Goal: Task Accomplishment & Management: Manage account settings

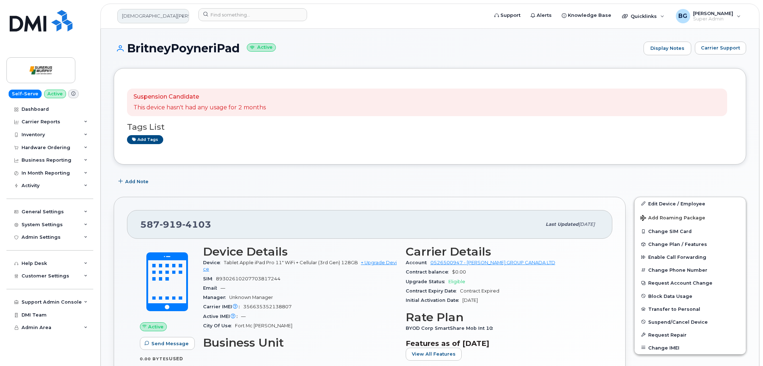
scroll to position [27, 0]
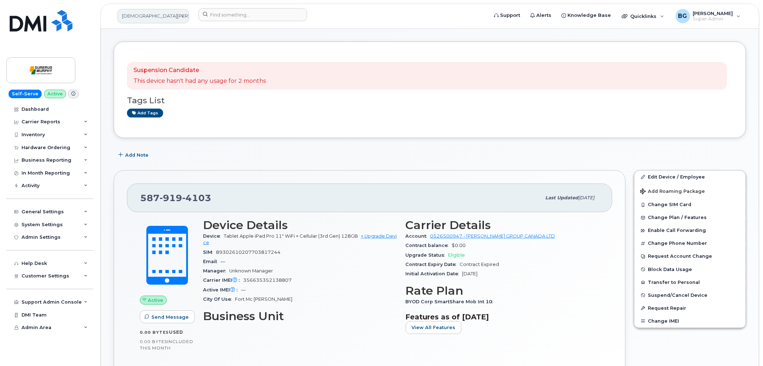
click at [137, 17] on link "[DEMOGRAPHIC_DATA][PERSON_NAME]" at bounding box center [153, 16] width 72 height 14
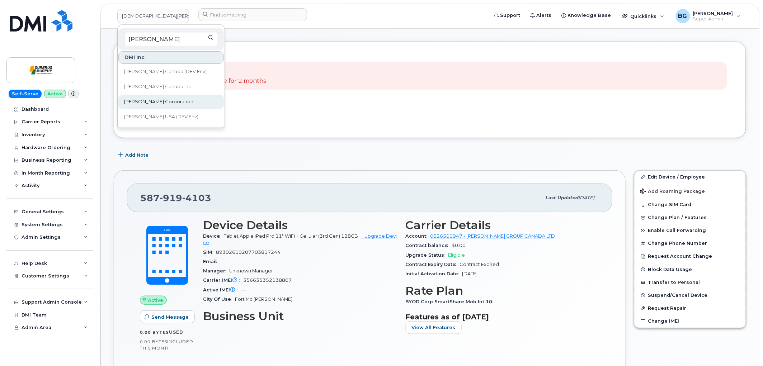
type input "kiewit"
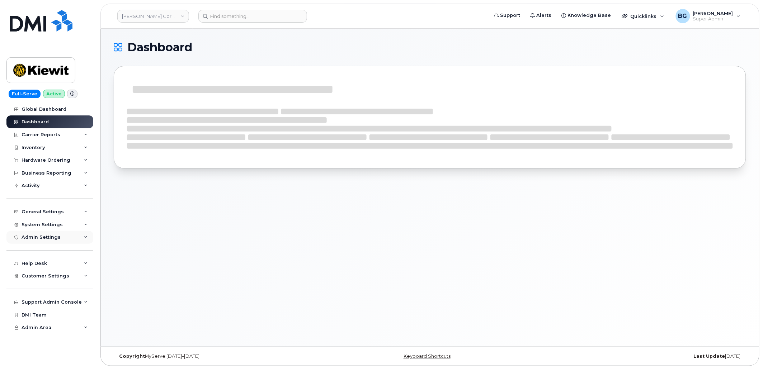
click at [41, 238] on div "Admin Settings" at bounding box center [41, 238] width 39 height 6
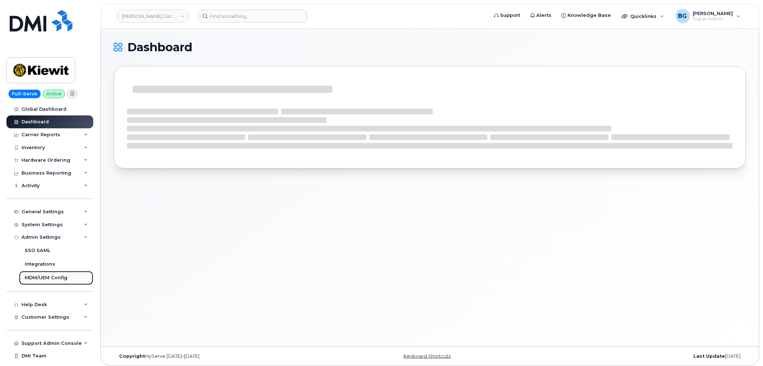
click at [34, 277] on div "MDM/UEM Config" at bounding box center [46, 278] width 43 height 6
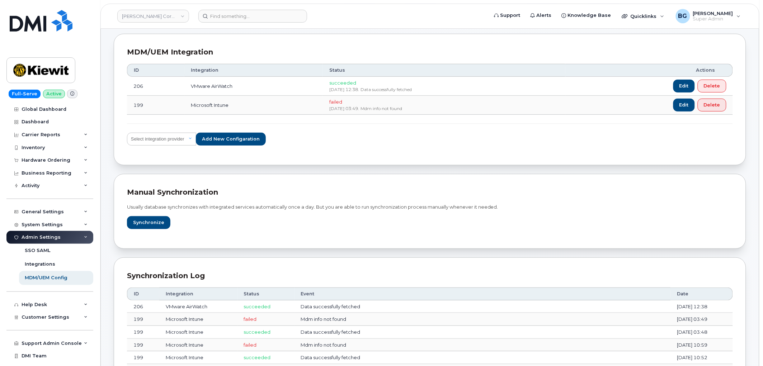
scroll to position [27, 0]
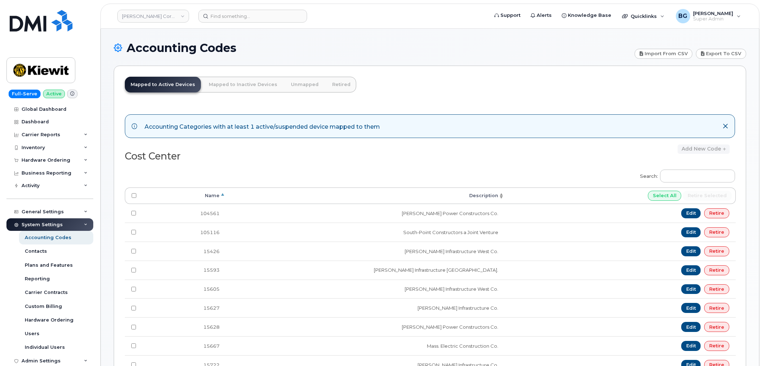
scroll to position [423, 0]
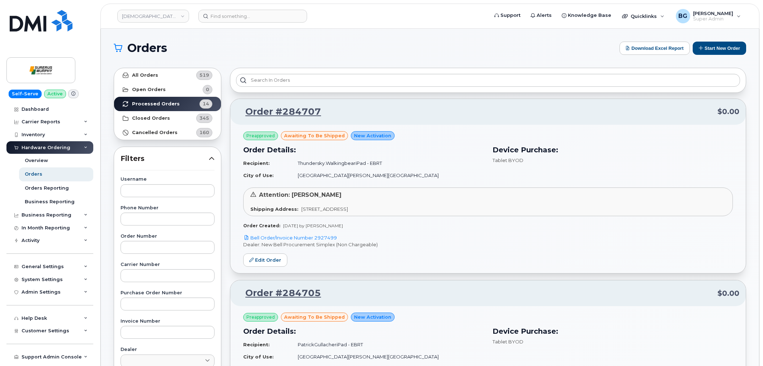
scroll to position [585, 0]
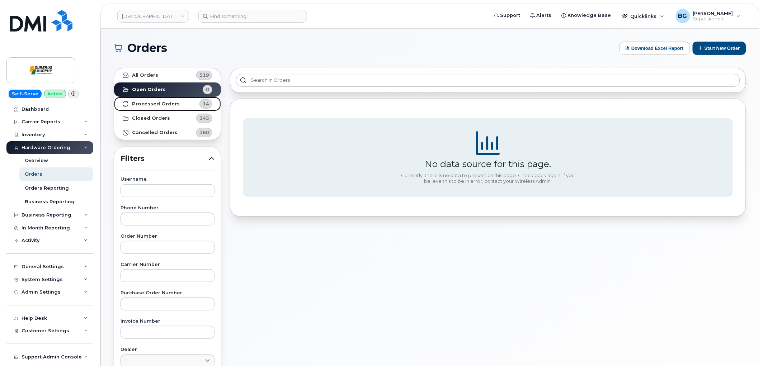
click at [155, 101] on strong "Processed Orders" at bounding box center [156, 104] width 48 height 6
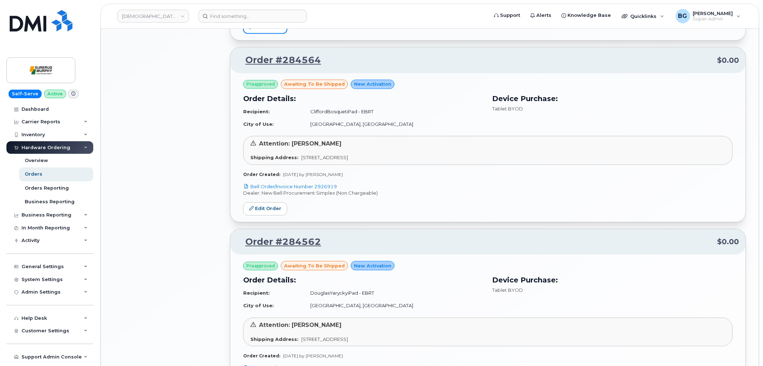
scroll to position [797, 0]
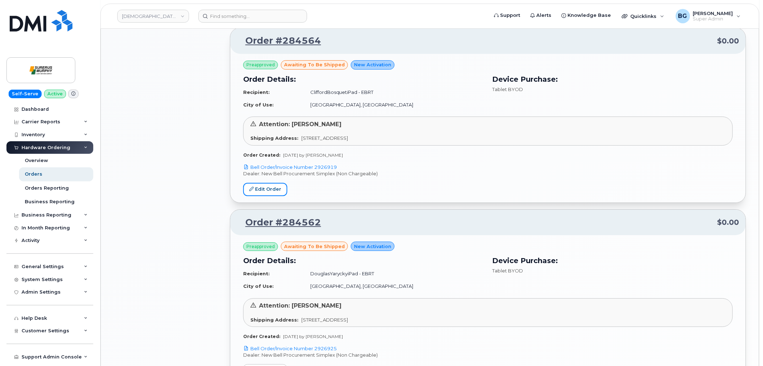
drag, startPoint x: 270, startPoint y: 190, endPoint x: 336, endPoint y: 77, distance: 131.4
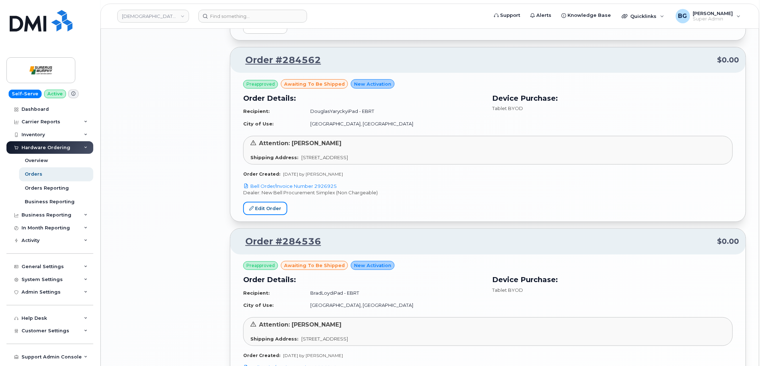
scroll to position [1090, 0]
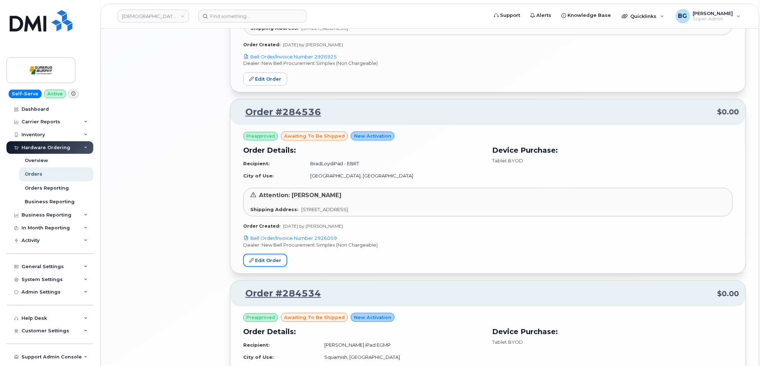
drag, startPoint x: 262, startPoint y: 259, endPoint x: 305, endPoint y: 217, distance: 60.7
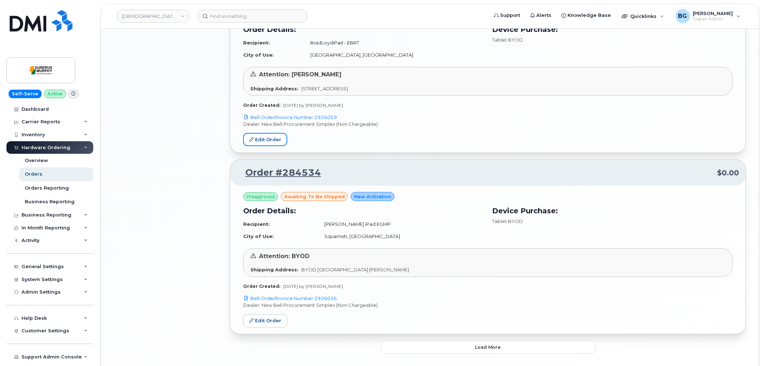
scroll to position [1238, 0]
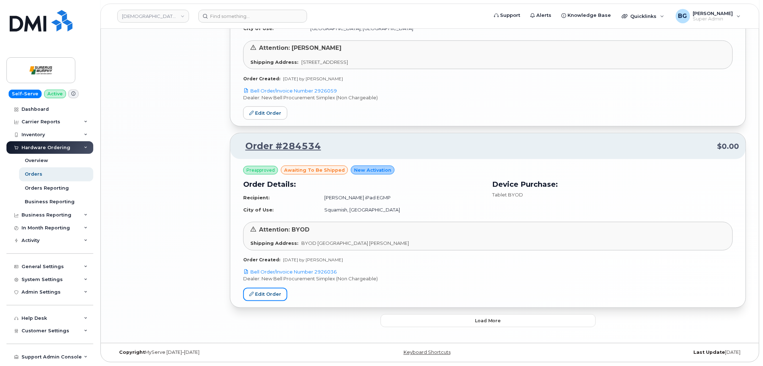
drag, startPoint x: 255, startPoint y: 295, endPoint x: 259, endPoint y: 286, distance: 9.6
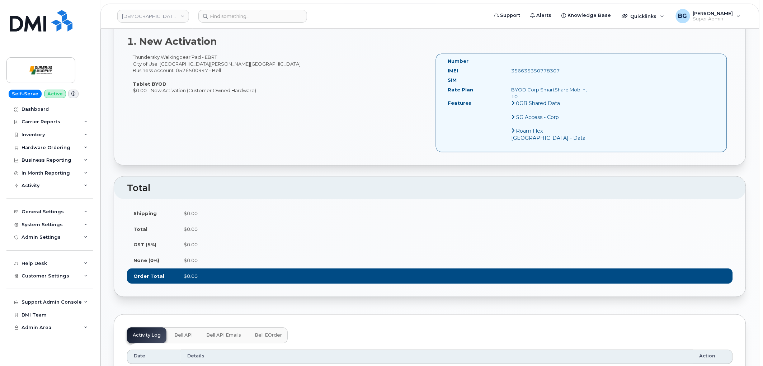
scroll to position [399, 0]
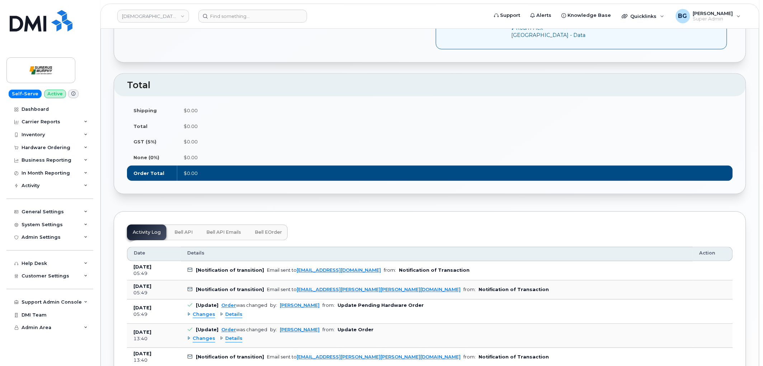
click at [264, 230] on span "Bell eOrder" at bounding box center [268, 233] width 27 height 6
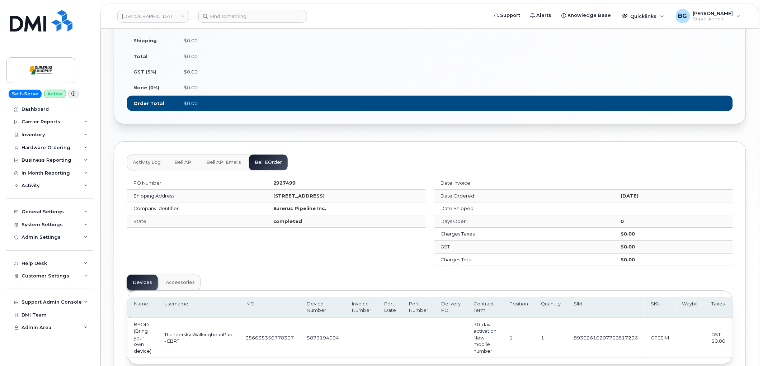
scroll to position [530, 0]
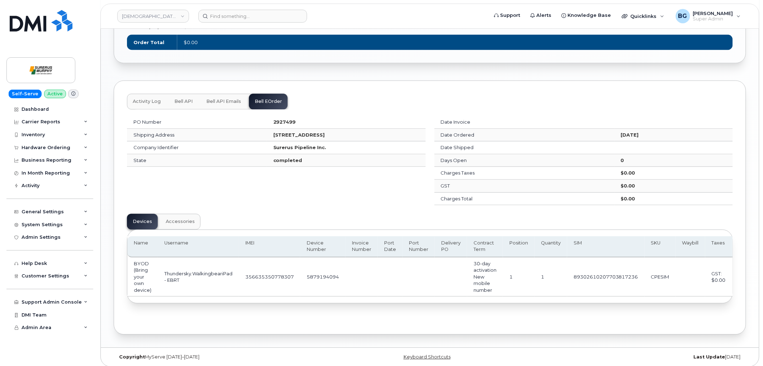
click at [316, 268] on td "5879194094" at bounding box center [322, 277] width 45 height 39
copy td "5879194094"
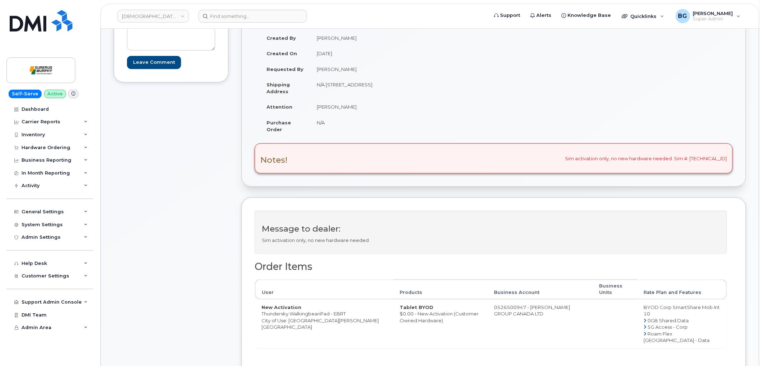
scroll to position [266, 0]
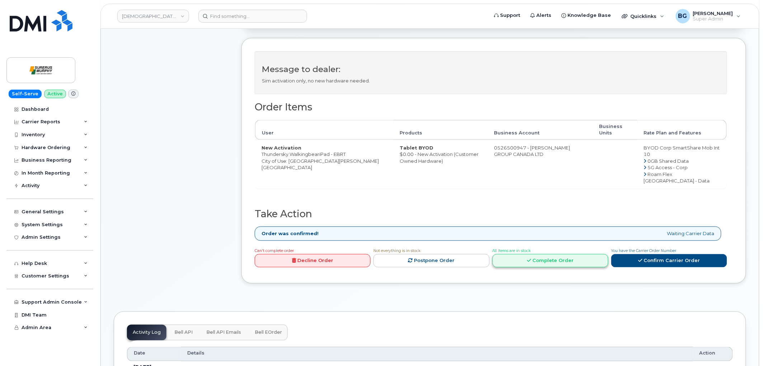
click at [553, 256] on link "Complete Order" at bounding box center [551, 260] width 116 height 13
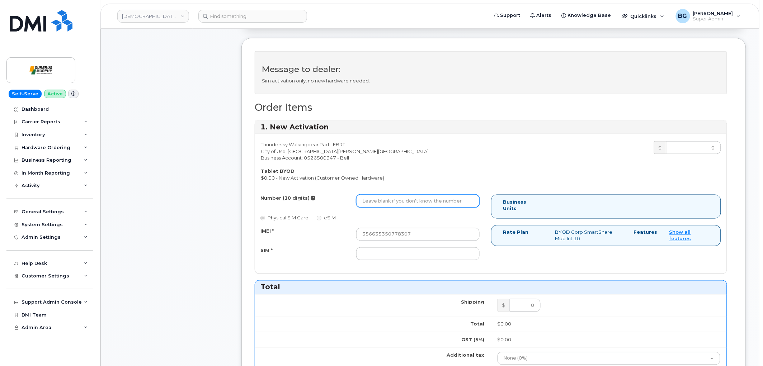
drag, startPoint x: 372, startPoint y: 199, endPoint x: 453, endPoint y: 176, distance: 84.3
click at [372, 200] on input "Number (10 digits)" at bounding box center [417, 201] width 123 height 13
paste input "5879194094"
type input "5879194094"
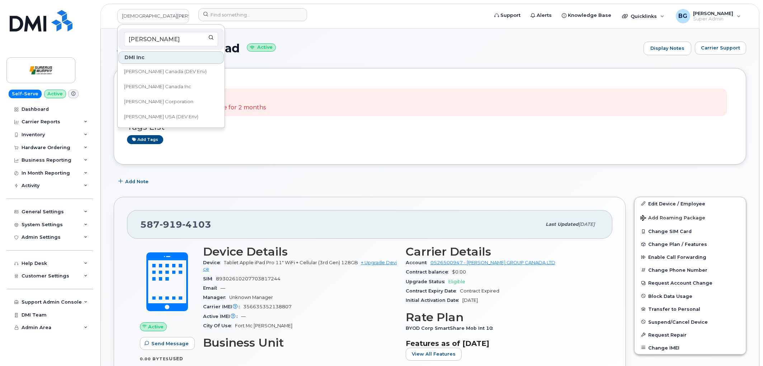
scroll to position [27, 0]
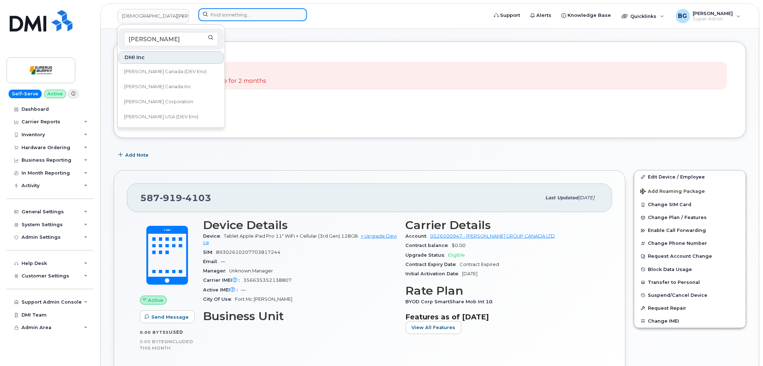
click at [235, 17] on input at bounding box center [252, 14] width 109 height 13
paste input "5879194094"
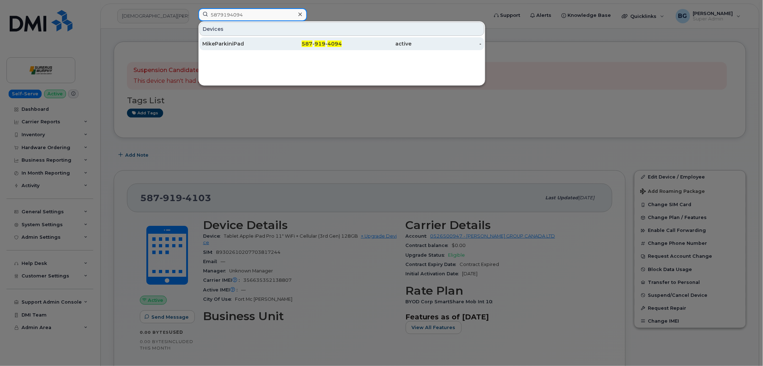
type input "5879194094"
click at [320, 42] on span "919" at bounding box center [320, 44] width 11 height 6
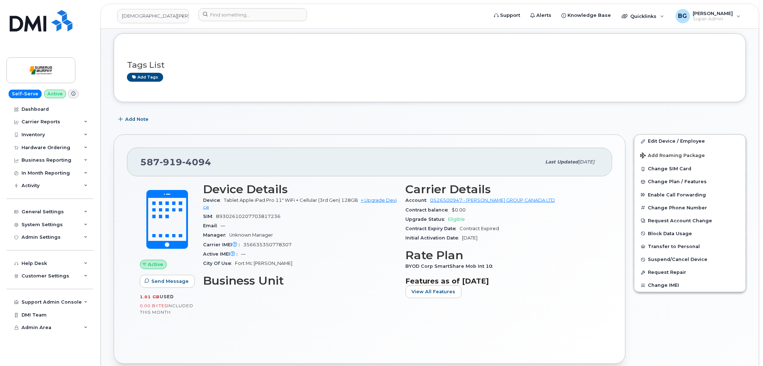
scroll to position [80, 0]
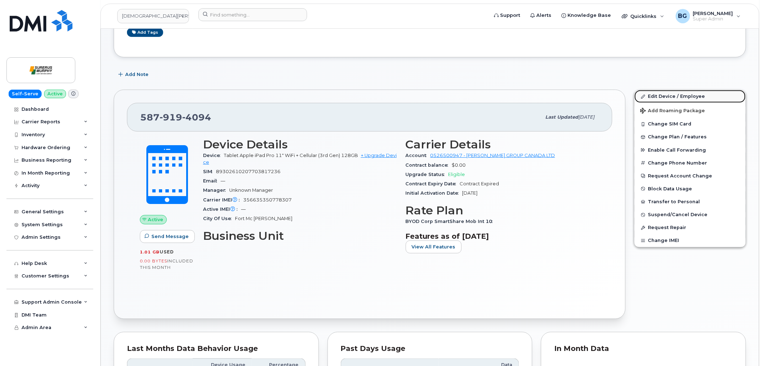
click at [677, 96] on link "Edit Device / Employee" at bounding box center [690, 96] width 111 height 13
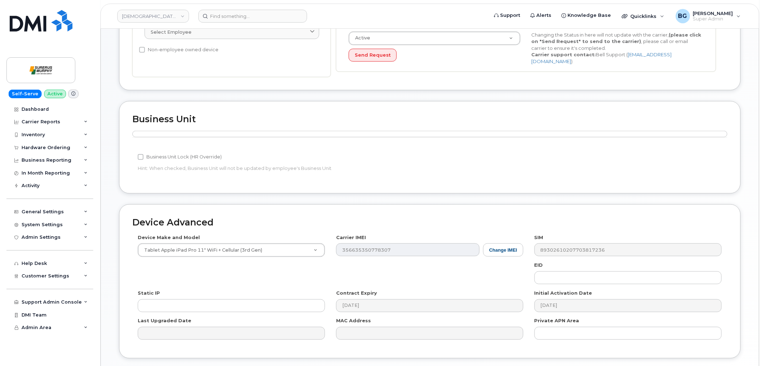
scroll to position [56, 0]
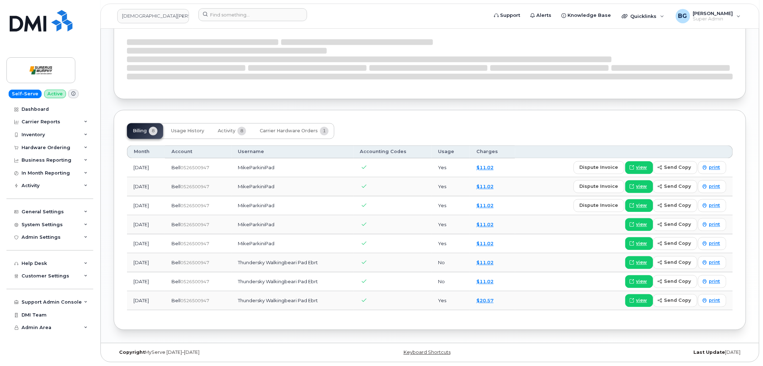
scroll to position [411, 0]
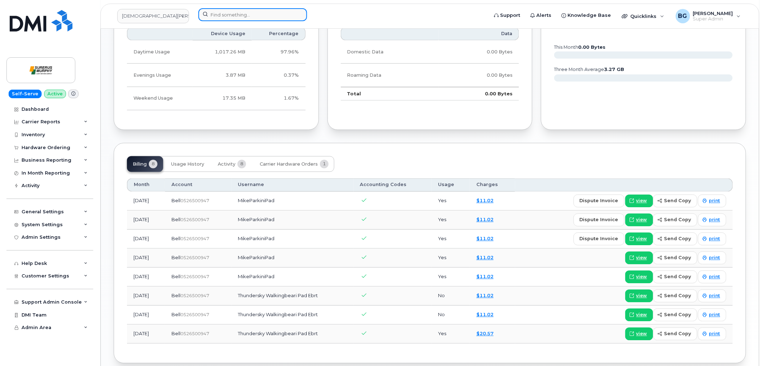
click at [229, 16] on input at bounding box center [252, 14] width 109 height 13
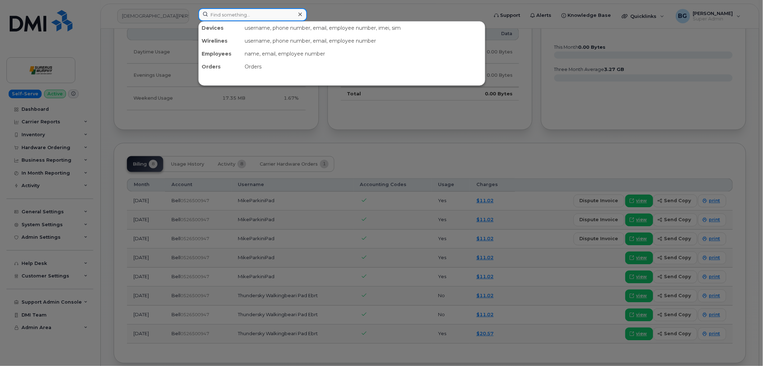
paste input "5879194102"
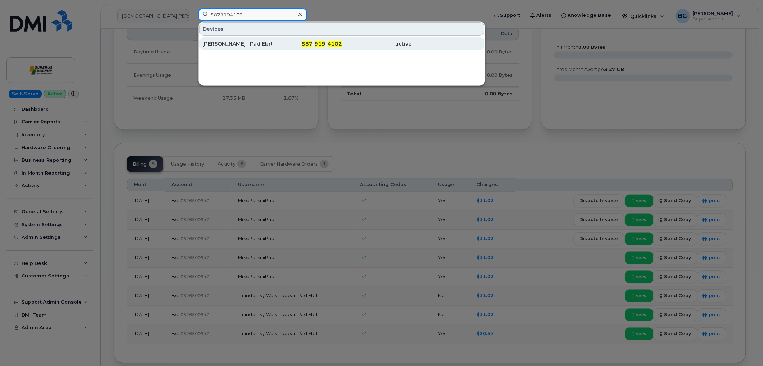
type input "5879194102"
click at [315, 41] on div "587 - 919 - 4102" at bounding box center [307, 43] width 70 height 7
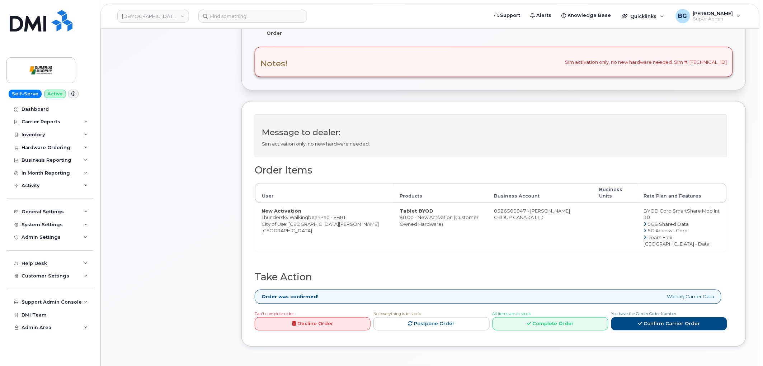
scroll to position [239, 0]
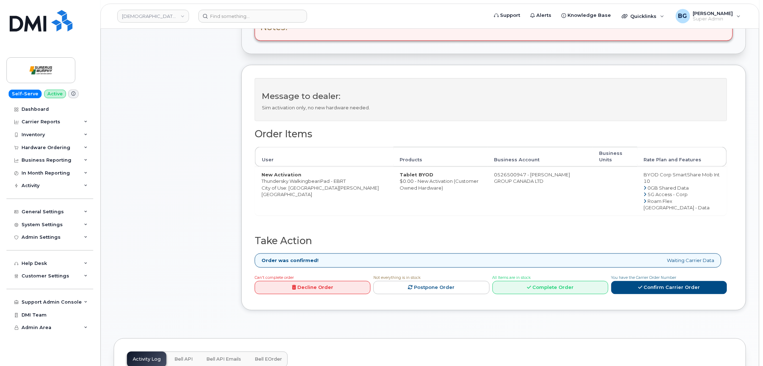
click at [298, 275] on div "Can't complete order Decline Order" at bounding box center [313, 285] width 116 height 20
click at [298, 282] on link "Decline Order" at bounding box center [313, 287] width 116 height 13
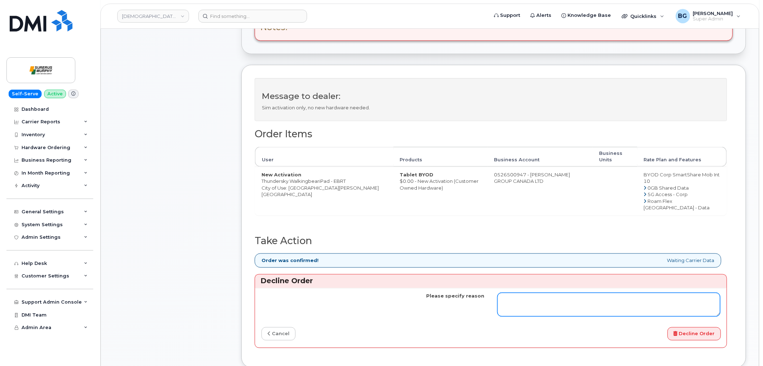
click at [537, 297] on textarea "Please specify reason" at bounding box center [609, 305] width 223 height 24
type textarea "Unable to close as device is already in the system and has been reassigned."
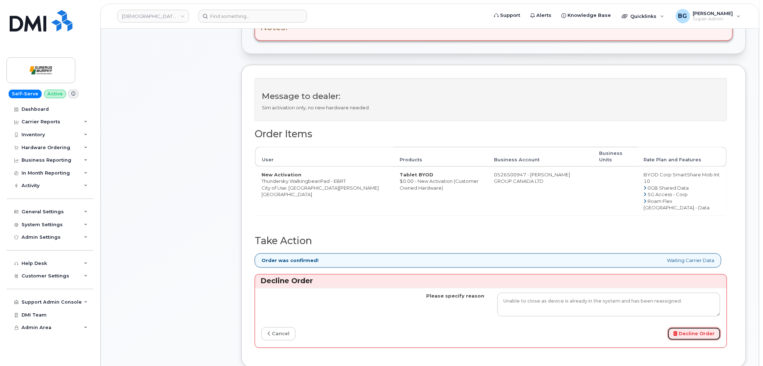
click at [689, 331] on button "Decline Order" at bounding box center [694, 334] width 53 height 13
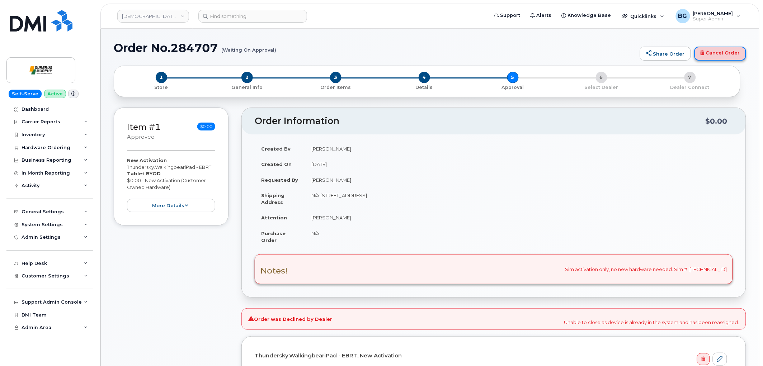
click at [727, 53] on link "Cancel Order" at bounding box center [721, 54] width 52 height 14
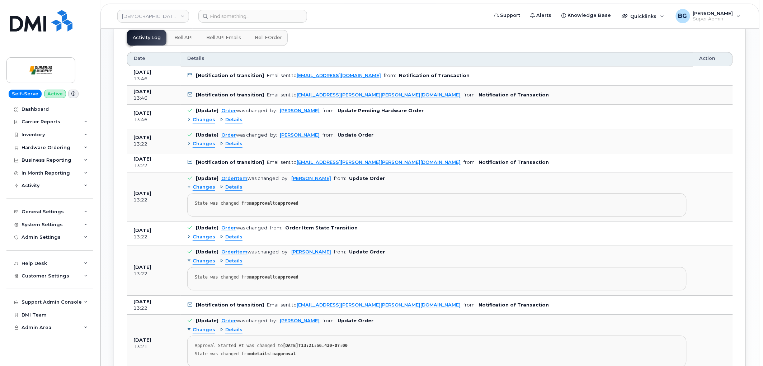
scroll to position [448, 0]
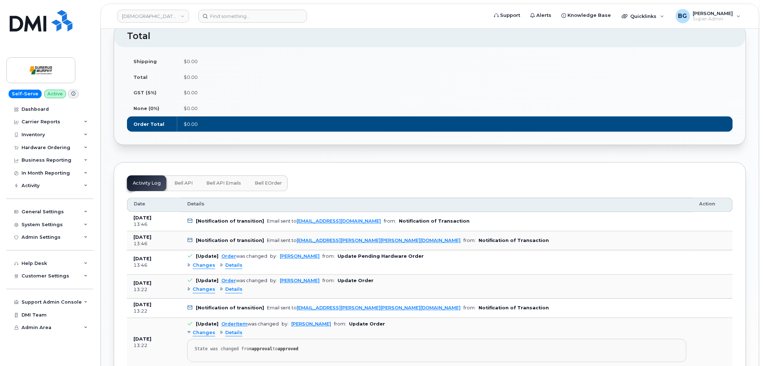
click at [269, 181] on span "Bell eOrder" at bounding box center [268, 184] width 27 height 6
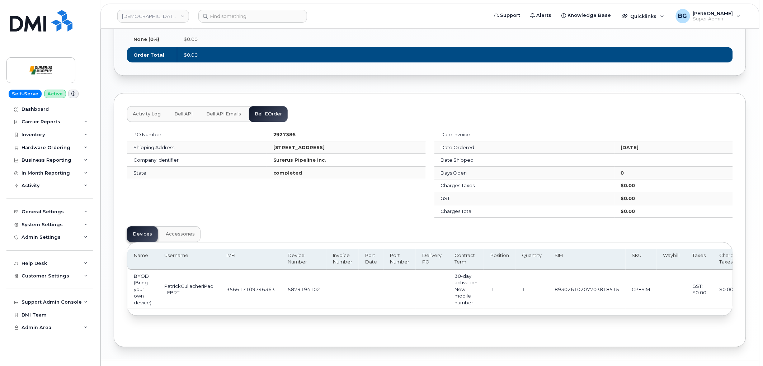
scroll to position [530, 0]
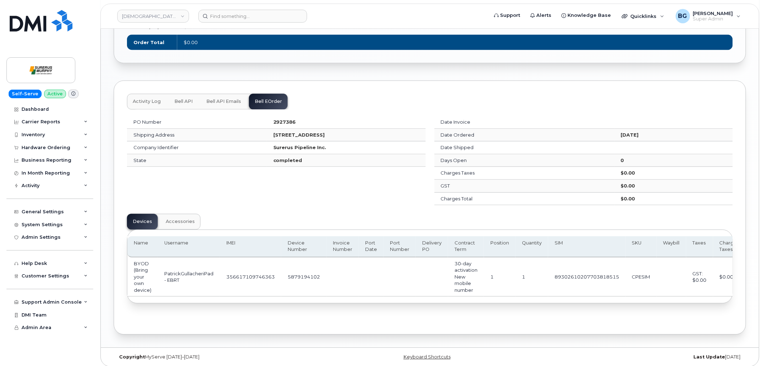
click at [299, 268] on td "5879194102" at bounding box center [303, 277] width 45 height 39
copy td "5879194102"
click at [303, 272] on td "5879194102" at bounding box center [303, 277] width 45 height 39
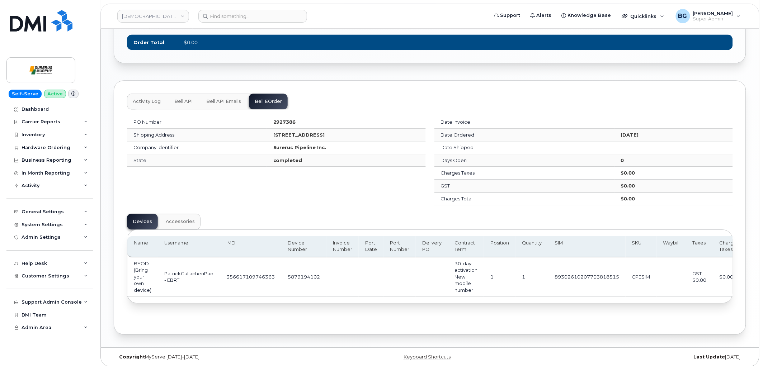
click at [279, 170] on div "PO Number 2927386 Shipping Address 605 5 Ave SW 2200 Calgary Alberta T2P 3H5 Co…" at bounding box center [277, 161] width 308 height 98
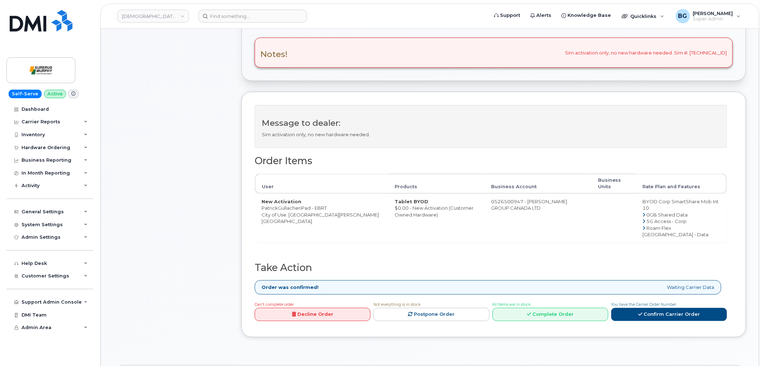
scroll to position [212, 0]
click at [556, 308] on link "Complete Order" at bounding box center [551, 314] width 116 height 13
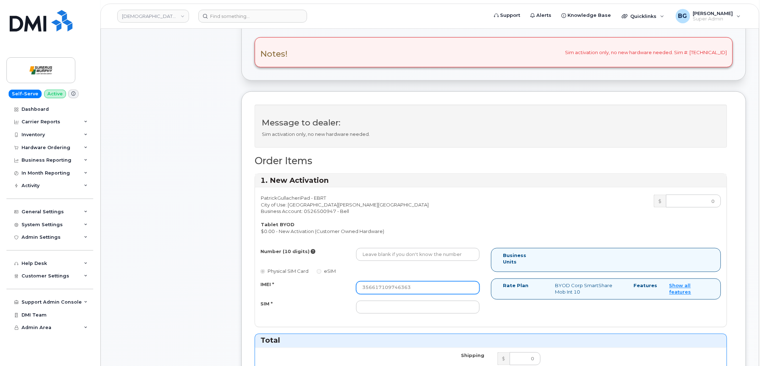
click at [381, 286] on input "356617109746363" at bounding box center [417, 288] width 123 height 13
paste input "5879194102"
type input "5879194102"
click at [386, 259] on input "Number (10 digits)" at bounding box center [417, 254] width 123 height 13
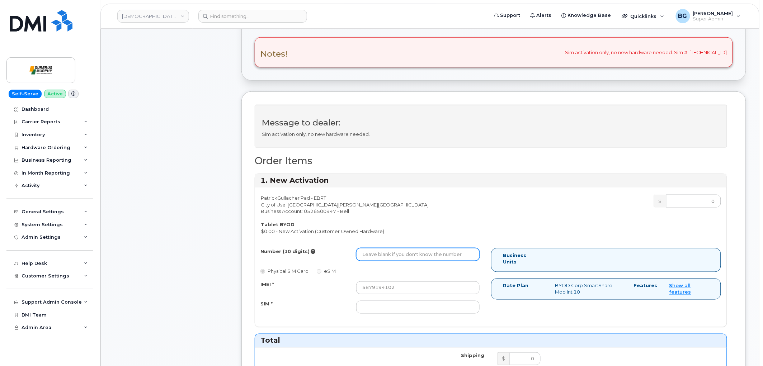
paste input "5879194102"
type input "5879194102"
click at [441, 310] on input "SIM *" at bounding box center [417, 307] width 123 height 13
paste input "89302610207703818515"
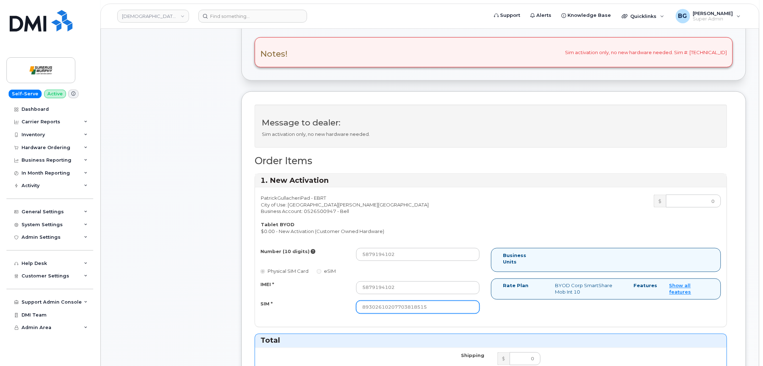
type input "89302610207703818515"
click at [430, 291] on input "5879194102" at bounding box center [417, 288] width 123 height 13
paste input "356617109746363"
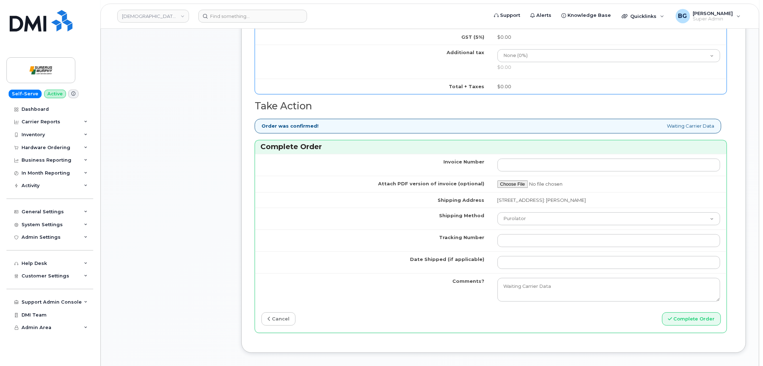
scroll to position [585, 0]
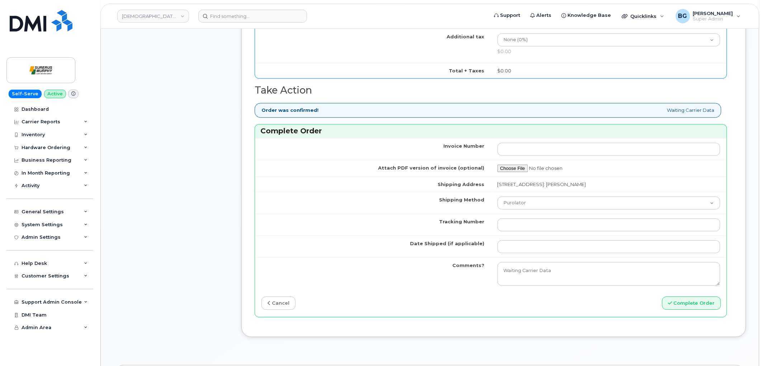
type input "356617109746363"
click at [516, 217] on td at bounding box center [609, 225] width 236 height 22
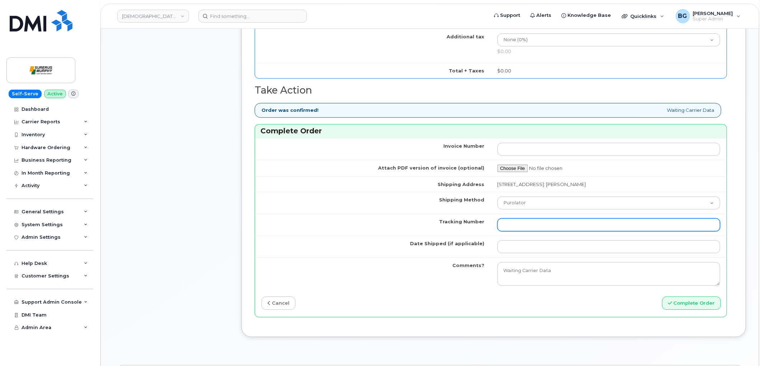
click at [524, 226] on input "Tracking Number" at bounding box center [609, 225] width 223 height 13
type input "n/a"
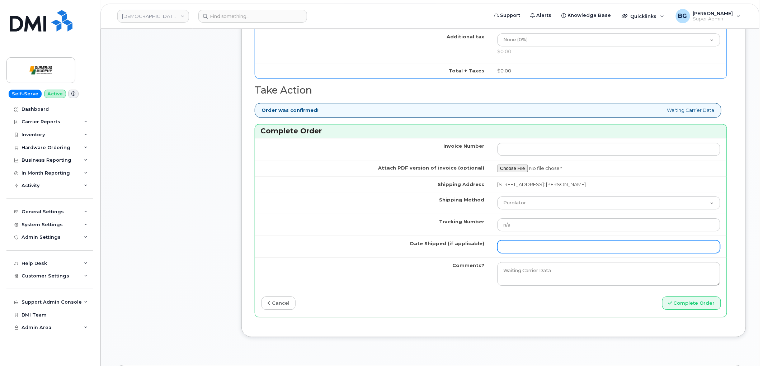
click at [519, 247] on input "Date Shipped (if applicable)" at bounding box center [609, 246] width 223 height 13
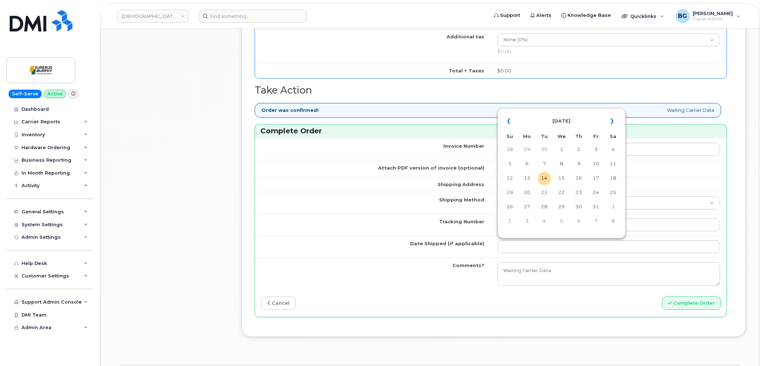
click at [500, 124] on table "« October 2025 » Su Mo Tu We Th Fr Sa 28 29 30 1 2 3 4 5 6 7 8 9 10 11 12 13 14…" at bounding box center [562, 171] width 125 height 123
click at [507, 124] on th "«" at bounding box center [510, 121] width 13 height 17
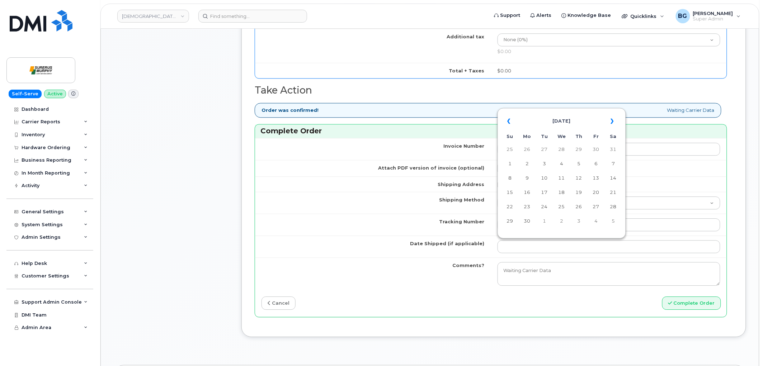
click at [507, 124] on th "«" at bounding box center [510, 121] width 13 height 17
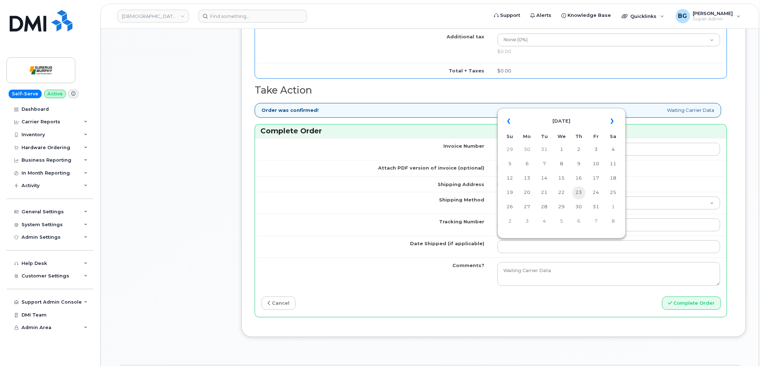
click at [582, 194] on td "23" at bounding box center [579, 193] width 13 height 13
type input "2025-01-23"
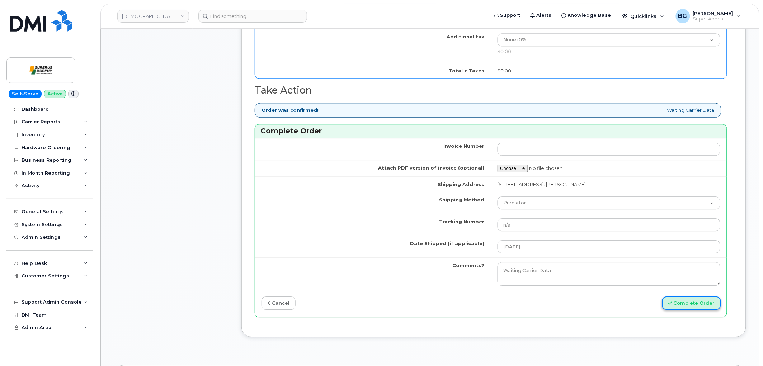
click at [690, 308] on button "Complete Order" at bounding box center [691, 303] width 59 height 13
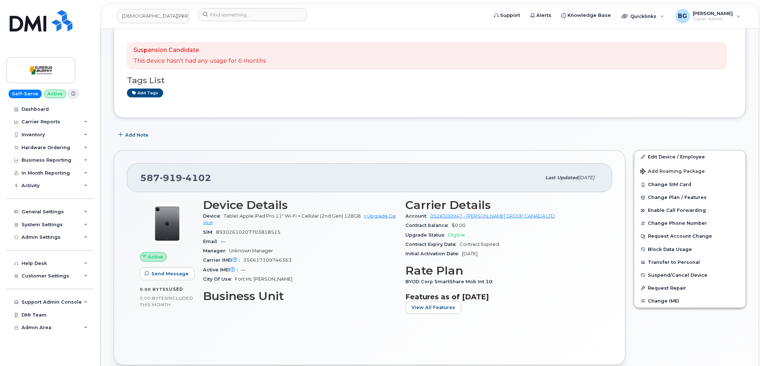
scroll to position [80, 0]
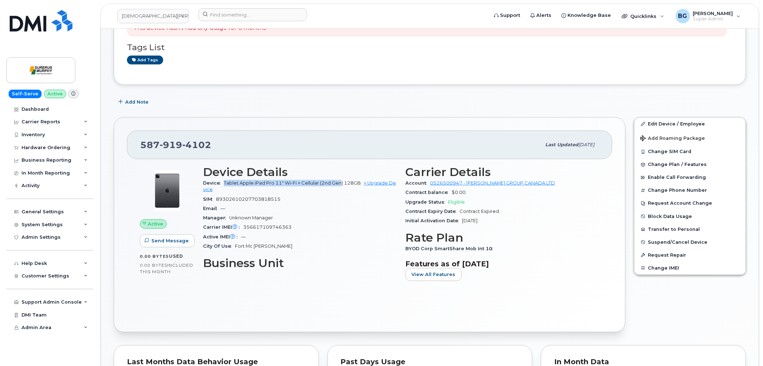
drag, startPoint x: 223, startPoint y: 183, endPoint x: 341, endPoint y: 183, distance: 118.1
click at [341, 183] on div "Device Tablet Apple iPad Pro 11" Wi-Fi + Cellular (2nd Gen) 128GB + Upgrade Dev…" at bounding box center [300, 187] width 194 height 16
copy span "Tablet Apple iPad Pro 11" Wi-Fi + Cellular (2nd Gen"
click at [676, 117] on div "Edit Device / Employee Add Roaming Package Change SIM Card Change Plan / Featur…" at bounding box center [690, 225] width 121 height 224
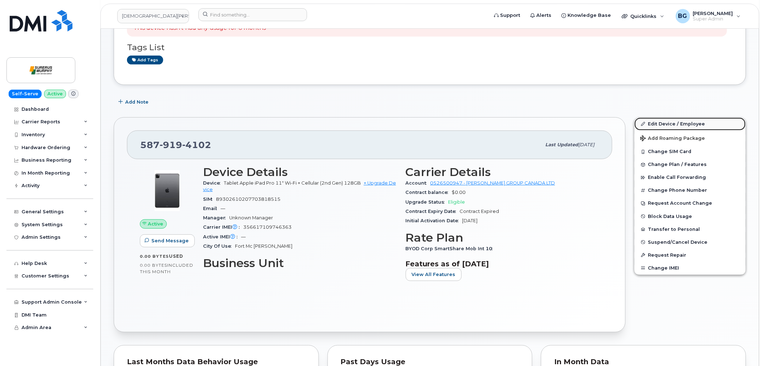
click at [675, 121] on link "Edit Device / Employee" at bounding box center [690, 124] width 111 height 13
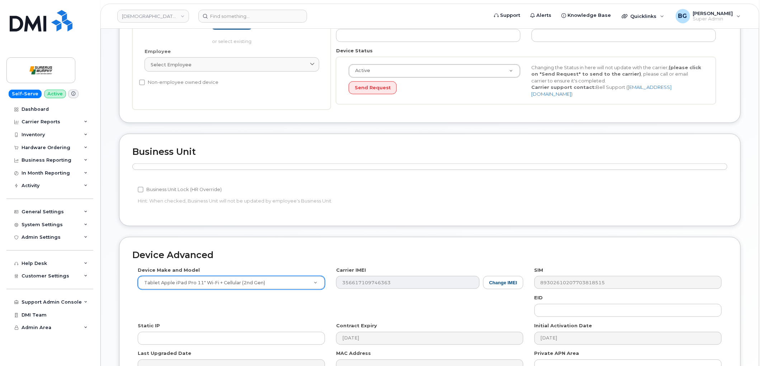
scroll to position [186, 0]
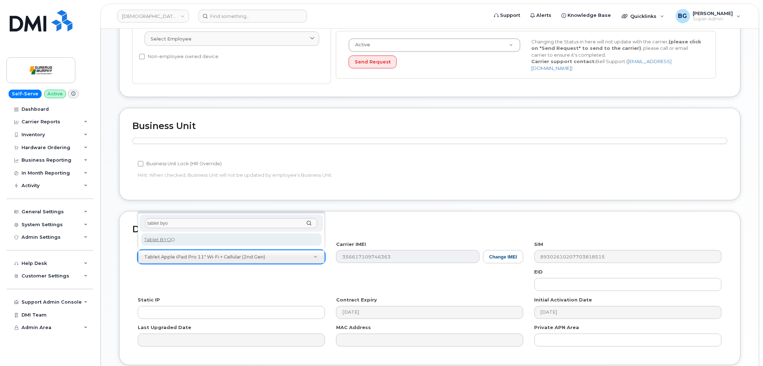
type input "tablet byo"
select select "2487"
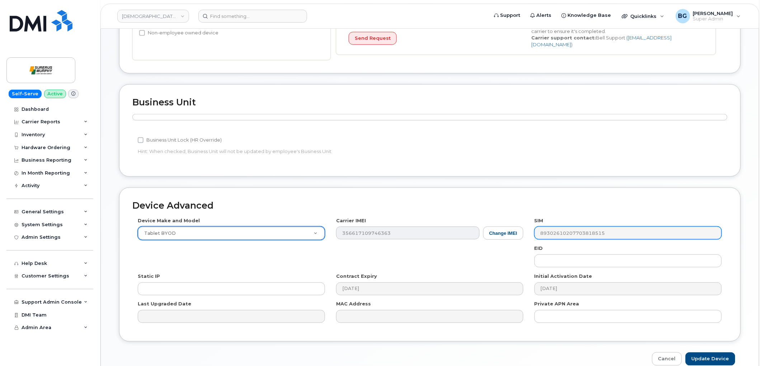
scroll to position [243, 0]
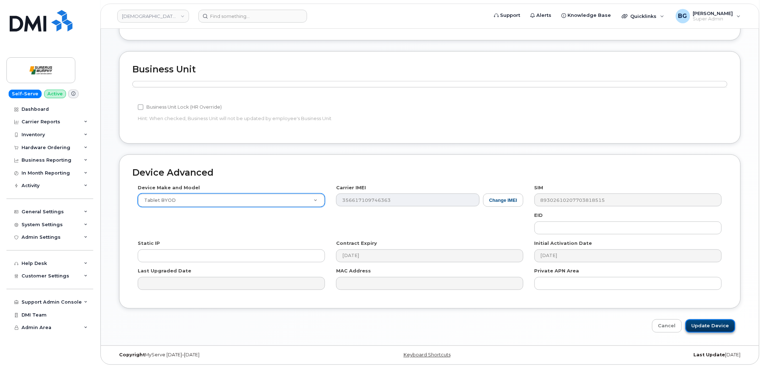
click at [712, 328] on input "Update Device" at bounding box center [711, 326] width 50 height 13
type input "Saving..."
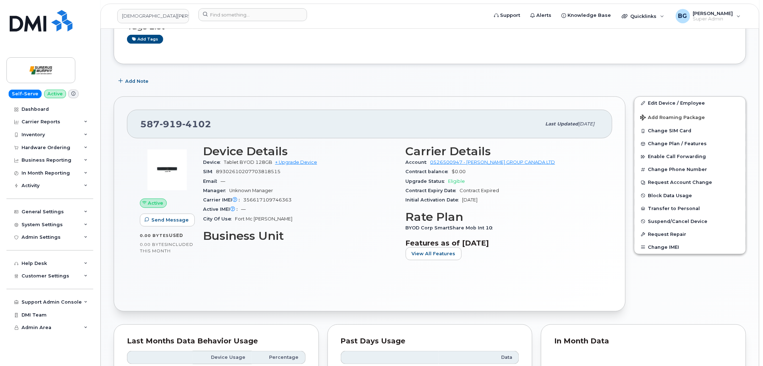
scroll to position [106, 0]
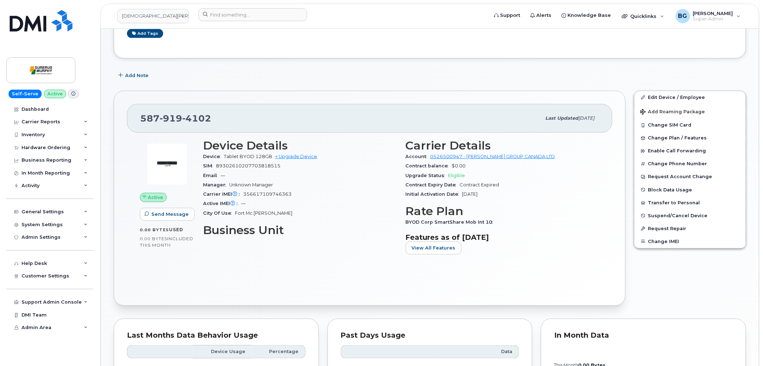
click at [250, 163] on div "SIM 89302610207703818515" at bounding box center [300, 165] width 194 height 9
copy span "89302610207703818515"
click at [268, 195] on span "356617109746363" at bounding box center [267, 194] width 48 height 5
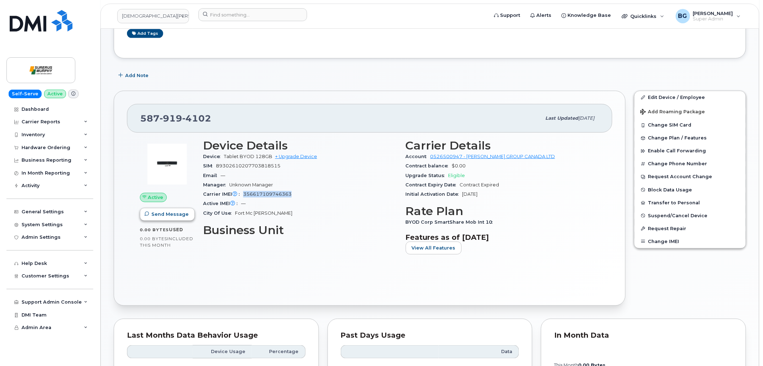
copy span "356617109746363"
drag, startPoint x: 684, startPoint y: 94, endPoint x: 672, endPoint y: 107, distance: 17.3
click at [684, 94] on link "Edit Device / Employee" at bounding box center [690, 97] width 111 height 13
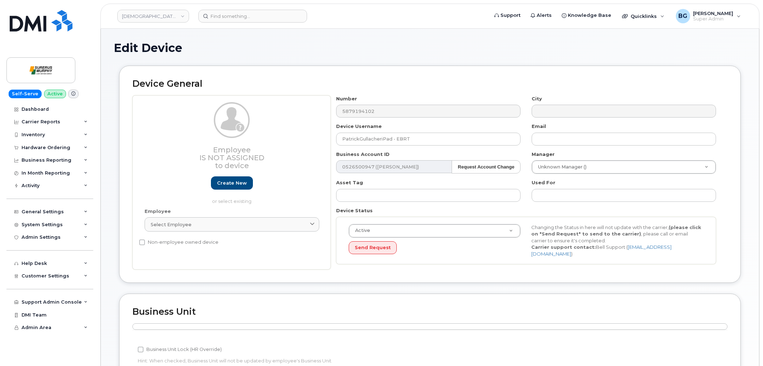
scroll to position [186, 0]
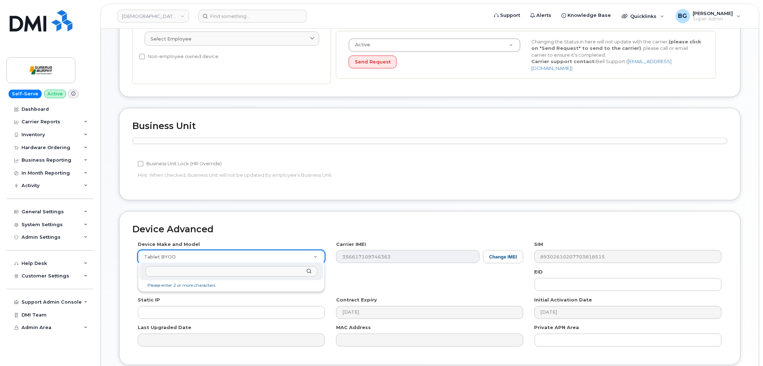
click at [169, 272] on input "text" at bounding box center [231, 272] width 172 height 10
type input "Tablet Apple iPad Pro 11" Wi-Fi + Cellular (2nd"
select select "2198"
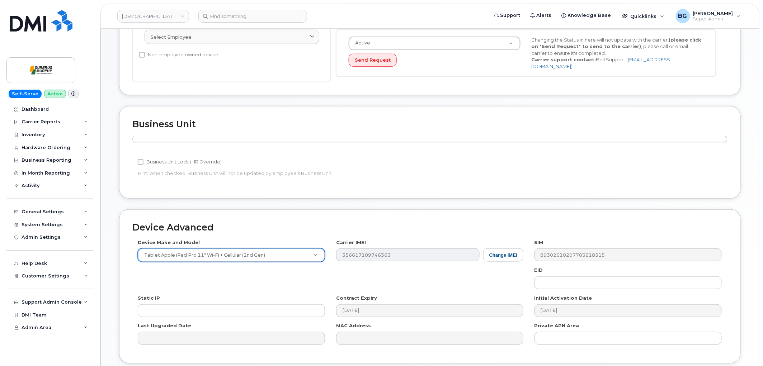
scroll to position [243, 0]
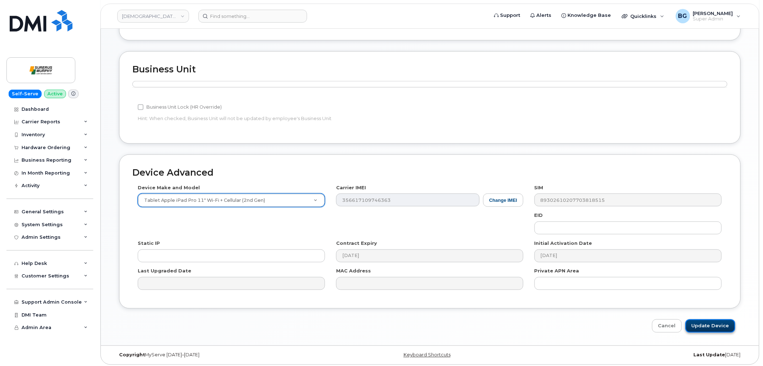
click at [722, 321] on input "Update Device" at bounding box center [711, 326] width 50 height 13
type input "Saving..."
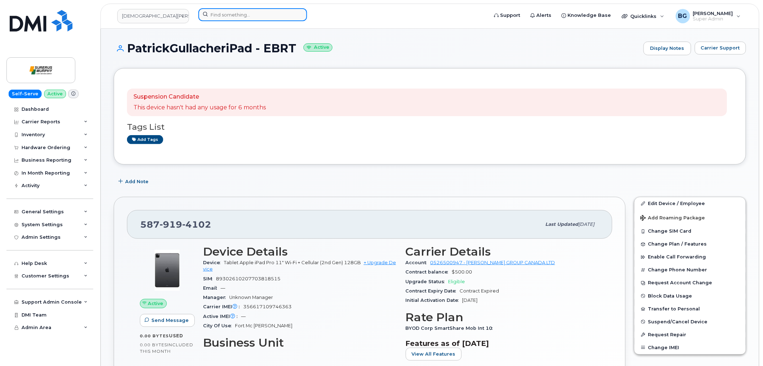
click at [273, 13] on input at bounding box center [252, 14] width 109 height 13
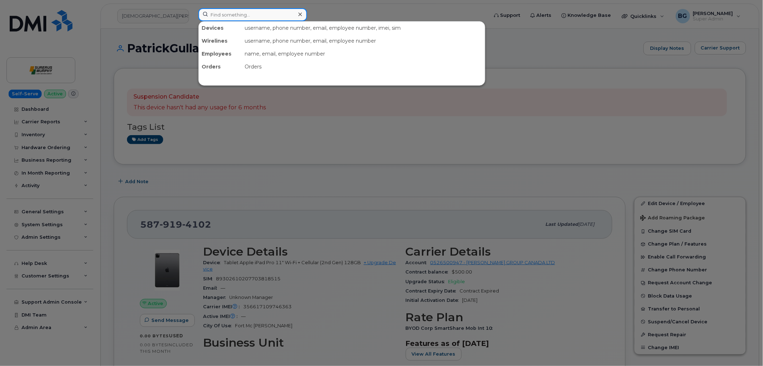
paste input "5879197264"
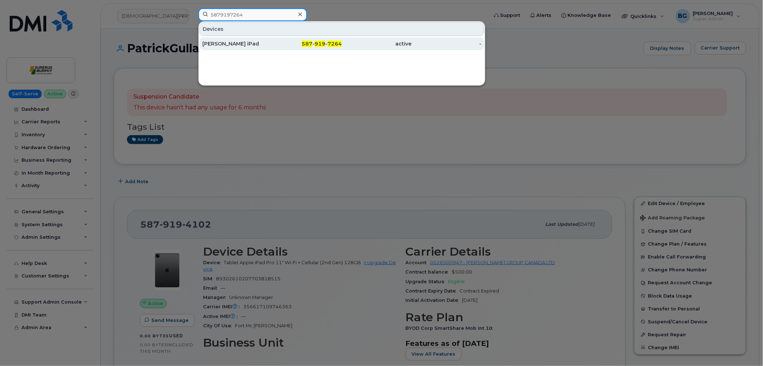
type input "5879197264"
click at [245, 44] on div "[PERSON_NAME] iPad" at bounding box center [237, 43] width 70 height 7
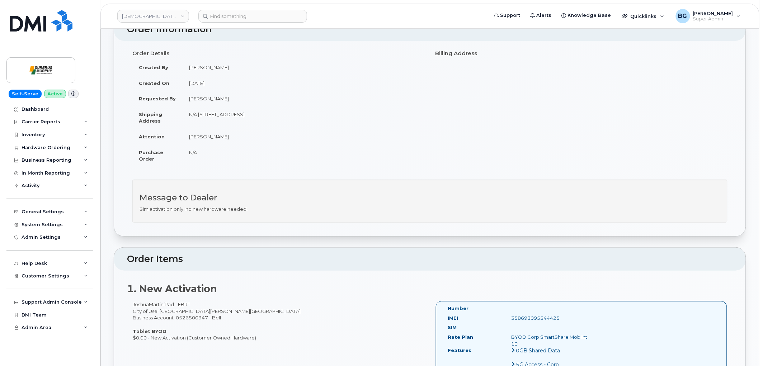
scroll to position [186, 0]
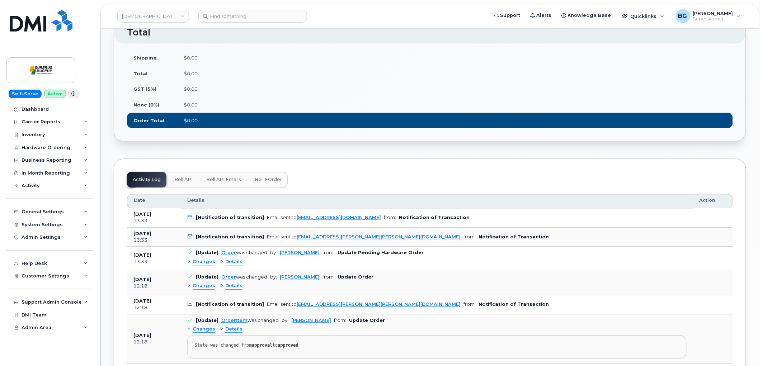
click at [265, 172] on button "Bell eOrder" at bounding box center [268, 180] width 39 height 16
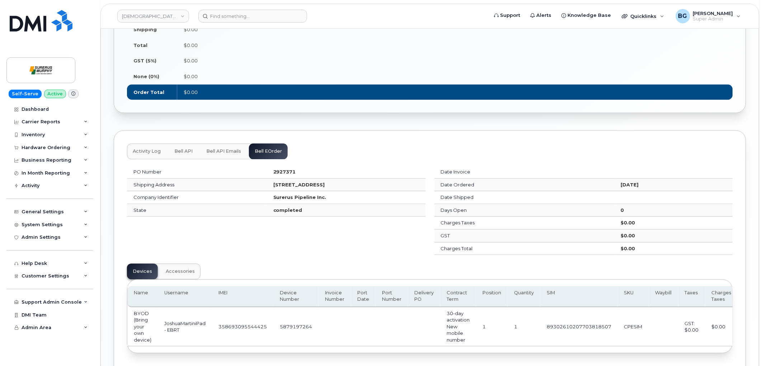
scroll to position [530, 0]
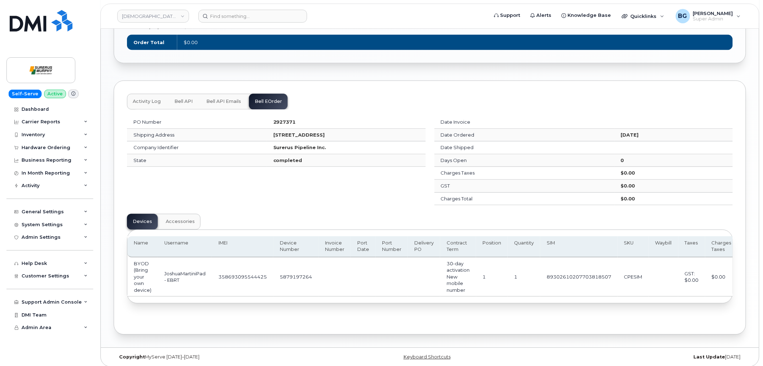
click at [299, 267] on td "5879197264" at bounding box center [295, 277] width 45 height 39
copy td "5879197264"
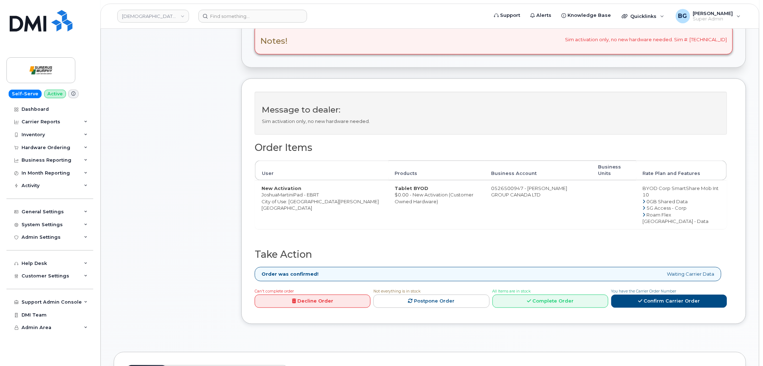
scroll to position [319, 0]
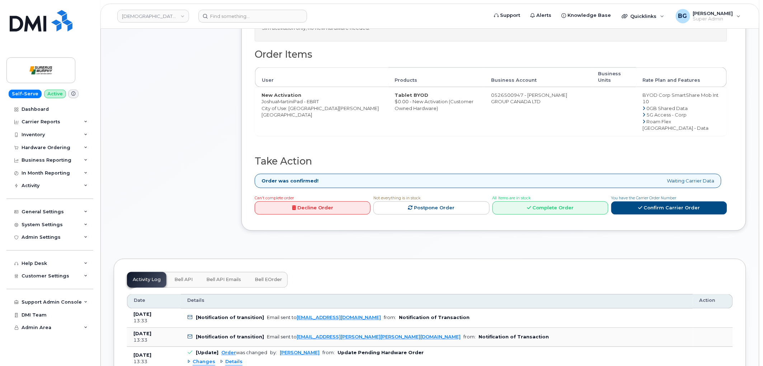
click at [318, 202] on link "Decline Order" at bounding box center [313, 208] width 116 height 13
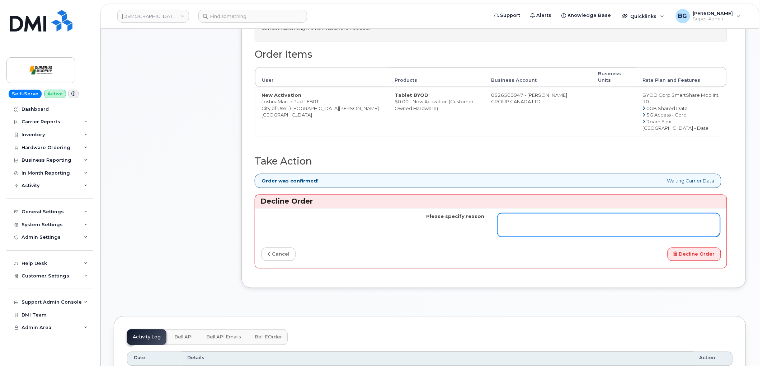
click at [547, 224] on textarea "Please specify reason" at bounding box center [609, 226] width 223 height 24
click at [640, 217] on textarea "Unable to complete as line already exists and has been reasigned." at bounding box center [609, 226] width 223 height 24
type textarea "Unable to complete as line already exists and has been reassigned."
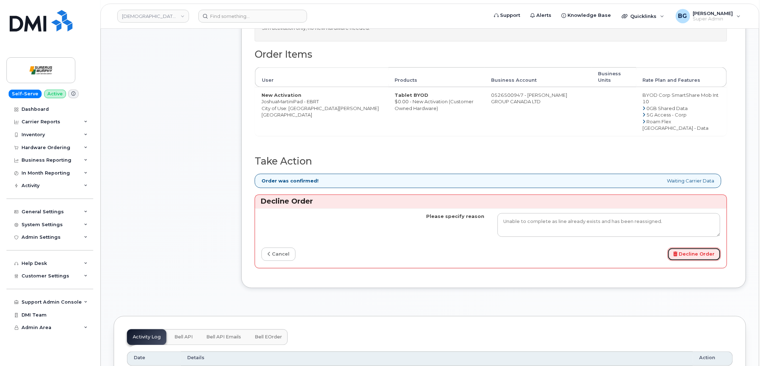
click at [689, 250] on button "Decline Order" at bounding box center [694, 254] width 53 height 13
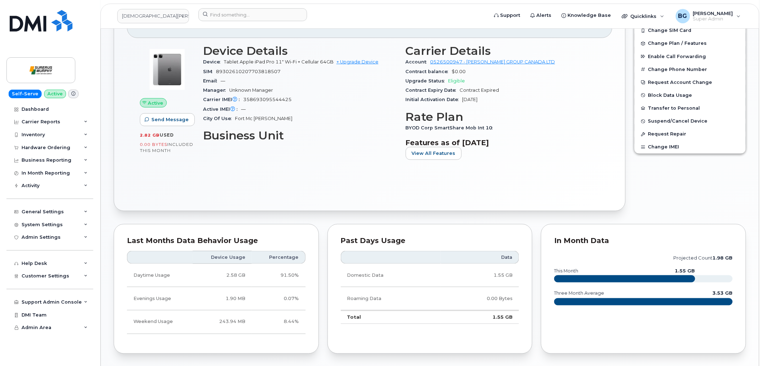
scroll to position [32, 0]
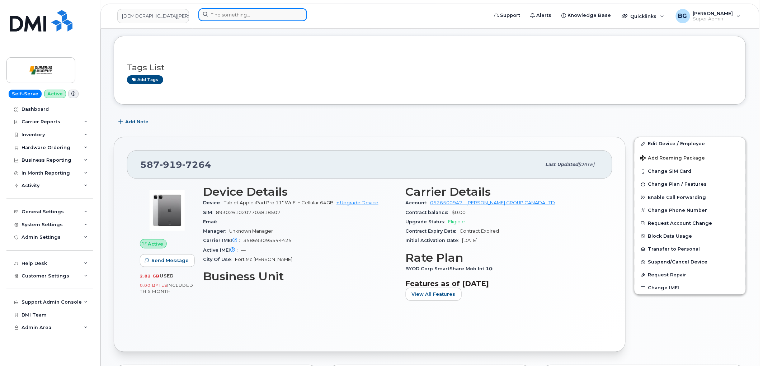
click at [236, 17] on input at bounding box center [252, 14] width 109 height 13
paste input "5873856331"
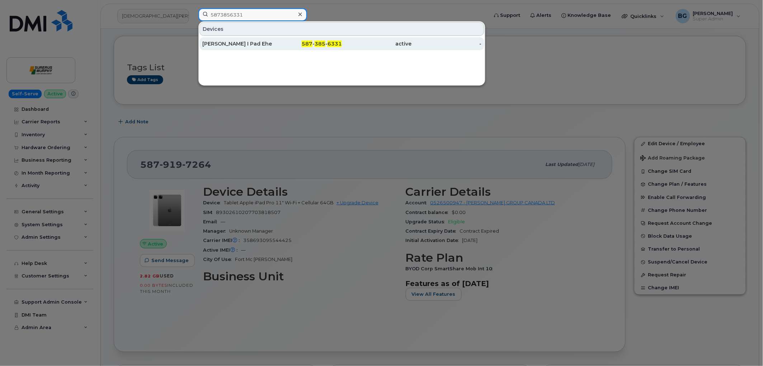
type input "5873856331"
click at [311, 44] on span "587" at bounding box center [307, 44] width 11 height 6
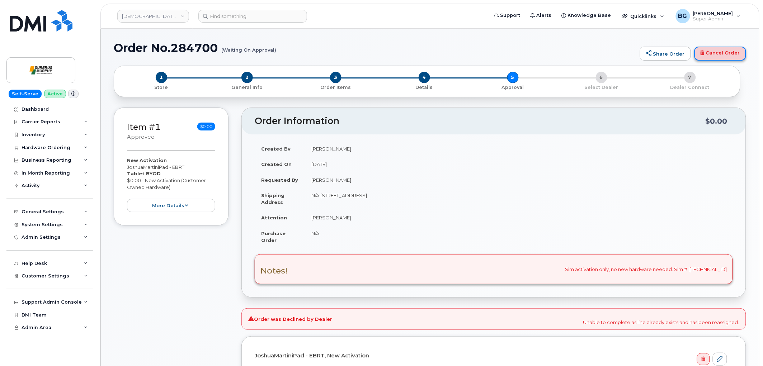
click at [715, 51] on link "Cancel Order" at bounding box center [721, 54] width 52 height 14
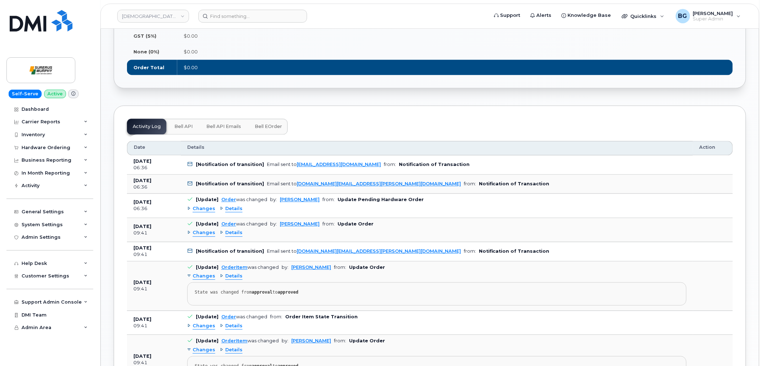
click at [263, 123] on button "Bell eOrder" at bounding box center [268, 127] width 39 height 16
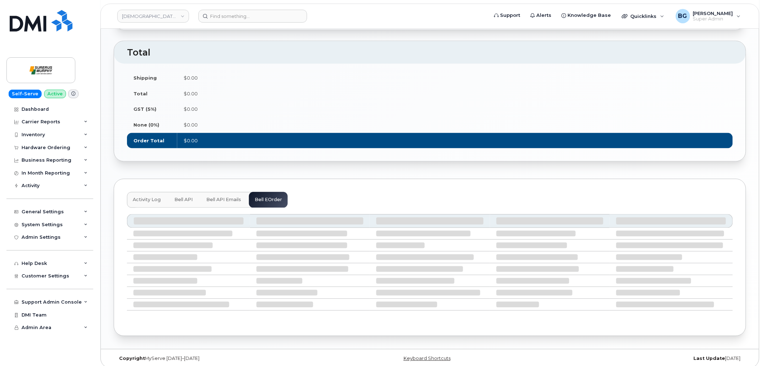
scroll to position [505, 0]
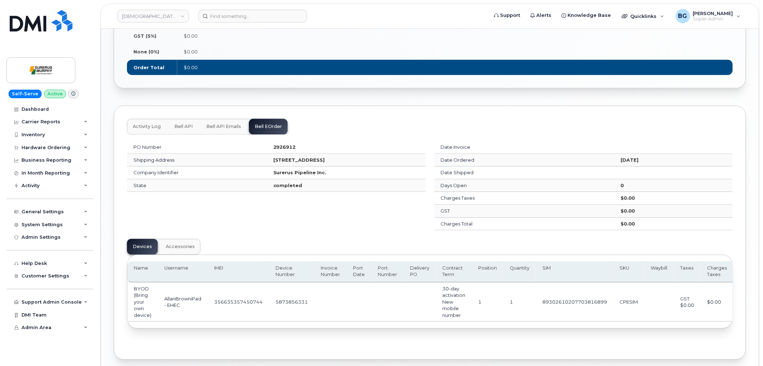
click at [286, 294] on td "5873856331" at bounding box center [291, 302] width 45 height 39
copy td "5873856331"
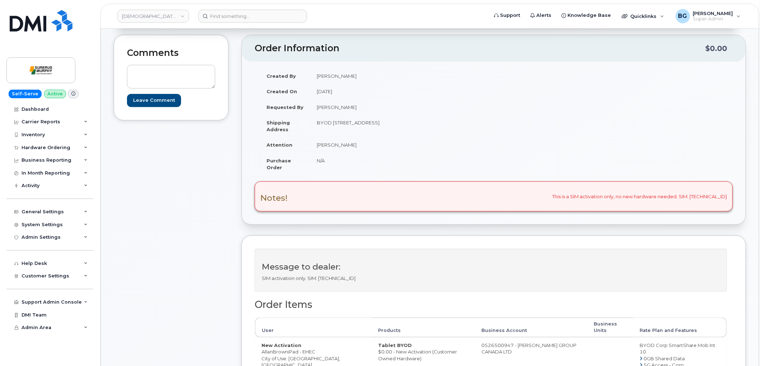
scroll to position [186, 0]
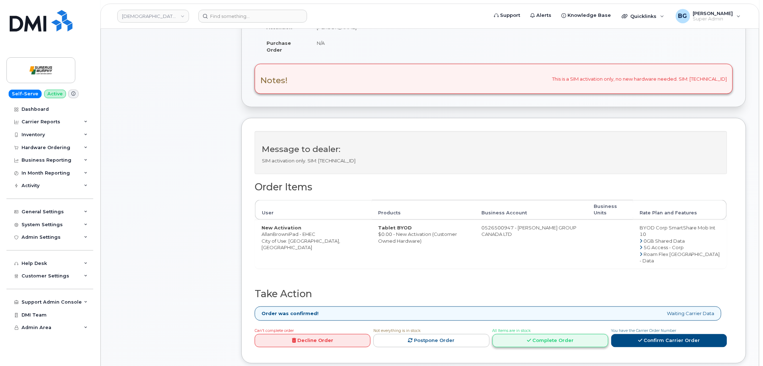
click at [543, 334] on link "Complete Order" at bounding box center [551, 340] width 116 height 13
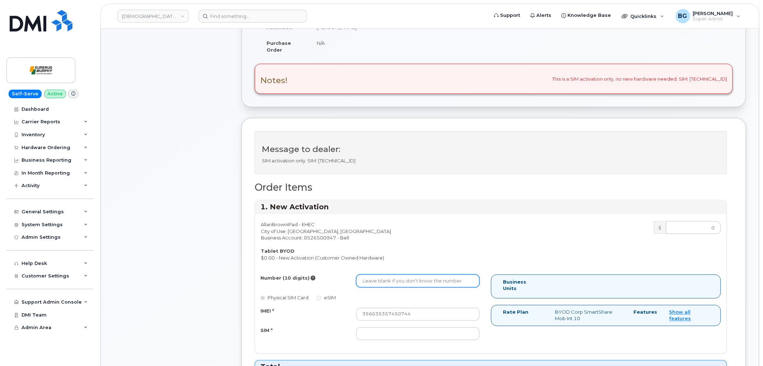
click at [444, 282] on input "Number (10 digits)" at bounding box center [417, 281] width 123 height 13
paste input "5873856331"
type input "5873856331"
click at [379, 315] on input "356635357450744" at bounding box center [417, 314] width 123 height 13
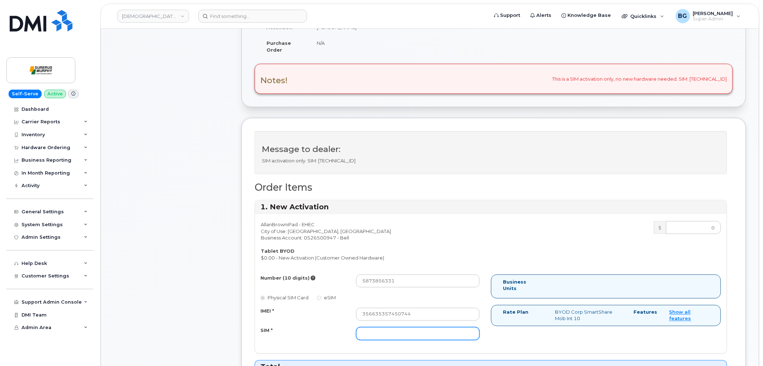
click at [388, 333] on input "SIM *" at bounding box center [417, 334] width 123 height 13
paste input "89302610207703816899"
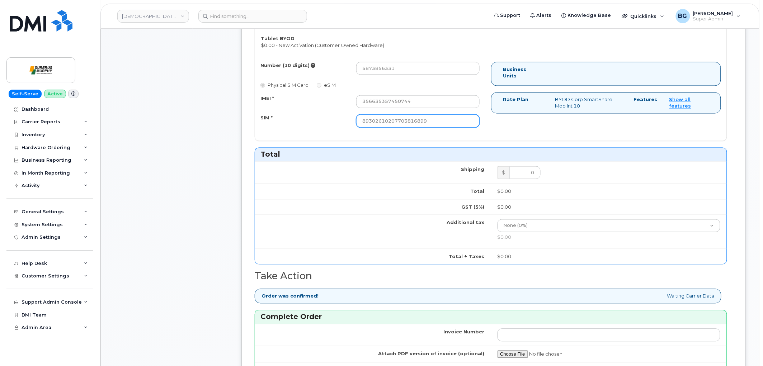
scroll to position [558, 0]
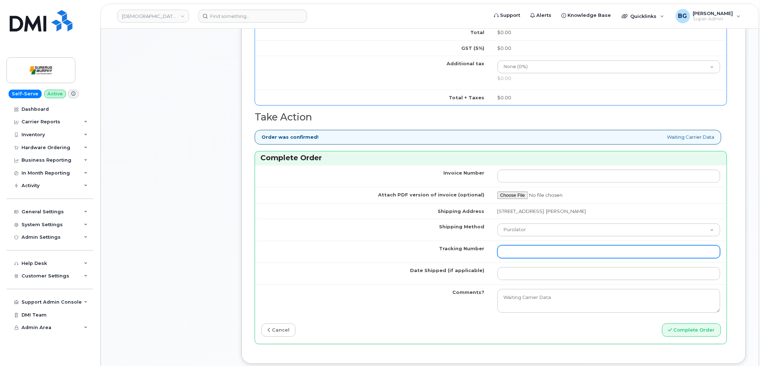
type input "89302610207703816899"
click at [525, 252] on input "Tracking Number" at bounding box center [609, 251] width 223 height 13
type input "n/a"
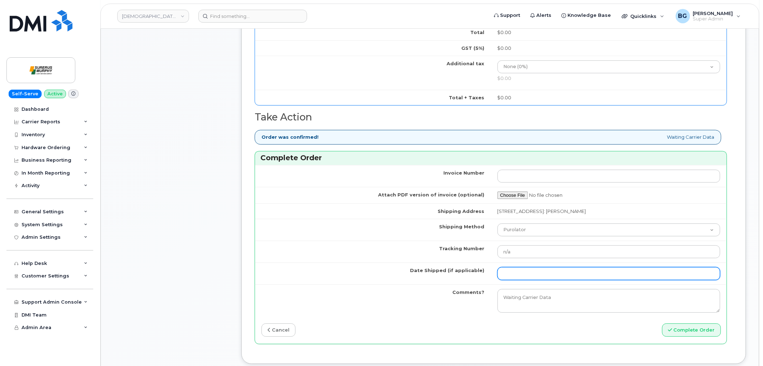
click at [540, 270] on input "Date Shipped (if applicable)" at bounding box center [609, 273] width 223 height 13
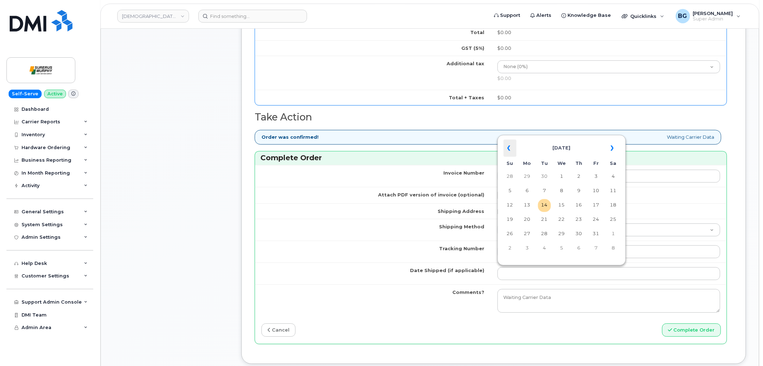
click at [508, 144] on th "«" at bounding box center [510, 148] width 13 height 17
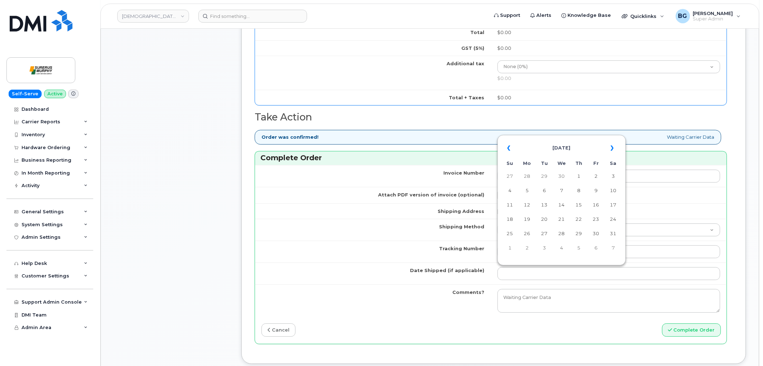
click at [508, 144] on th "«" at bounding box center [510, 148] width 13 height 17
click at [579, 221] on td "23" at bounding box center [579, 220] width 13 height 13
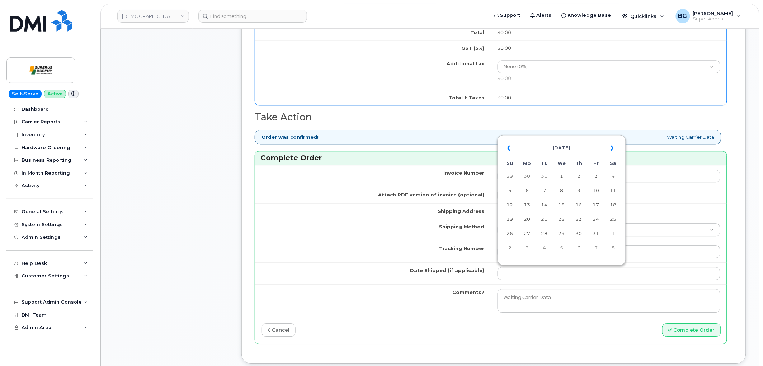
type input "2025-01-23"
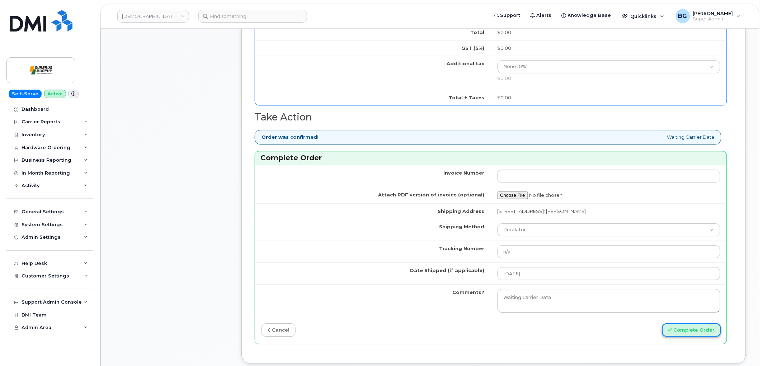
click at [690, 333] on button "Complete Order" at bounding box center [691, 330] width 59 height 13
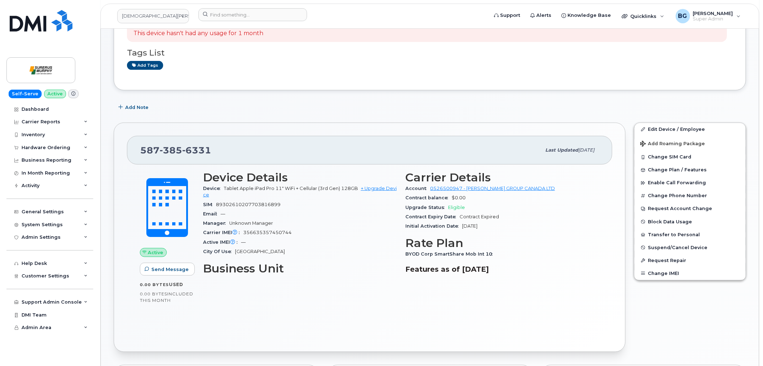
scroll to position [80, 0]
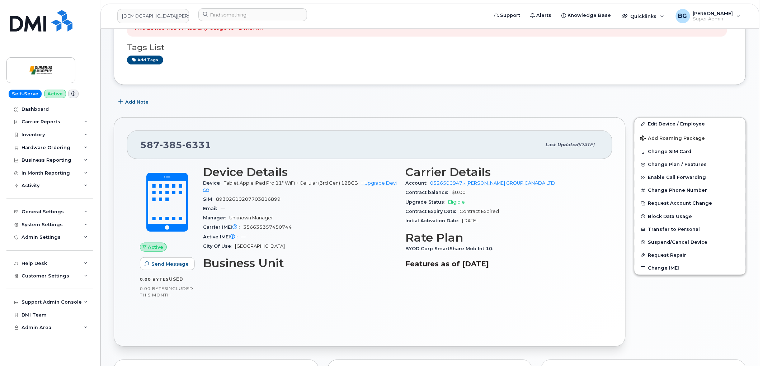
click at [266, 227] on span "356635357450744" at bounding box center [267, 227] width 48 height 5
copy span "356635357450744"
click at [230, 200] on span "89302610207703816899" at bounding box center [248, 199] width 65 height 5
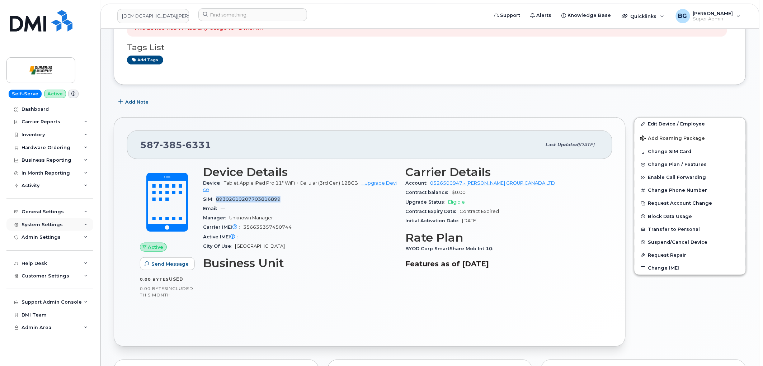
copy span "89302610207703816899"
drag, startPoint x: 225, startPoint y: 181, endPoint x: 327, endPoint y: 183, distance: 102.3
click at [327, 183] on span "Tablet Apple iPad Pro 11" WiFi + Cellular (3rd Gen) 128GB" at bounding box center [291, 183] width 134 height 5
copy span "Tablet Apple iPad Pro 11" WiFi + Cellular (3rd"
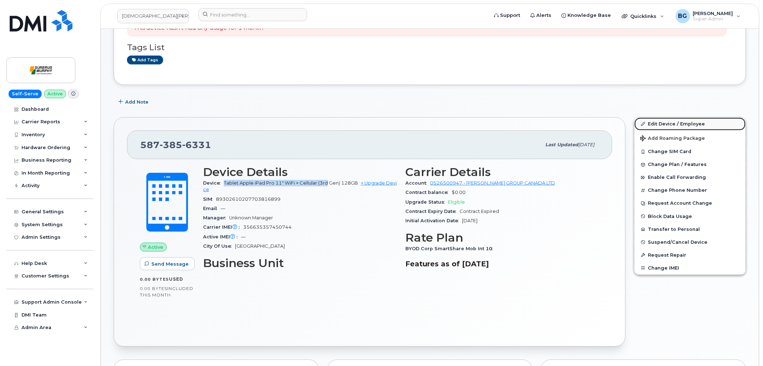
click at [658, 123] on link "Edit Device / Employee" at bounding box center [690, 124] width 111 height 13
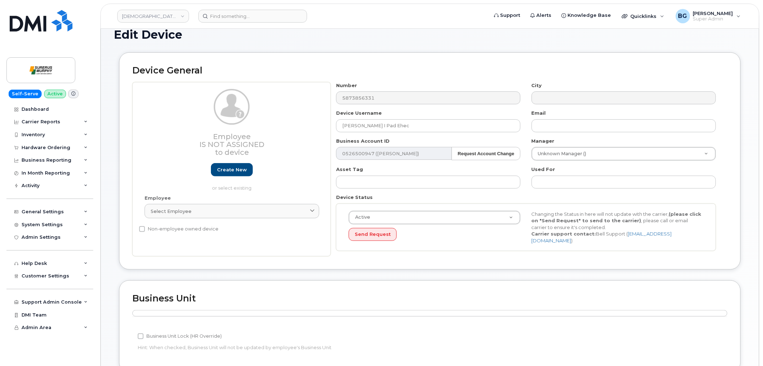
scroll to position [159, 0]
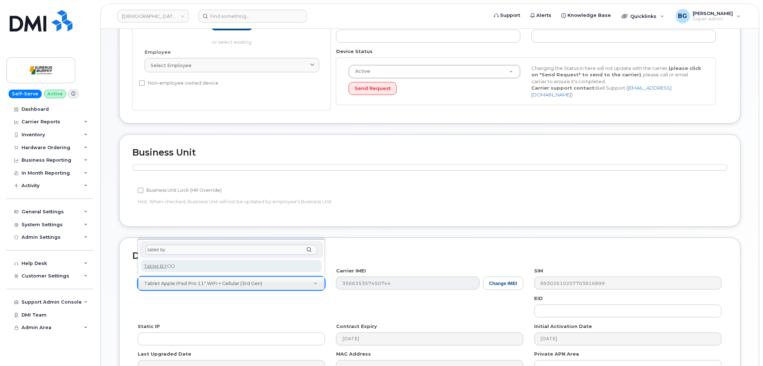
type input "tablet by"
select select "2487"
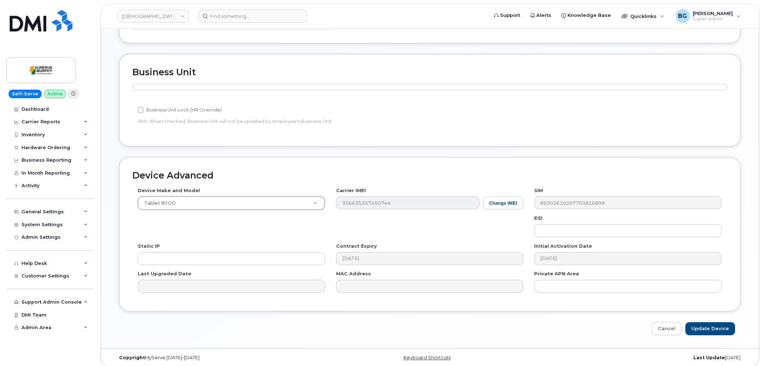
scroll to position [243, 0]
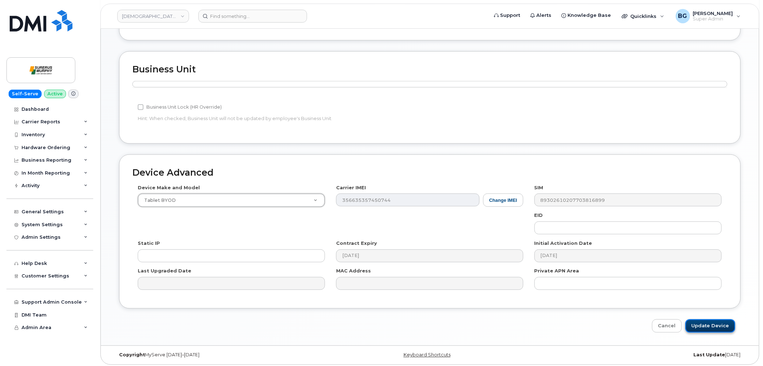
click at [722, 323] on input "Update Device" at bounding box center [711, 326] width 50 height 13
type input "Saving..."
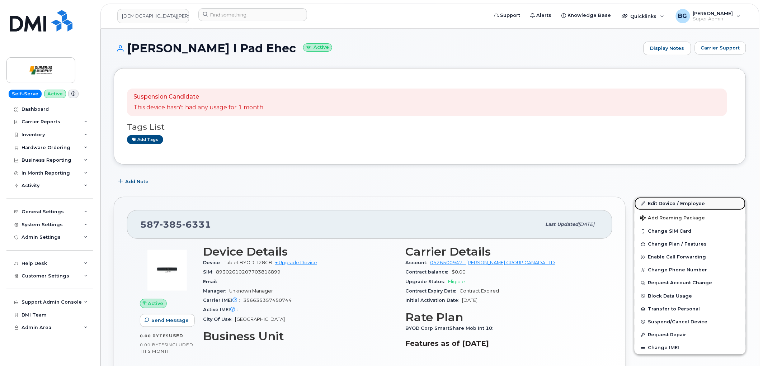
click at [667, 205] on link "Edit Device / Employee" at bounding box center [690, 203] width 111 height 13
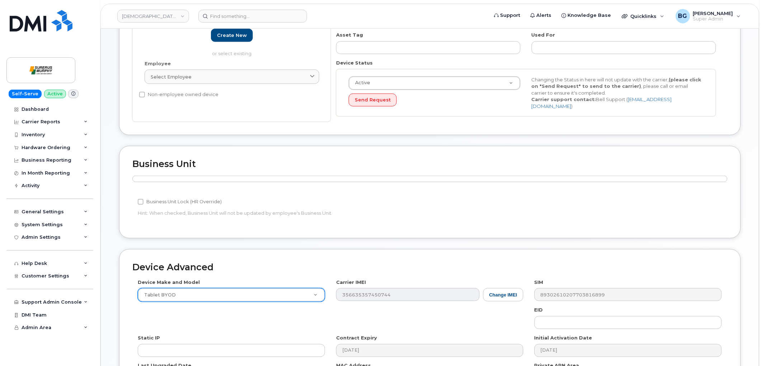
scroll to position [186, 0]
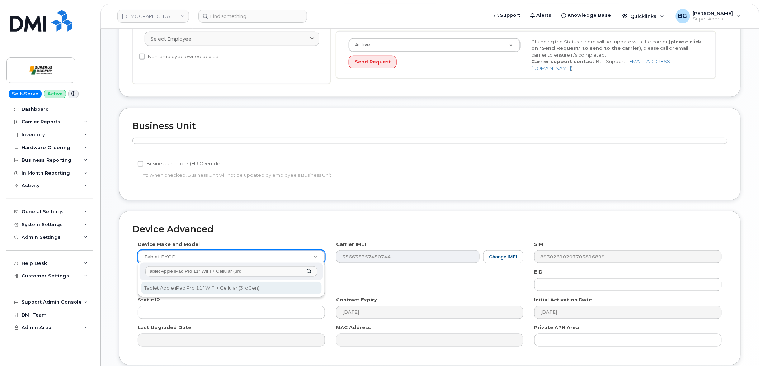
type input "Tablet Apple iPad Pro 11" WiFi + Cellular (3rd"
select select "3049"
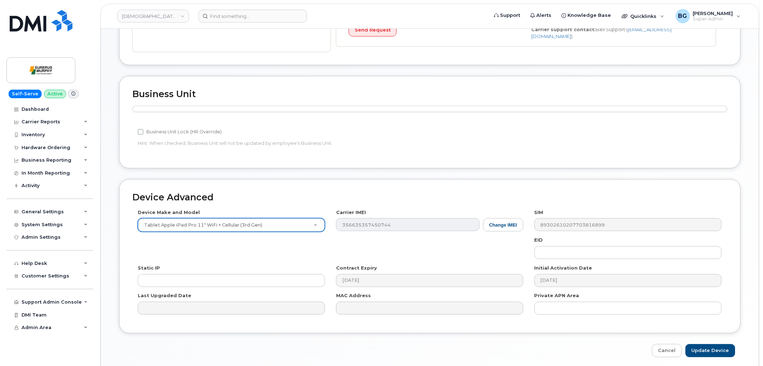
scroll to position [243, 0]
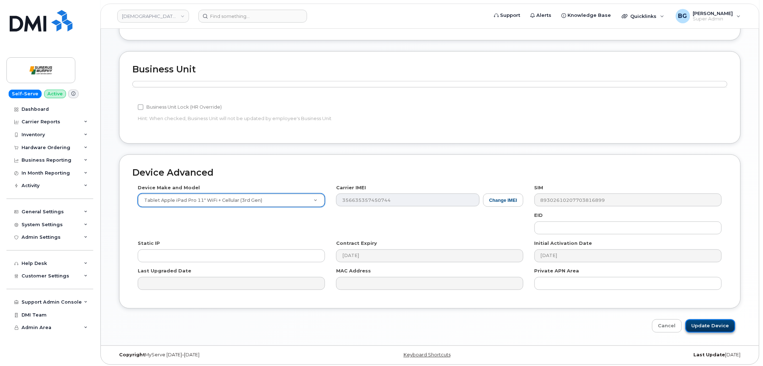
click at [709, 327] on input "Update Device" at bounding box center [711, 326] width 50 height 13
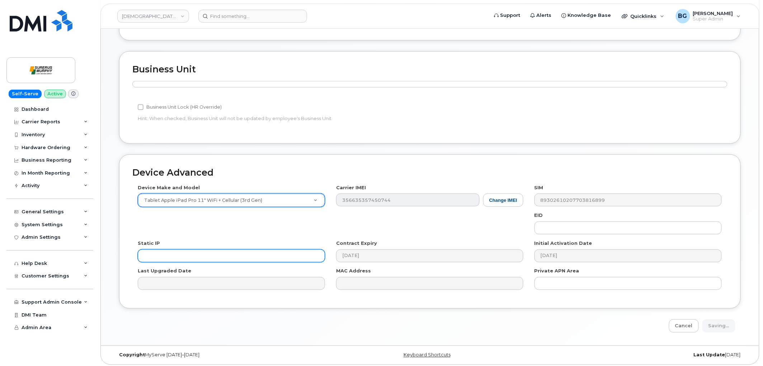
type input "Saving..."
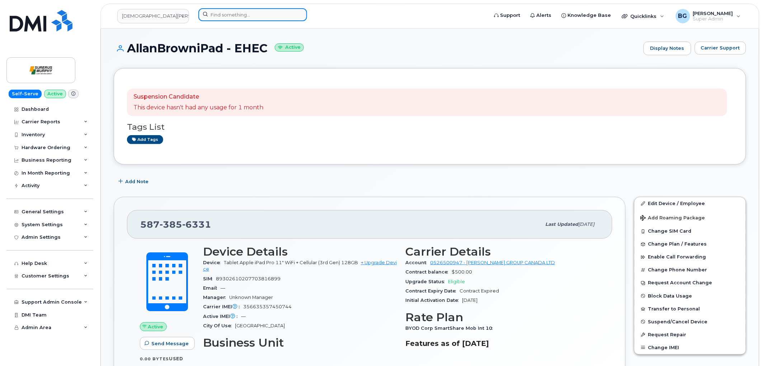
click at [254, 17] on input at bounding box center [252, 14] width 109 height 13
paste input "5878326774"
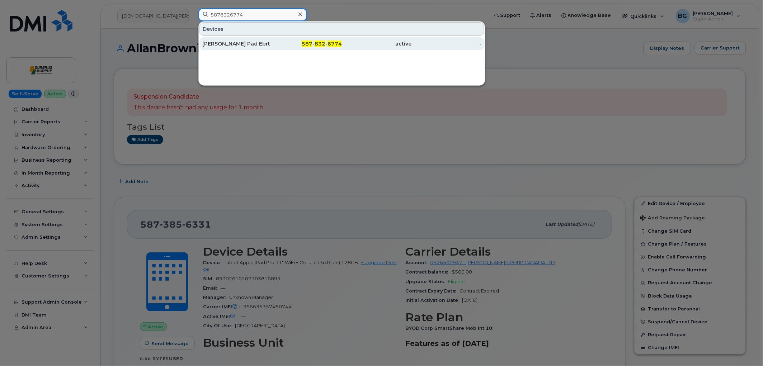
type input "5878326774"
click at [224, 44] on div "Clifford Bosqueti Pad Ebrt" at bounding box center [237, 43] width 70 height 7
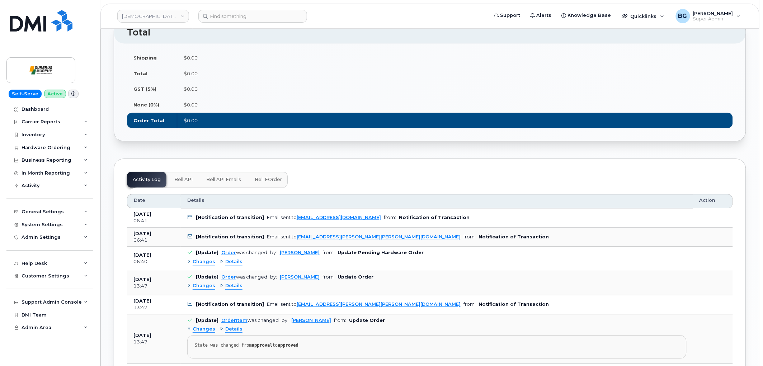
click at [272, 177] on span "Bell eOrder" at bounding box center [268, 180] width 27 height 6
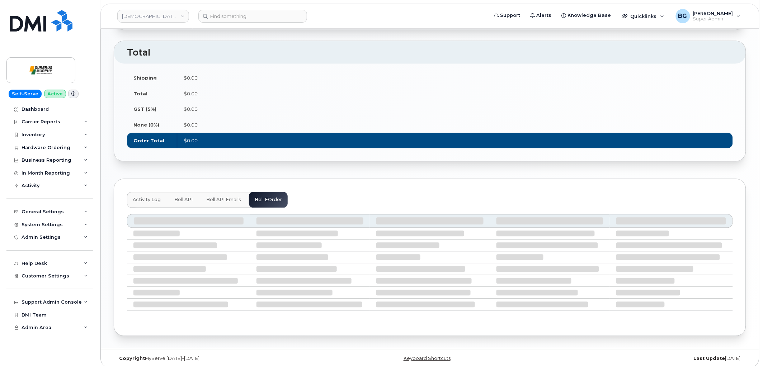
scroll to position [451, 0]
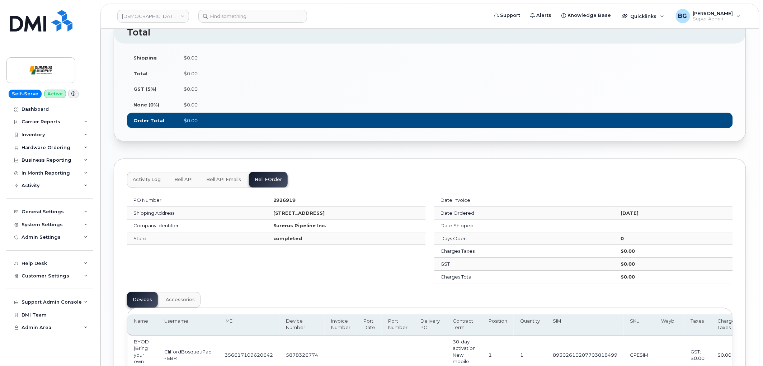
click at [292, 350] on td "5878326774" at bounding box center [302, 355] width 45 height 39
copy td "5878326774"
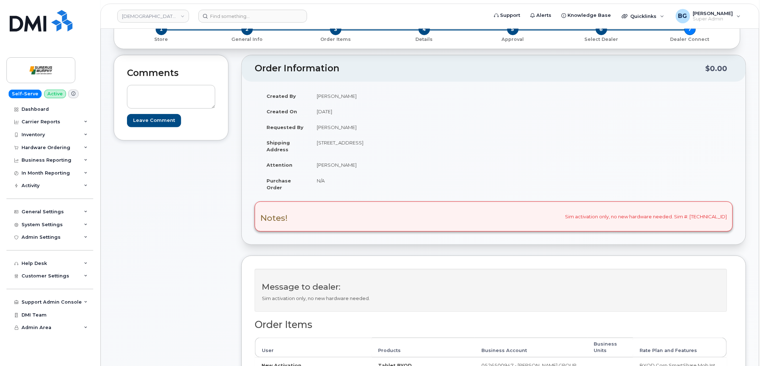
scroll to position [186, 0]
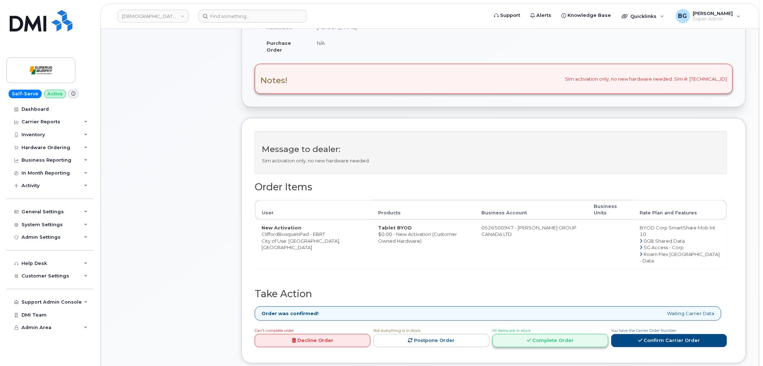
click at [532, 337] on link "Complete Order" at bounding box center [551, 340] width 116 height 13
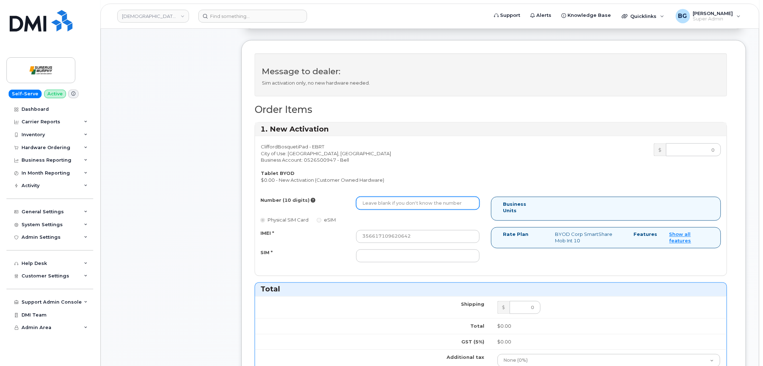
scroll to position [346, 0]
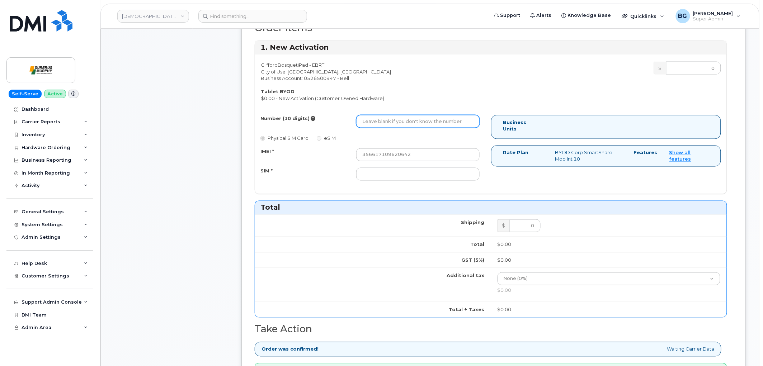
click at [393, 120] on input "Number (10 digits)" at bounding box center [417, 121] width 123 height 13
paste input "5878326774"
type input "5878326774"
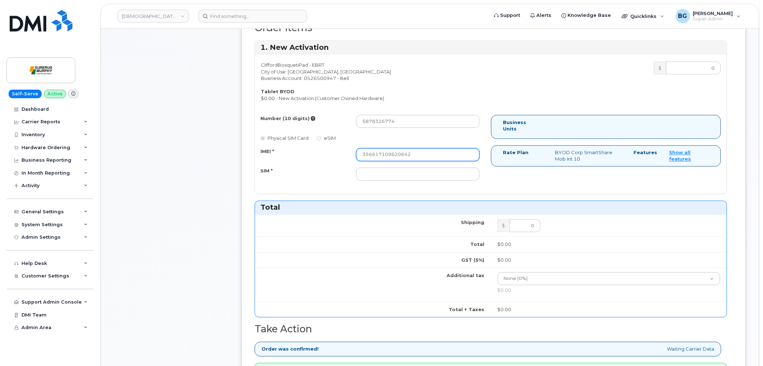
click at [387, 157] on input "356617109620642" at bounding box center [417, 155] width 123 height 13
click at [408, 177] on input "SIM *" at bounding box center [417, 174] width 123 height 13
paste input "89302610207703818499"
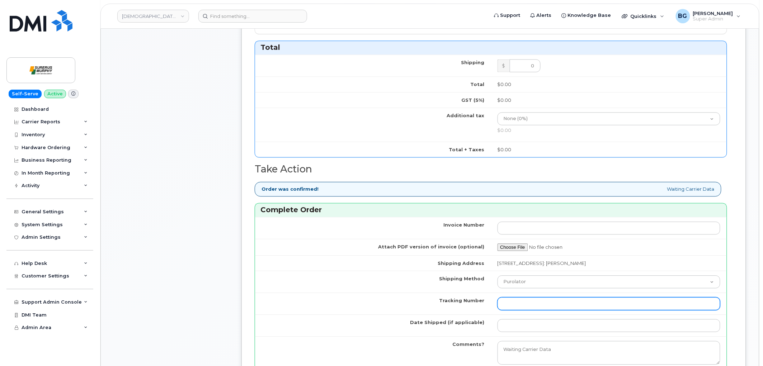
scroll to position [531, 0]
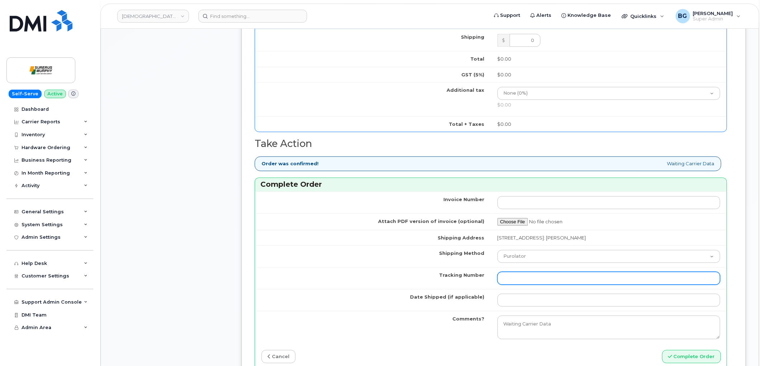
type input "89302610207703818499"
click at [532, 279] on input "Tracking Number" at bounding box center [609, 278] width 223 height 13
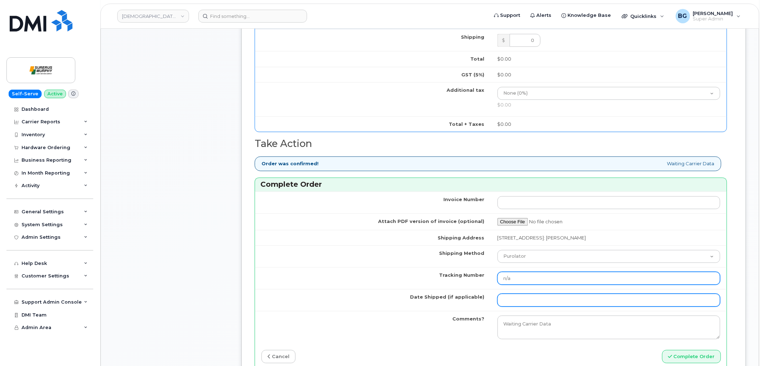
type input "n/a"
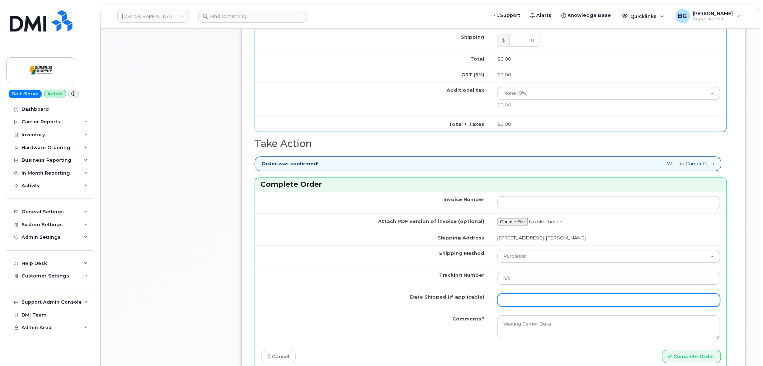
click at [513, 300] on input "Date Shipped (if applicable)" at bounding box center [609, 300] width 223 height 13
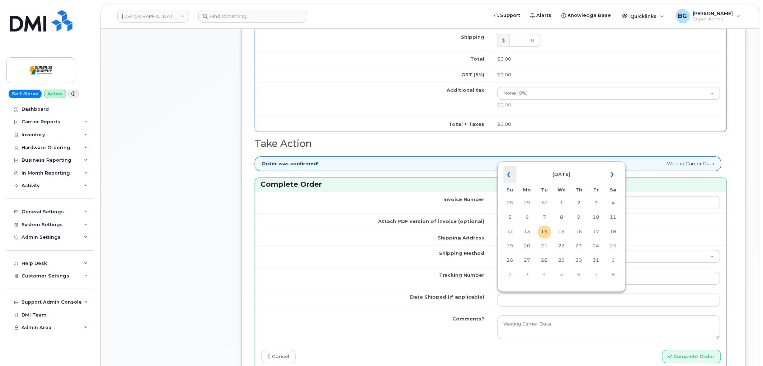
click at [505, 175] on th "«" at bounding box center [510, 174] width 13 height 17
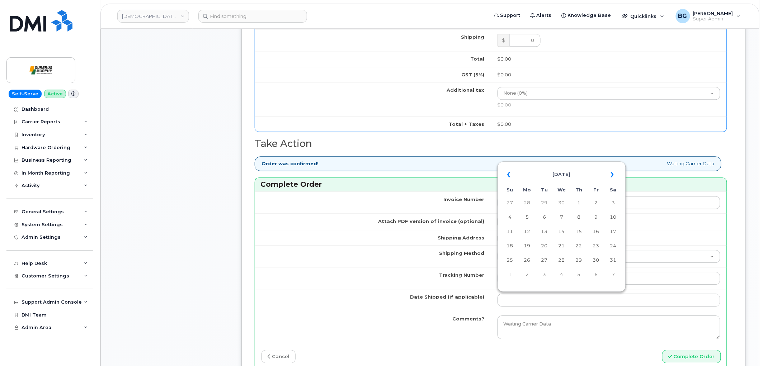
click at [505, 175] on th "«" at bounding box center [510, 174] width 13 height 17
click at [506, 175] on th "«" at bounding box center [510, 174] width 13 height 17
click at [582, 243] on td "23" at bounding box center [579, 246] width 13 height 13
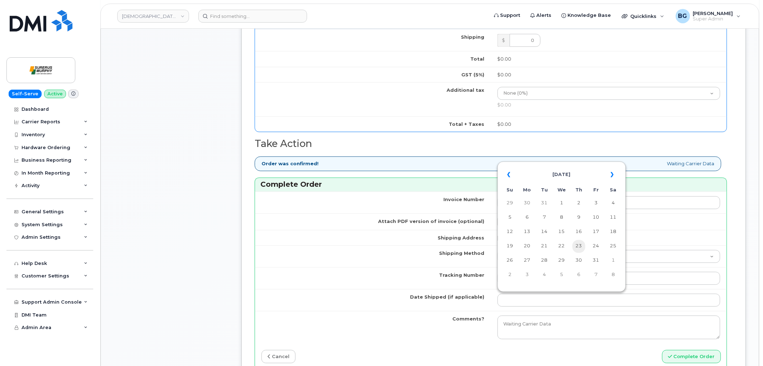
type input "2025-01-23"
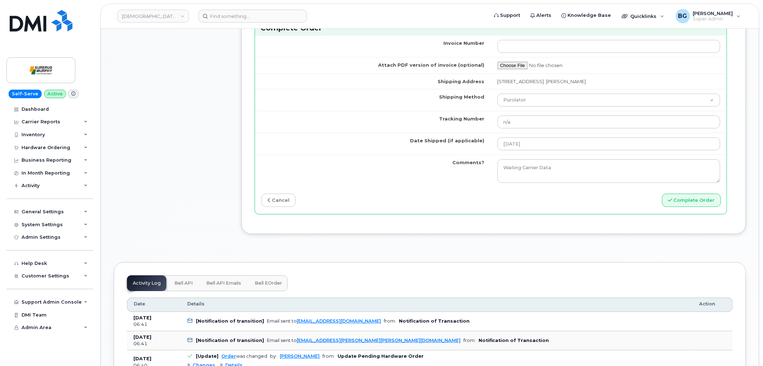
scroll to position [691, 0]
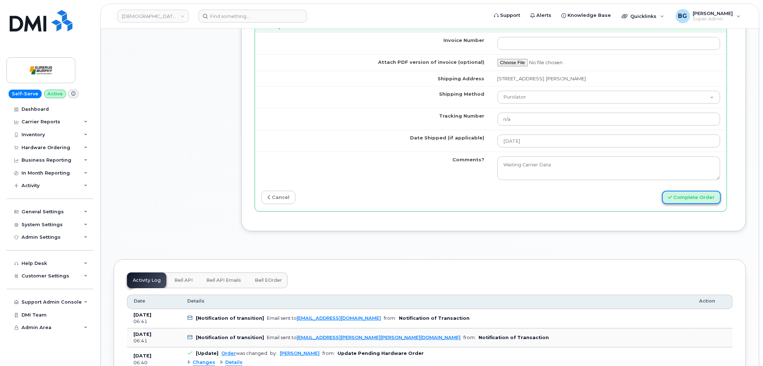
click at [687, 202] on button "Complete Order" at bounding box center [691, 197] width 59 height 13
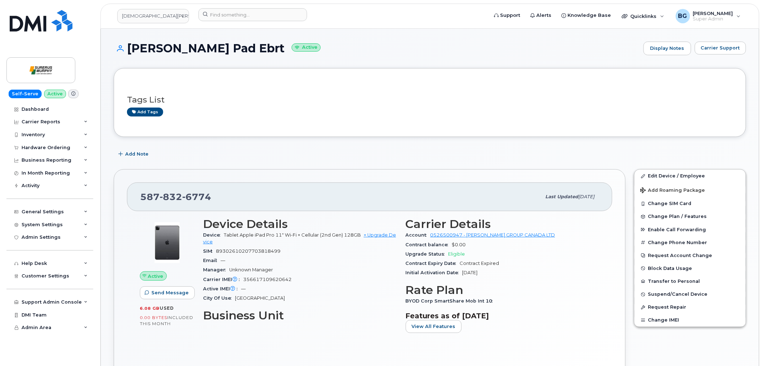
click at [259, 277] on span "356617109620642" at bounding box center [267, 279] width 48 height 5
copy span "356617109620642"
click at [232, 252] on span "89302610207703818499" at bounding box center [248, 251] width 65 height 5
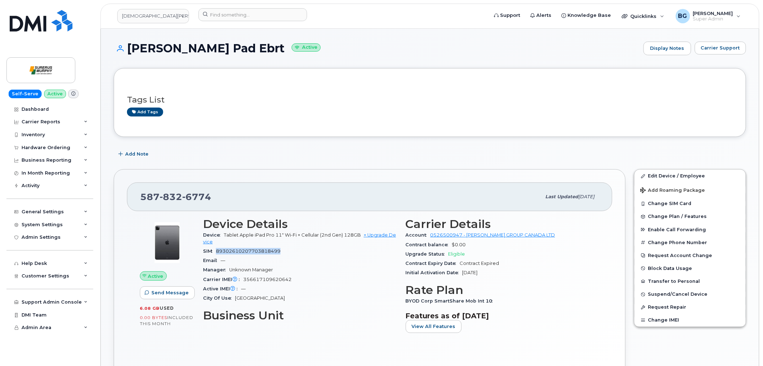
copy span "89302610207703818499"
drag, startPoint x: 225, startPoint y: 232, endPoint x: 330, endPoint y: 235, distance: 105.2
click at [330, 235] on div "Device Tablet Apple iPad Pro 11" Wi-Fi + Cellular (2nd Gen) 128GB + Upgrade Dev…" at bounding box center [300, 239] width 194 height 16
copy span "Tablet Apple iPad Pro 11" Wi-Fi + Cellular (2nd"
click at [662, 178] on link "Edit Device / Employee" at bounding box center [690, 176] width 111 height 13
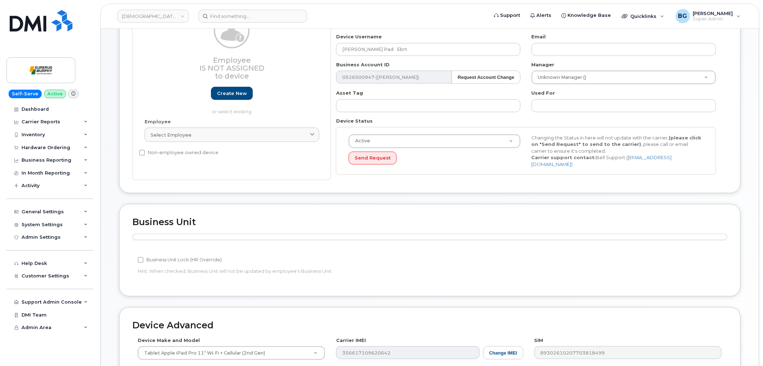
scroll to position [106, 0]
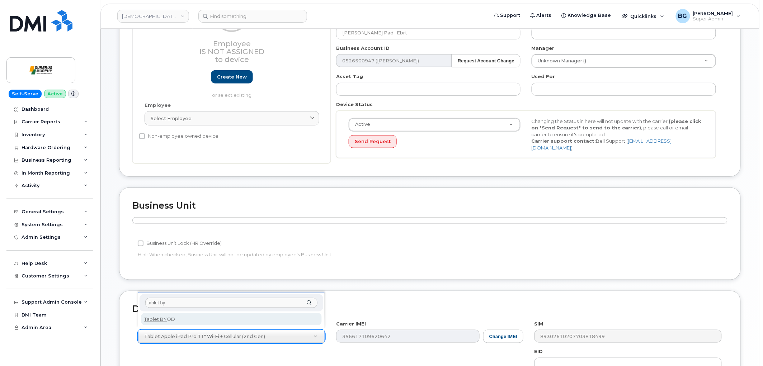
type input "tablet by"
select select "2487"
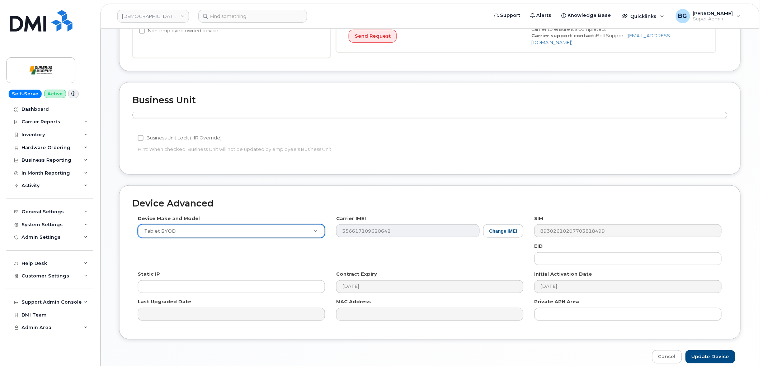
scroll to position [212, 0]
click at [715, 354] on input "Update Device" at bounding box center [711, 356] width 50 height 13
type input "Saving..."
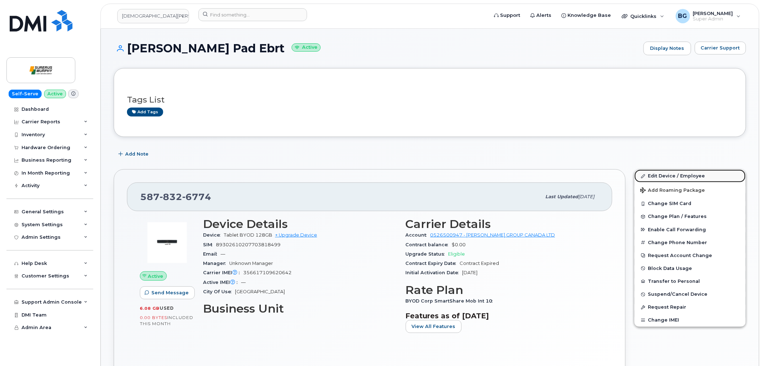
click at [666, 177] on link "Edit Device / Employee" at bounding box center [690, 176] width 111 height 13
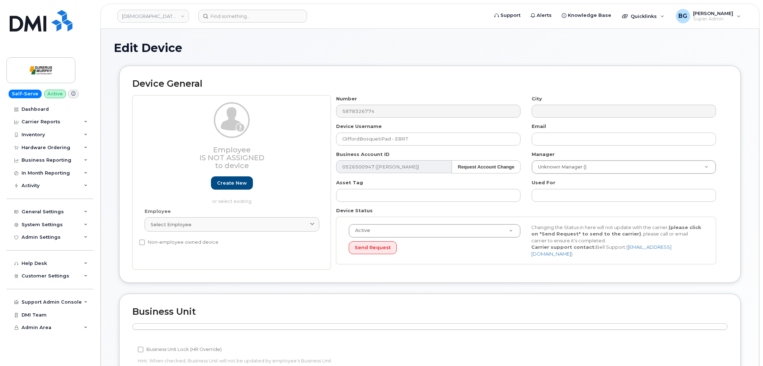
scroll to position [159, 0]
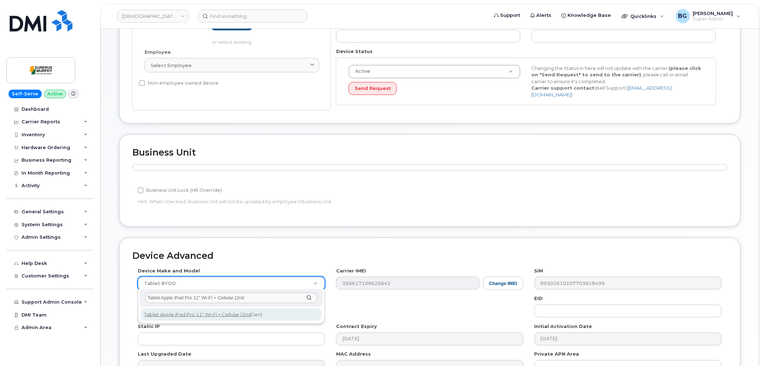
type input "Tablet Apple iPad Pro 11" Wi-Fi + Cellular (2nd"
select select "2198"
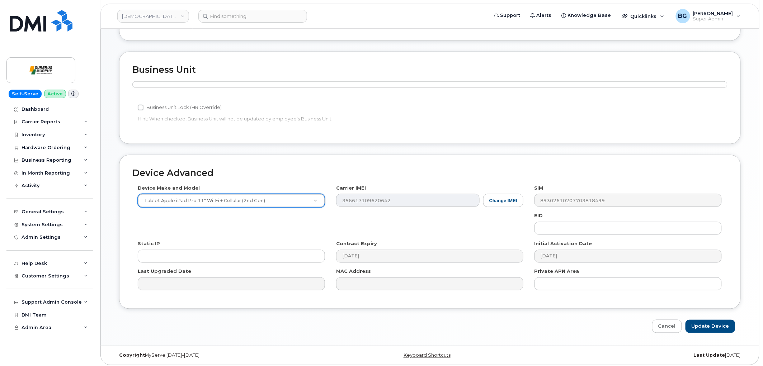
scroll to position [243, 0]
click at [707, 322] on input "Update Device" at bounding box center [711, 326] width 50 height 13
type input "Saving..."
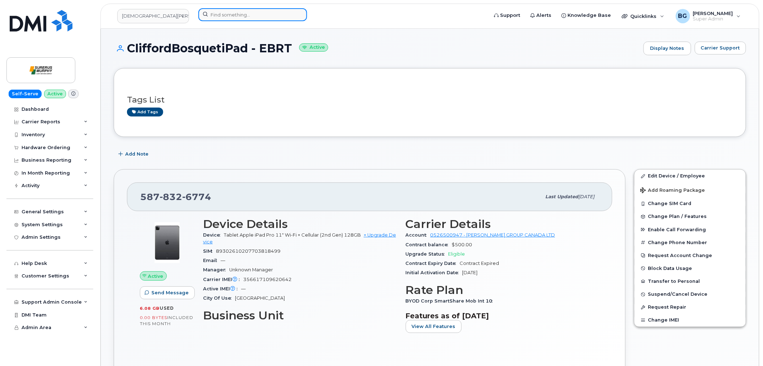
click at [252, 14] on input at bounding box center [252, 14] width 109 height 13
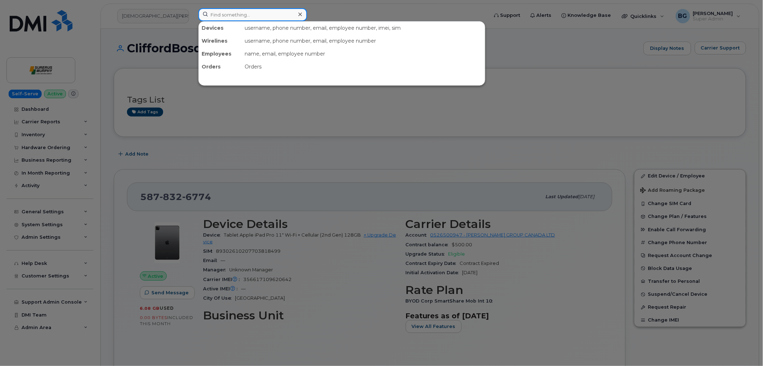
paste input "4038356865"
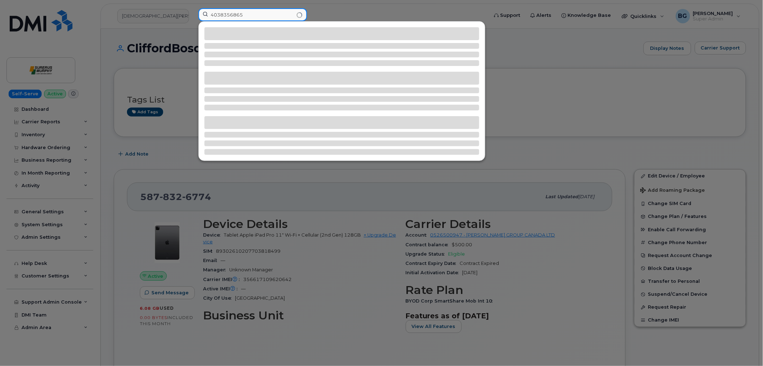
type input "4038356865"
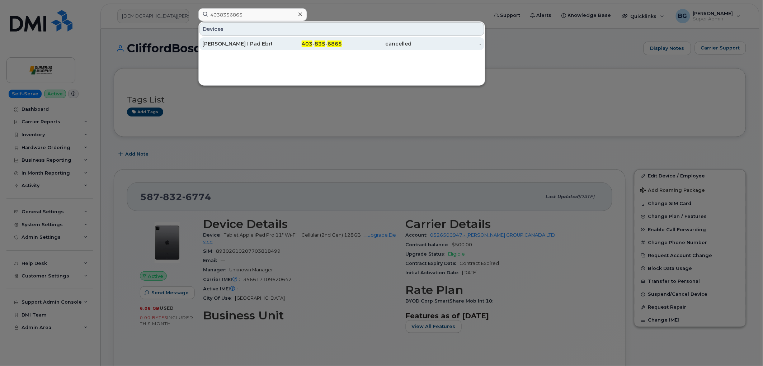
click at [247, 44] on div "Douglas Yarycky I Pad Ebrt" at bounding box center [237, 43] width 70 height 7
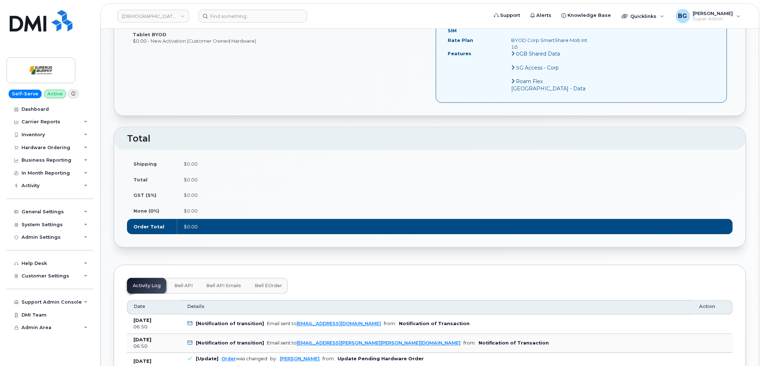
scroll to position [346, 0]
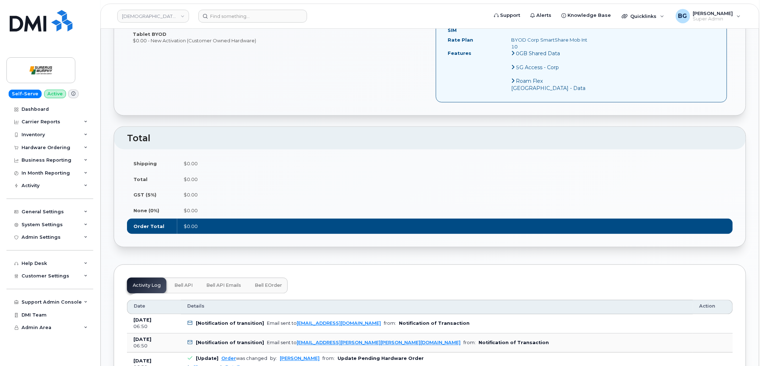
click at [269, 283] on span "Bell eOrder" at bounding box center [268, 286] width 27 height 6
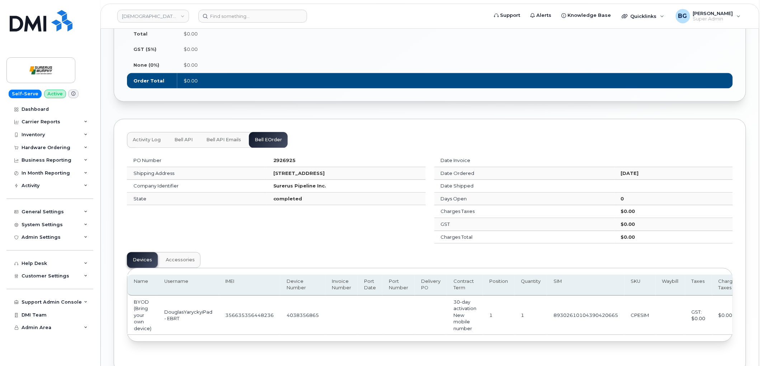
scroll to position [530, 0]
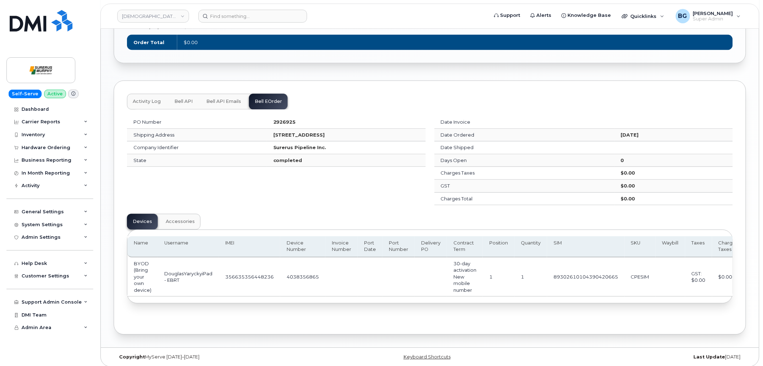
click at [304, 270] on td "4038356865" at bounding box center [302, 277] width 45 height 39
copy td "4038356865"
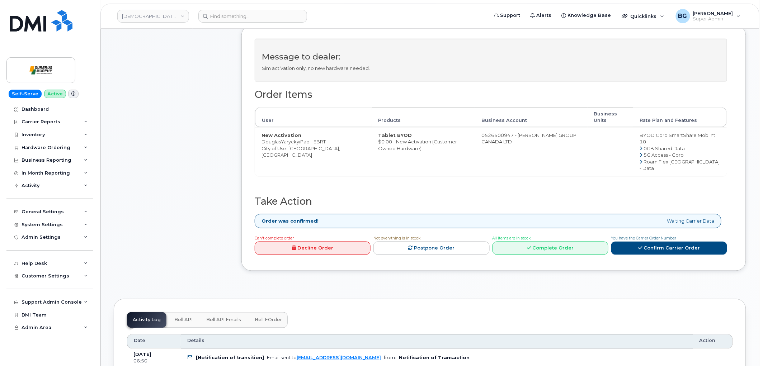
scroll to position [266, 0]
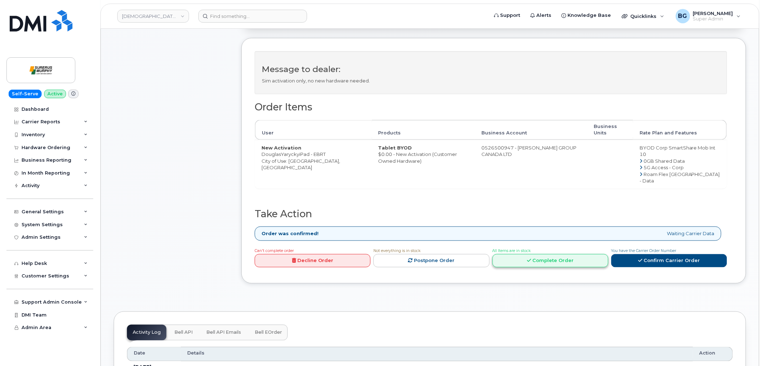
click at [534, 256] on link "Complete Order" at bounding box center [551, 260] width 116 height 13
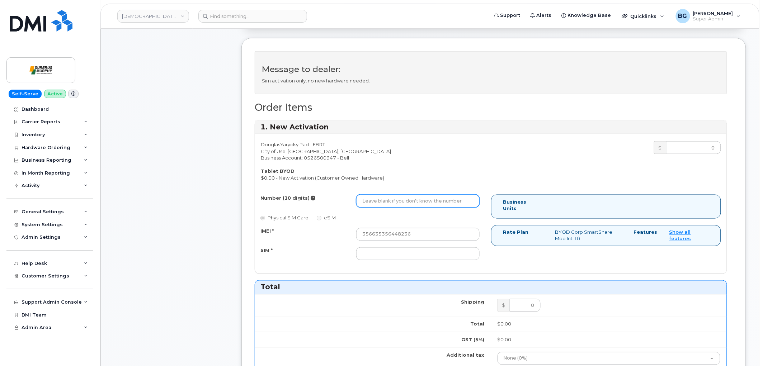
click at [424, 200] on input "Number (10 digits)" at bounding box center [417, 201] width 123 height 13
paste input "4038356865"
type input "4038356865"
click at [418, 234] on input "356635356448236" at bounding box center [417, 234] width 123 height 13
click at [418, 235] on input "356635356448236" at bounding box center [417, 234] width 123 height 13
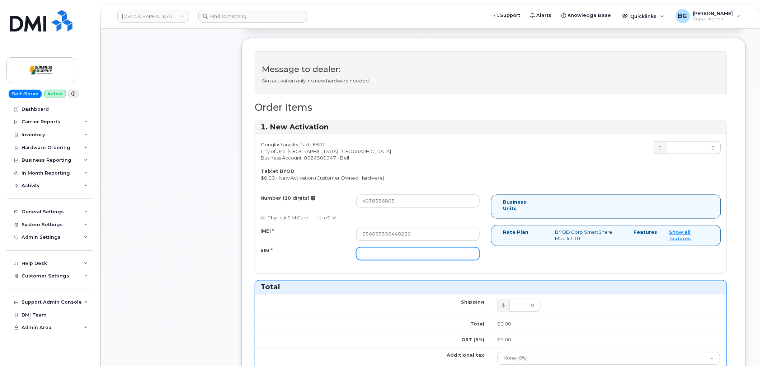
click at [408, 252] on input "SIM *" at bounding box center [417, 254] width 123 height 13
paste input "89302610104390420665"
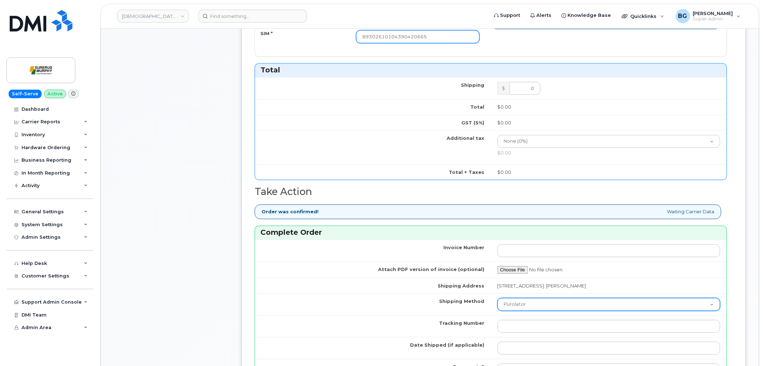
scroll to position [531, 0]
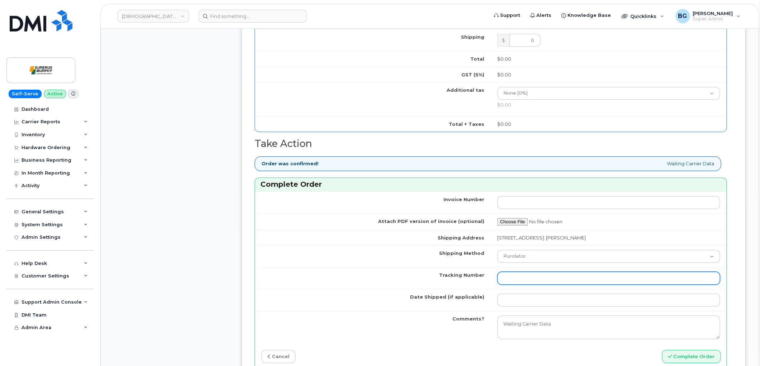
type input "89302610104390420665"
click at [538, 279] on input "Tracking Number" at bounding box center [609, 278] width 223 height 13
type input "n/a"
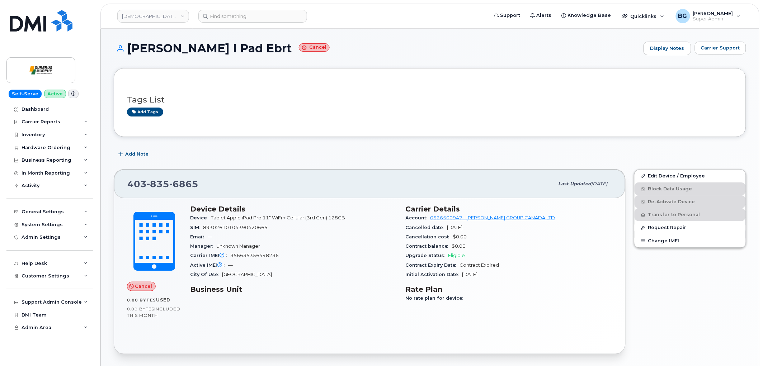
click at [243, 253] on span "356635356448236" at bounding box center [254, 255] width 48 height 5
copy span "356635356448236"
click at [218, 228] on span "89302610104390420665" at bounding box center [235, 227] width 65 height 5
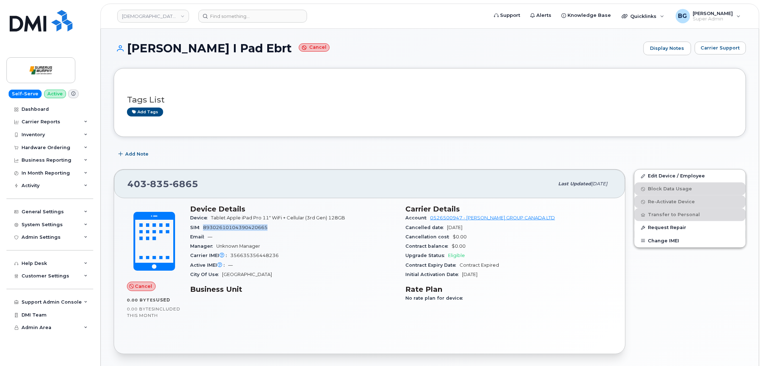
copy span "89302610104390420665"
click at [233, 19] on input at bounding box center [252, 16] width 109 height 13
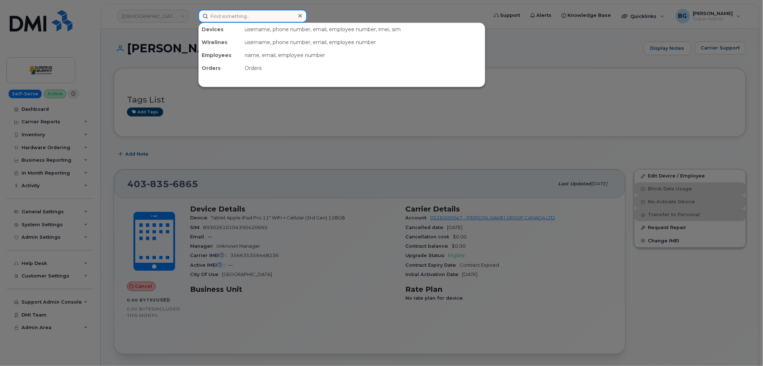
paste input "5874345413"
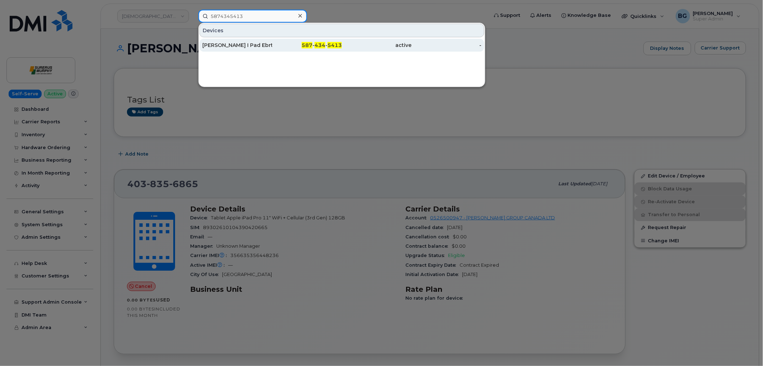
type input "5874345413"
click at [318, 47] on span "434" at bounding box center [320, 45] width 11 height 6
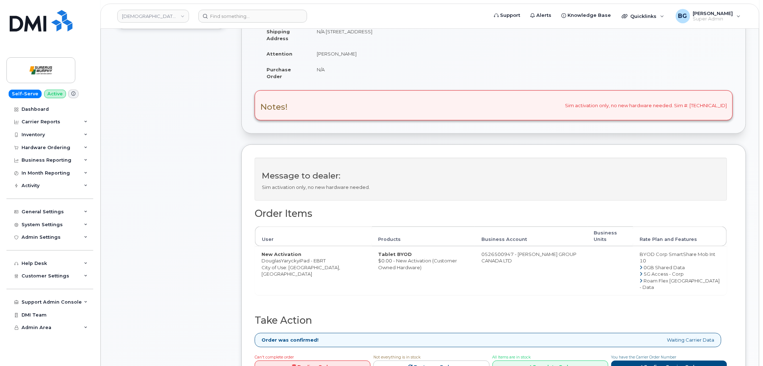
scroll to position [292, 0]
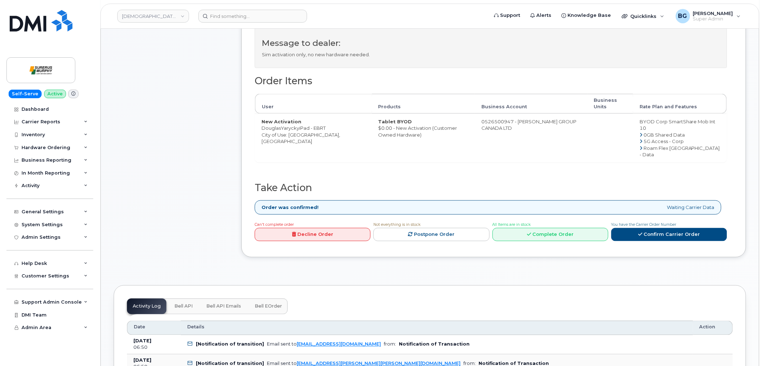
click at [297, 231] on link "Decline Order" at bounding box center [313, 234] width 116 height 13
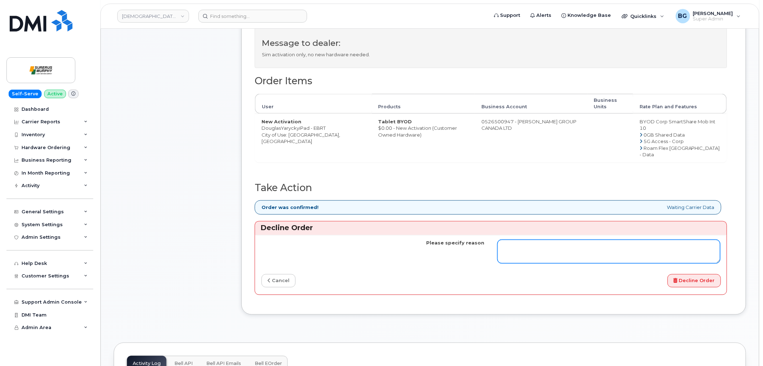
click at [510, 240] on textarea "Please specify reason" at bounding box center [609, 252] width 223 height 24
type textarea "Cannot complete as line has been cancelled."
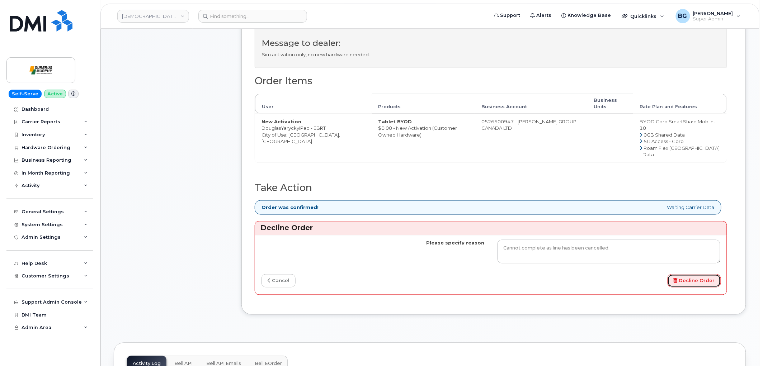
click at [691, 275] on button "Decline Order" at bounding box center [694, 281] width 53 height 13
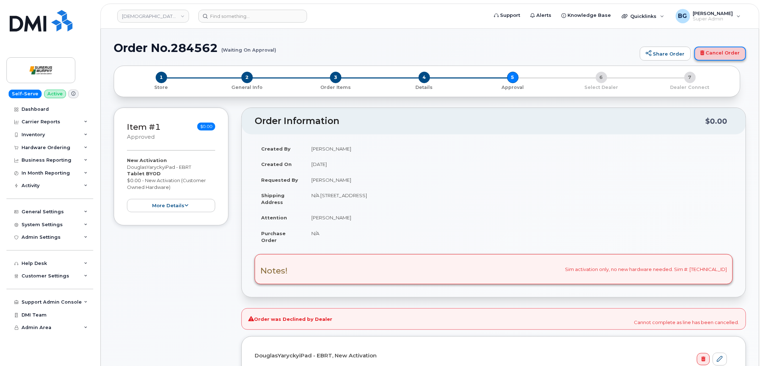
click at [718, 51] on link "Cancel Order" at bounding box center [721, 54] width 52 height 14
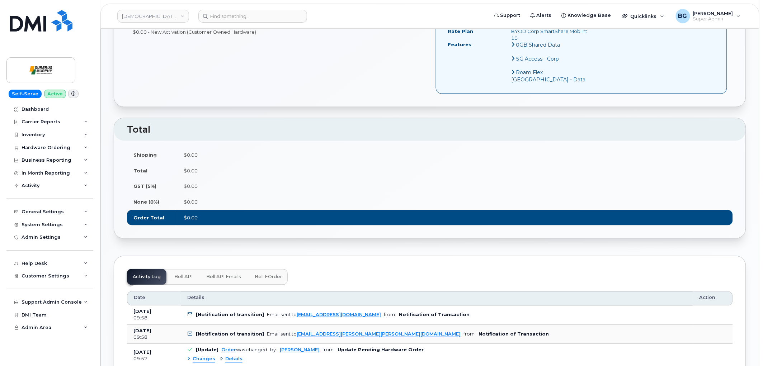
scroll to position [372, 0]
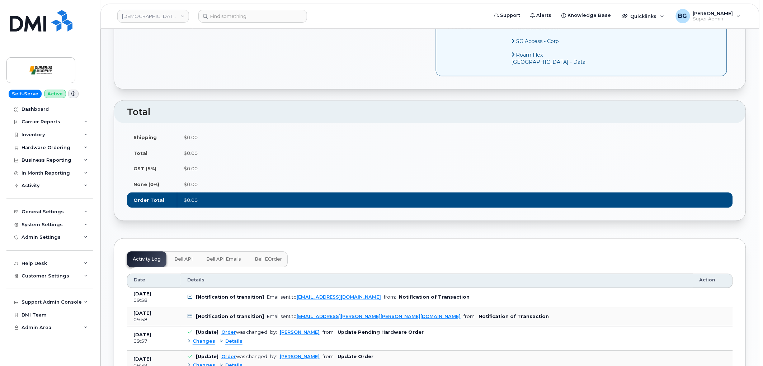
click at [276, 257] on span "Bell eOrder" at bounding box center [268, 260] width 27 height 6
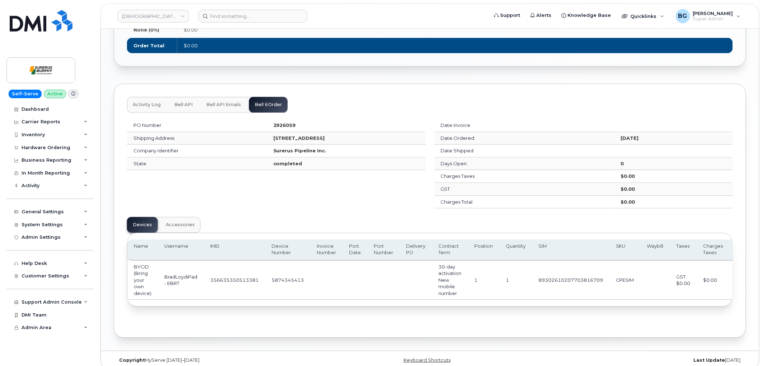
scroll to position [530, 0]
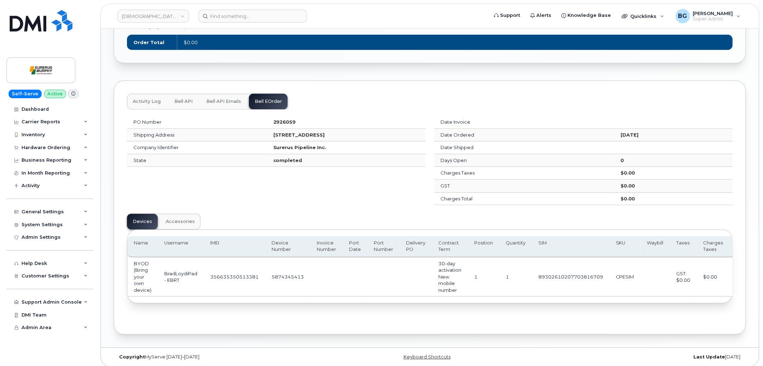
click at [279, 270] on td "5874345413" at bounding box center [287, 277] width 45 height 39
copy td "5874345413"
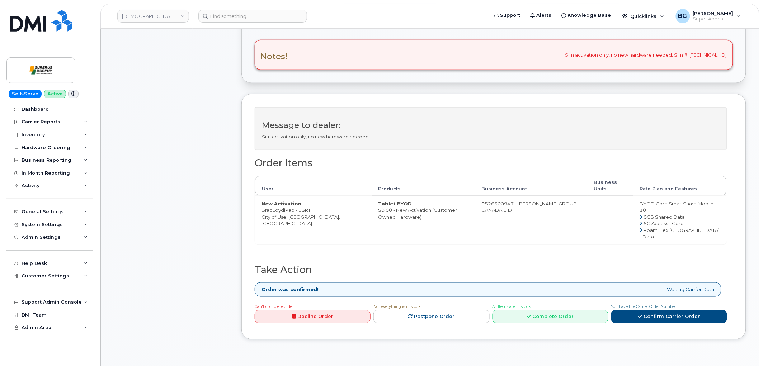
scroll to position [212, 0]
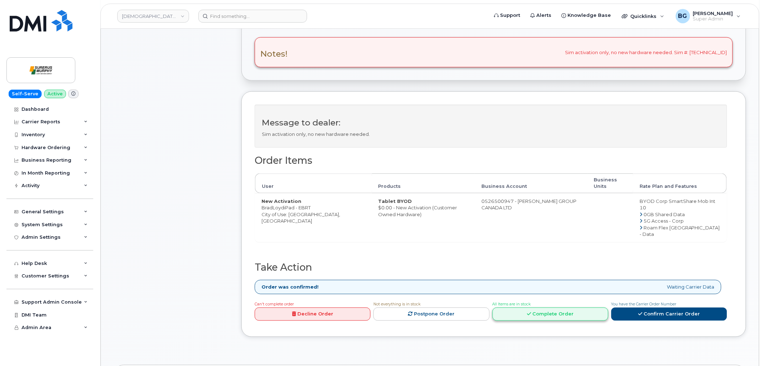
click at [530, 312] on icon at bounding box center [529, 314] width 4 height 5
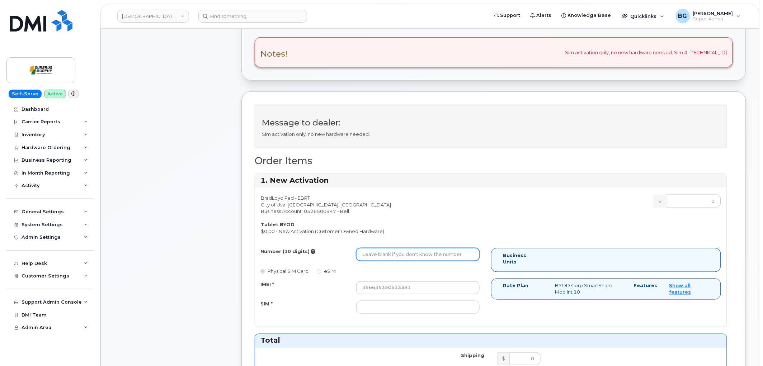
click at [396, 254] on input "Number (10 digits)" at bounding box center [417, 254] width 123 height 13
paste input "5874345413"
type input "5874345413"
click at [430, 316] on div "Number (10 digits) 5874345413 Physical SIM Card eSIM IMEI * 356635350513381 SIM…" at bounding box center [373, 284] width 236 height 72
click at [429, 311] on input "SIM *" at bounding box center [417, 307] width 123 height 13
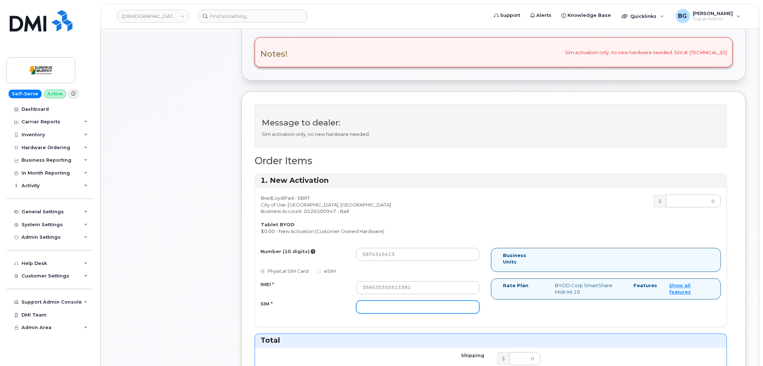
paste input "89302610207703816709"
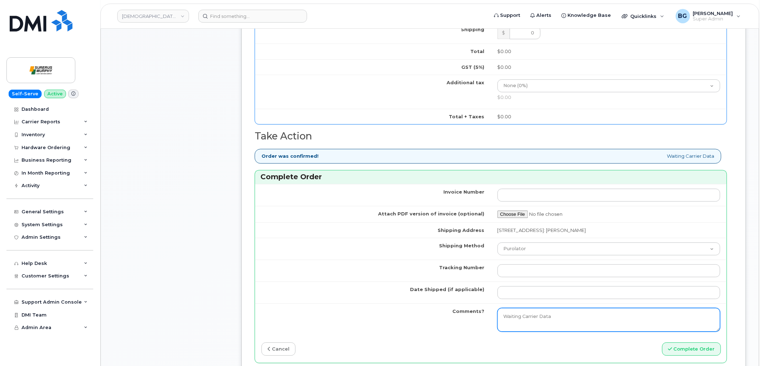
scroll to position [558, 0]
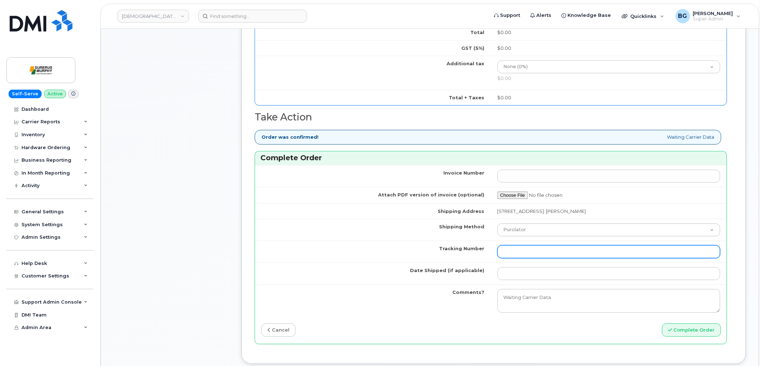
type input "89302610207703816709"
click at [531, 251] on input "Tracking Number" at bounding box center [609, 251] width 223 height 13
type input "n/a"
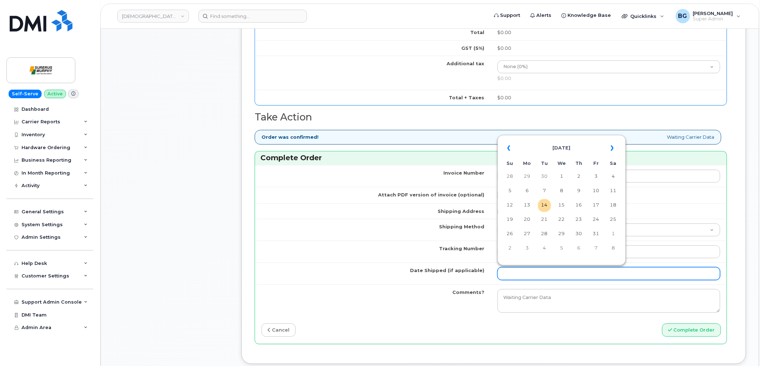
click at [541, 271] on input "Date Shipped (if applicable)" at bounding box center [609, 273] width 223 height 13
click at [507, 148] on th "«" at bounding box center [510, 148] width 13 height 17
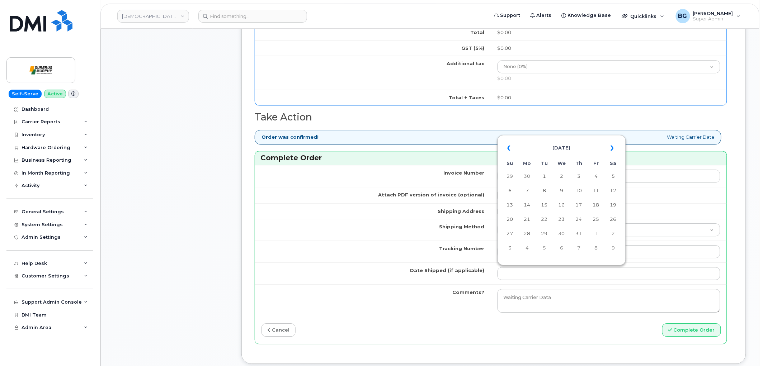
click at [507, 148] on th "«" at bounding box center [510, 148] width 13 height 17
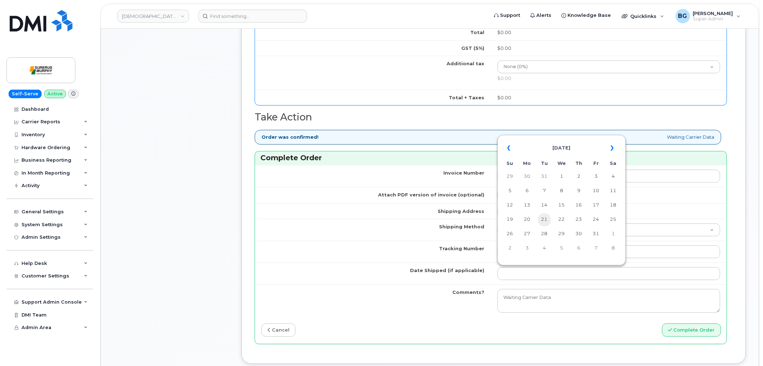
click at [544, 220] on td "21" at bounding box center [544, 220] width 13 height 13
type input "2025-01-21"
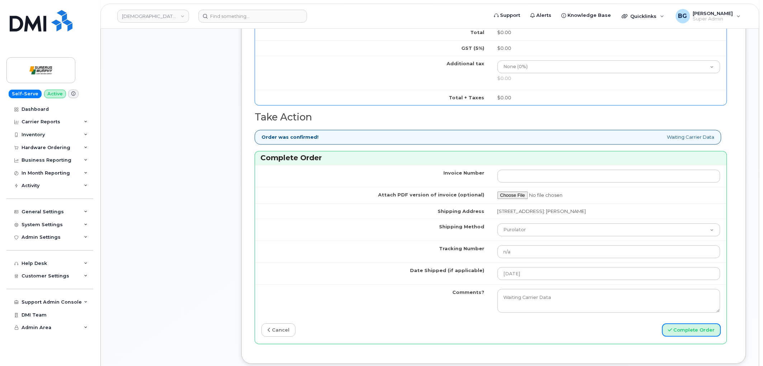
drag, startPoint x: 697, startPoint y: 329, endPoint x: 754, endPoint y: 315, distance: 58.0
click at [697, 329] on button "Complete Order" at bounding box center [691, 330] width 59 height 13
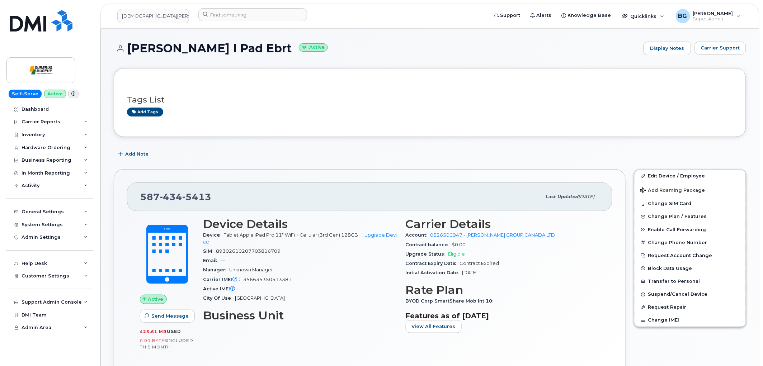
click at [240, 250] on span "89302610207703816709" at bounding box center [248, 251] width 65 height 5
copy span "89302610207703816709"
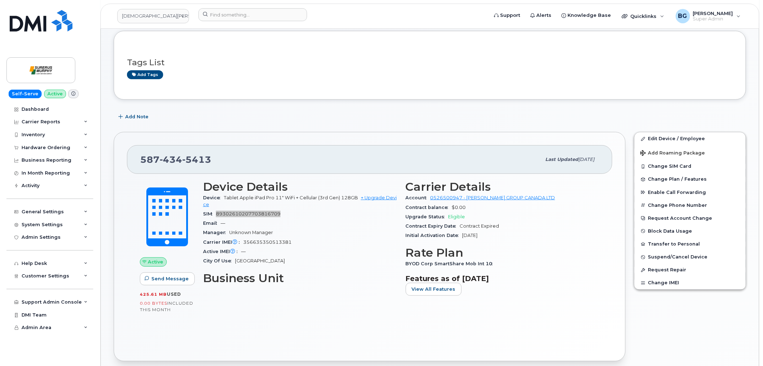
scroll to position [133, 0]
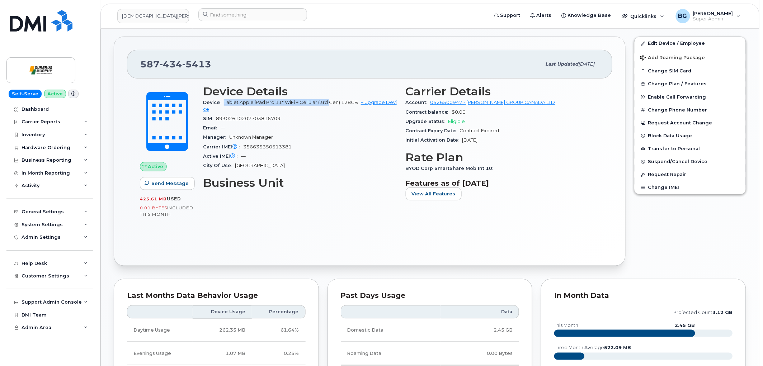
drag, startPoint x: 224, startPoint y: 103, endPoint x: 329, endPoint y: 106, distance: 105.2
click at [329, 106] on div "Device Tablet Apple iPad Pro 11" WiFi + Cellular (3rd Gen) 128GB + Upgrade Devi…" at bounding box center [300, 106] width 194 height 16
copy span "Tablet Apple iPad Pro 11" WiFi + Cellular (3rd"
click at [671, 42] on link "Edit Device / Employee" at bounding box center [690, 43] width 111 height 13
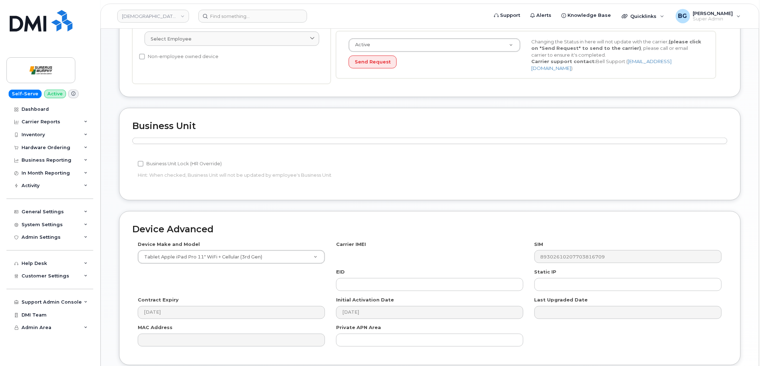
scroll to position [186, 0]
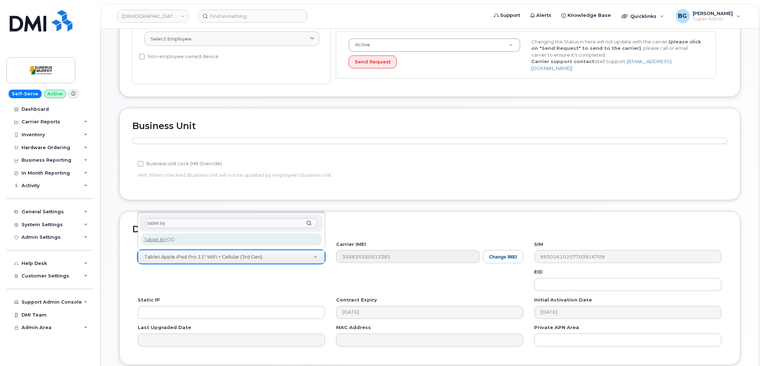
type input "tablet by"
select select "2487"
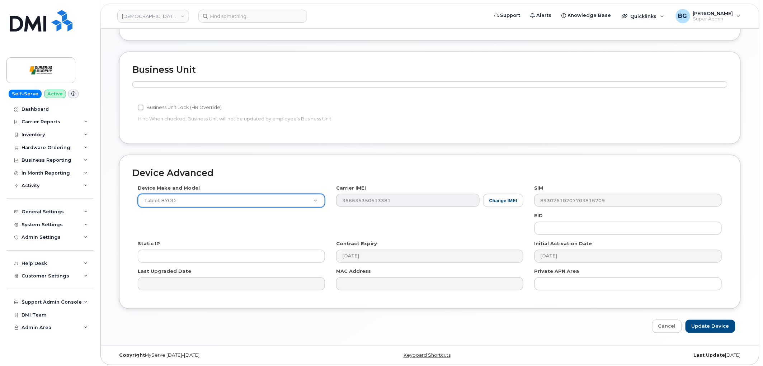
scroll to position [243, 0]
click at [706, 331] on div "Edit Device Device General Employee Is not assigned to device Create new or sel…" at bounding box center [430, 66] width 659 height 560
click at [713, 325] on input "Update Device" at bounding box center [711, 326] width 50 height 13
type input "Saving..."
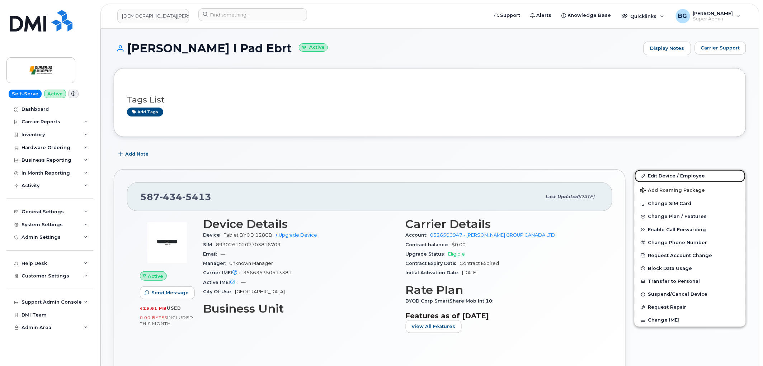
drag, startPoint x: 659, startPoint y: 174, endPoint x: 482, endPoint y: 209, distance: 179.9
click at [659, 174] on link "Edit Device / Employee" at bounding box center [690, 176] width 111 height 13
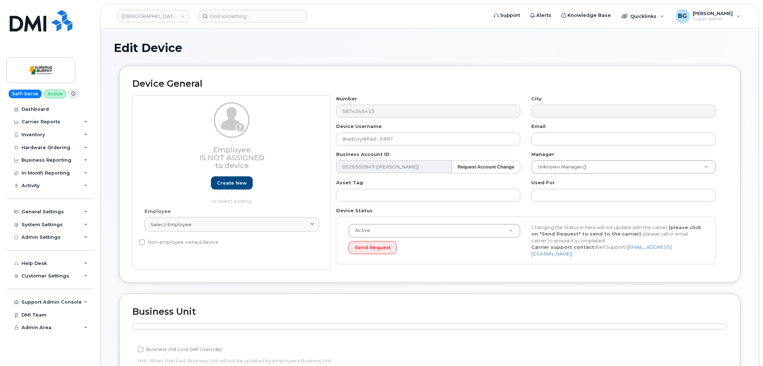
click at [216, 245] on div "Non-employee owned device" at bounding box center [229, 242] width 180 height 9
click at [212, 255] on div "Employee Is not assigned to device Create new or select existing Employee Selec…" at bounding box center [231, 182] width 198 height 175
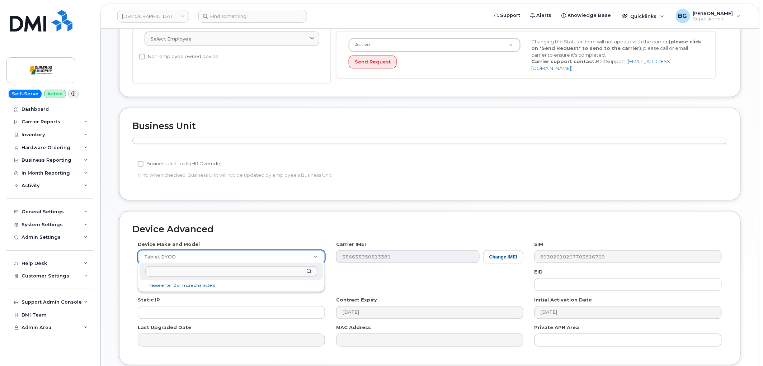
click at [177, 275] on input "text" at bounding box center [231, 272] width 172 height 10
type input "Tablet Apple iPad Pro 11" WiFi + Cellular (3rd"
select select "3049"
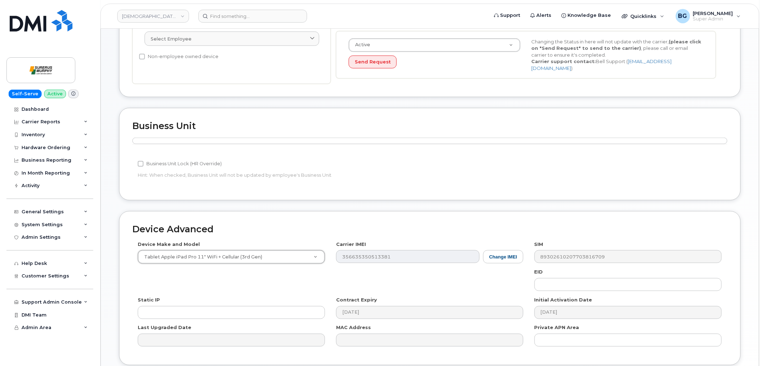
scroll to position [243, 0]
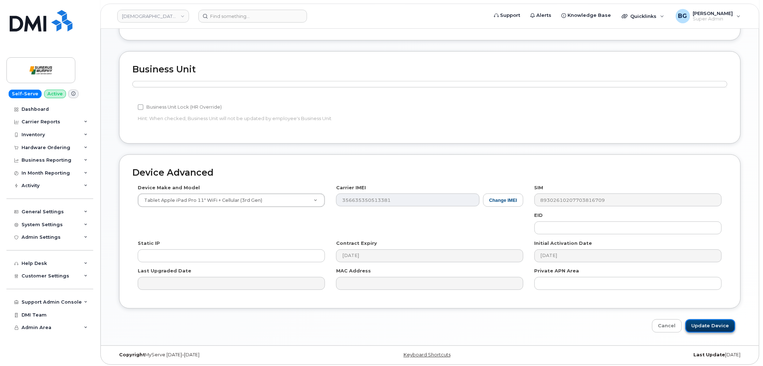
click at [701, 329] on input "Update Device" at bounding box center [711, 326] width 50 height 13
type input "Saving..."
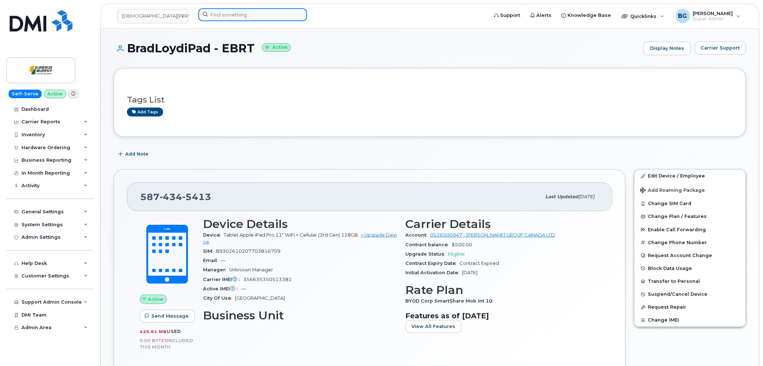
click at [263, 13] on input at bounding box center [252, 14] width 109 height 13
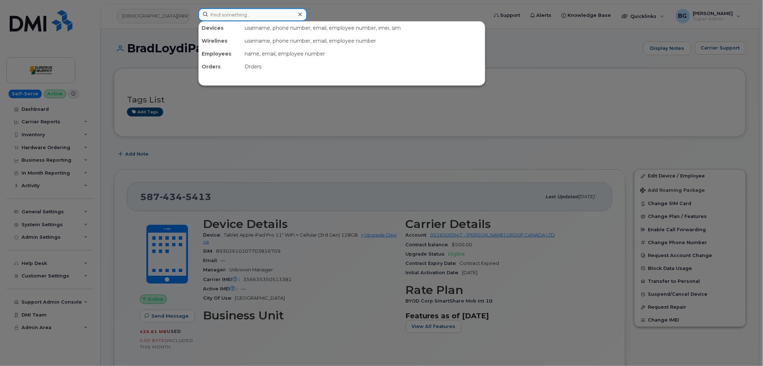
paste input "6043899859"
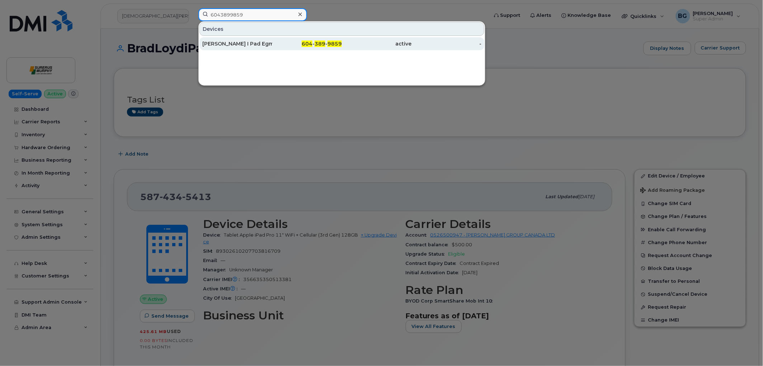
type input "6043899859"
click at [318, 39] on div "604 - 389 - 9859" at bounding box center [307, 43] width 70 height 13
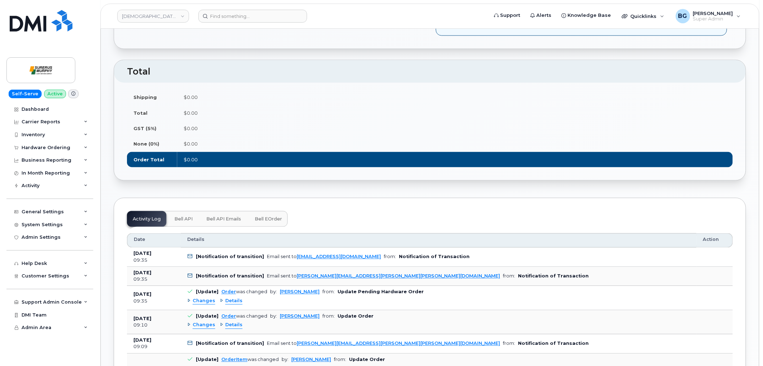
scroll to position [372, 0]
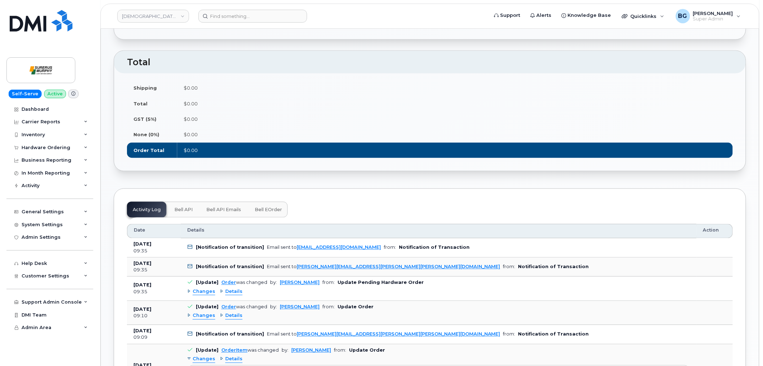
click at [273, 202] on button "Bell eOrder" at bounding box center [268, 210] width 39 height 16
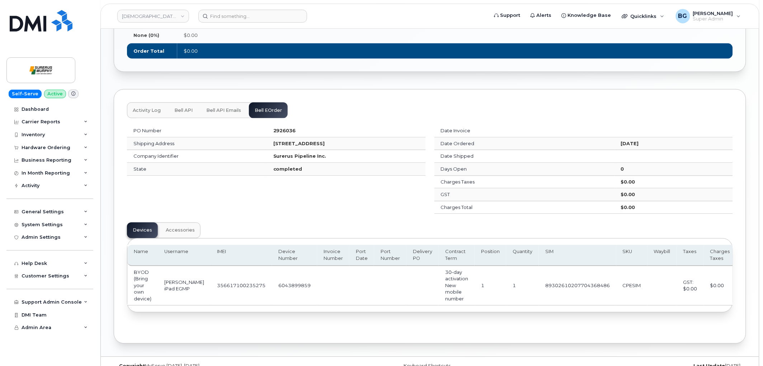
scroll to position [480, 0]
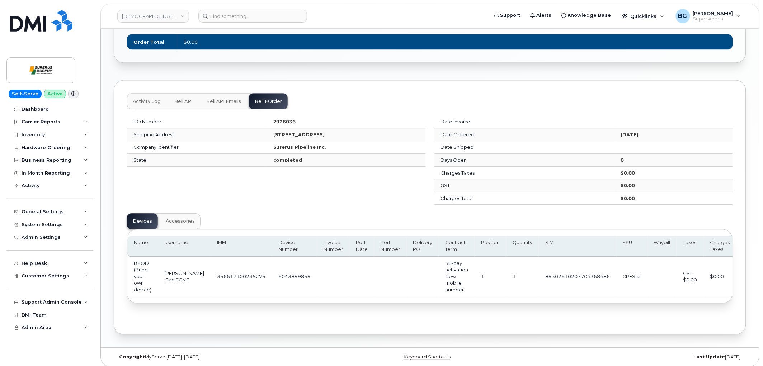
click at [286, 268] on td "6043899859" at bounding box center [294, 277] width 45 height 39
copy td "6043899859"
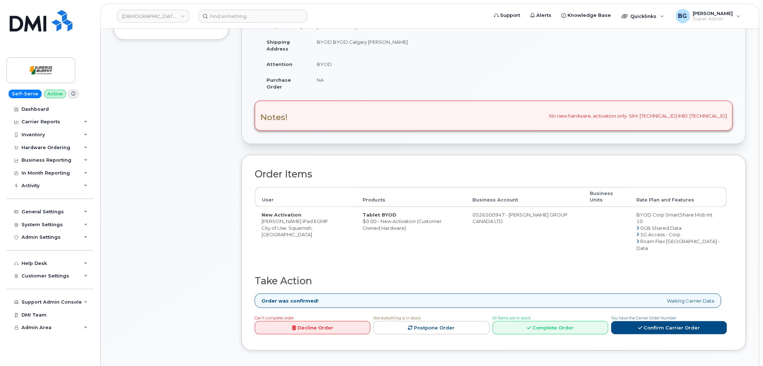
scroll to position [159, 0]
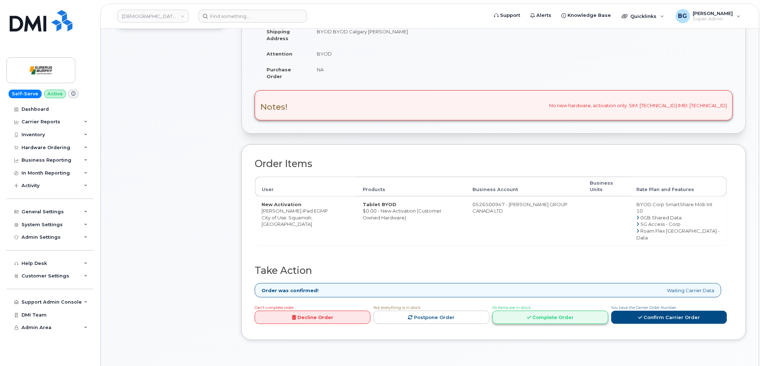
click at [522, 311] on link "Complete Order" at bounding box center [551, 317] width 116 height 13
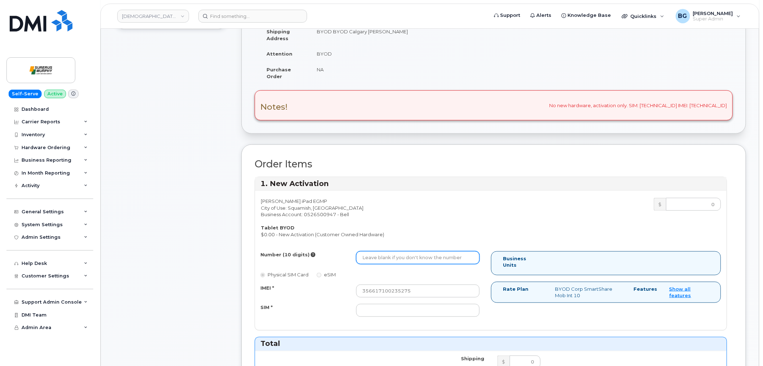
click at [435, 257] on input "Number (10 digits)" at bounding box center [417, 258] width 123 height 13
paste input "6043899859"
type input "6043899859"
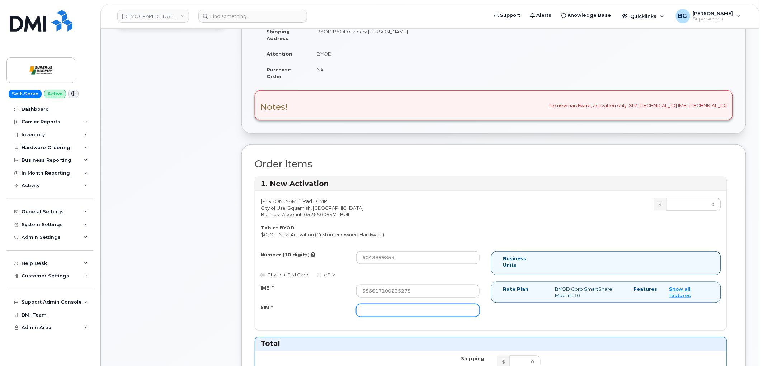
click at [413, 311] on input "SIM *" at bounding box center [417, 310] width 123 height 13
paste input "89302610207704368486"
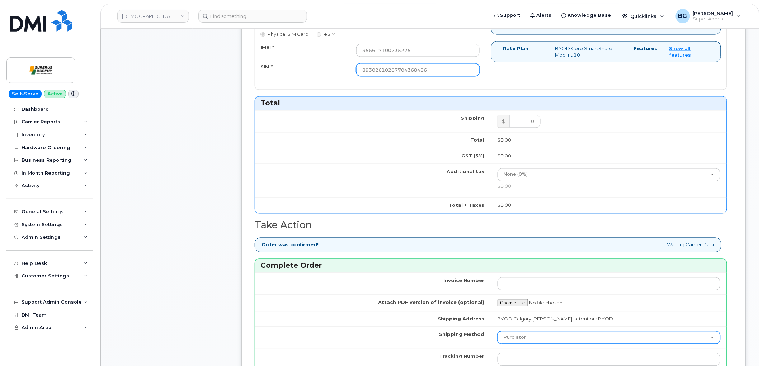
scroll to position [451, 0]
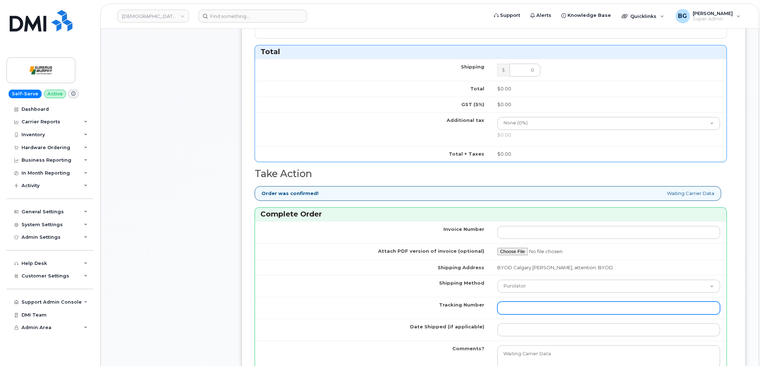
type input "89302610207704368486"
click at [537, 308] on input "Tracking Number" at bounding box center [609, 308] width 223 height 13
type input "n/a"
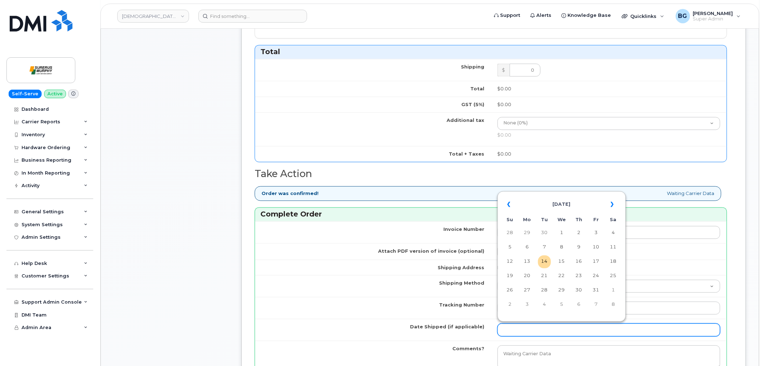
click at [537, 329] on input "Date Shipped (if applicable)" at bounding box center [609, 330] width 223 height 13
click at [507, 206] on th "«" at bounding box center [510, 204] width 13 height 17
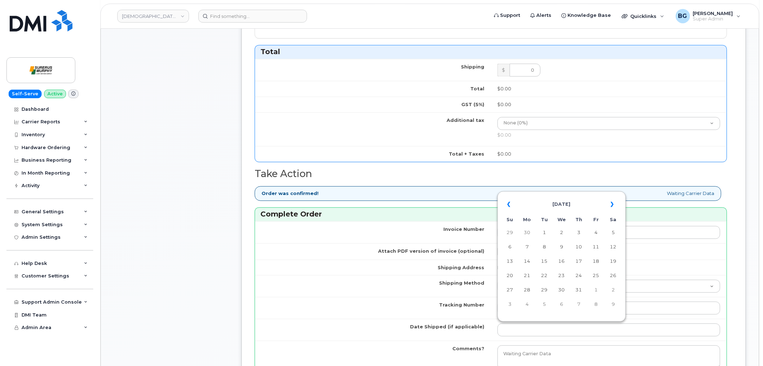
click at [507, 206] on th "«" at bounding box center [510, 204] width 13 height 17
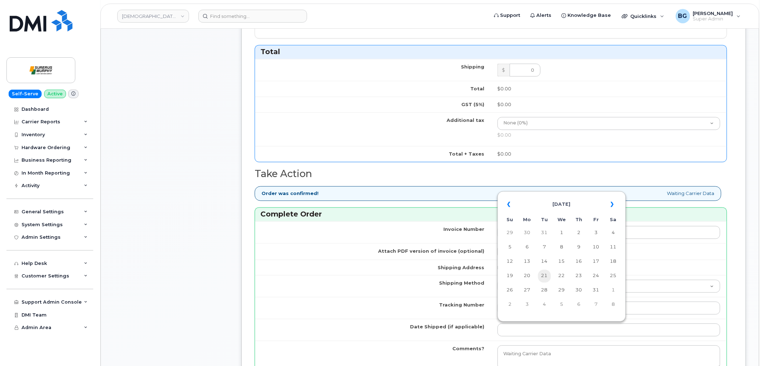
click at [547, 277] on td "21" at bounding box center [544, 276] width 13 height 13
type input "[DATE]"
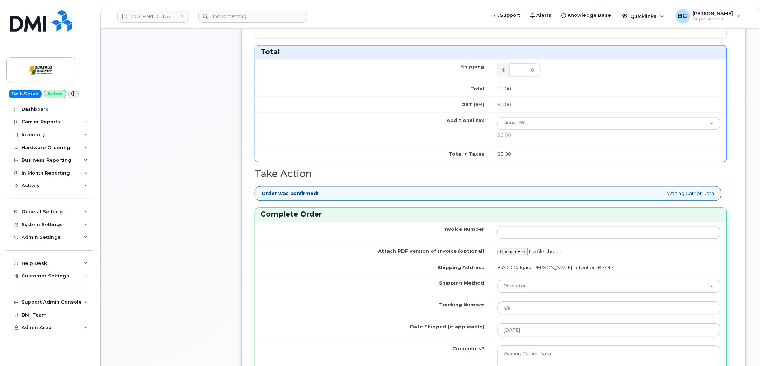
click at [385, 336] on td "Date Shipped (if applicable)" at bounding box center [373, 330] width 236 height 22
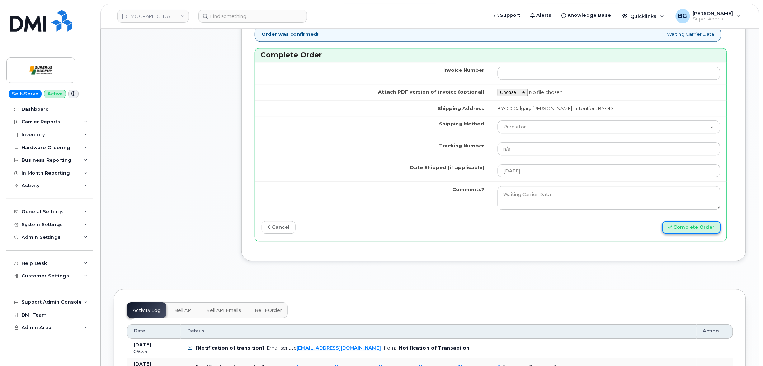
click at [689, 221] on button "Complete Order" at bounding box center [691, 227] width 59 height 13
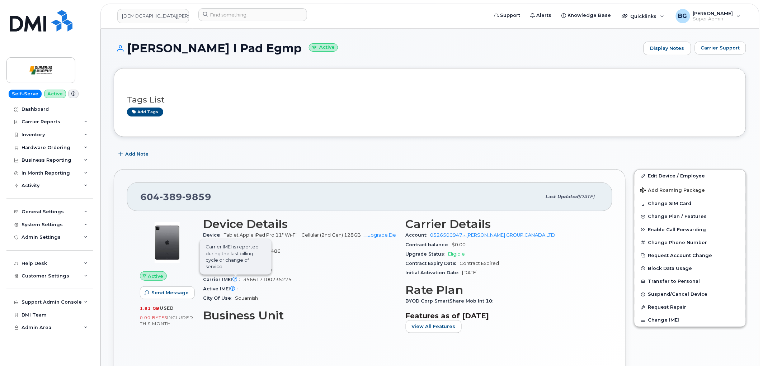
click at [256, 252] on span "Carrier IMEI is reported during the last billing cycle or change of service" at bounding box center [236, 257] width 72 height 36
click at [275, 250] on span "89302610207704368486" at bounding box center [248, 251] width 65 height 5
copy span "89302610207704368486"
drag, startPoint x: 222, startPoint y: 235, endPoint x: 328, endPoint y: 239, distance: 105.9
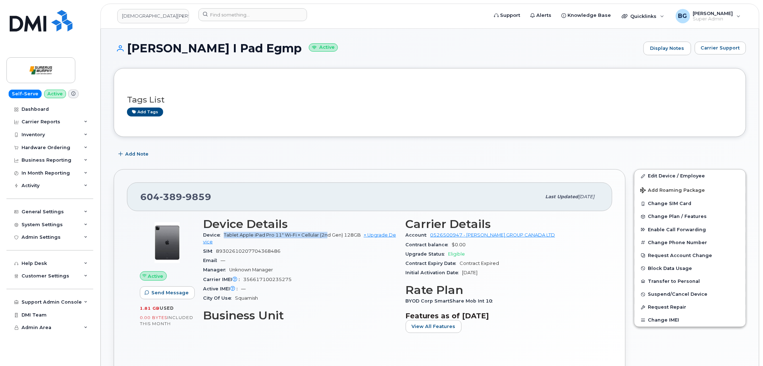
click at [328, 239] on div "Device Tablet Apple iPad Pro 11" Wi-Fi + Cellular (2nd Gen) 128GB + Upgrade Dev…" at bounding box center [300, 239] width 194 height 16
copy span "Tablet Apple iPad Pro 11" Wi-Fi + Cellular (2n"
click at [659, 174] on link "Edit Device / Employee" at bounding box center [690, 176] width 111 height 13
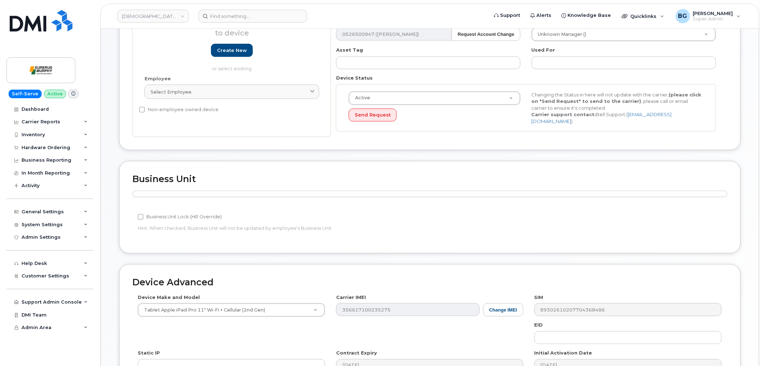
scroll to position [133, 0]
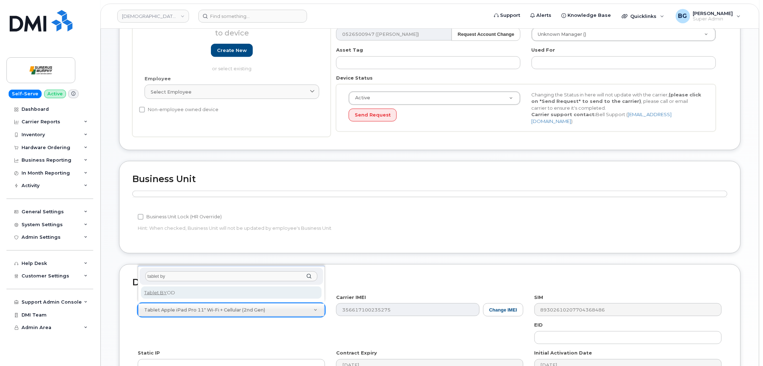
type input "tablet by"
select select "2487"
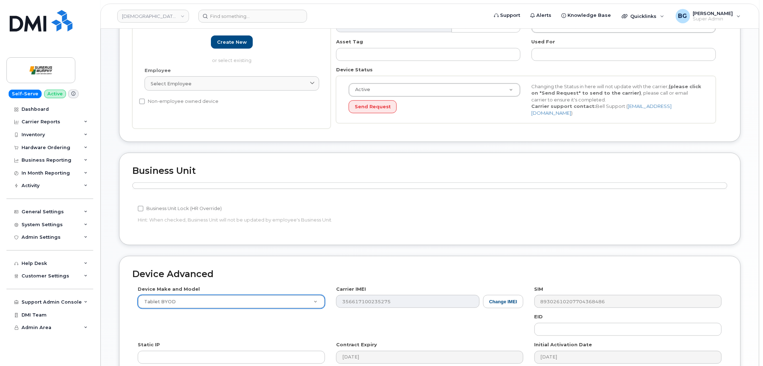
scroll to position [243, 0]
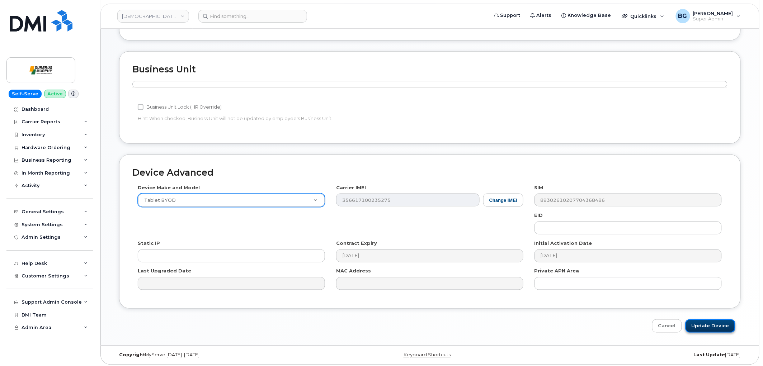
click at [708, 320] on input "Update Device" at bounding box center [711, 326] width 50 height 13
type input "Saving..."
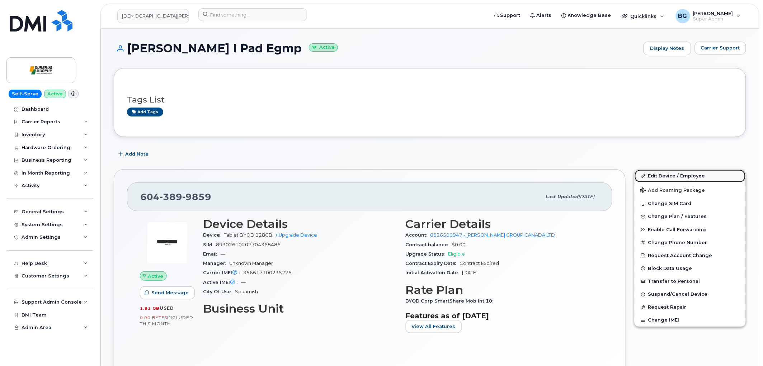
click at [678, 174] on link "Edit Device / Employee" at bounding box center [690, 176] width 111 height 13
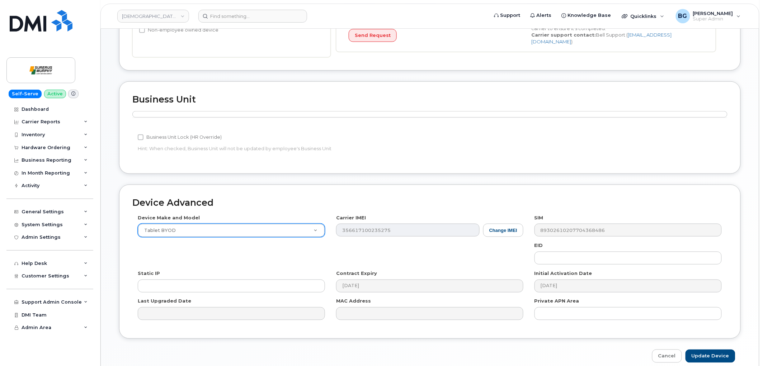
scroll to position [212, 0]
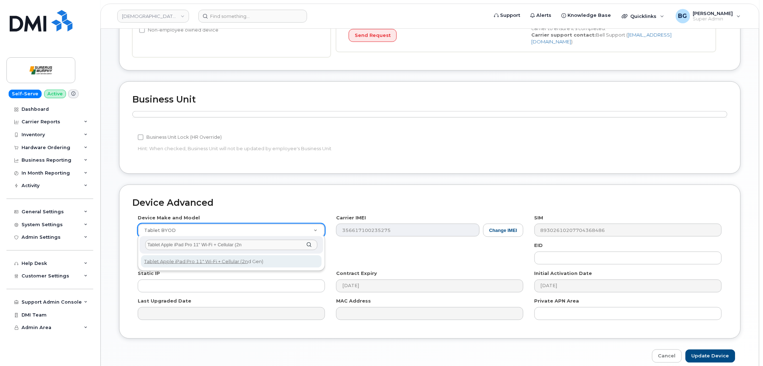
type input "Tablet Apple iPad Pro 11" Wi-Fi + Cellular (2n"
select select "2198"
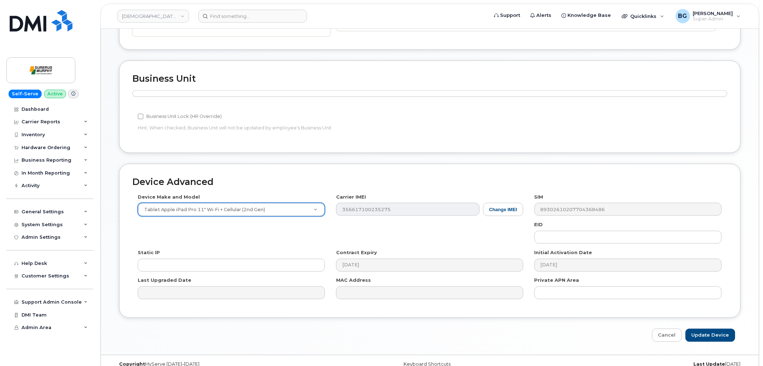
scroll to position [243, 0]
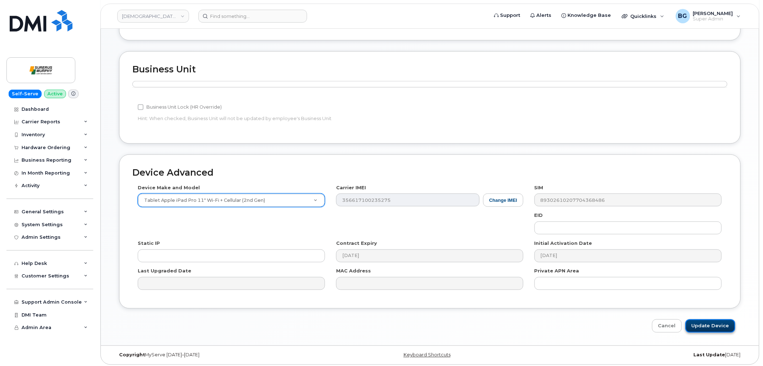
click at [712, 329] on input "Update Device" at bounding box center [711, 326] width 50 height 13
type input "Saving..."
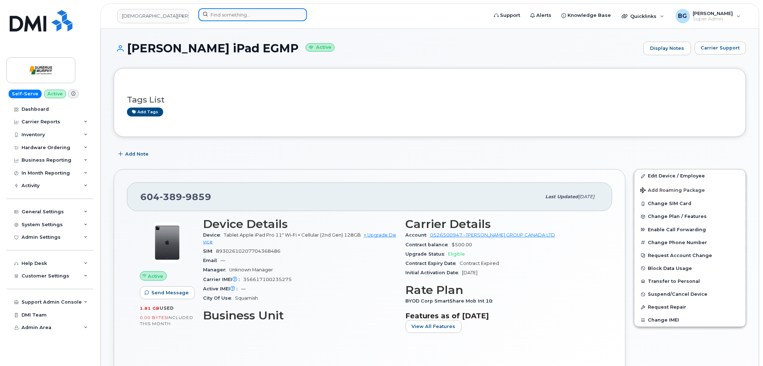
click at [245, 19] on input at bounding box center [252, 14] width 109 height 13
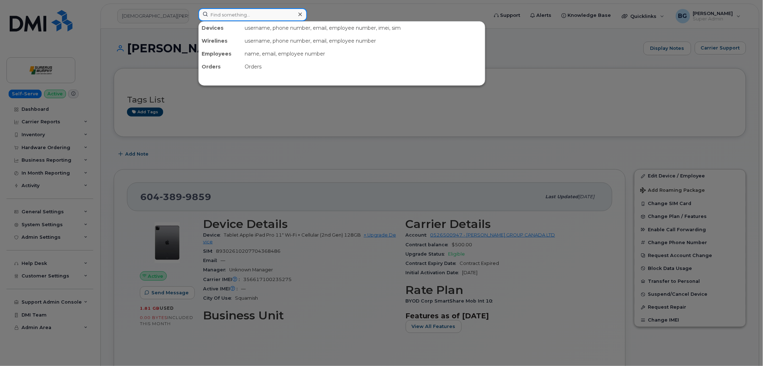
paste input "5874358711"
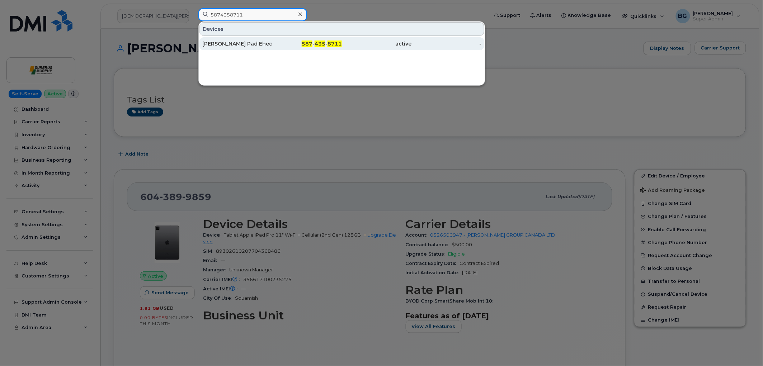
type input "5874358711"
click at [328, 42] on span "8711" at bounding box center [335, 44] width 14 height 6
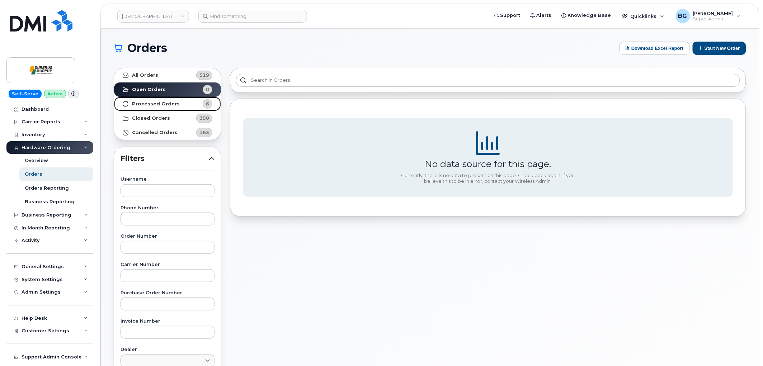
click at [139, 104] on strong "Processed Orders" at bounding box center [156, 104] width 48 height 6
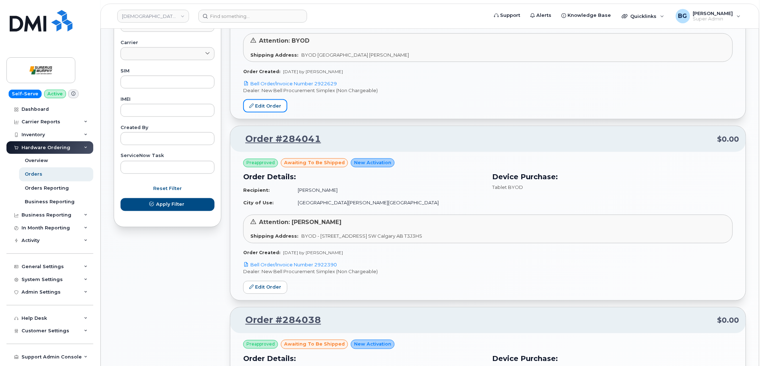
scroll to position [346, 0]
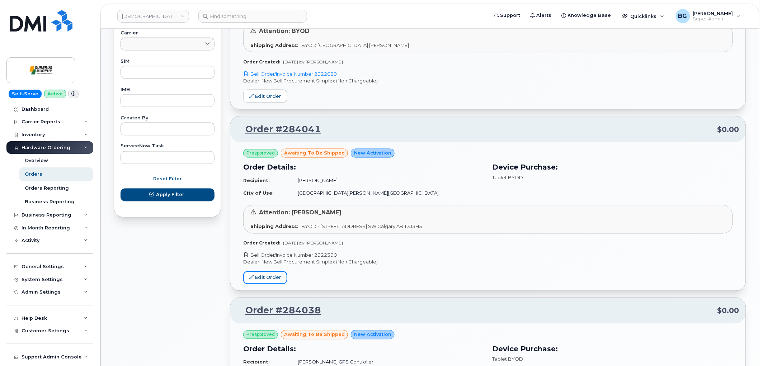
drag, startPoint x: 274, startPoint y: 276, endPoint x: 289, endPoint y: 254, distance: 26.7
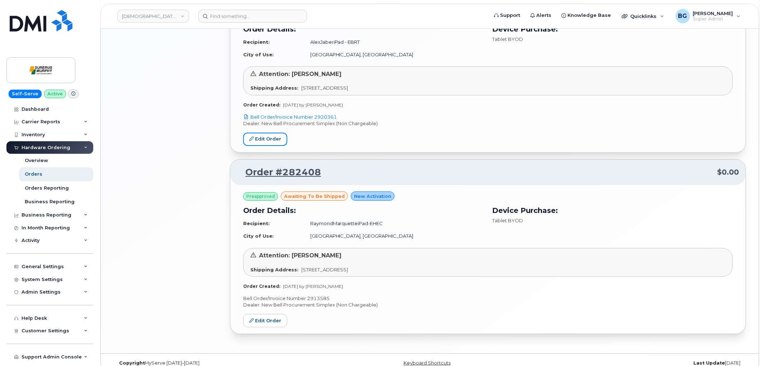
scroll to position [859, 0]
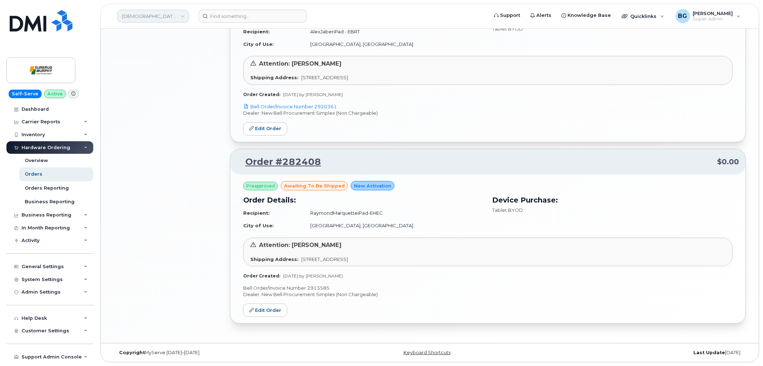
click at [169, 19] on link "[DEMOGRAPHIC_DATA][PERSON_NAME]" at bounding box center [153, 16] width 72 height 13
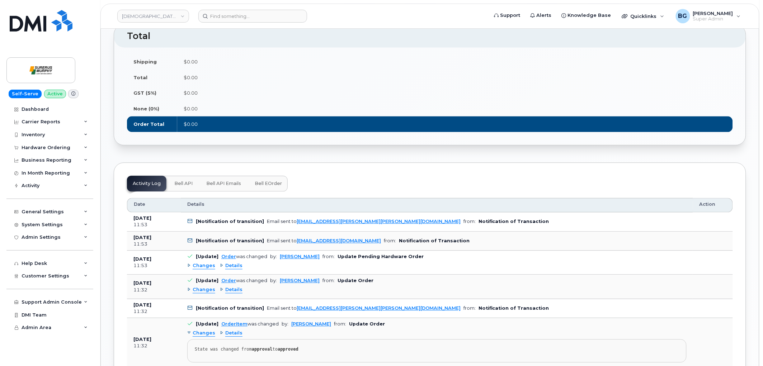
click at [272, 185] on span "Bell eOrder" at bounding box center [268, 184] width 27 height 6
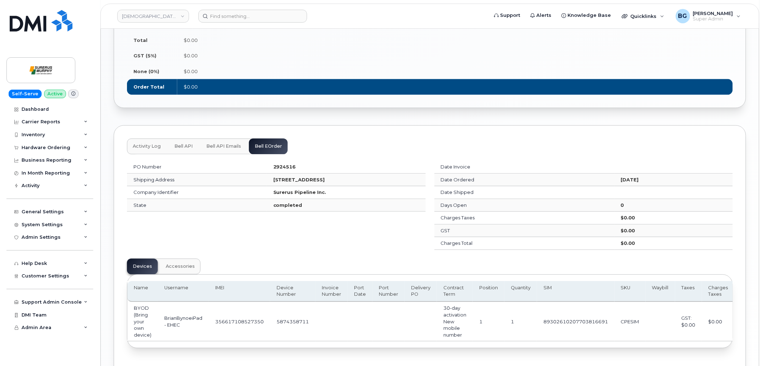
scroll to position [621, 0]
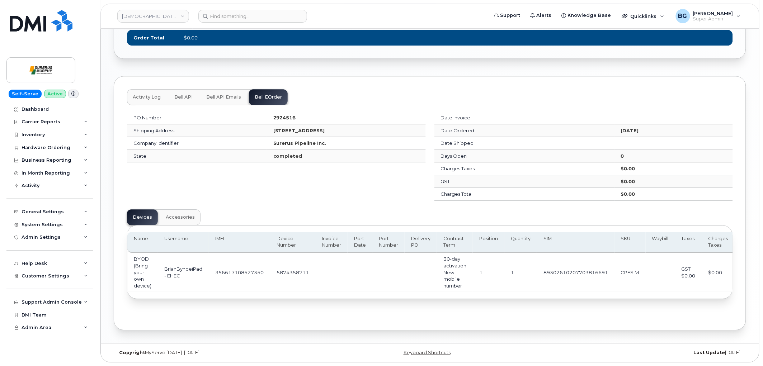
click at [296, 271] on td "5874358711" at bounding box center [292, 272] width 45 height 39
copy td "5874358711"
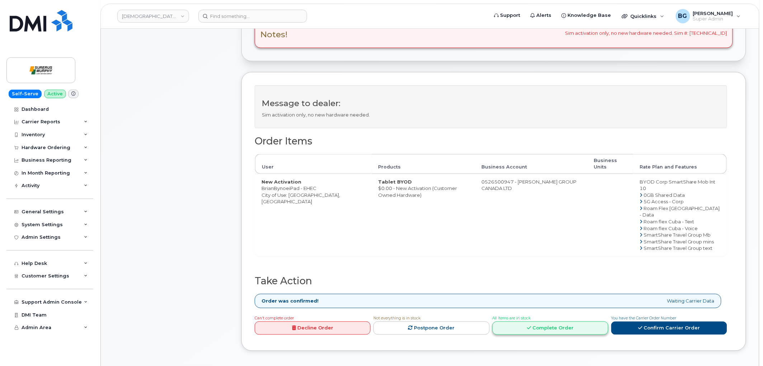
scroll to position [292, 0]
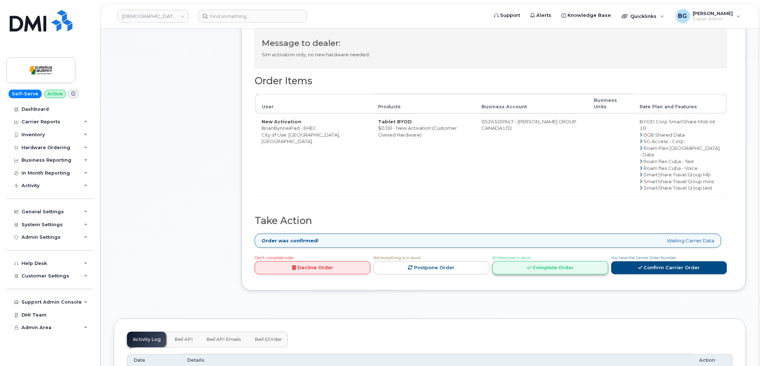
click at [532, 262] on link "Complete Order" at bounding box center [551, 268] width 116 height 13
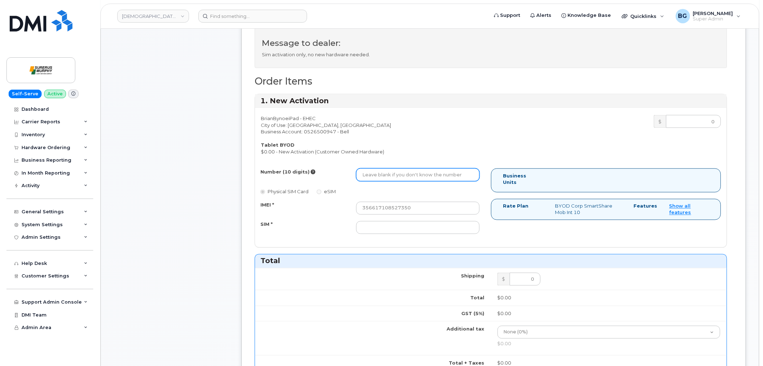
click at [435, 178] on input "Number (10 digits)" at bounding box center [417, 175] width 123 height 13
paste input "5874358711"
type input "5874358711"
click at [416, 224] on input "SIM *" at bounding box center [417, 227] width 123 height 13
paste input "89302610207703816691"
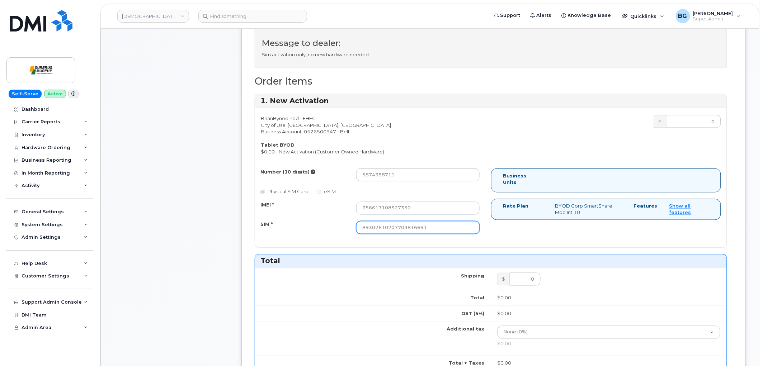
type input "89302610207703816691"
click at [614, 231] on div "Number (10 digits) 5874358711 Physical SIM Card eSIM IMEI * 356617108527350 SIM…" at bounding box center [491, 205] width 472 height 72
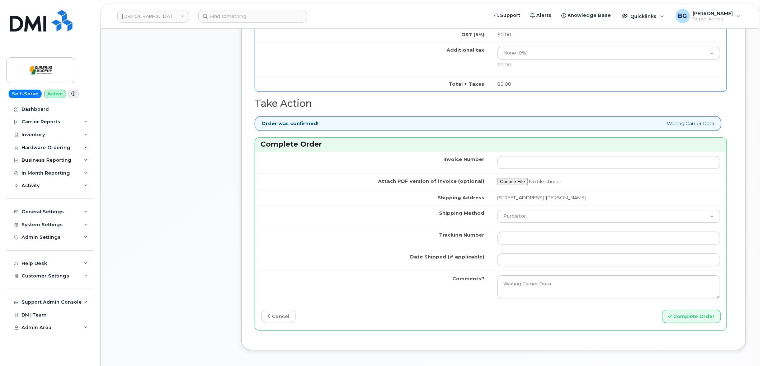
scroll to position [638, 0]
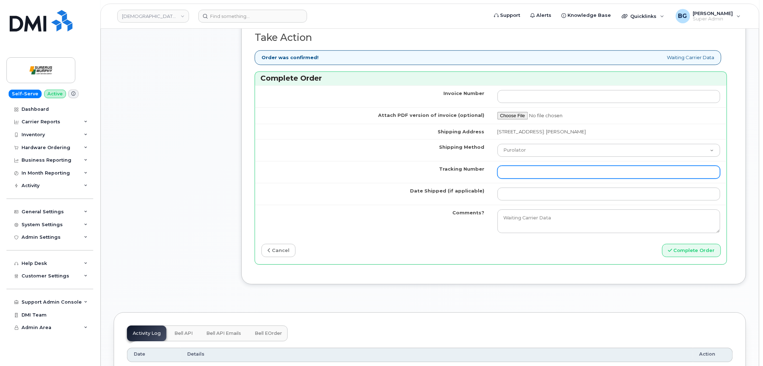
click at [550, 168] on input "Tracking Number" at bounding box center [609, 172] width 223 height 13
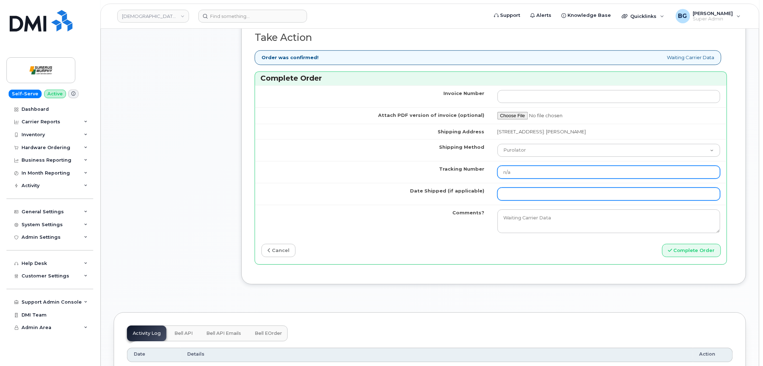
type input "n/a"
click at [555, 196] on input "Date Shipped (if applicable)" at bounding box center [609, 194] width 223 height 13
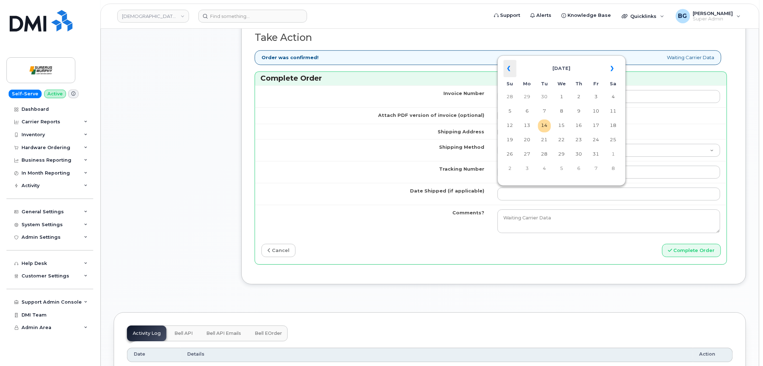
click at [505, 68] on th "«" at bounding box center [510, 68] width 13 height 17
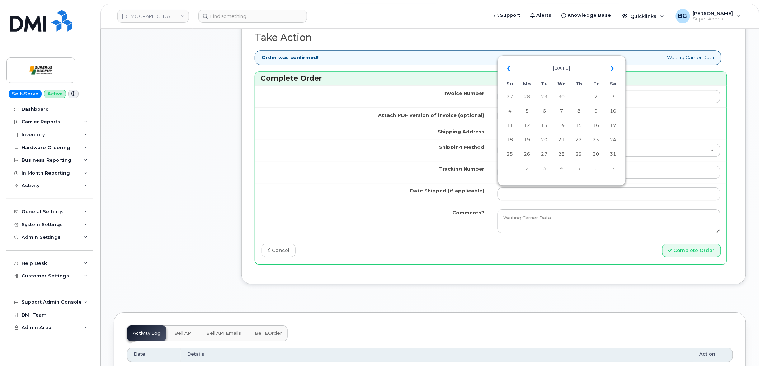
click at [505, 68] on th "«" at bounding box center [510, 68] width 13 height 17
click at [506, 68] on th "«" at bounding box center [510, 68] width 13 height 17
click at [583, 127] on td "16" at bounding box center [579, 126] width 13 height 13
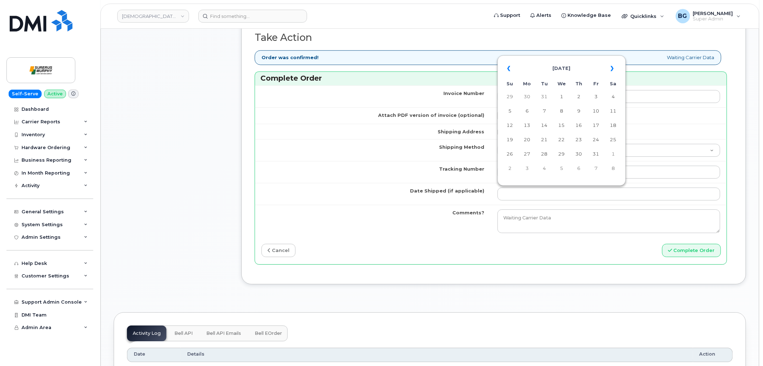
type input "2025-01-16"
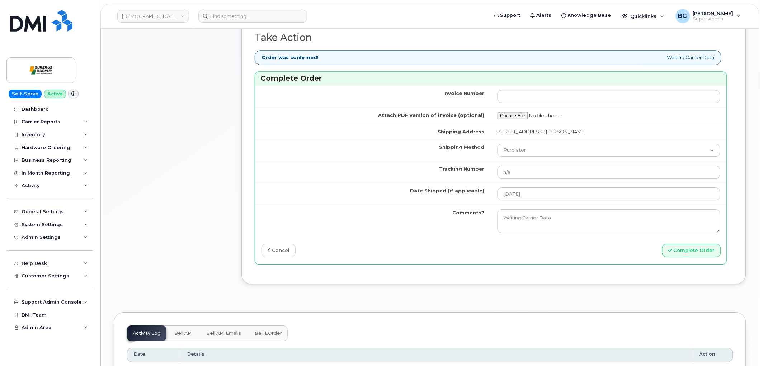
click at [484, 244] on div "Invoice Number Attach PDF version of invoice (optional) Shipping Address 2200-6…" at bounding box center [491, 174] width 472 height 179
click at [687, 249] on button "Complete Order" at bounding box center [691, 250] width 59 height 13
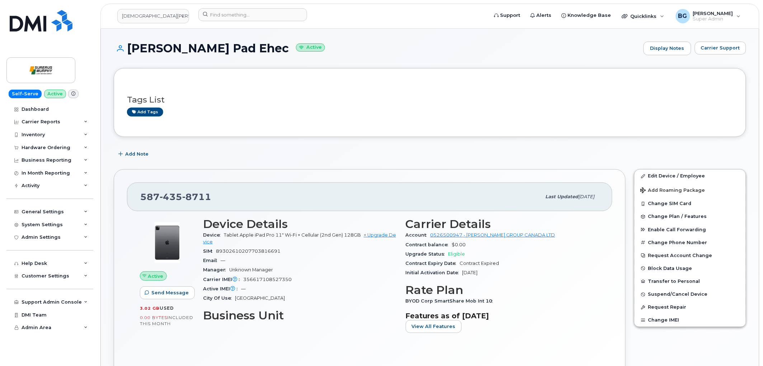
click at [228, 252] on span "89302610207703816691" at bounding box center [248, 251] width 65 height 5
copy span "89302610207703816691"
click at [660, 175] on link "Edit Device / Employee" at bounding box center [690, 176] width 111 height 13
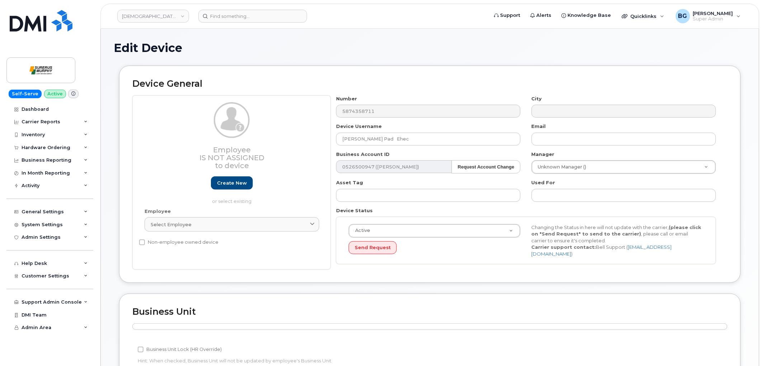
scroll to position [133, 0]
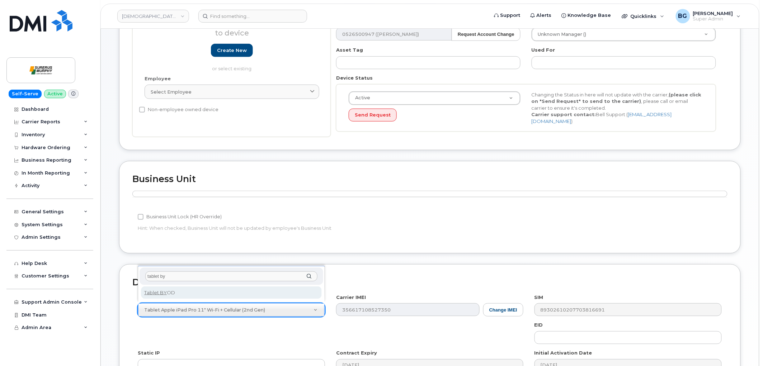
type input "tablet by"
select select "2487"
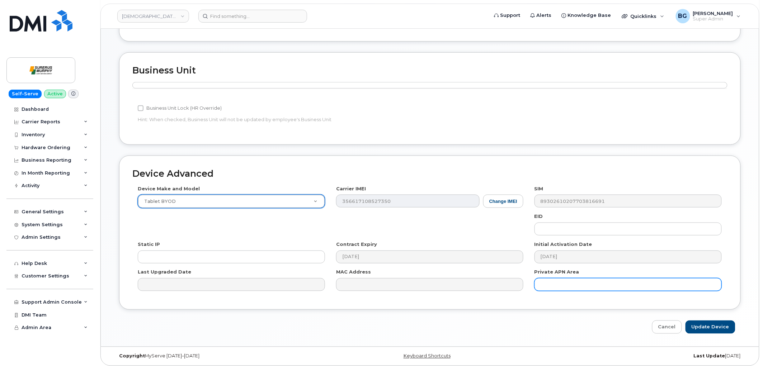
scroll to position [243, 0]
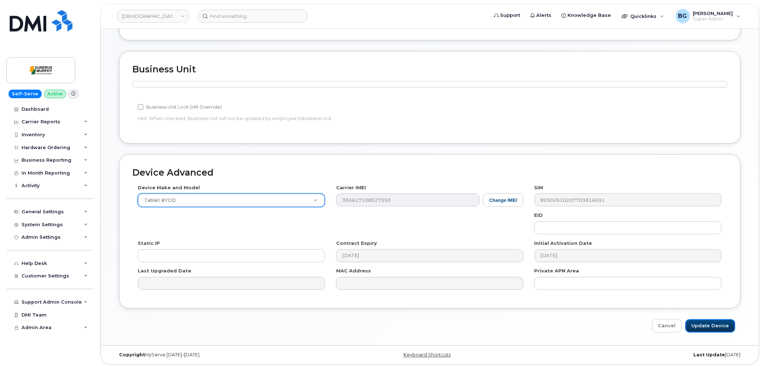
drag, startPoint x: 704, startPoint y: 320, endPoint x: 176, endPoint y: 320, distance: 527.9
click at [704, 320] on input "Update Device" at bounding box center [711, 326] width 50 height 13
type input "Saving..."
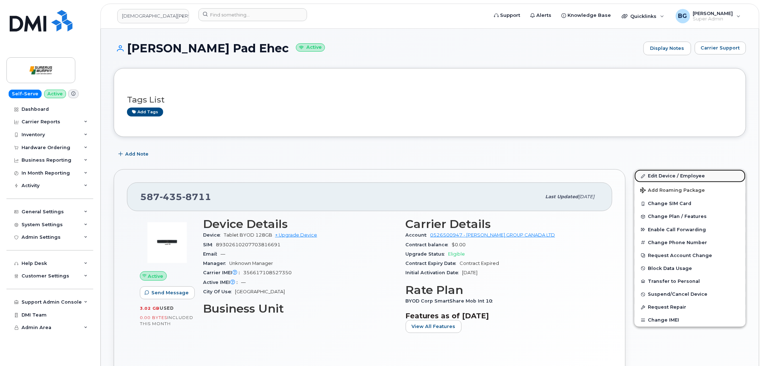
click at [670, 174] on link "Edit Device / Employee" at bounding box center [690, 176] width 111 height 13
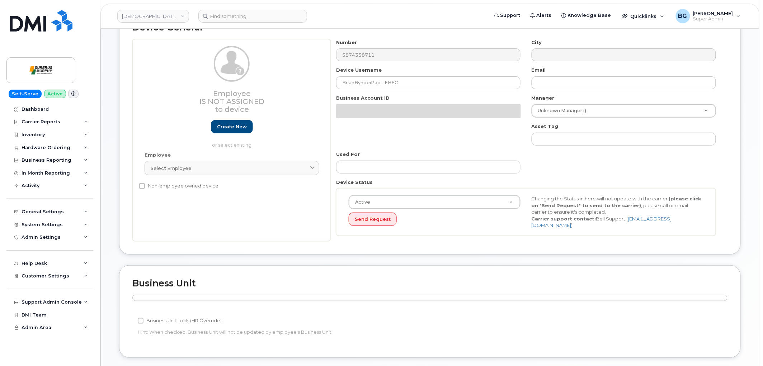
scroll to position [159, 0]
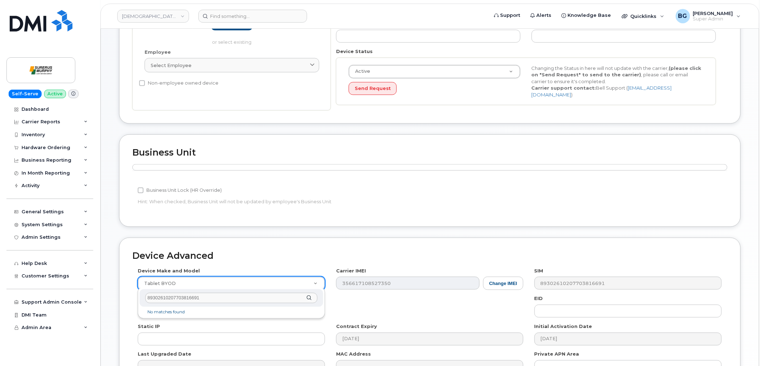
click at [203, 299] on input "89302610207703816691" at bounding box center [231, 298] width 172 height 10
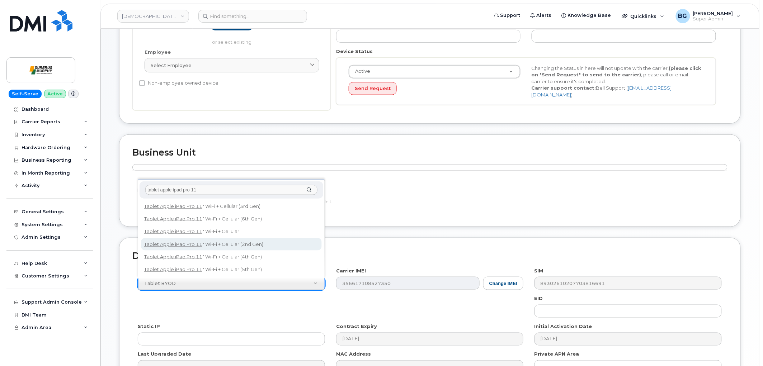
type input "tablet apple ipad pro 11"
select select "2198"
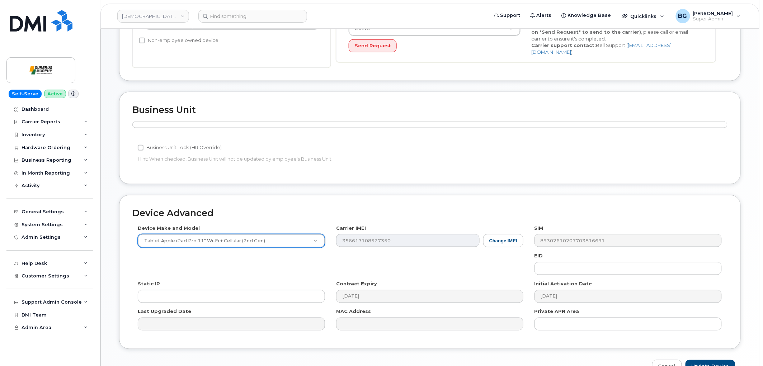
scroll to position [243, 0]
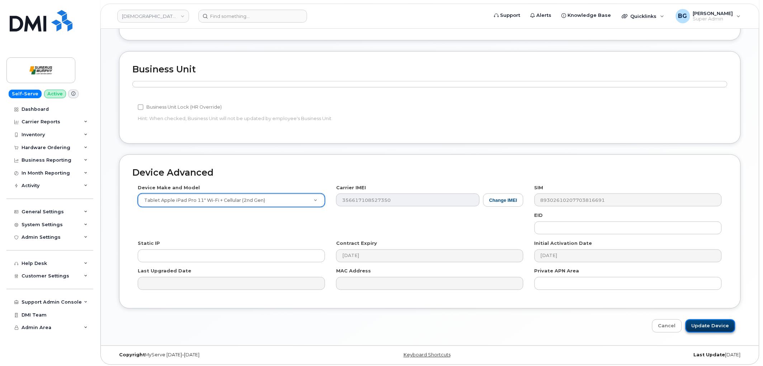
click at [702, 328] on input "Update Device" at bounding box center [711, 326] width 50 height 13
type input "Saving..."
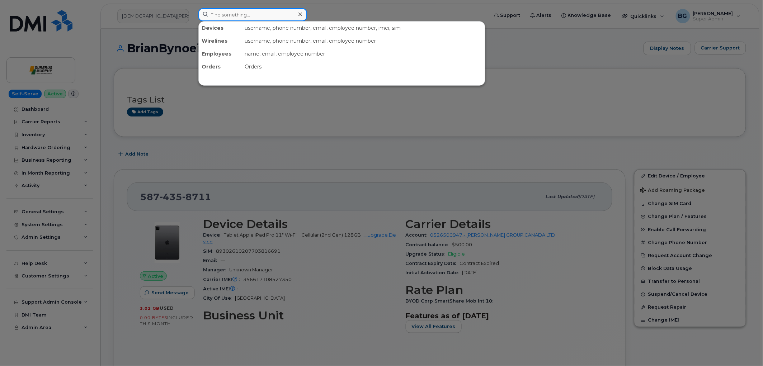
click at [227, 16] on input at bounding box center [252, 14] width 109 height 13
paste input "4038363016"
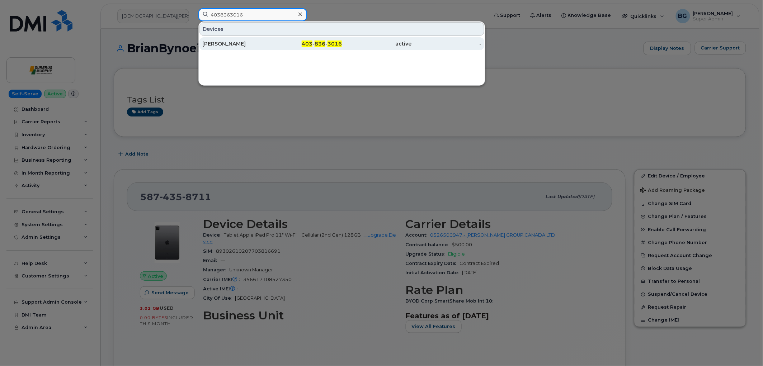
type input "4038363016"
click at [322, 43] on span "836" at bounding box center [320, 44] width 11 height 6
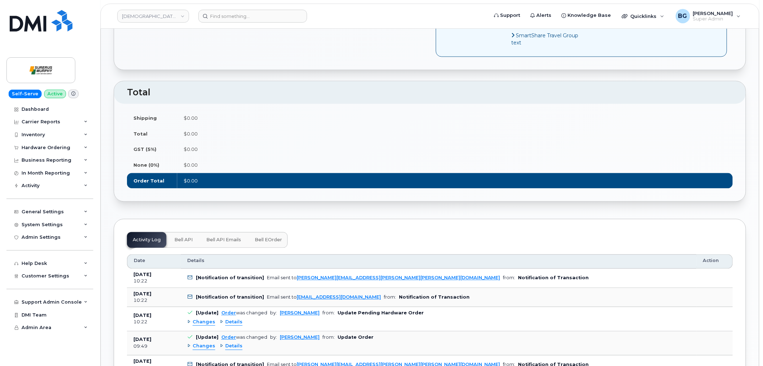
scroll to position [425, 0]
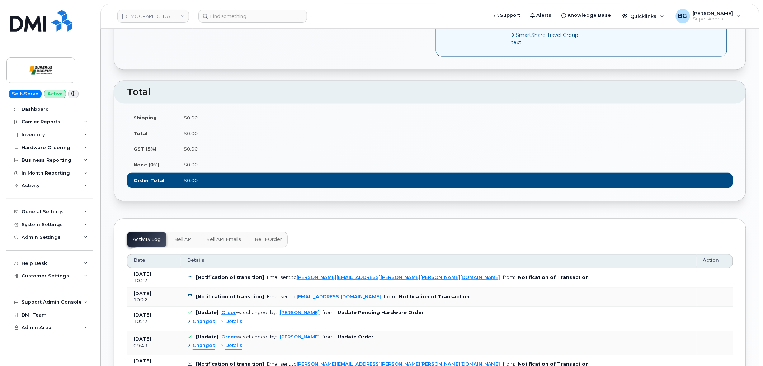
click at [263, 241] on span "Bell eOrder" at bounding box center [268, 240] width 27 height 6
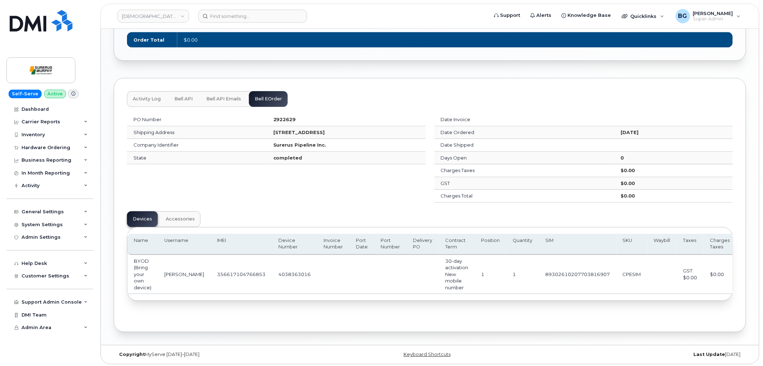
scroll to position [571, 0]
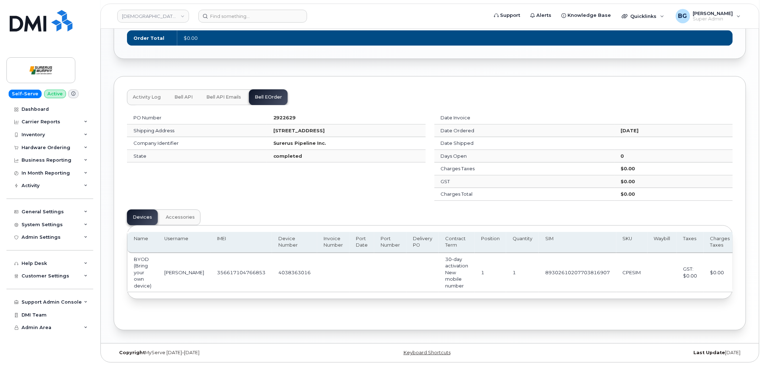
click at [281, 271] on td "4038363016" at bounding box center [294, 272] width 45 height 39
copy td "4038363016"
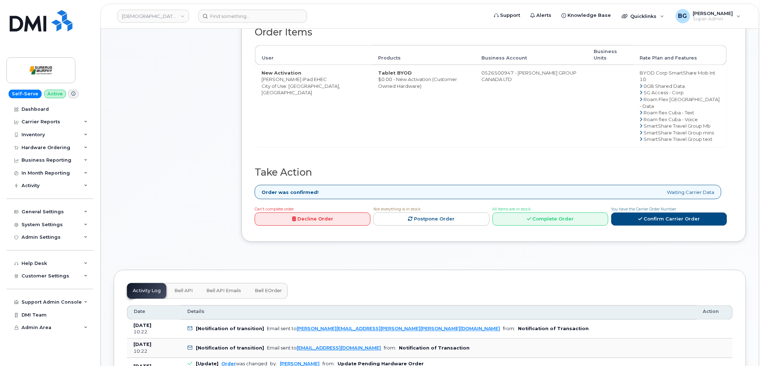
scroll to position [292, 0]
click at [548, 212] on link "Complete Order" at bounding box center [551, 218] width 116 height 13
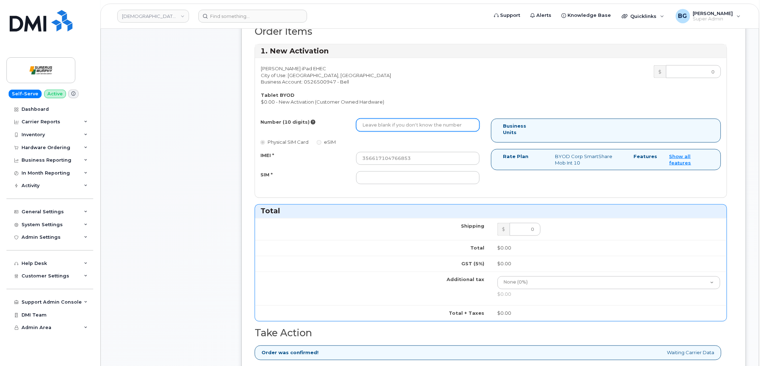
click at [414, 124] on input "Number (10 digits)" at bounding box center [417, 125] width 123 height 13
paste input "4038363016"
type input "4038363016"
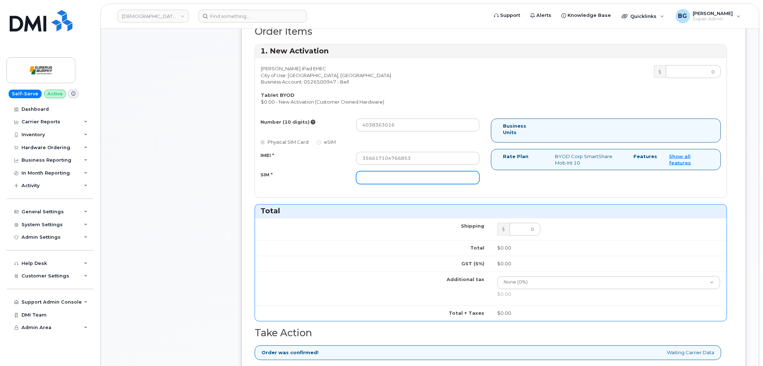
click at [395, 177] on input "SIM *" at bounding box center [417, 178] width 123 height 13
paste input "89302610207703816907"
type input "89302610207703816907"
click at [569, 188] on div "Number (10 digits) 4038363016 Physical SIM Card eSIM IMEI * 356617104766853 SIM…" at bounding box center [491, 155] width 472 height 72
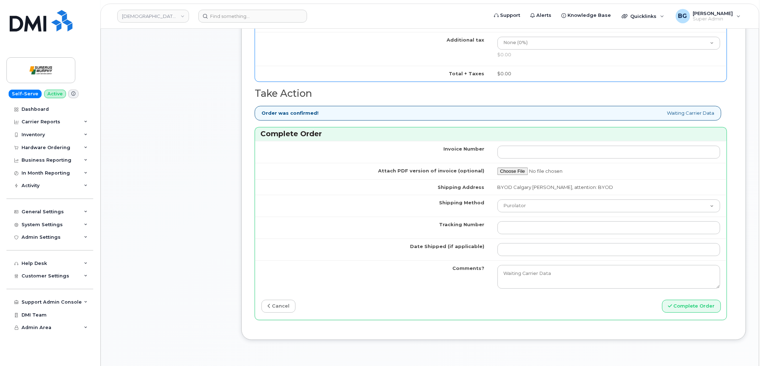
scroll to position [638, 0]
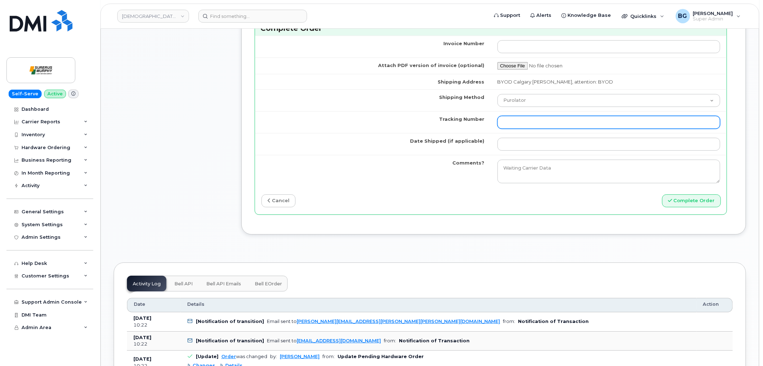
click at [528, 121] on input "Tracking Number" at bounding box center [609, 122] width 223 height 13
type input "n/a"
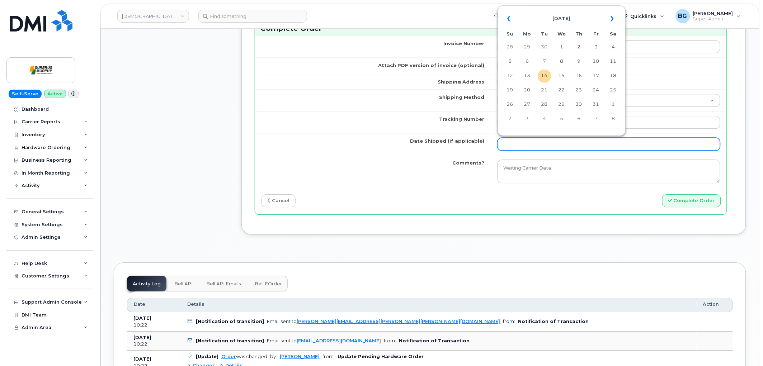
click at [557, 144] on input "Date Shipped (if applicable)" at bounding box center [609, 144] width 223 height 13
click at [508, 14] on th "«" at bounding box center [510, 18] width 13 height 17
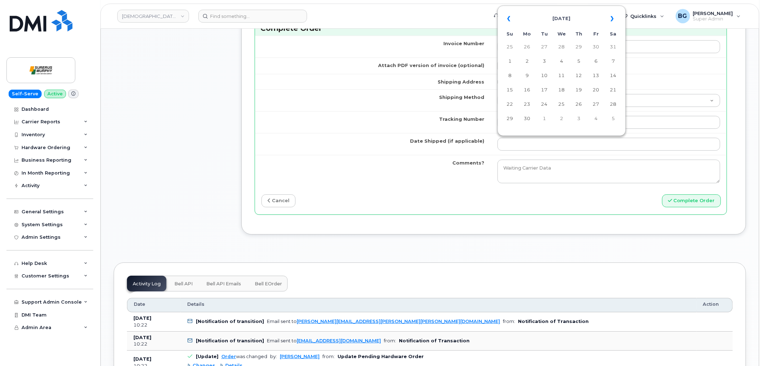
click at [508, 14] on th "«" at bounding box center [510, 18] width 13 height 17
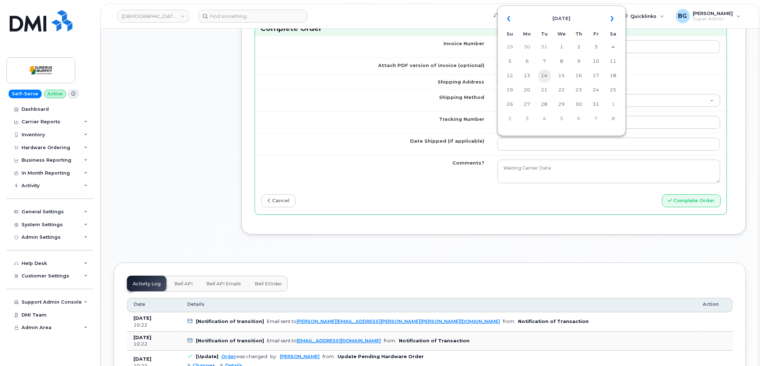
click at [544, 77] on td "14" at bounding box center [544, 76] width 13 height 13
type input "[DATE]"
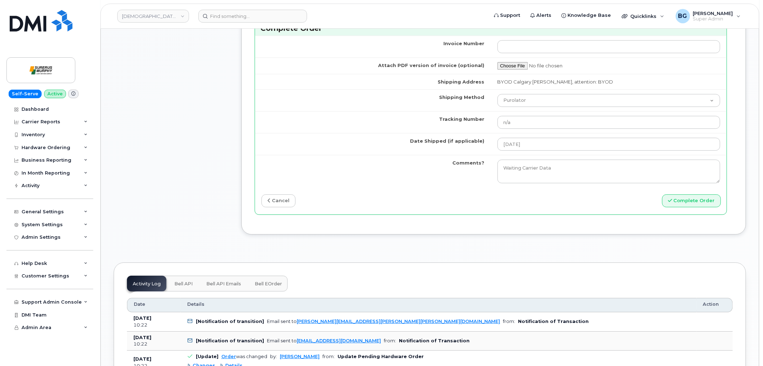
click at [438, 210] on div "Invoice Number Attach PDF version of invoice (optional) Shipping Address BYOD C…" at bounding box center [491, 125] width 472 height 179
click at [685, 200] on button "Complete Order" at bounding box center [691, 201] width 59 height 13
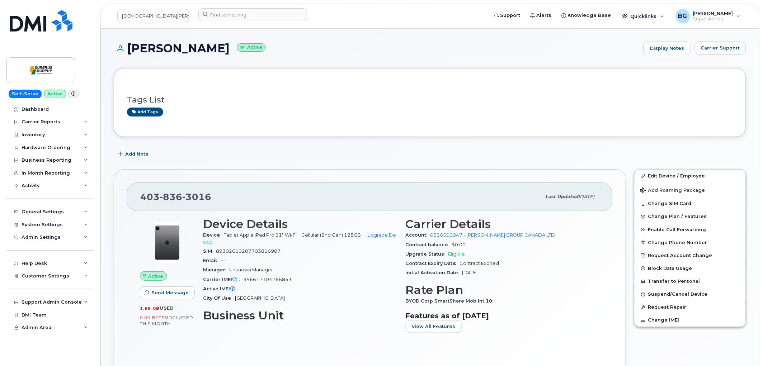
click at [390, 148] on div "Add Note" at bounding box center [430, 154] width 633 height 13
click at [238, 250] on span "89302610207703816907" at bounding box center [248, 251] width 65 height 5
copy span "89302610207703816907"
drag, startPoint x: 224, startPoint y: 235, endPoint x: 331, endPoint y: 236, distance: 106.2
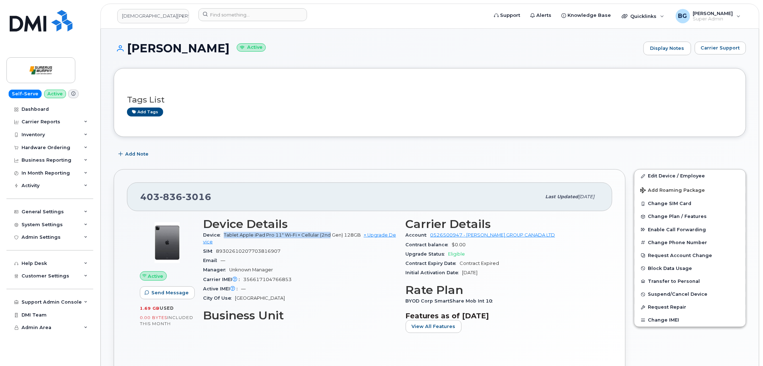
click at [331, 236] on span "Tablet Apple iPad Pro 11" Wi-Fi + Cellular (2nd Gen) 128GB" at bounding box center [292, 235] width 137 height 5
copy span "Tablet Apple iPad Pro 11" Wi-Fi + Cellular (2nd"
click at [675, 176] on link "Edit Device / Employee" at bounding box center [690, 176] width 111 height 13
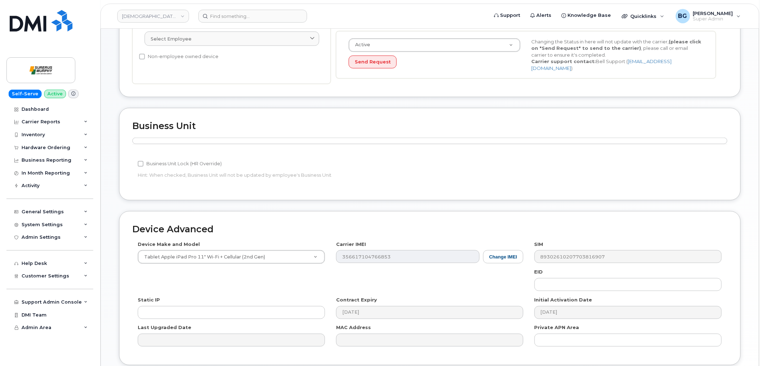
scroll to position [186, 0]
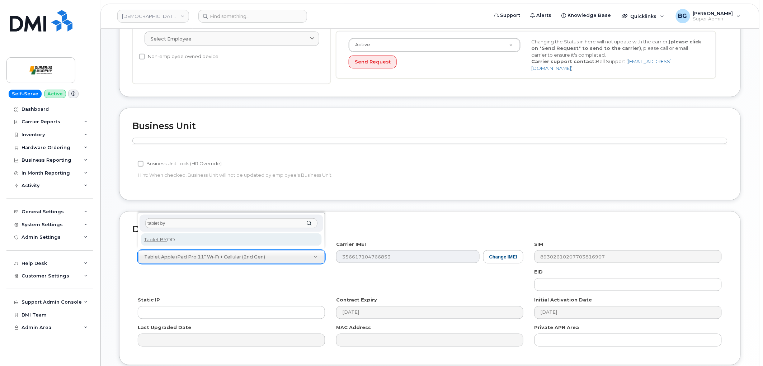
type input "tablet by"
select select "2487"
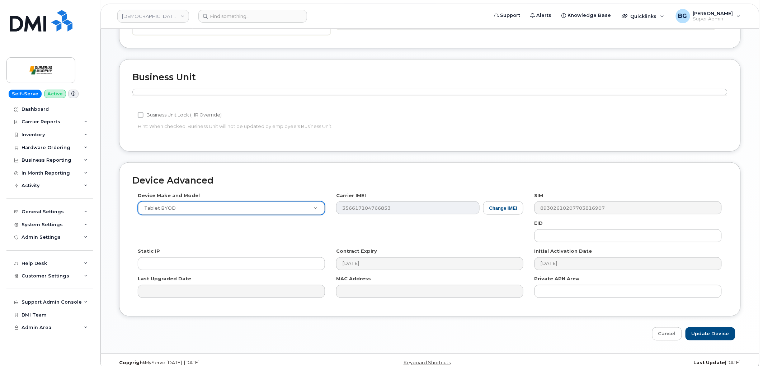
scroll to position [243, 0]
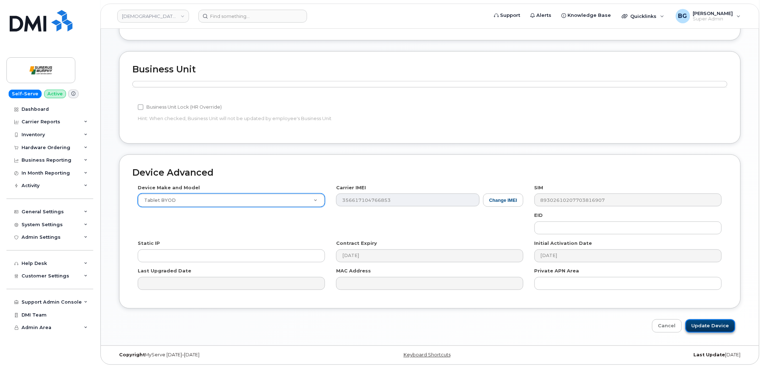
click at [705, 325] on input "Update Device" at bounding box center [711, 326] width 50 height 13
type input "Saving..."
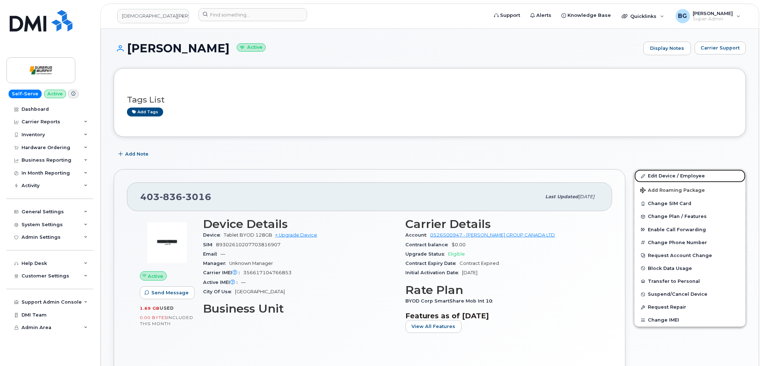
drag, startPoint x: 673, startPoint y: 175, endPoint x: 633, endPoint y: 176, distance: 39.9
click at [673, 175] on link "Edit Device / Employee" at bounding box center [690, 176] width 111 height 13
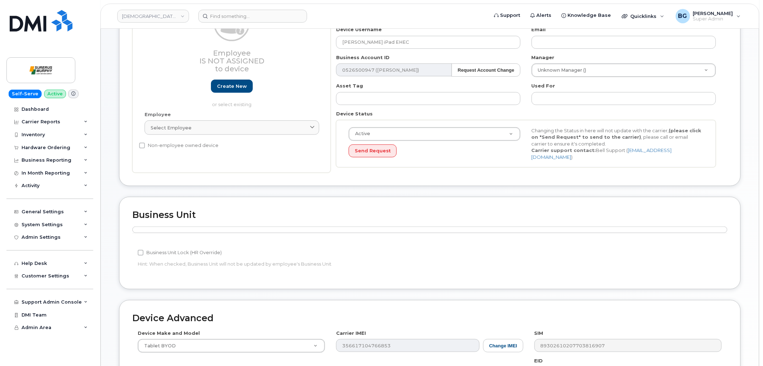
scroll to position [159, 0]
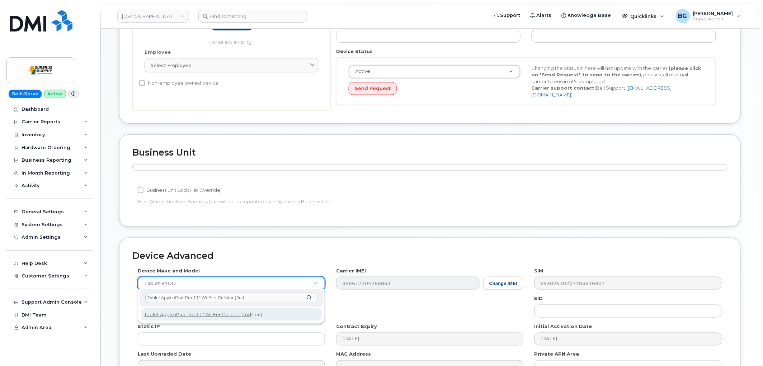
type input "Tablet Apple iPad Pro 11" Wi-Fi + Cellular (2nd"
select select "2198"
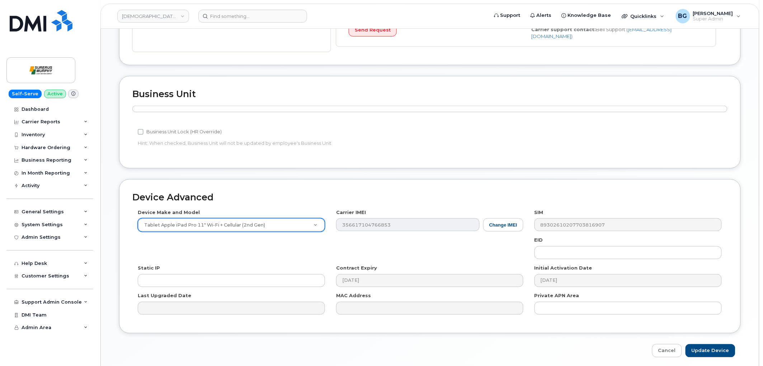
scroll to position [243, 0]
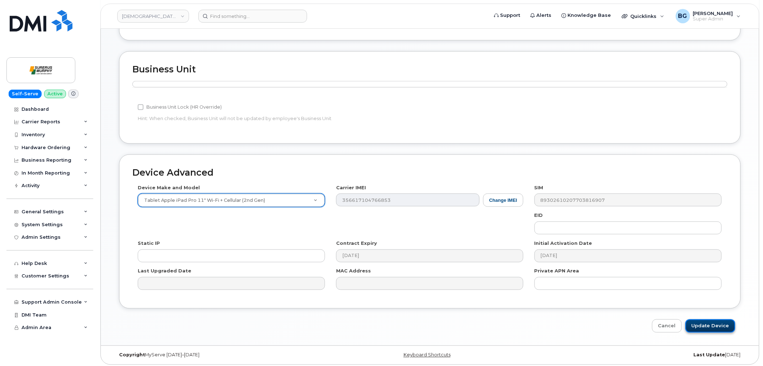
click at [703, 327] on input "Update Device" at bounding box center [711, 326] width 50 height 13
type input "Saving..."
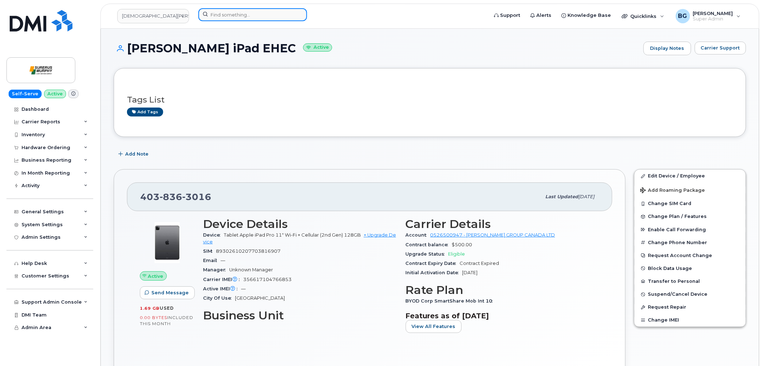
click at [231, 12] on input at bounding box center [252, 14] width 109 height 13
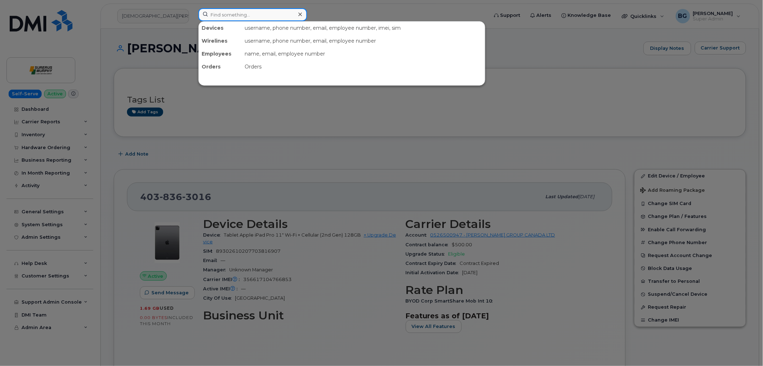
paste input "5879195519"
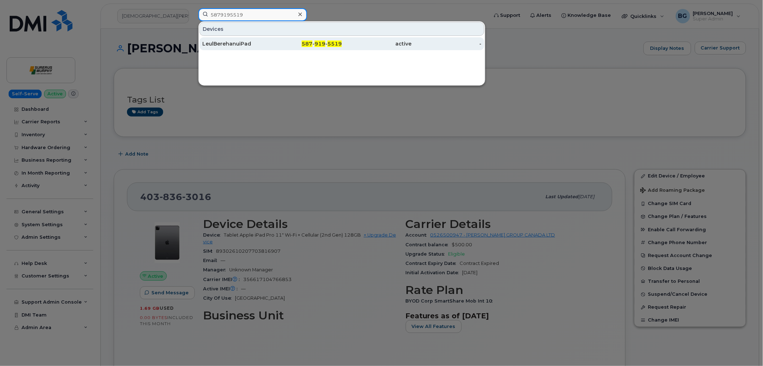
type input "5879195519"
click at [324, 42] on span "919" at bounding box center [320, 44] width 11 height 6
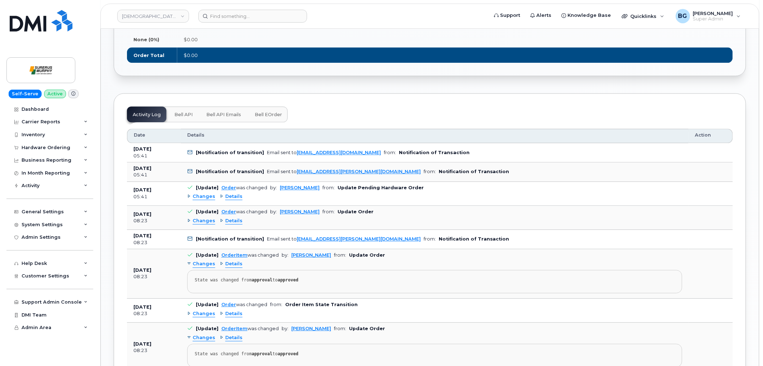
click at [266, 116] on span "Bell eOrder" at bounding box center [268, 115] width 27 height 6
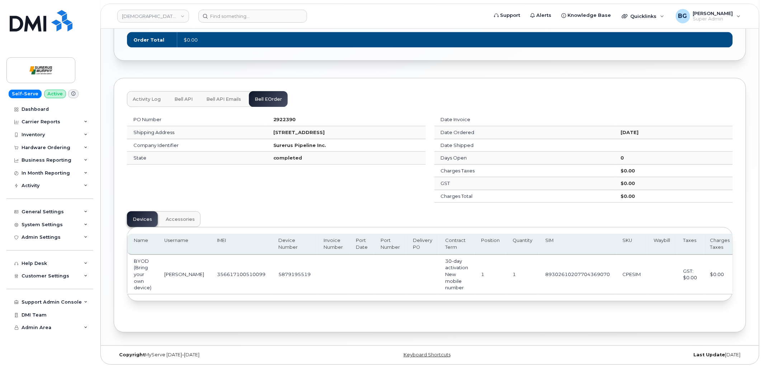
scroll to position [605, 0]
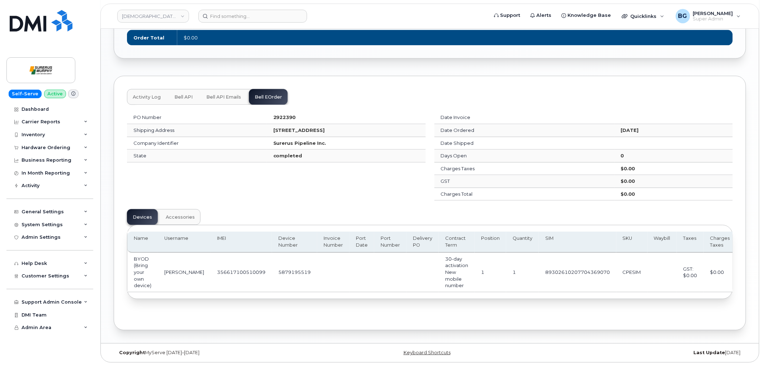
click at [272, 269] on td "5879195519" at bounding box center [294, 272] width 45 height 39
copy td "5879195519"
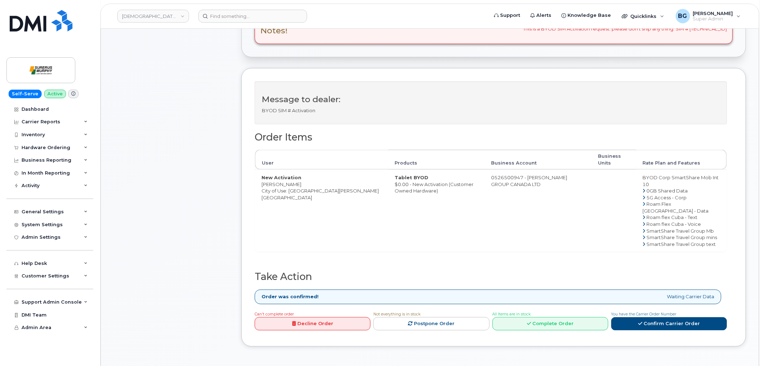
scroll to position [292, 0]
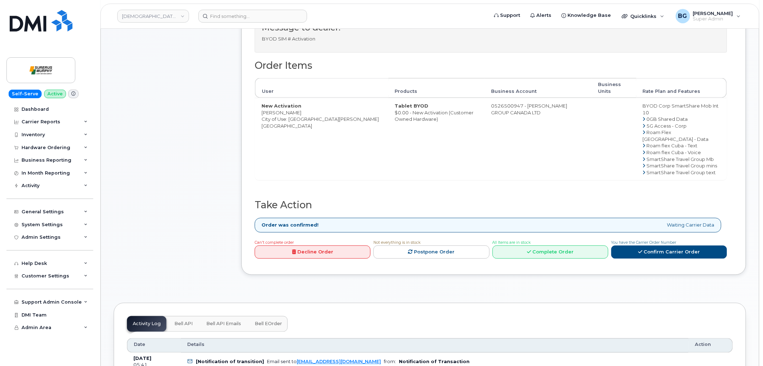
click at [293, 249] on link "Decline Order" at bounding box center [313, 252] width 116 height 13
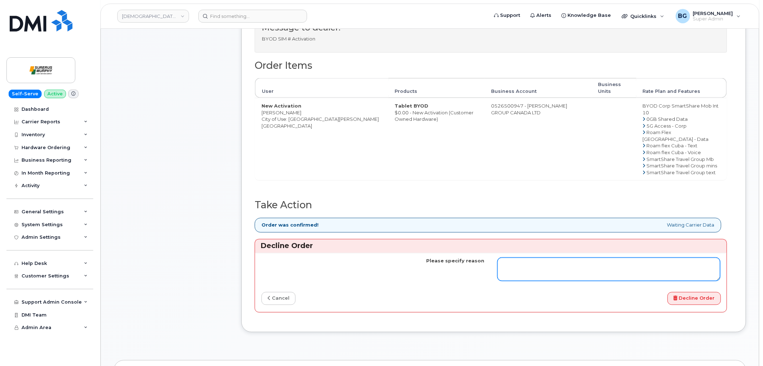
click at [555, 263] on textarea "Please specify reason" at bounding box center [609, 270] width 223 height 24
type textarea "C"
type textarea "Cannot Complete as there is a pending cancellation."
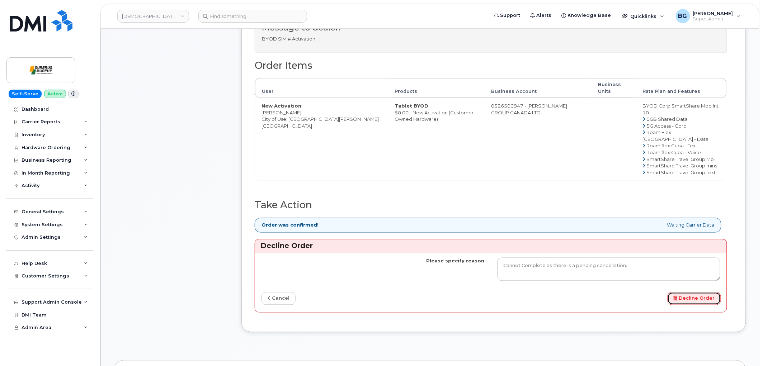
click at [694, 294] on button "Decline Order" at bounding box center [694, 298] width 53 height 13
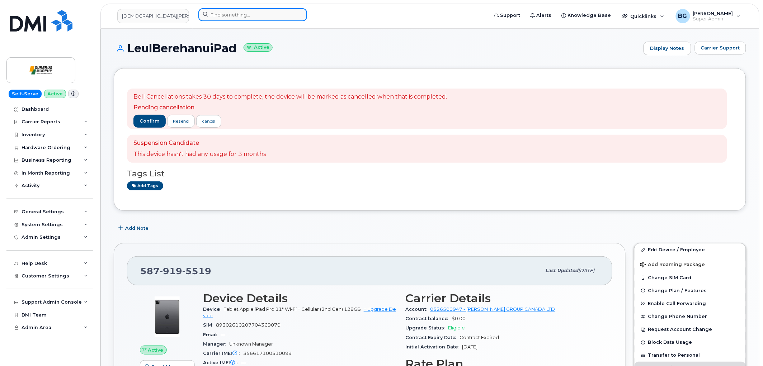
click at [234, 14] on input at bounding box center [252, 14] width 109 height 13
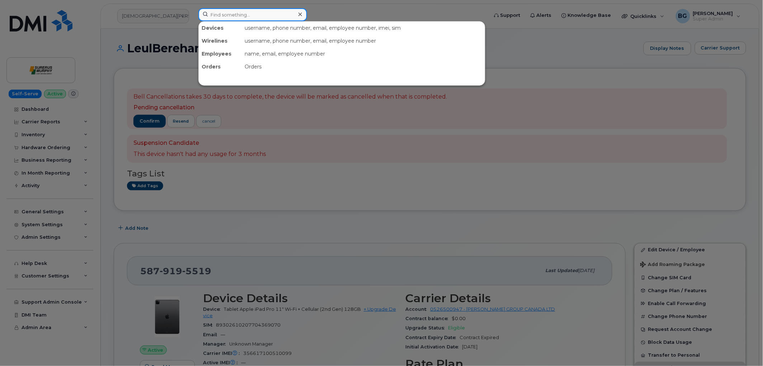
paste input "5879194559"
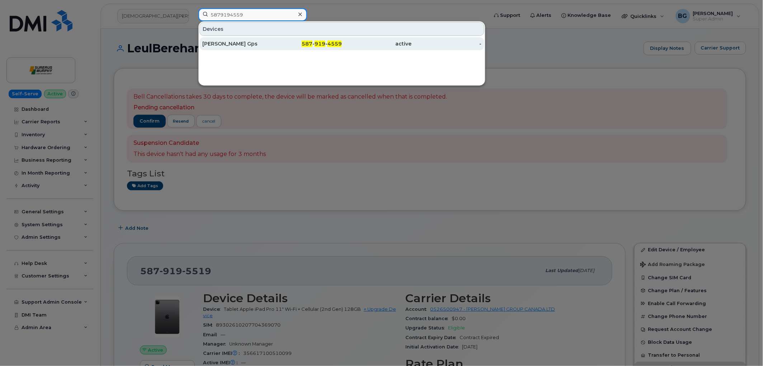
type input "5879194559"
click at [334, 46] on span "4559" at bounding box center [335, 44] width 14 height 6
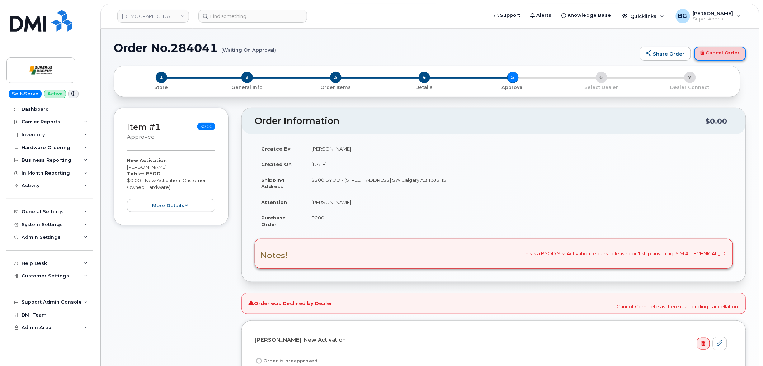
click at [724, 52] on link "Cancel Order" at bounding box center [721, 54] width 52 height 14
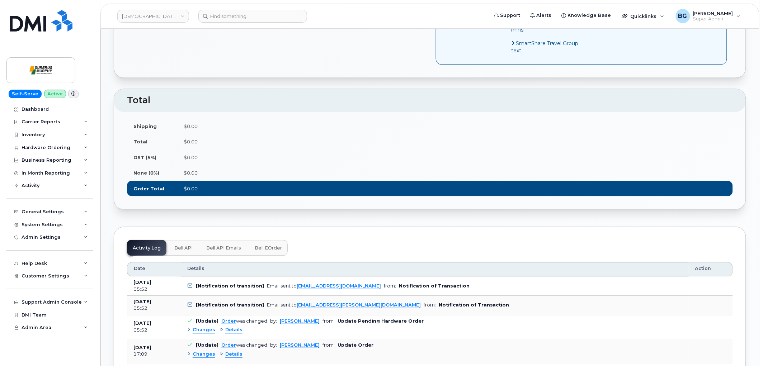
scroll to position [558, 0]
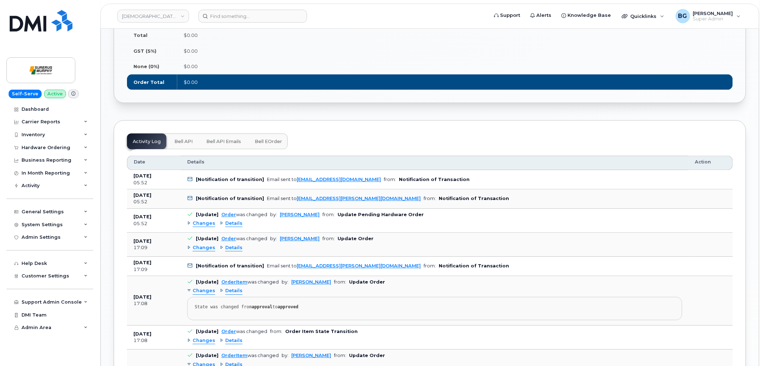
click at [268, 145] on span "Bell eOrder" at bounding box center [268, 142] width 27 height 6
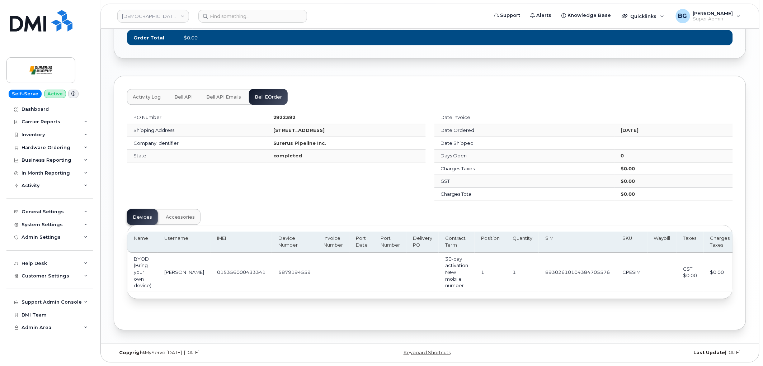
scroll to position [605, 0]
click at [272, 270] on td "5879194559" at bounding box center [294, 272] width 45 height 39
copy td "5879194559"
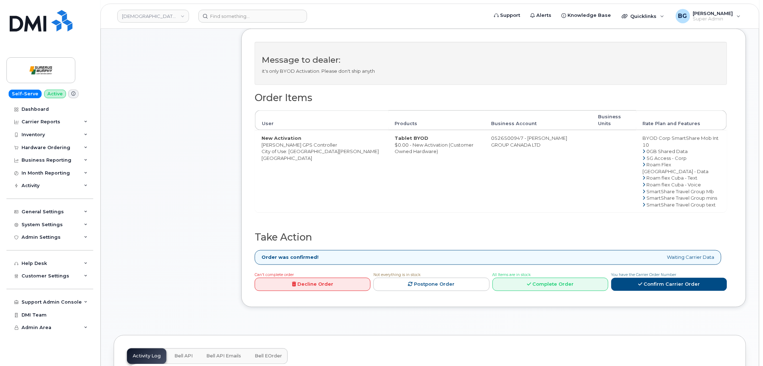
scroll to position [292, 0]
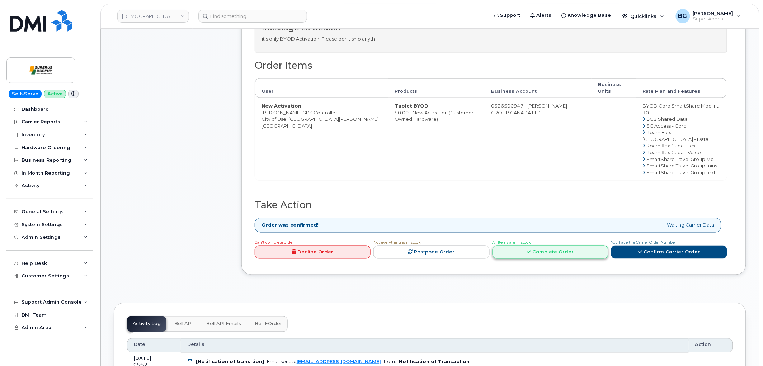
click at [540, 248] on link "Complete Order" at bounding box center [551, 252] width 116 height 13
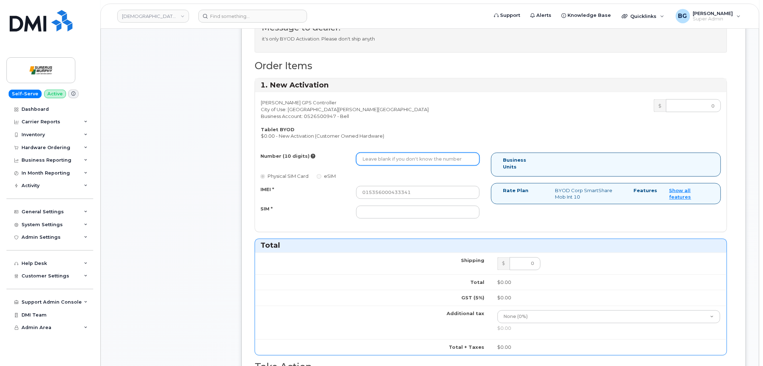
click at [422, 161] on input "Number (10 digits)" at bounding box center [417, 159] width 123 height 13
paste input "5879194559"
type input "5879194559"
click at [414, 207] on input "SIM *" at bounding box center [417, 212] width 123 height 13
paste input "89302610104384705576"
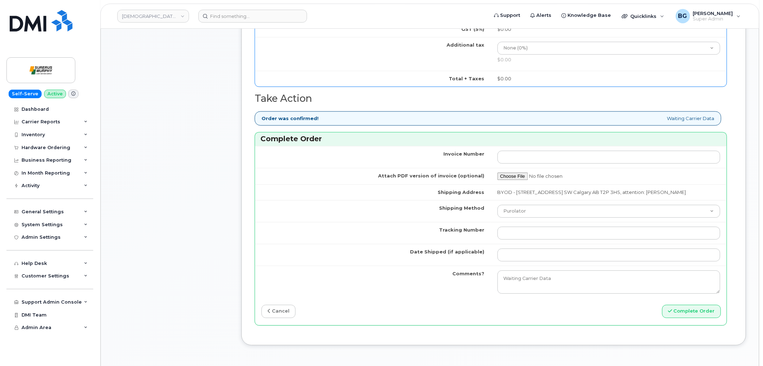
scroll to position [585, 0]
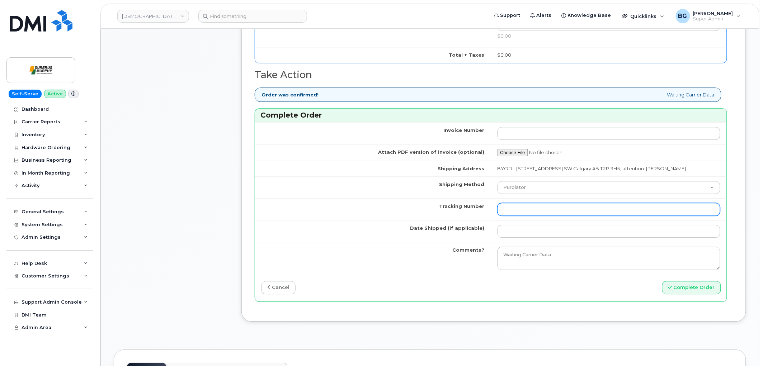
type input "89302610104384705576"
click at [529, 214] on input "Tracking Number" at bounding box center [609, 209] width 223 height 13
type input "n/a"
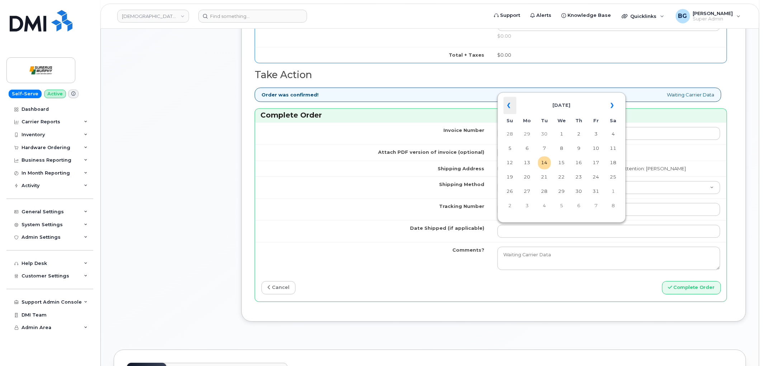
click at [508, 105] on th "«" at bounding box center [510, 105] width 13 height 17
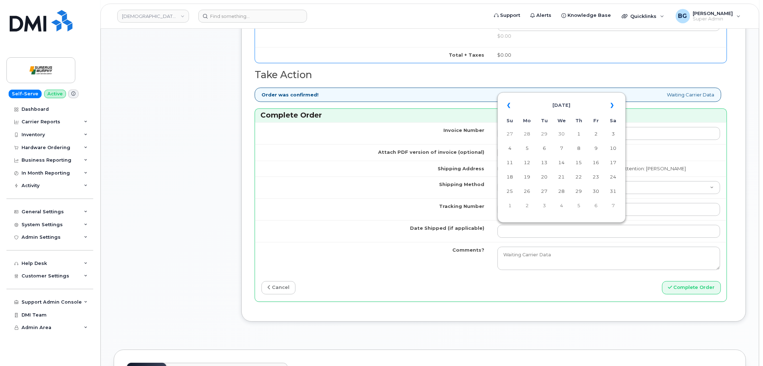
click at [508, 105] on th "«" at bounding box center [510, 105] width 13 height 17
click at [545, 162] on td "14" at bounding box center [544, 162] width 13 height 13
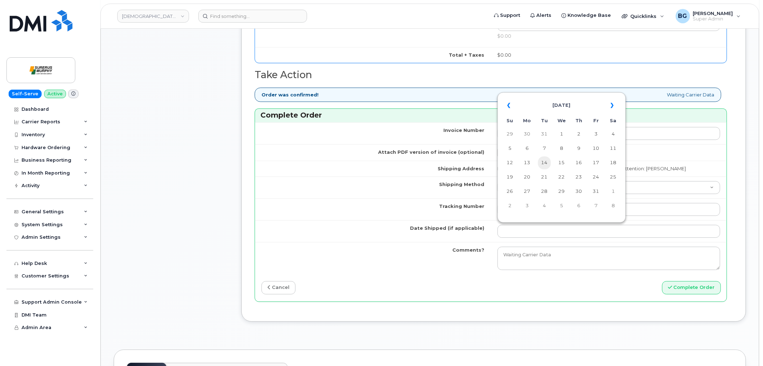
type input "2025-01-14"
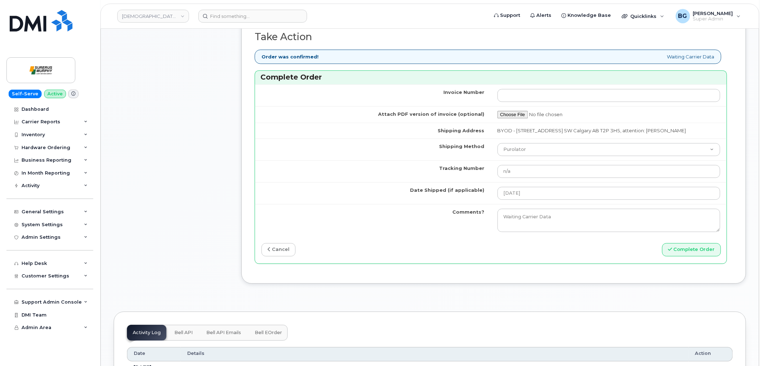
scroll to position [638, 0]
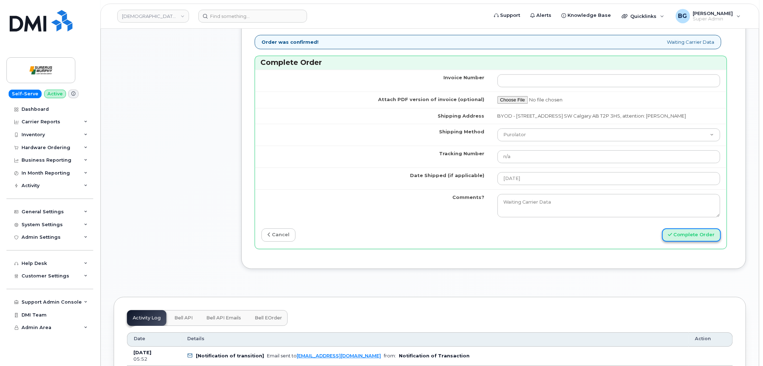
click at [686, 238] on button "Complete Order" at bounding box center [691, 235] width 59 height 13
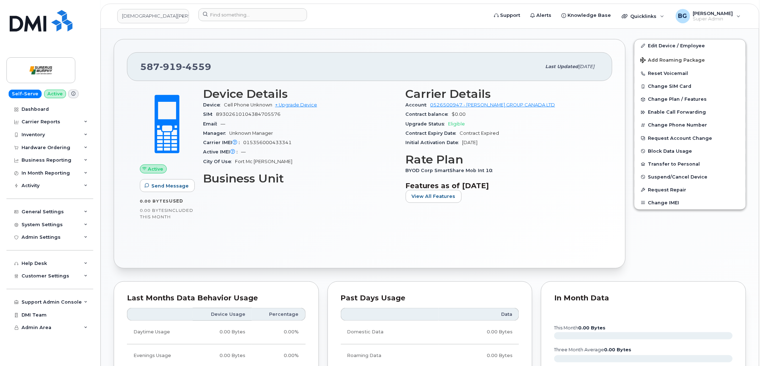
scroll to position [40, 0]
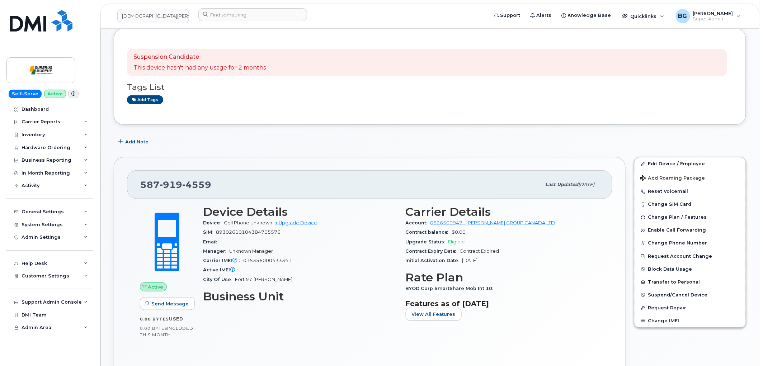
click at [252, 234] on span "89302610104384705576" at bounding box center [248, 232] width 65 height 5
copy span "89302610104384705576"
drag, startPoint x: 223, startPoint y: 222, endPoint x: 271, endPoint y: 225, distance: 48.6
click at [271, 225] on div "Device Cell Phone Unknown + Upgrade Device" at bounding box center [300, 223] width 194 height 9
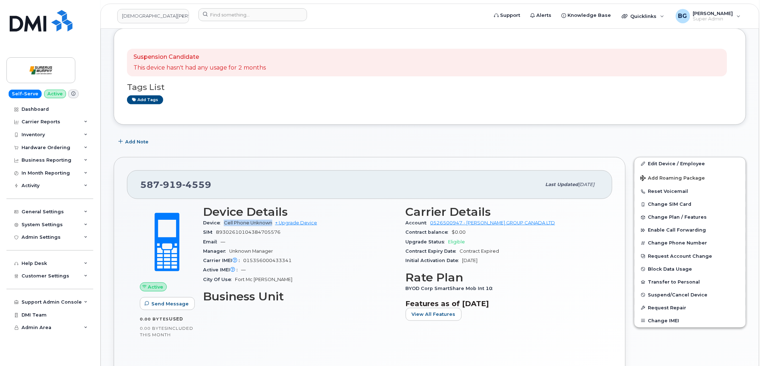
copy span "Cell Phone Unknown"
click at [657, 162] on link "Edit Device / Employee" at bounding box center [690, 164] width 111 height 13
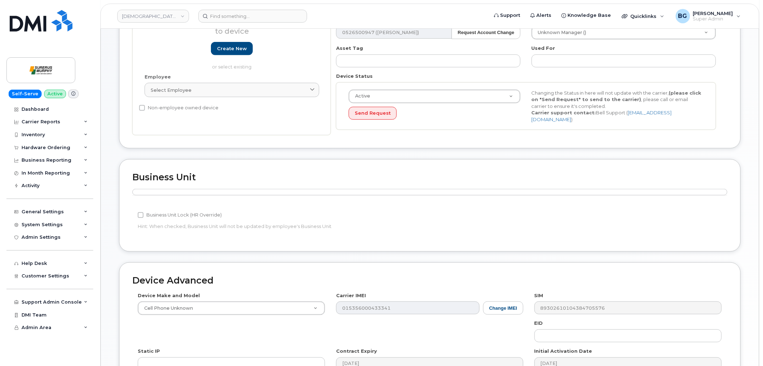
scroll to position [186, 0]
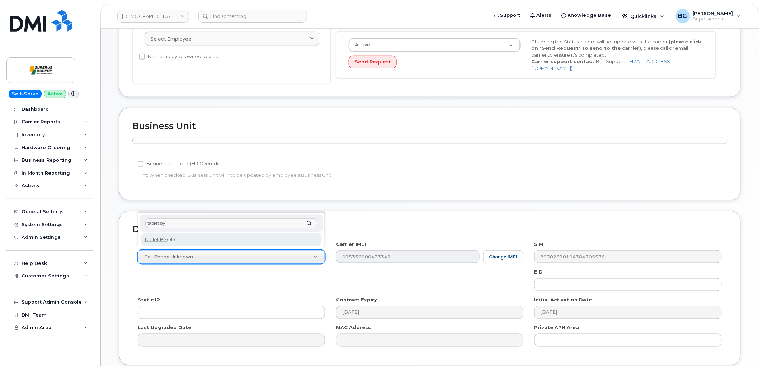
type input "tablet by"
select select "2487"
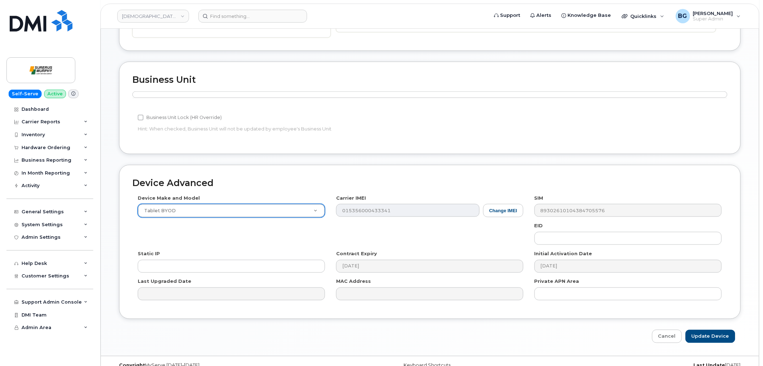
scroll to position [243, 0]
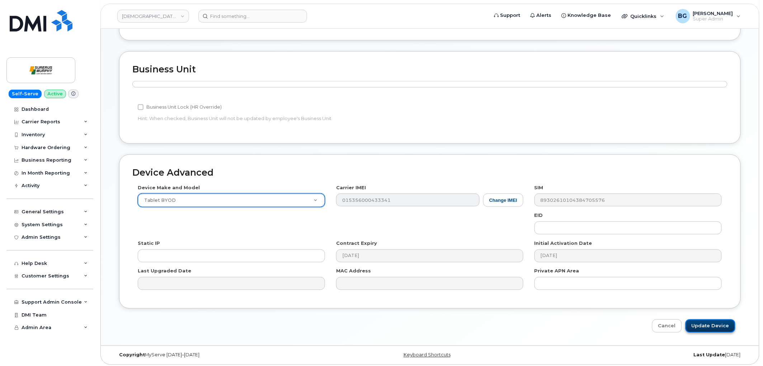
click at [714, 324] on input "Update Device" at bounding box center [711, 326] width 50 height 13
type input "Saving..."
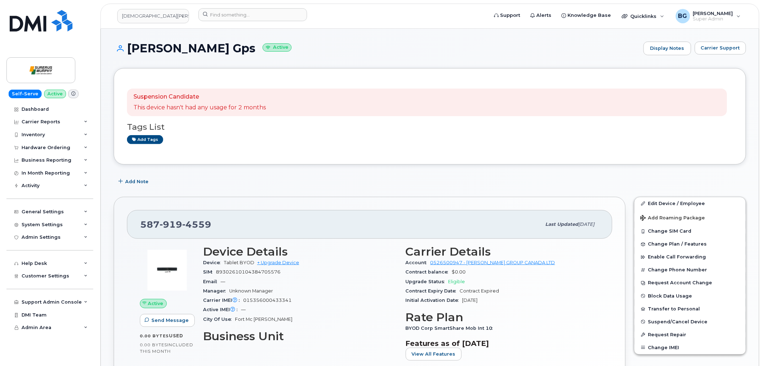
click at [262, 302] on span "015356000433341" at bounding box center [267, 300] width 48 height 5
copy span "015356000433341"
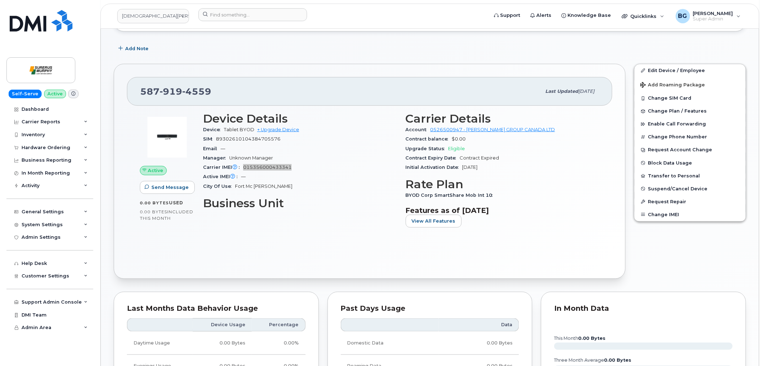
scroll to position [133, 0]
click at [672, 65] on link "Edit Device / Employee" at bounding box center [690, 71] width 111 height 13
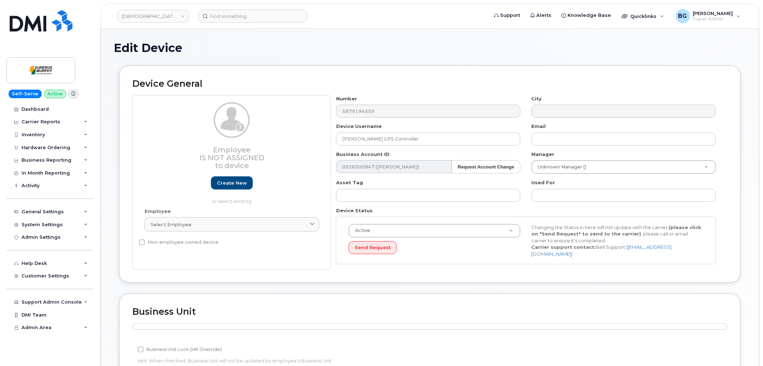
click at [199, 254] on div "Employee Is not assigned to device Create new or select existing Employee Selec…" at bounding box center [231, 182] width 198 height 175
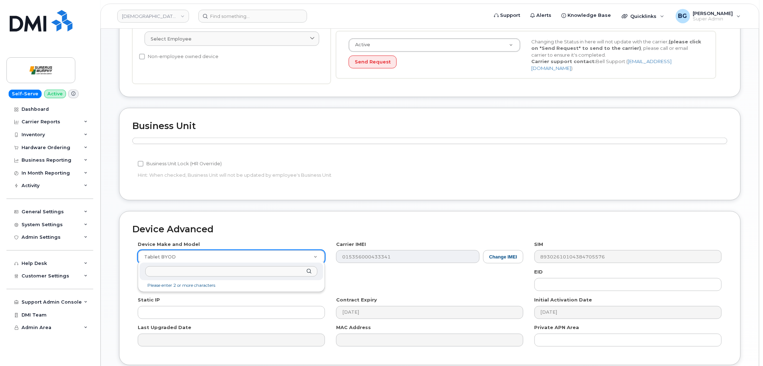
click at [179, 272] on input "text" at bounding box center [231, 272] width 172 height 10
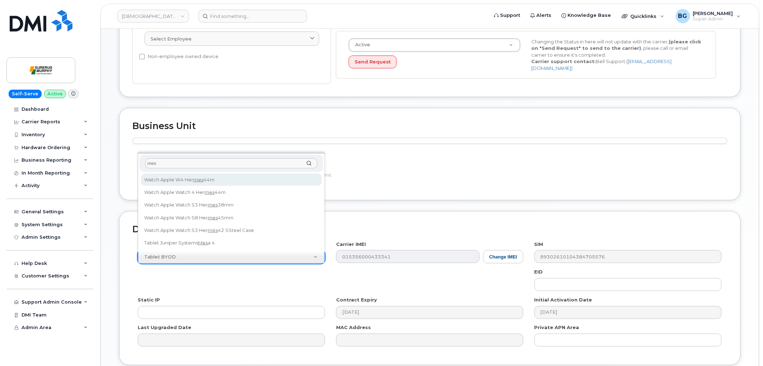
type input "mesa"
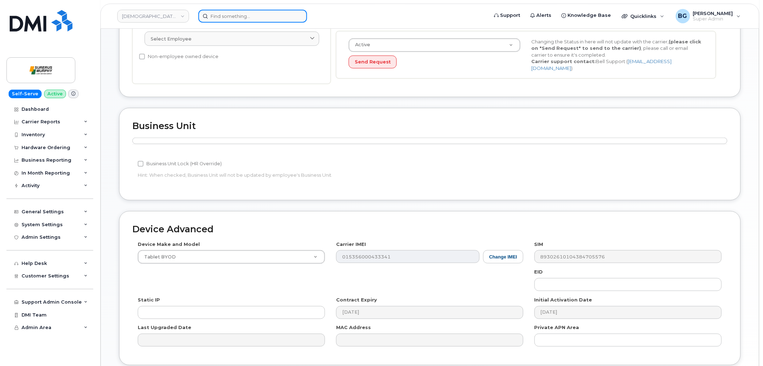
click at [232, 15] on input at bounding box center [252, 16] width 109 height 13
paste input "5875459848"
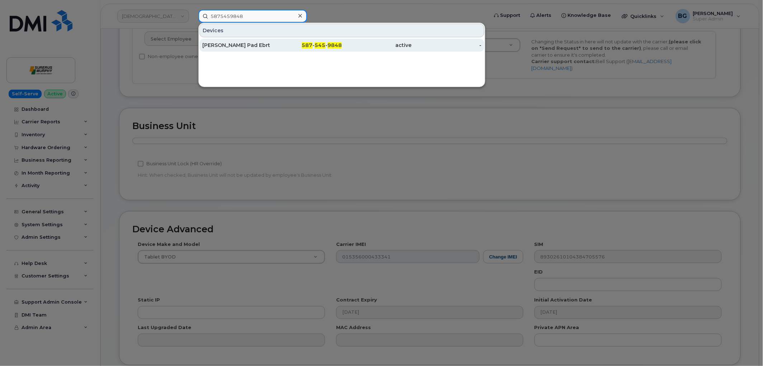
type input "5875459848"
click at [229, 44] on div "Alex Jaberi Pad Ebrt" at bounding box center [237, 45] width 70 height 7
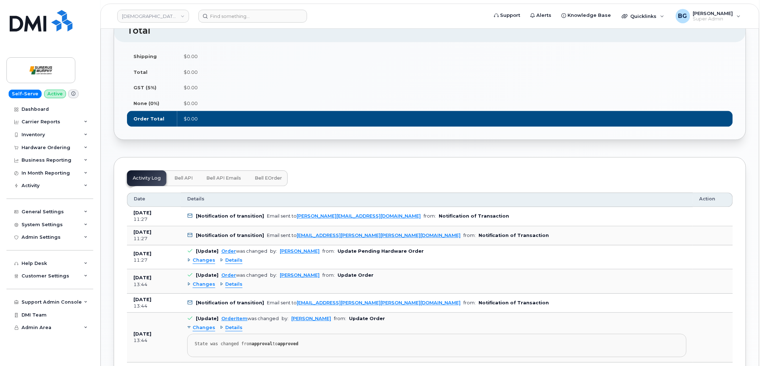
scroll to position [505, 0]
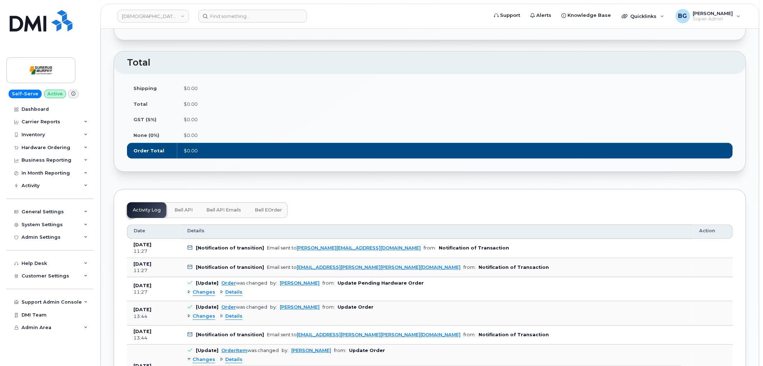
click at [264, 211] on span "Bell eOrder" at bounding box center [268, 210] width 27 height 6
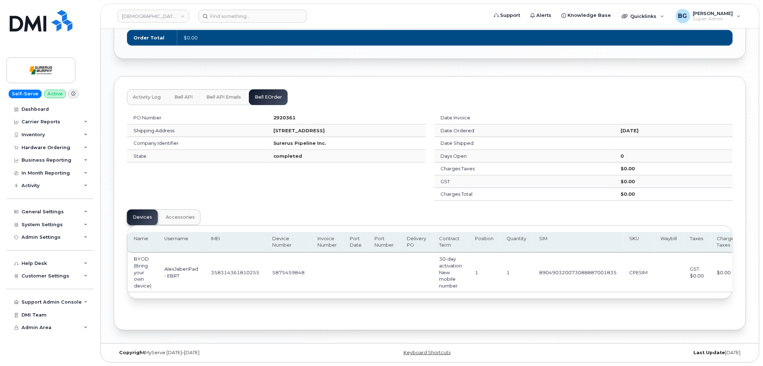
scroll to position [621, 0]
click at [288, 271] on td "5875459848" at bounding box center [288, 272] width 45 height 39
copy td "5875459848"
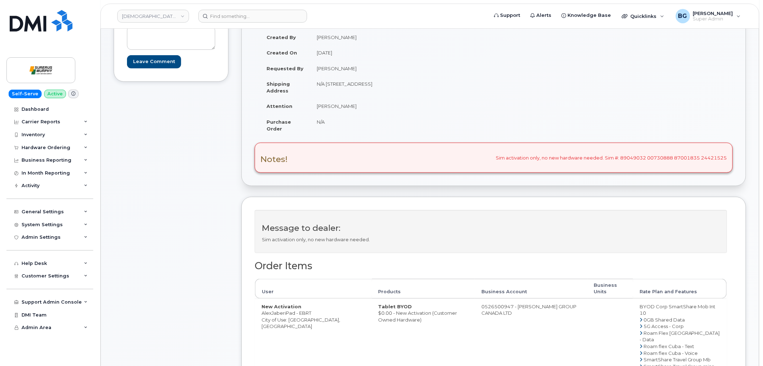
scroll to position [212, 0]
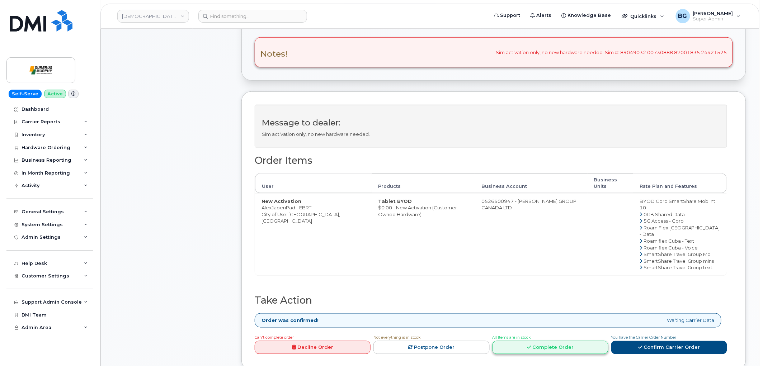
click at [545, 341] on link "Complete Order" at bounding box center [551, 347] width 116 height 13
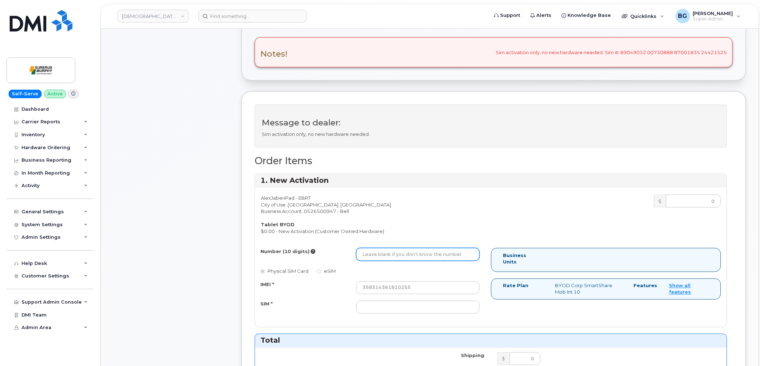
click at [399, 259] on input "Number (10 digits)" at bounding box center [417, 254] width 123 height 13
paste input "5875459848"
type input "5875459848"
click at [418, 311] on input "SIM *" at bounding box center [417, 307] width 123 height 13
paste input "89302610207727874833"
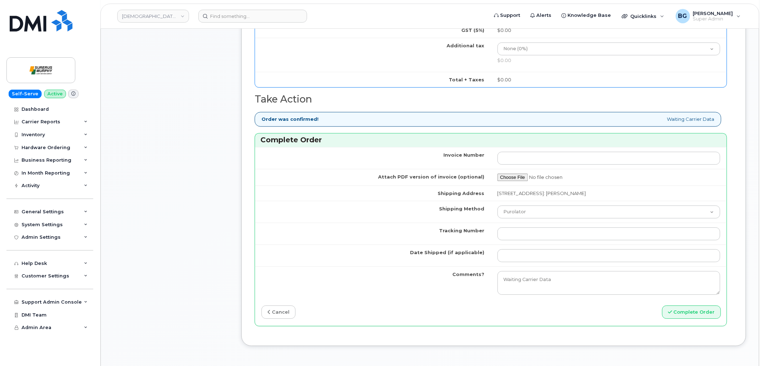
scroll to position [585, 0]
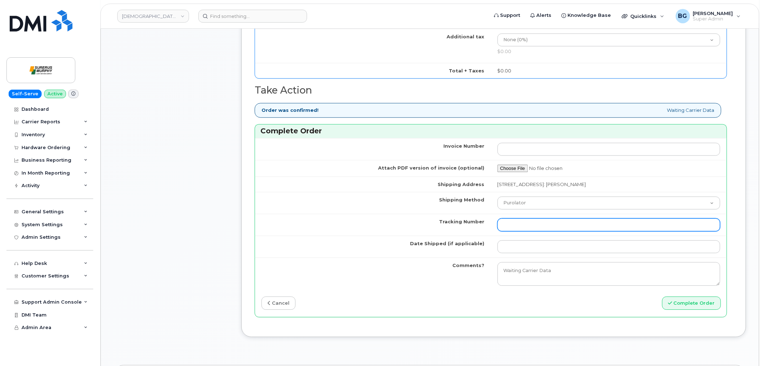
type input "89302610207727874833"
click at [548, 224] on input "Tracking Number" at bounding box center [609, 225] width 223 height 13
type input "n/a"
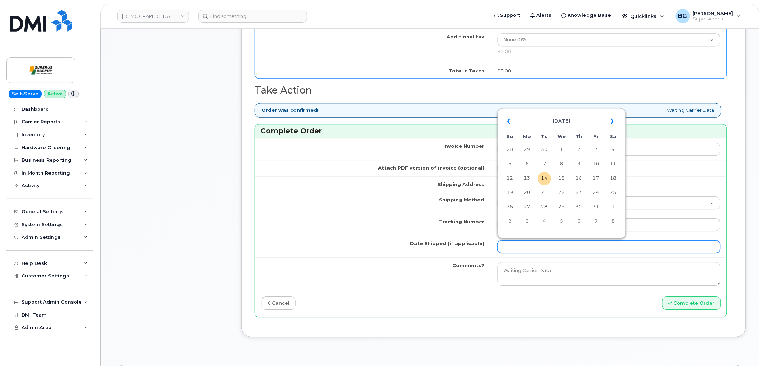
click at [536, 252] on input "Date Shipped (if applicable)" at bounding box center [609, 246] width 223 height 13
click at [506, 120] on th "«" at bounding box center [510, 121] width 13 height 17
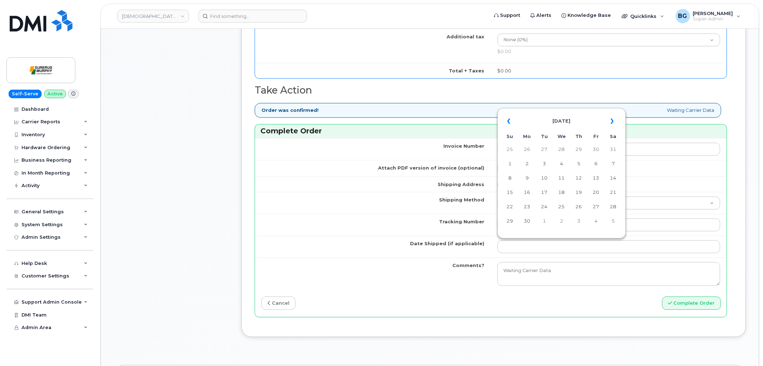
click at [506, 120] on th "«" at bounding box center [510, 121] width 13 height 17
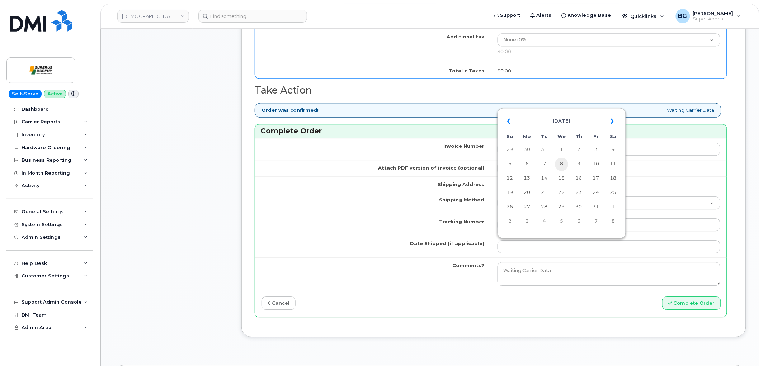
click at [564, 166] on td "8" at bounding box center [562, 164] width 13 height 13
type input "2025-01-08"
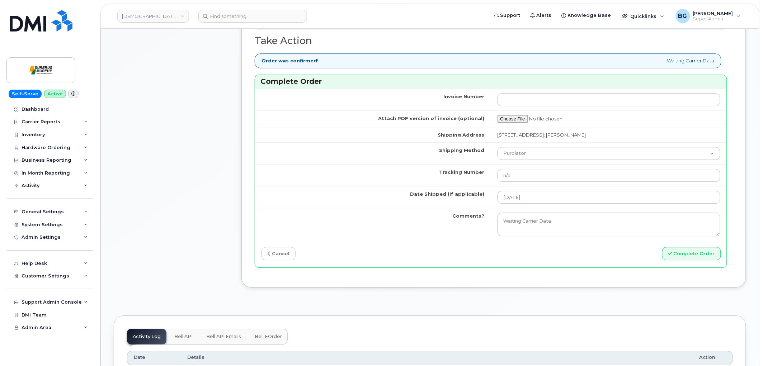
scroll to position [665, 0]
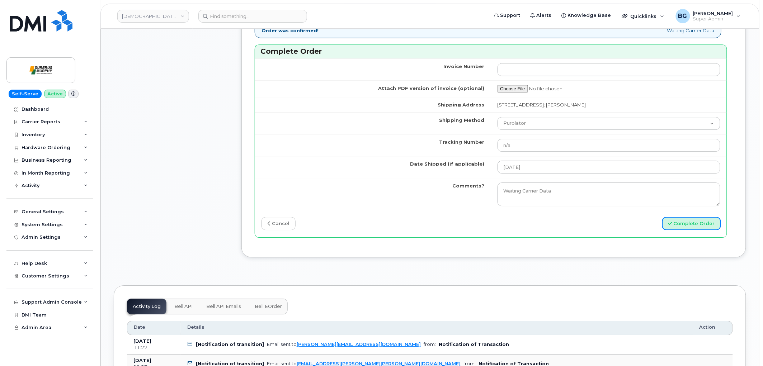
click at [680, 229] on button "Complete Order" at bounding box center [691, 223] width 59 height 13
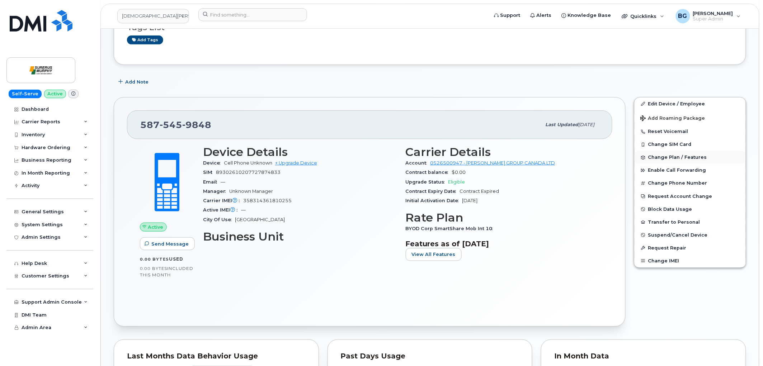
scroll to position [106, 0]
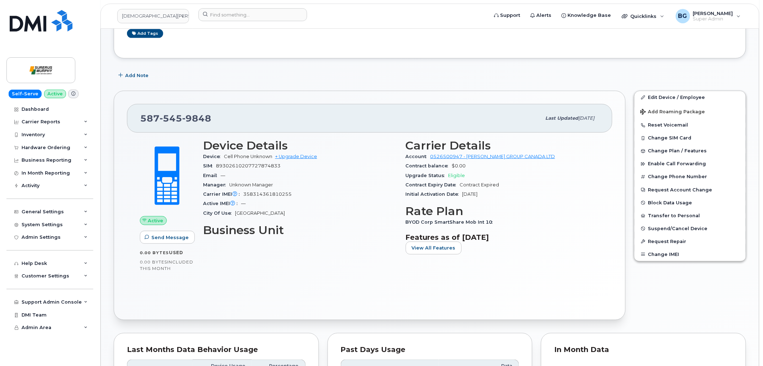
click at [241, 167] on span "89302610207727874833" at bounding box center [248, 165] width 65 height 5
copy span "89302610207727874833"
click at [266, 196] on span "358314361810255" at bounding box center [267, 194] width 48 height 5
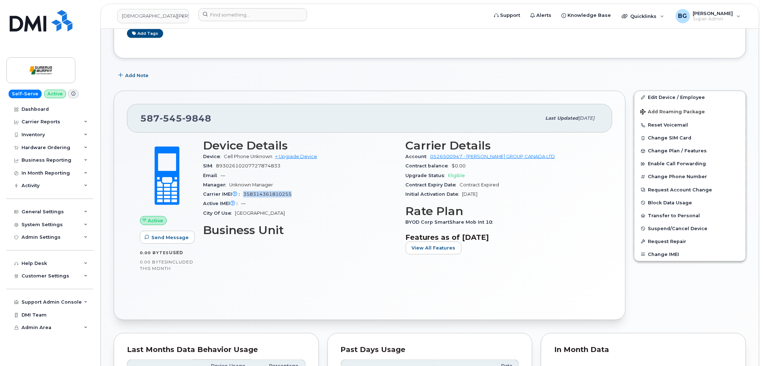
copy span "358314361810255"
click at [669, 98] on link "Edit Device / Employee" at bounding box center [690, 97] width 111 height 13
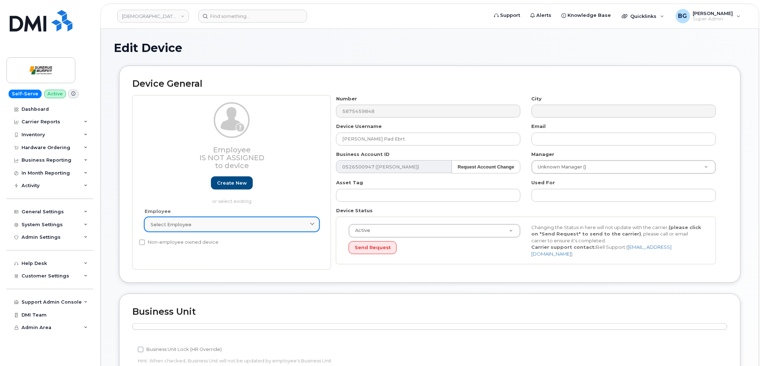
click at [217, 224] on div "Select employee" at bounding box center [232, 224] width 163 height 7
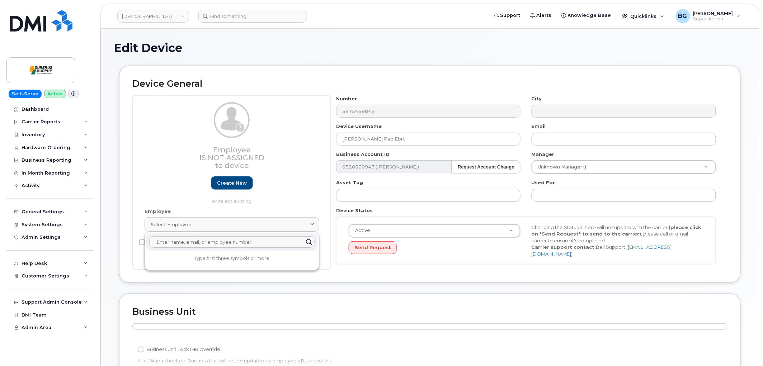
scroll to position [159, 0]
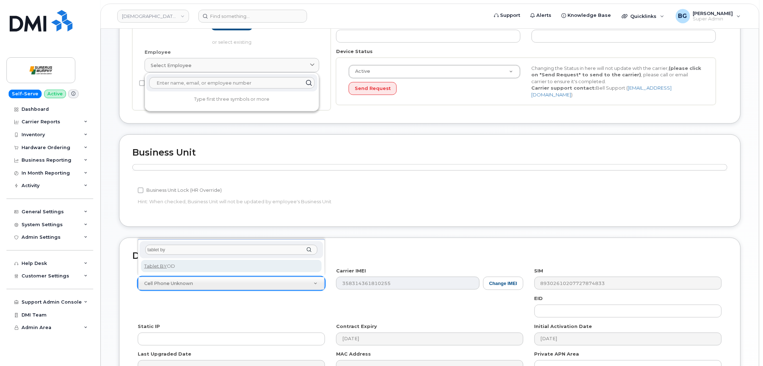
type input "tablet by"
select select "2487"
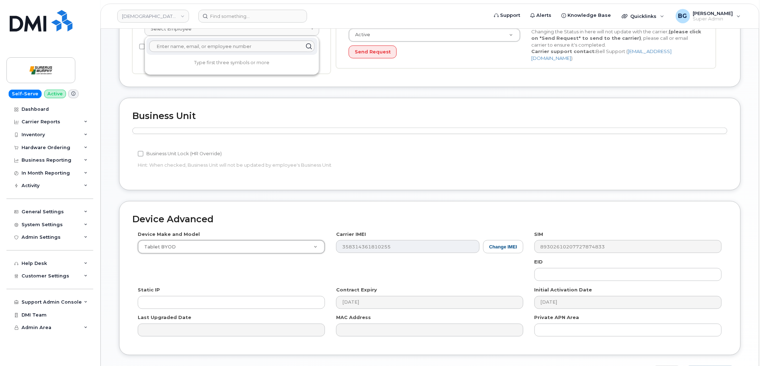
scroll to position [243, 0]
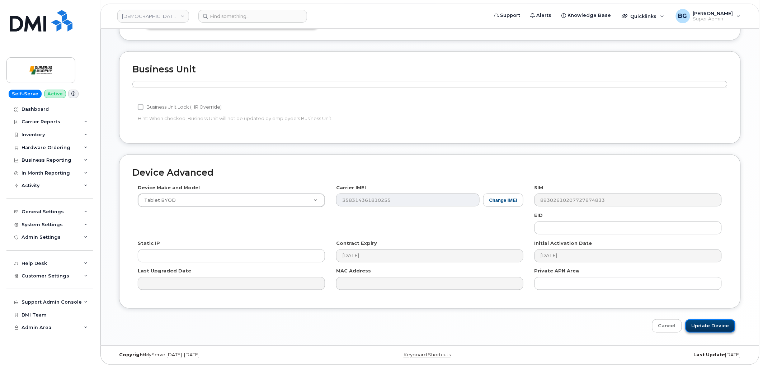
click at [714, 325] on input "Update Device" at bounding box center [711, 326] width 50 height 13
type input "Saving..."
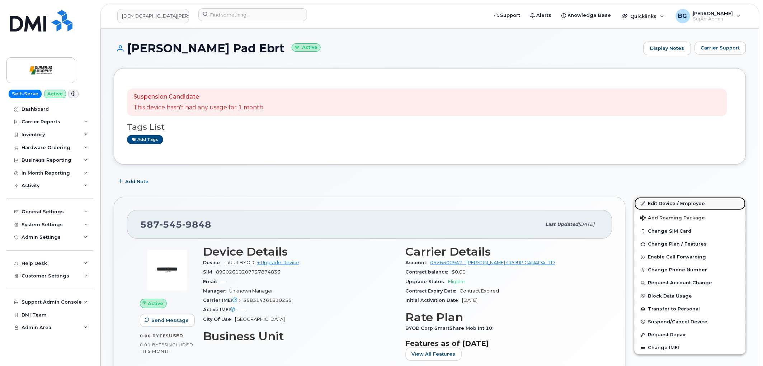
click at [676, 204] on link "Edit Device / Employee" at bounding box center [690, 203] width 111 height 13
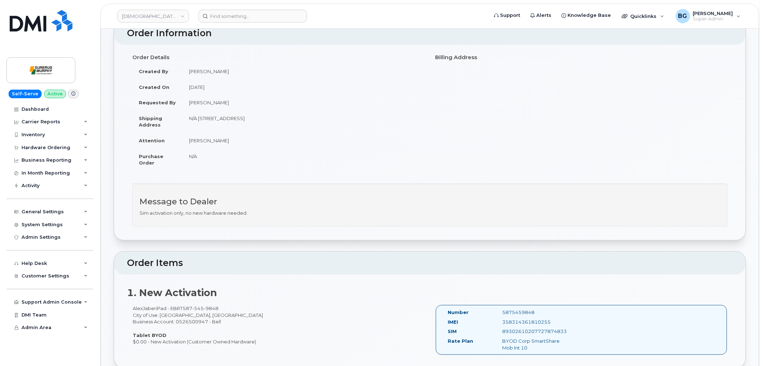
scroll to position [133, 0]
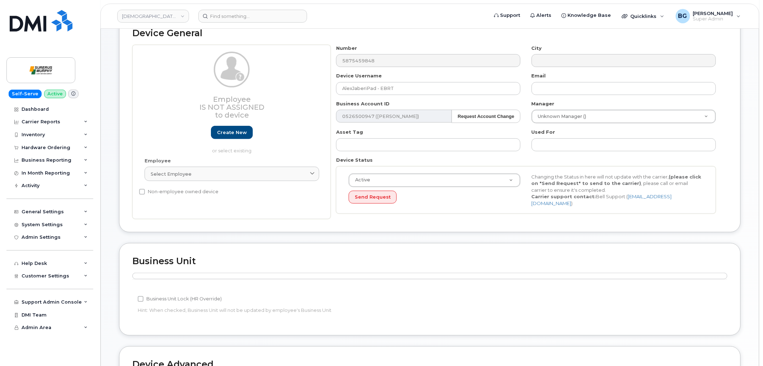
scroll to position [186, 0]
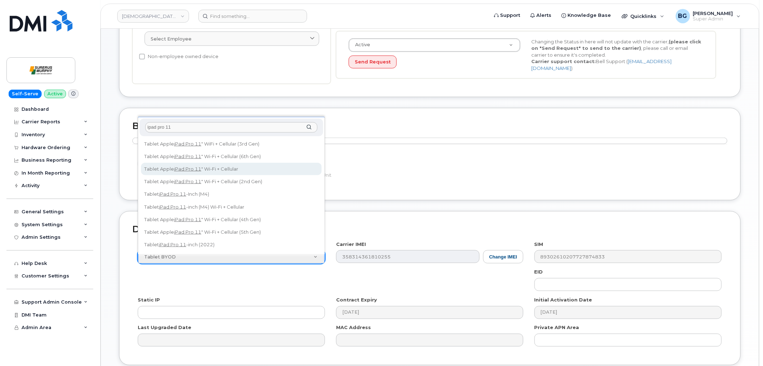
type input "ipad pro 11"
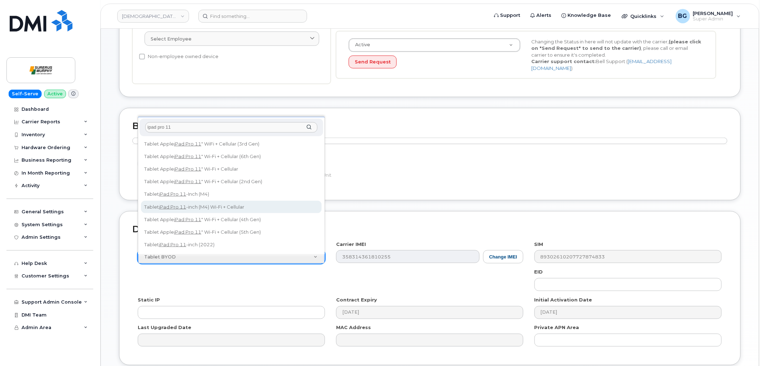
select select "3193"
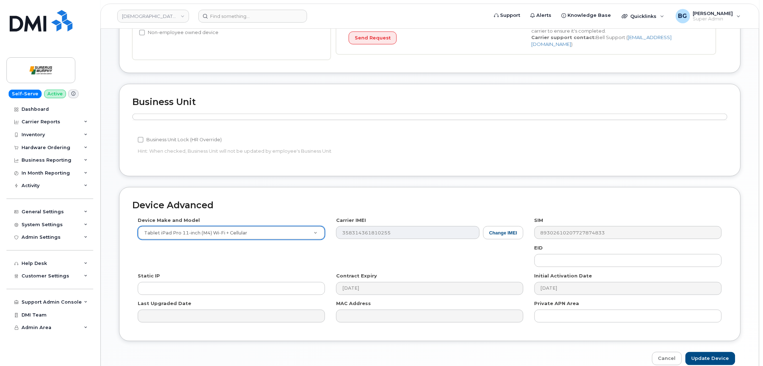
scroll to position [243, 0]
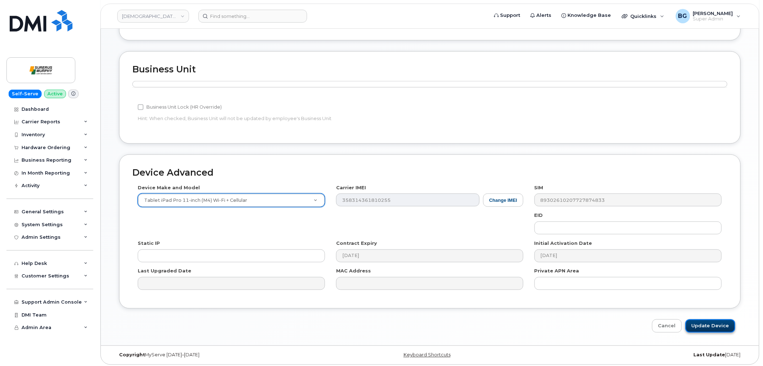
click at [714, 320] on input "Update Device" at bounding box center [711, 326] width 50 height 13
type input "Saving..."
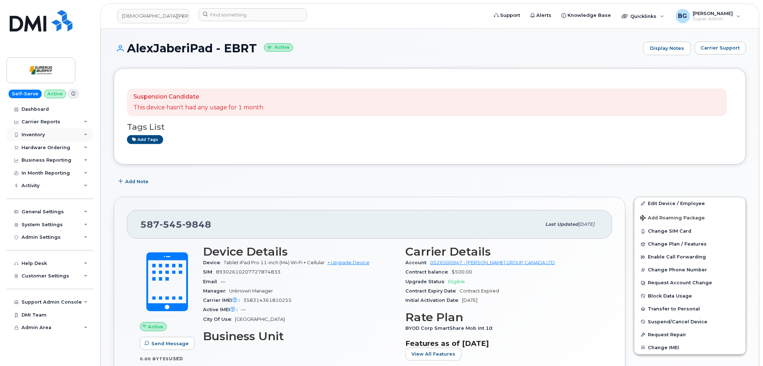
click at [38, 134] on div "Inventory" at bounding box center [33, 135] width 23 height 6
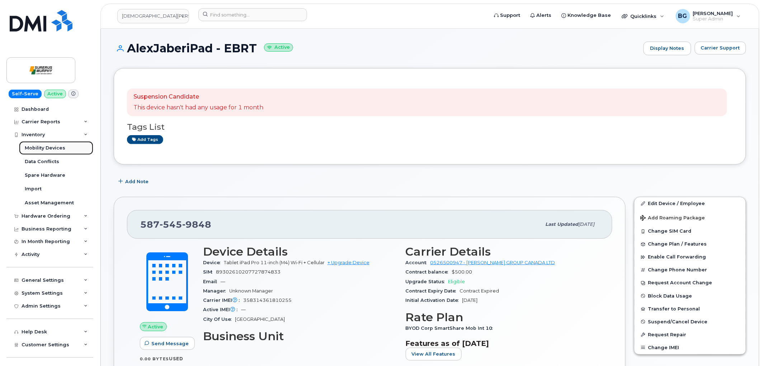
click at [32, 148] on div "Mobility Devices" at bounding box center [45, 148] width 41 height 6
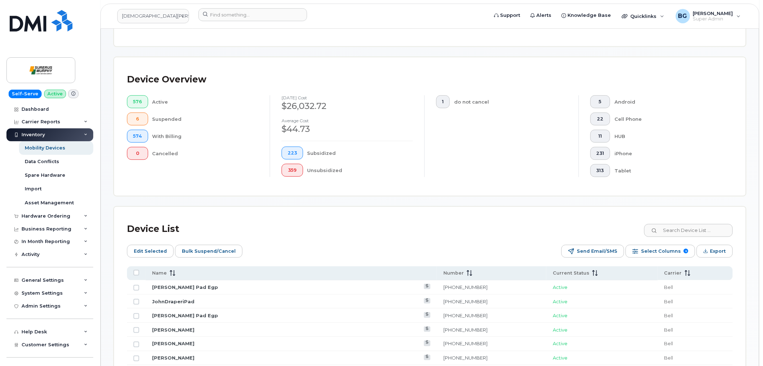
scroll to position [186, 0]
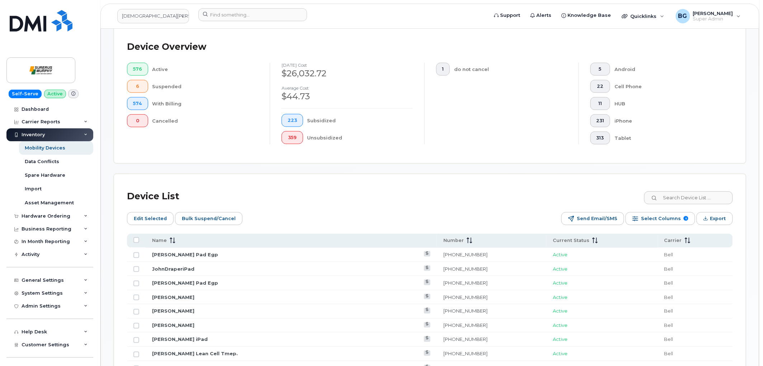
click at [657, 198] on icon at bounding box center [654, 198] width 5 height 5
click at [674, 196] on input at bounding box center [688, 198] width 89 height 13
paste input "89302610206419215115"
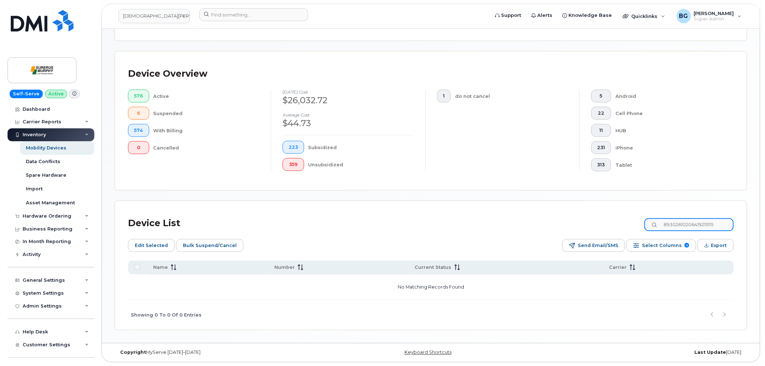
scroll to position [159, 0]
type input "89302610206419215115"
click at [653, 242] on span "Select Columns" at bounding box center [661, 245] width 40 height 11
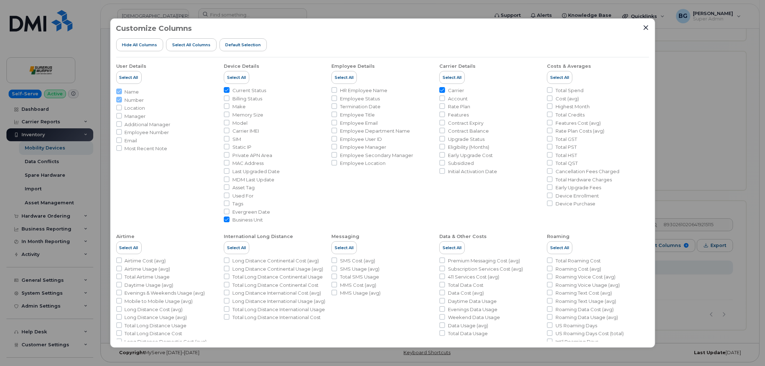
click at [230, 140] on li "SIM" at bounding box center [275, 139] width 102 height 7
click at [226, 139] on input "SIM" at bounding box center [227, 139] width 6 height 6
checkbox input "true"
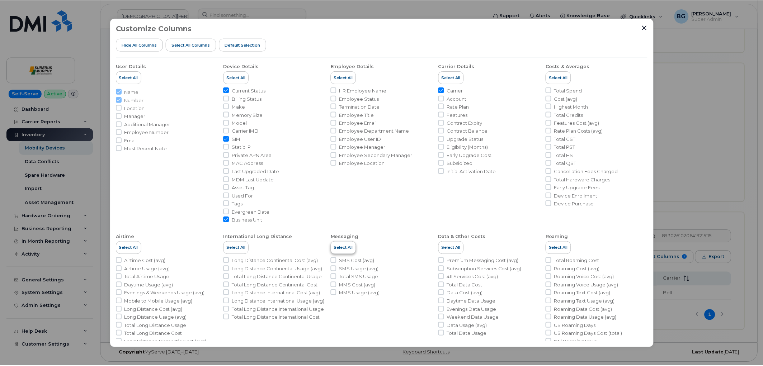
scroll to position [148, 0]
click at [697, 135] on div "Customize Columns Hide All Columns Select all Columns Default Selection User De…" at bounding box center [382, 183] width 765 height 366
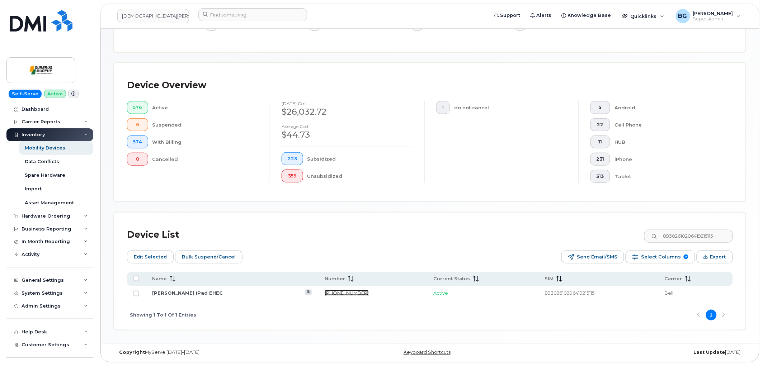
click at [353, 293] on link "587-545-8927" at bounding box center [347, 293] width 44 height 6
click at [228, 15] on input at bounding box center [252, 14] width 109 height 13
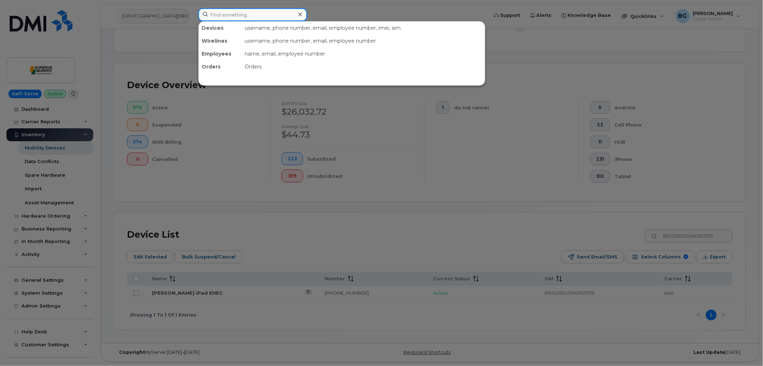
paste input "7824466011"
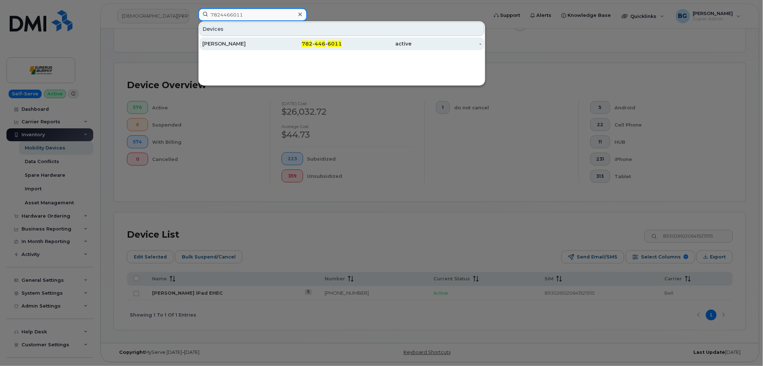
type input "7824466011"
click at [315, 42] on span "446" at bounding box center [320, 44] width 11 height 6
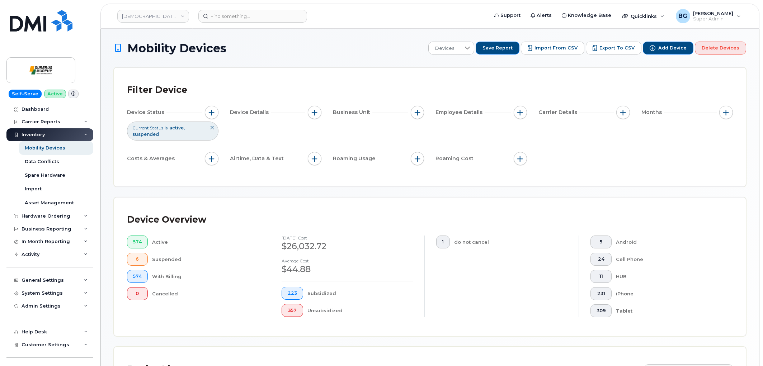
scroll to position [135, 0]
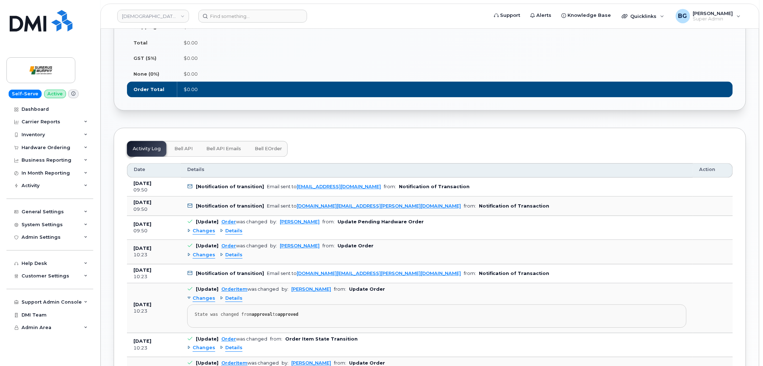
click at [272, 152] on span "Bell eOrder" at bounding box center [268, 149] width 27 height 6
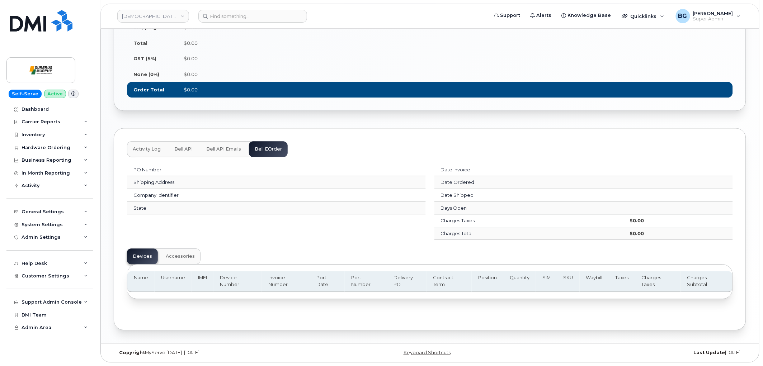
scroll to position [539, 0]
click at [222, 148] on span "Bell API Emails" at bounding box center [223, 149] width 35 height 6
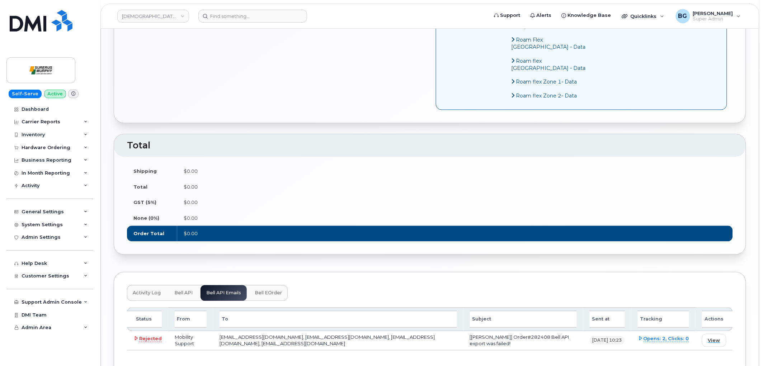
scroll to position [440, 0]
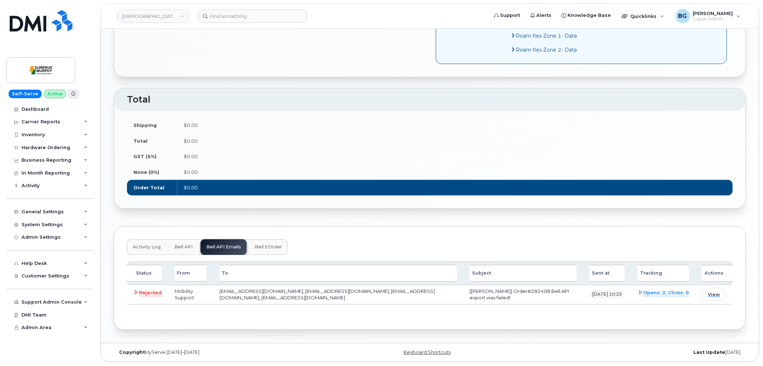
click at [518, 292] on td "[Surerus Murphy] Order#282408 Bell API export was failed!" at bounding box center [524, 295] width 120 height 19
copy td "282408"
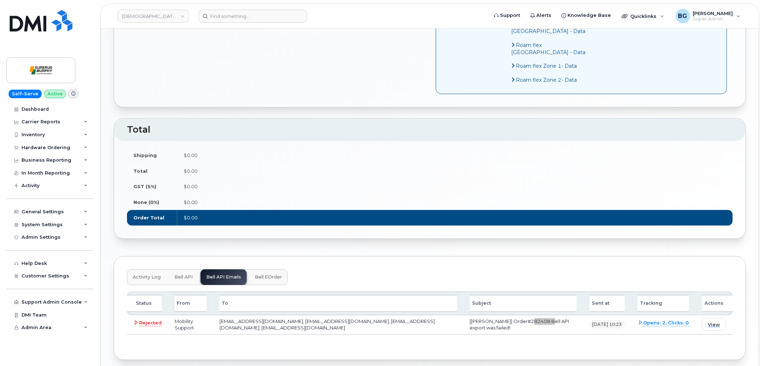
scroll to position [254, 0]
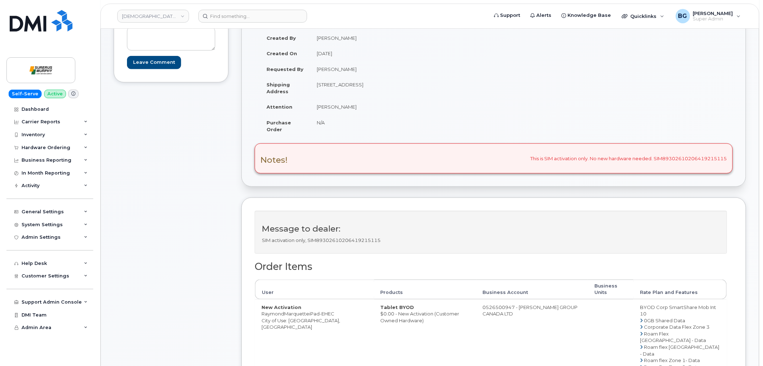
scroll to position [80, 0]
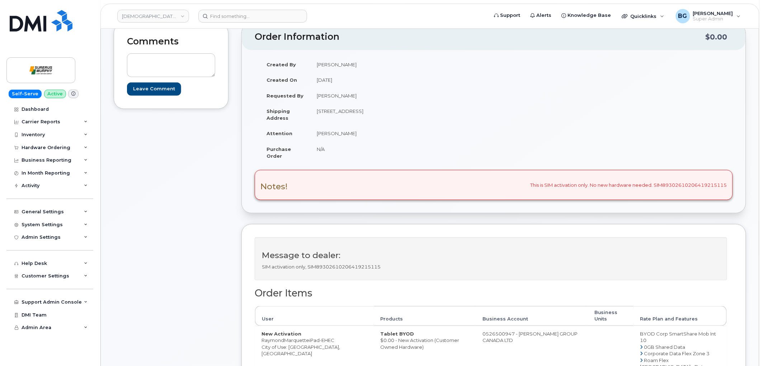
click at [356, 267] on p "SIM activation only, SIM89302610206419215115" at bounding box center [491, 267] width 458 height 7
click at [378, 272] on div "Message to dealer: SIM activation only, SIM89302610206419215115" at bounding box center [491, 259] width 473 height 43
drag, startPoint x: 394, startPoint y: 268, endPoint x: 318, endPoint y: 268, distance: 76.1
click at [318, 268] on p "SIM activation only, SIM89302610206419215115" at bounding box center [491, 267] width 458 height 7
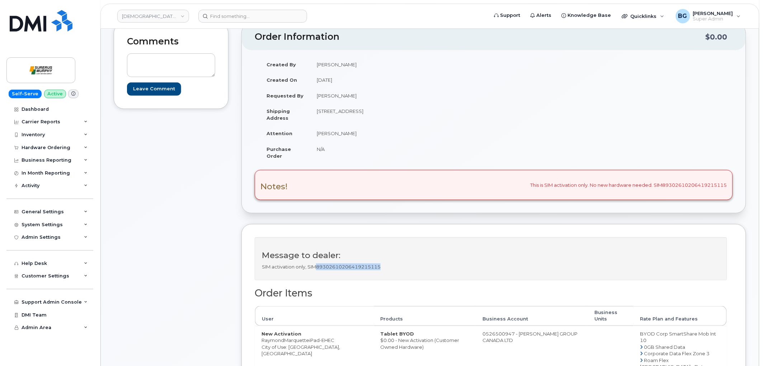
copy p "89302610206419215115"
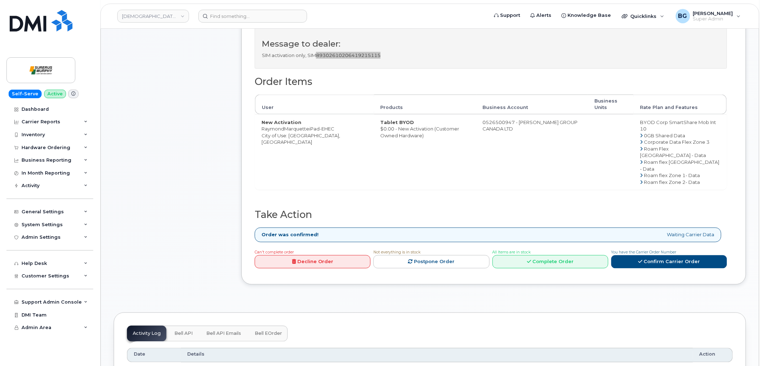
scroll to position [425, 0]
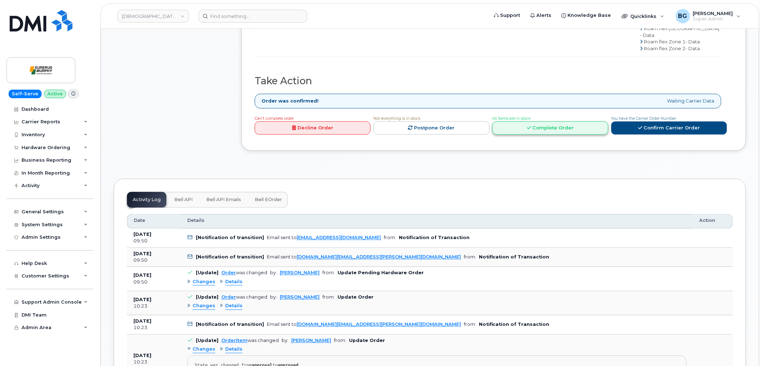
click at [547, 122] on link "Complete Order" at bounding box center [551, 128] width 116 height 13
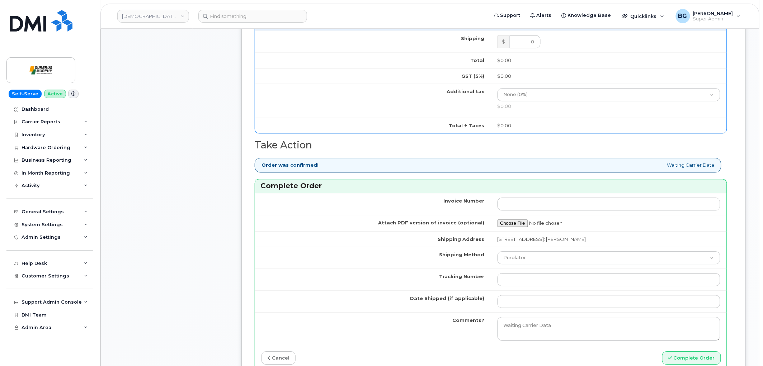
scroll to position [531, 0]
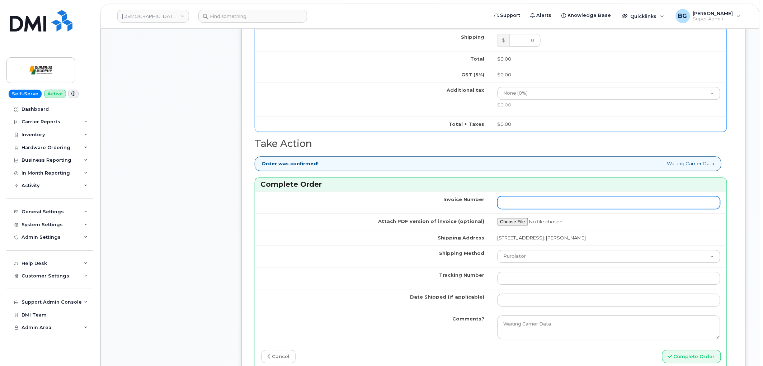
click at [531, 198] on input "Invoice Number" at bounding box center [609, 202] width 223 height 13
paste input "5875458927"
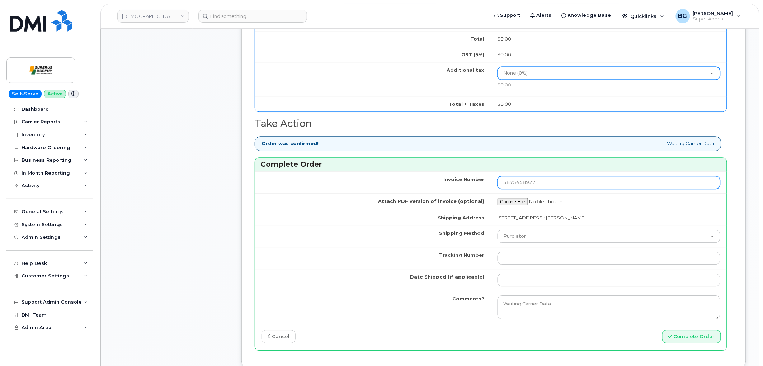
scroll to position [558, 0]
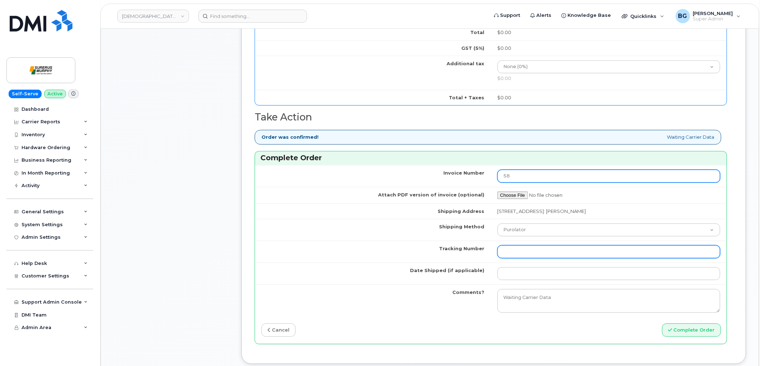
type input "5"
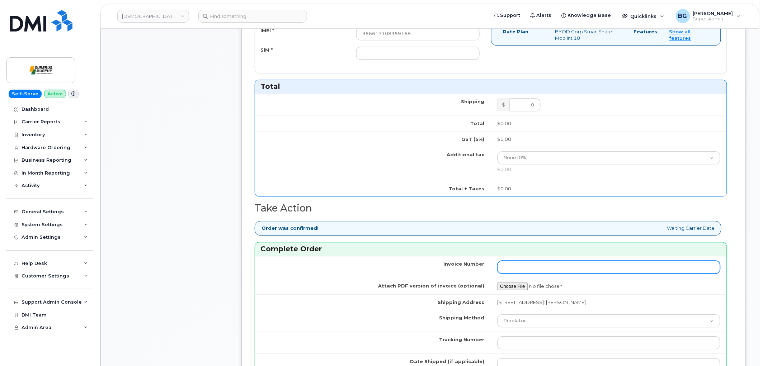
scroll to position [399, 0]
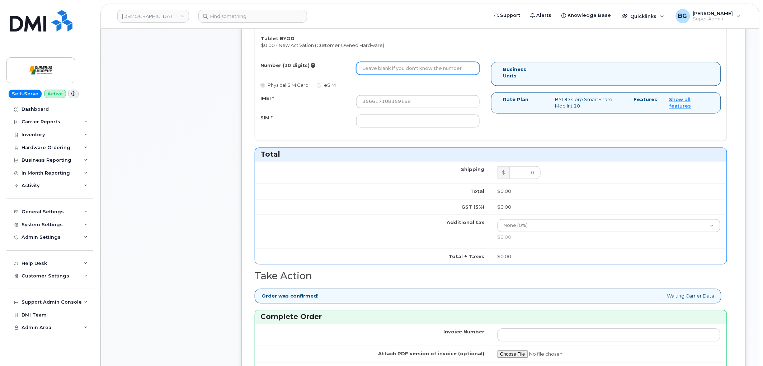
click at [397, 69] on input "Number (10 digits)" at bounding box center [417, 68] width 123 height 13
paste input "5875458927"
type input "5875458927"
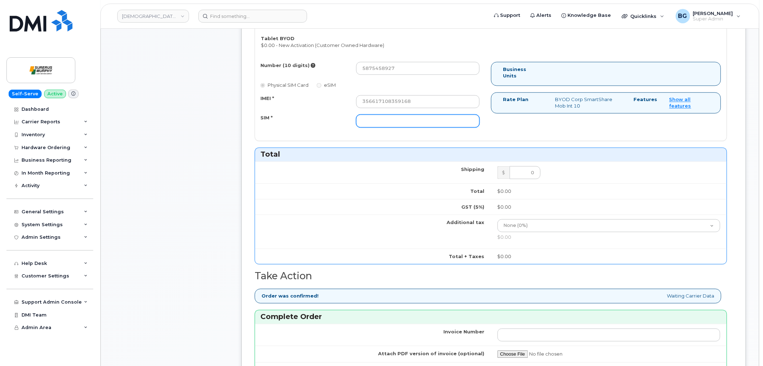
click at [398, 124] on input "SIM *" at bounding box center [417, 121] width 123 height 13
paste input "89302610206419215115"
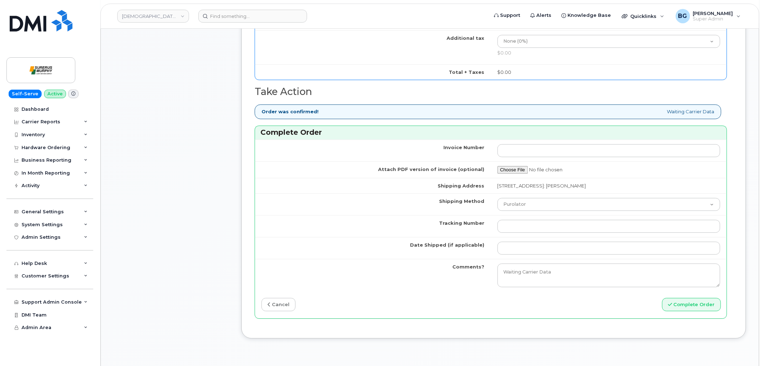
scroll to position [585, 0]
type input "89302610206419215115"
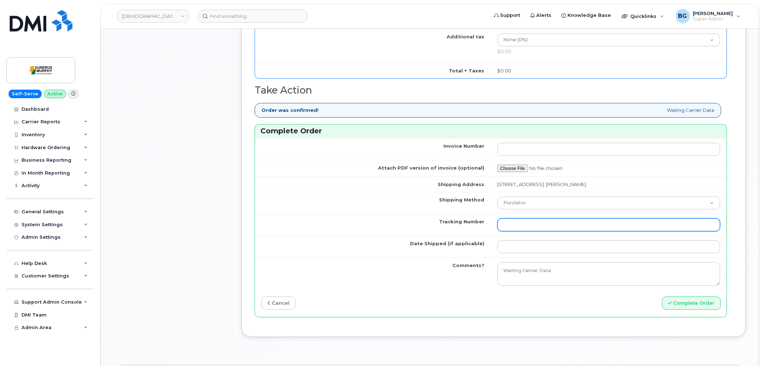
click at [551, 225] on input "Tracking Number" at bounding box center [609, 225] width 223 height 13
type input "n/a"
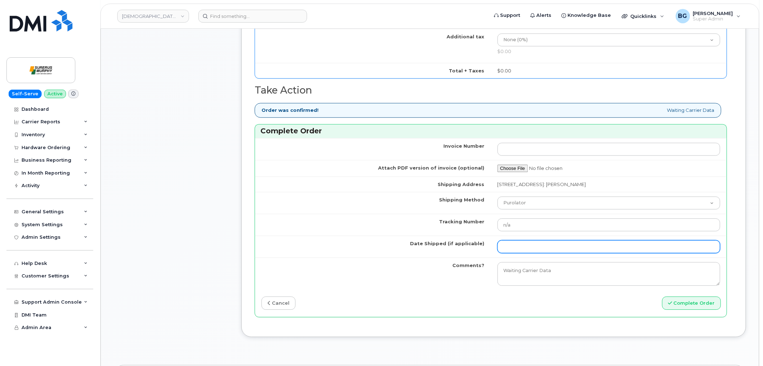
click at [569, 247] on input "Date Shipped (if applicable)" at bounding box center [609, 246] width 223 height 13
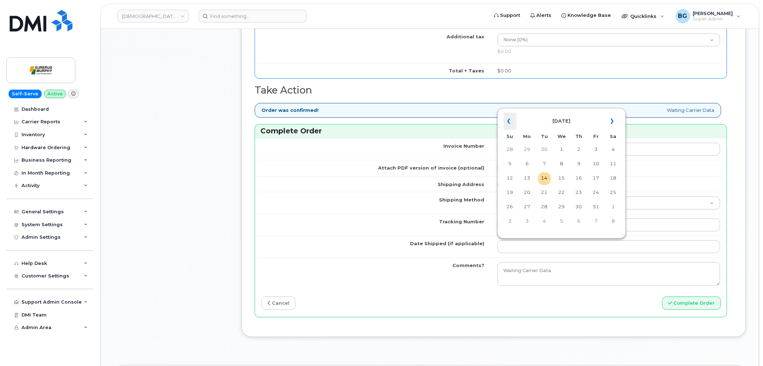
click at [511, 121] on th "«" at bounding box center [510, 121] width 13 height 17
click at [510, 121] on th "«" at bounding box center [510, 121] width 13 height 17
click at [508, 121] on th "«" at bounding box center [510, 121] width 13 height 17
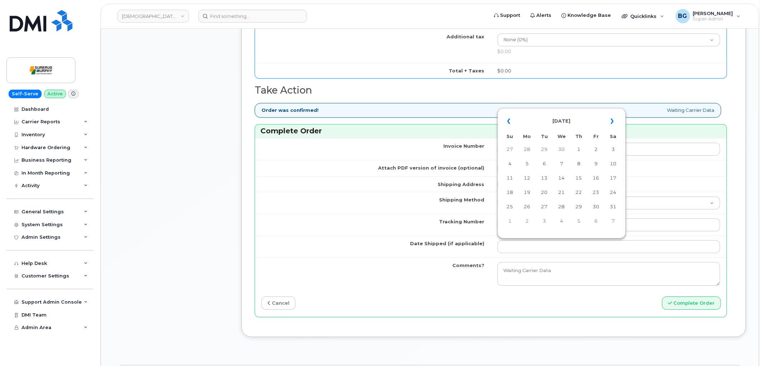
click at [508, 121] on th "«" at bounding box center [510, 121] width 13 height 17
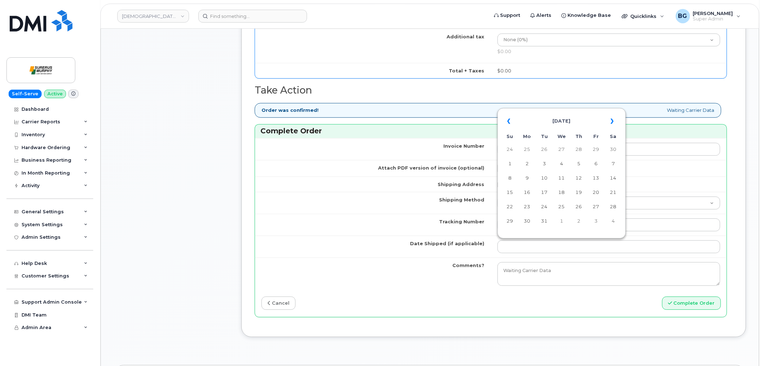
click at [508, 121] on th "«" at bounding box center [510, 121] width 13 height 17
click at [529, 165] on td "4" at bounding box center [527, 164] width 13 height 13
type input "2024-11-04"
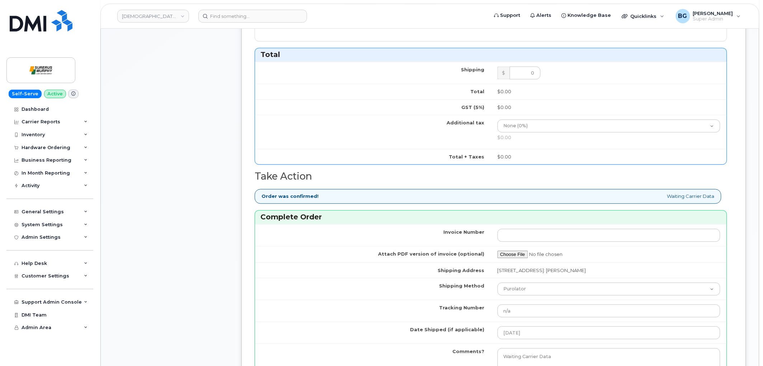
scroll to position [531, 0]
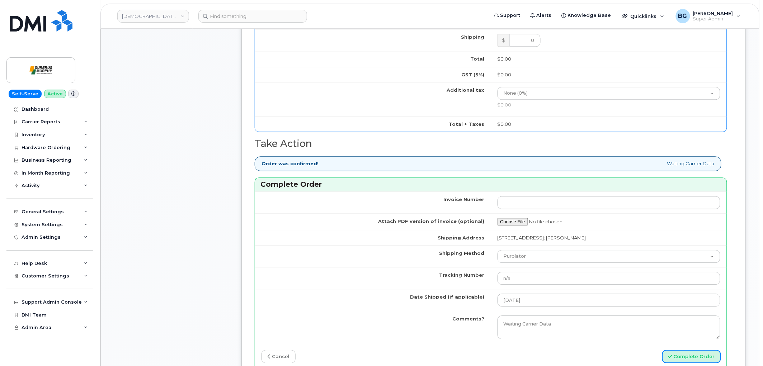
drag, startPoint x: 701, startPoint y: 360, endPoint x: 751, endPoint y: 341, distance: 53.8
click at [701, 360] on button "Complete Order" at bounding box center [691, 356] width 59 height 13
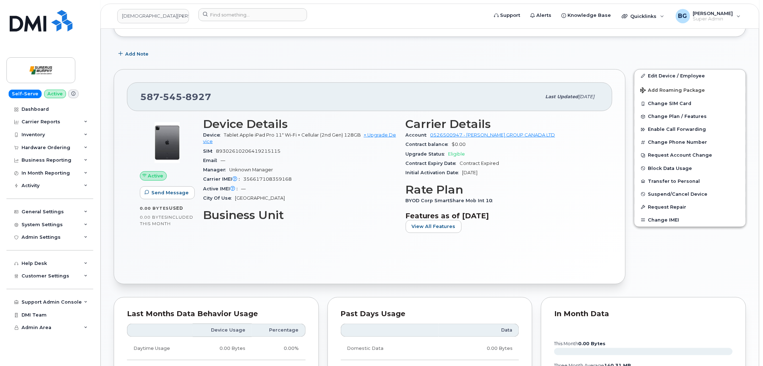
scroll to position [133, 0]
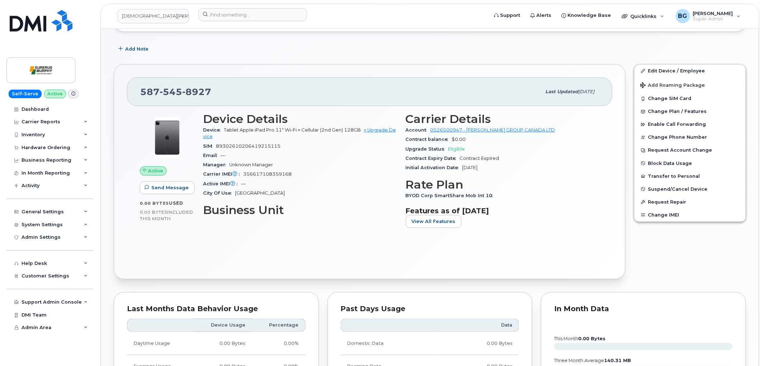
click at [145, 93] on span "[PHONE_NUMBER]" at bounding box center [175, 91] width 71 height 11
copy span "[PHONE_NUMBER]"
click at [255, 144] on span "89302610206419215115" at bounding box center [248, 146] width 65 height 5
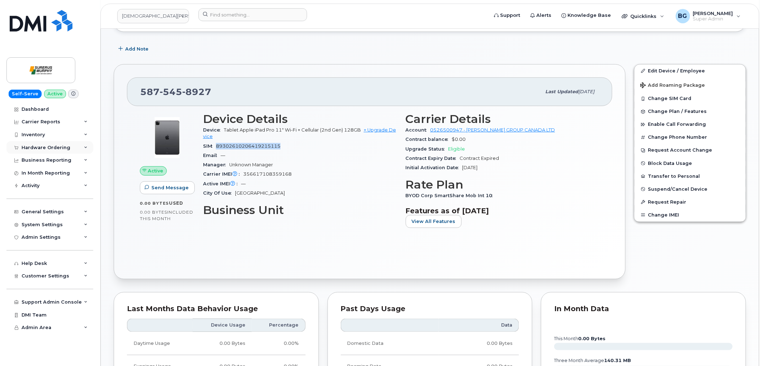
copy span "89302610206419215115"
drag, startPoint x: 223, startPoint y: 129, endPoint x: 329, endPoint y: 130, distance: 105.5
click at [329, 130] on div "Device Tablet Apple iPad Pro 11" Wi-Fi + Cellular (2nd Gen) 128GB + Upgrade Dev…" at bounding box center [300, 134] width 194 height 16
copy span "Tablet Apple iPad Pro 11" Wi-Fi + Cellular (2n"
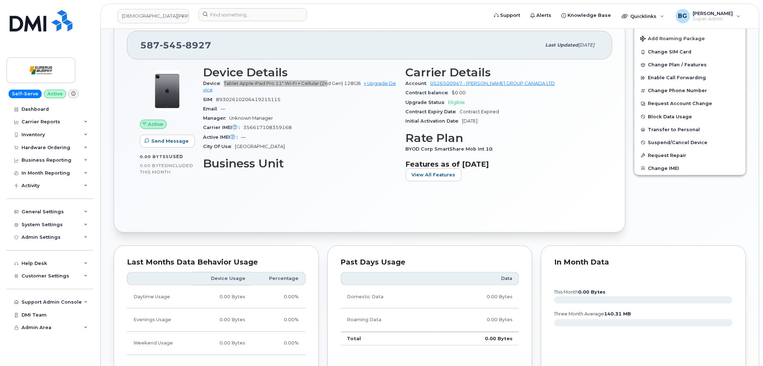
scroll to position [159, 0]
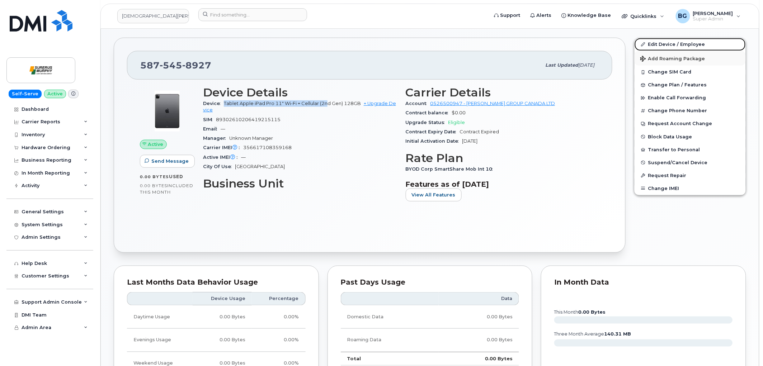
drag, startPoint x: 662, startPoint y: 45, endPoint x: 652, endPoint y: 55, distance: 14.0
click at [662, 45] on link "Edit Device / Employee" at bounding box center [690, 44] width 111 height 13
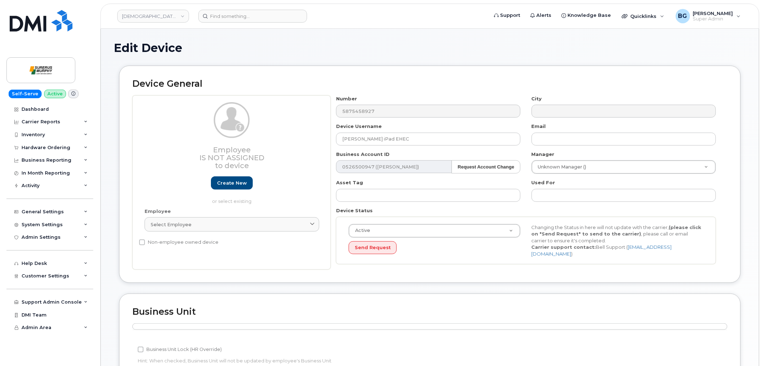
click at [187, 336] on td at bounding box center [429, 334] width 595 height 9
click at [247, 334] on td at bounding box center [429, 334] width 595 height 9
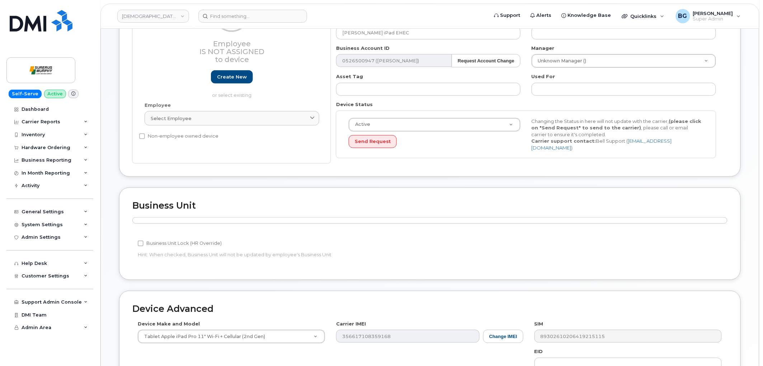
scroll to position [239, 0]
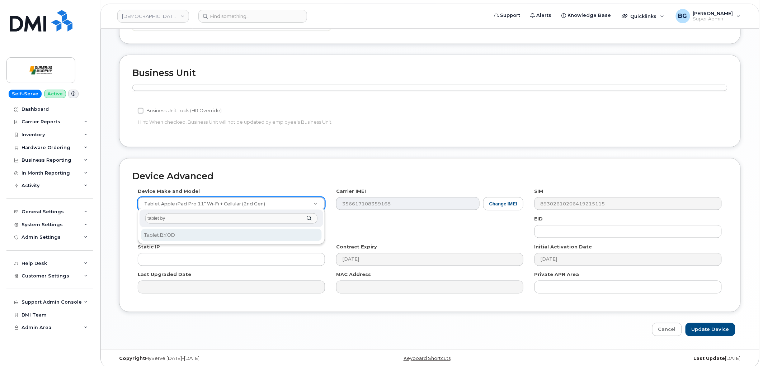
type input "tablet by"
select select "2487"
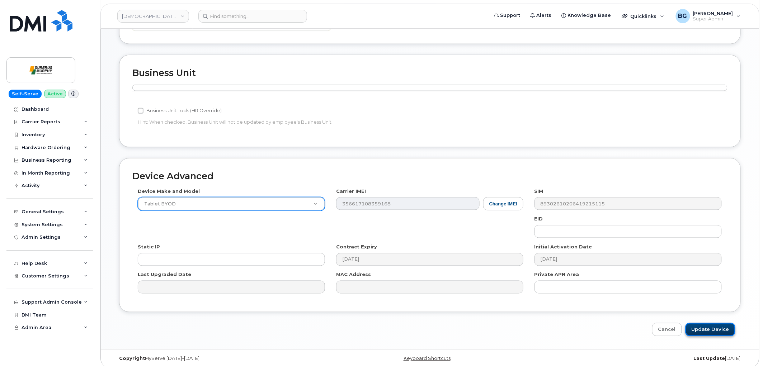
click at [702, 331] on input "Update Device" at bounding box center [711, 329] width 50 height 13
type input "Saving..."
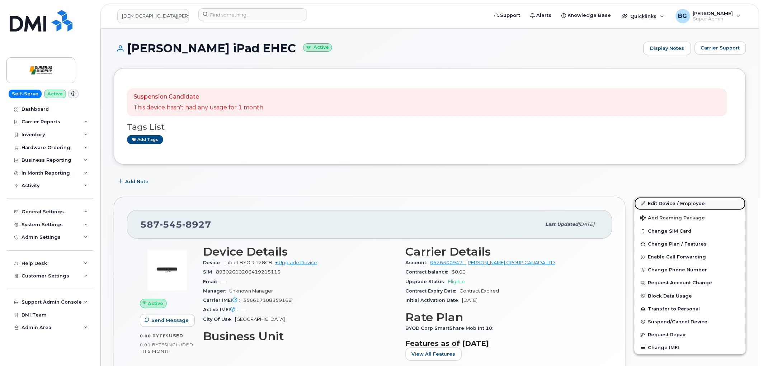
click at [669, 205] on link "Edit Device / Employee" at bounding box center [690, 203] width 111 height 13
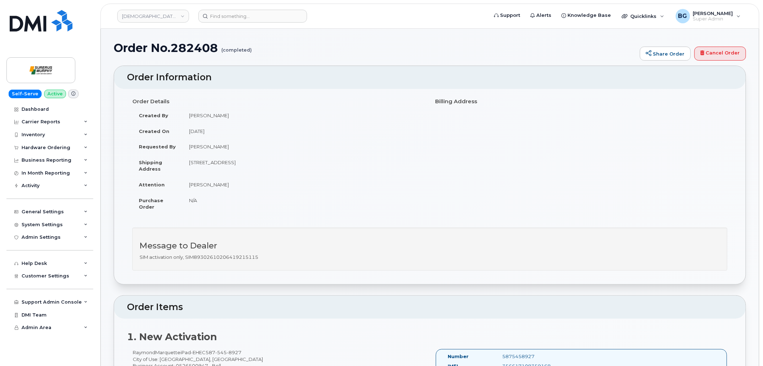
click at [410, 42] on h1 "Order No.282408 (completed)" at bounding box center [375, 48] width 523 height 13
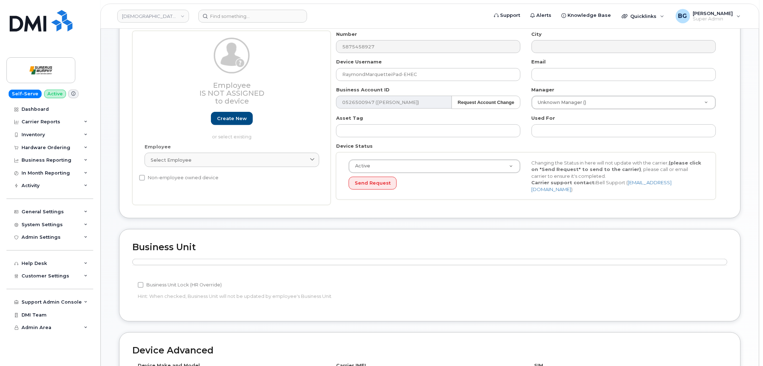
scroll to position [186, 0]
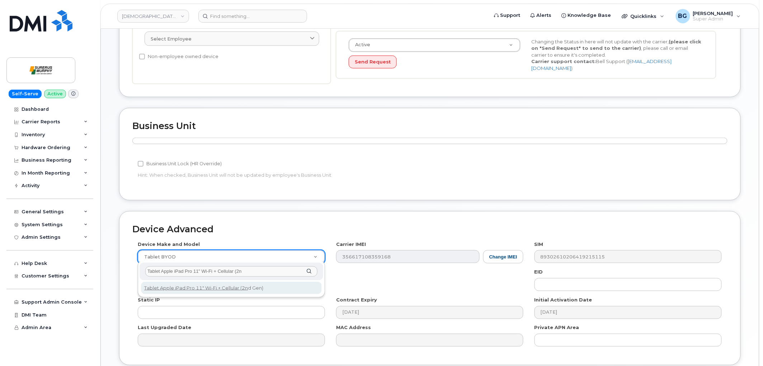
type input "Tablet Apple iPad Pro 11" Wi-Fi + Cellular (2n"
select select "2198"
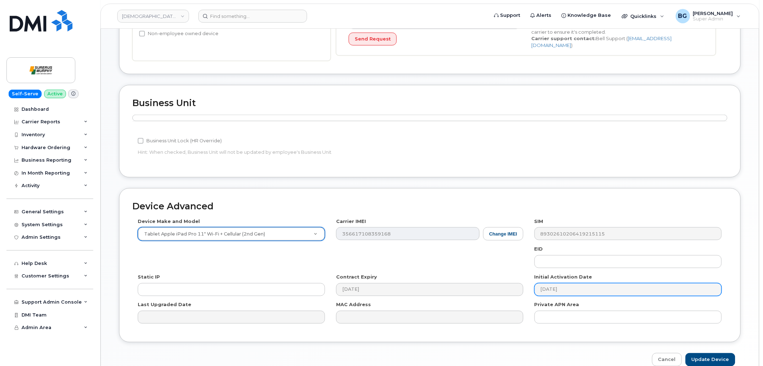
scroll to position [243, 0]
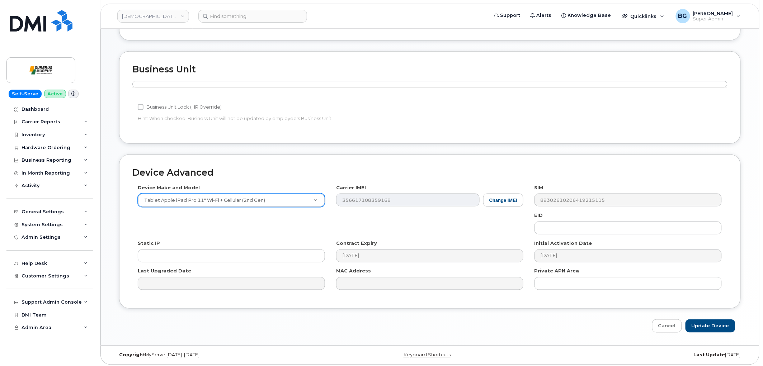
click at [704, 311] on div "Device Advanced Device Make and Model Tablet Apple iPad Pro 11" Wi-Fi + Cellula…" at bounding box center [430, 244] width 633 height 178
click at [706, 321] on input "Update Device" at bounding box center [711, 326] width 50 height 13
type input "Saving..."
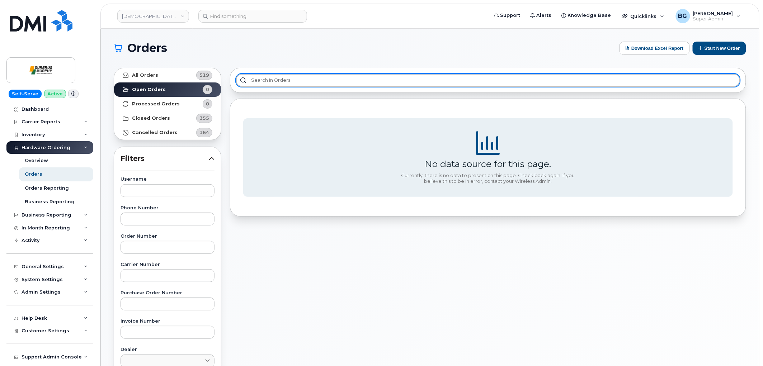
click at [294, 76] on input "text" at bounding box center [488, 80] width 504 height 13
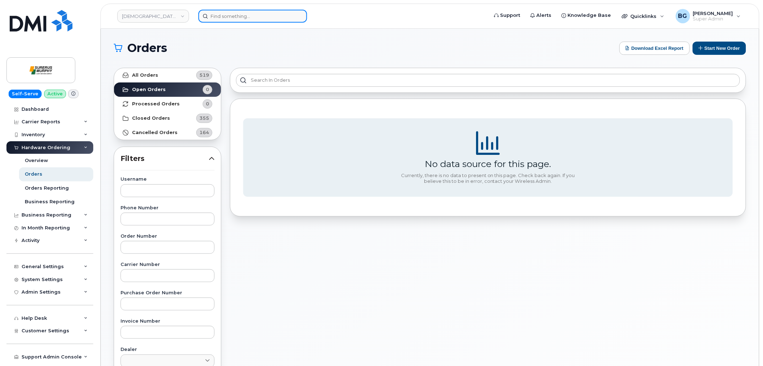
click at [230, 18] on input at bounding box center [252, 16] width 109 height 13
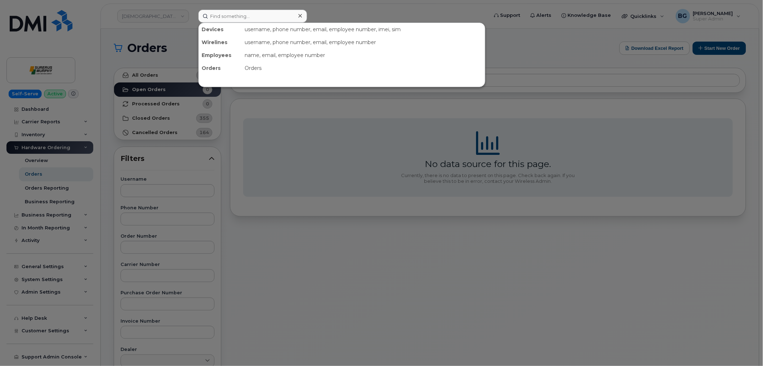
click at [150, 15] on div at bounding box center [381, 183] width 763 height 366
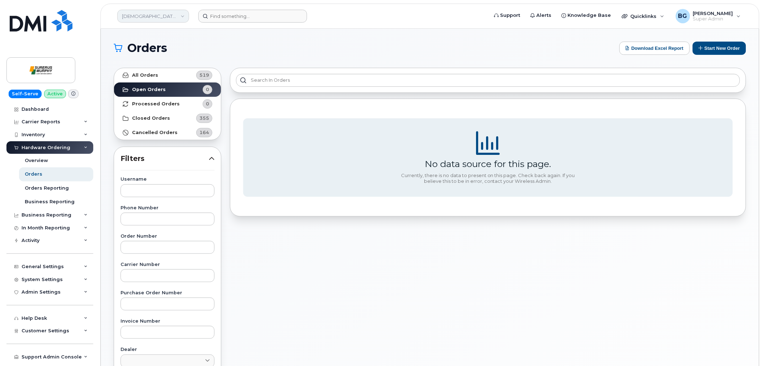
click at [148, 15] on link "[DEMOGRAPHIC_DATA][PERSON_NAME]" at bounding box center [153, 16] width 72 height 13
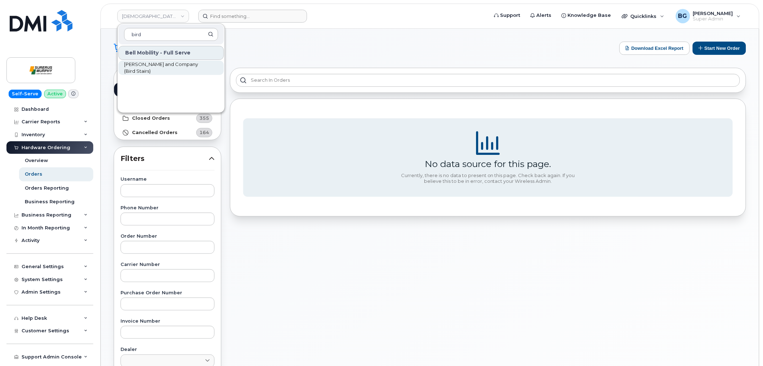
type input "bird"
click at [141, 67] on span "[PERSON_NAME] and Company (Bird Stairs)" at bounding box center [165, 68] width 83 height 14
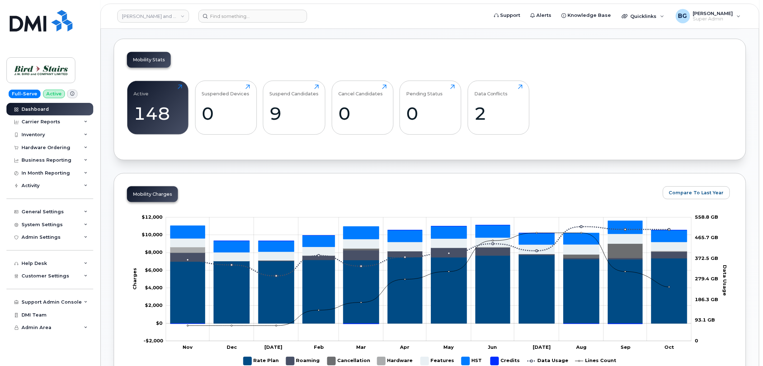
scroll to position [239, 0]
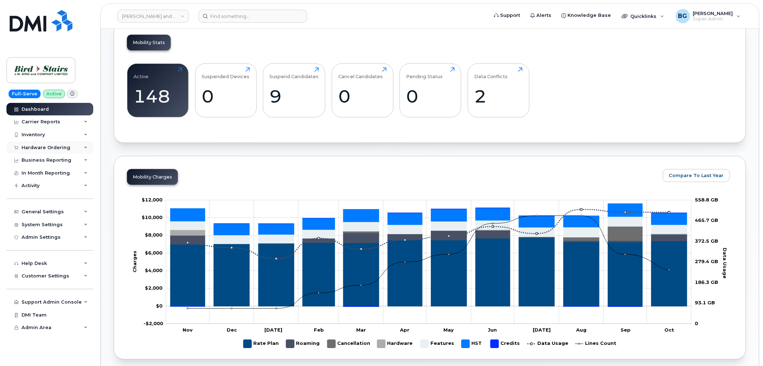
click at [38, 145] on div "Hardware Ordering" at bounding box center [46, 148] width 49 height 6
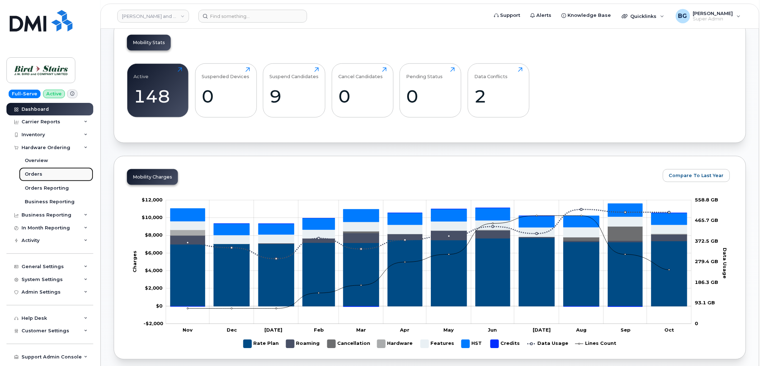
click at [34, 172] on div "Orders" at bounding box center [34, 174] width 18 height 6
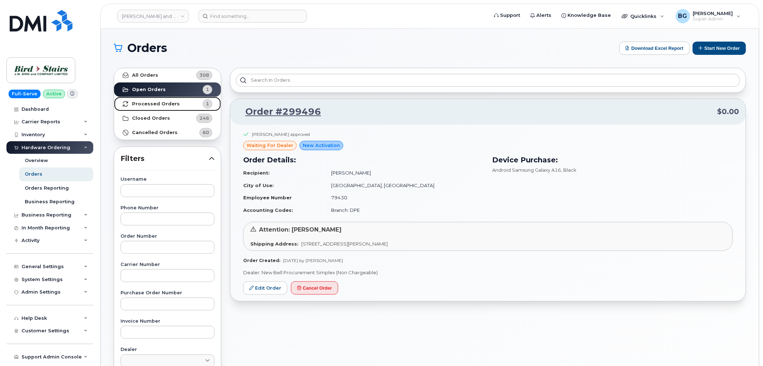
click at [155, 103] on strong "Processed Orders" at bounding box center [156, 104] width 48 height 6
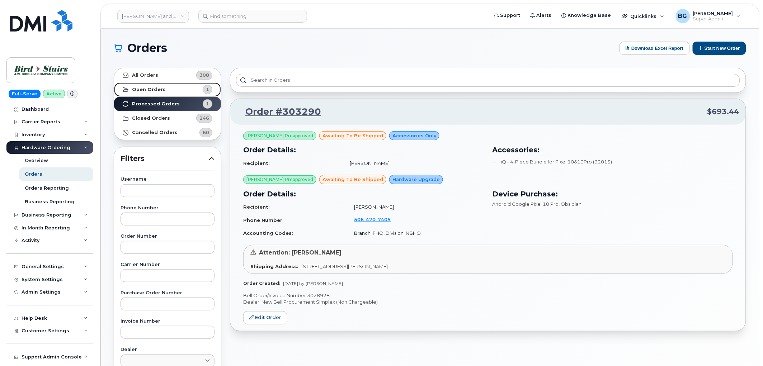
click at [153, 90] on strong "Open Orders" at bounding box center [149, 90] width 34 height 6
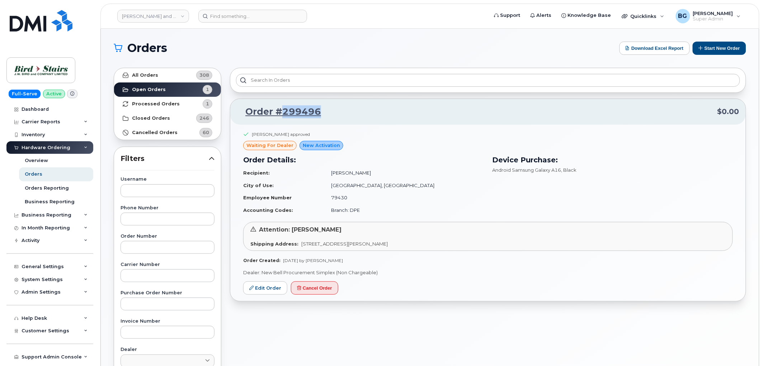
drag, startPoint x: 336, startPoint y: 117, endPoint x: 284, endPoint y: 112, distance: 51.9
click at [284, 112] on p "Order #299496 $0.00" at bounding box center [488, 112] width 503 height 13
copy link "299496"
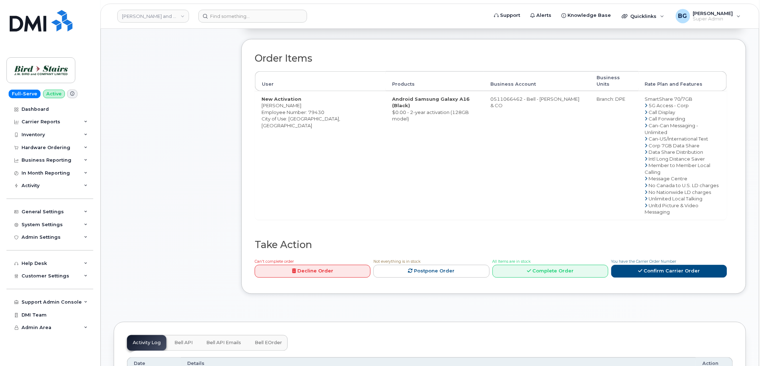
scroll to position [266, 0]
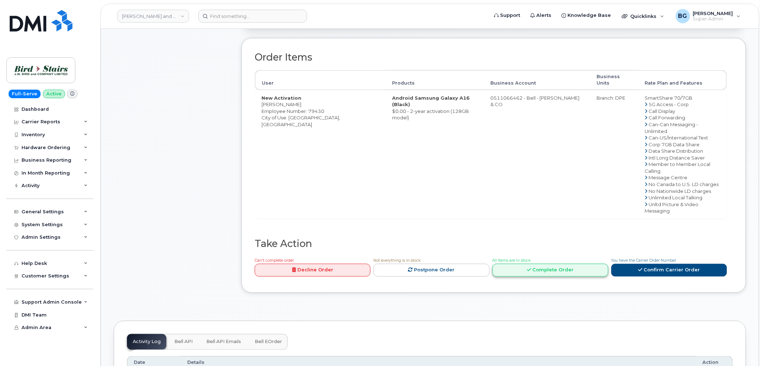
click at [546, 264] on link "Complete Order" at bounding box center [551, 270] width 116 height 13
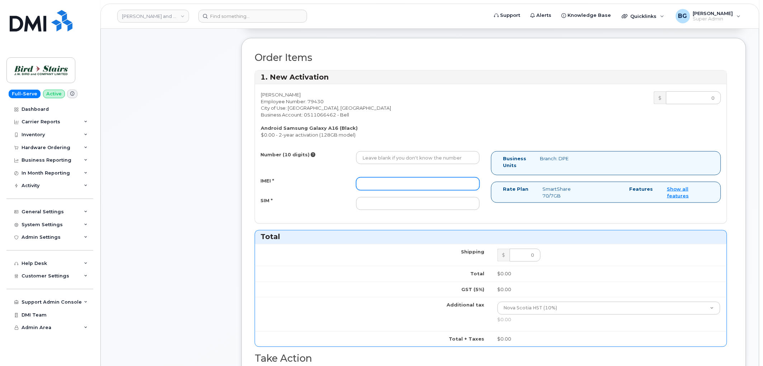
click at [380, 182] on input "IMEI *" at bounding box center [417, 184] width 123 height 13
paste input "350109211924464"
type input "350109211924464"
drag, startPoint x: 395, startPoint y: 207, endPoint x: 398, endPoint y: 206, distance: 3.7
click at [395, 207] on input "SIM *" at bounding box center [417, 203] width 123 height 13
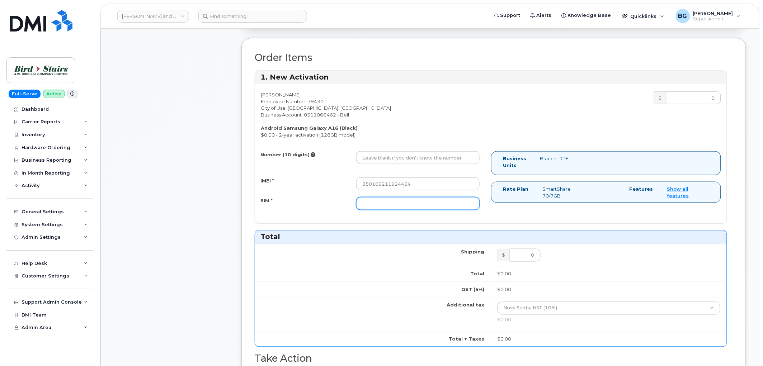
paste input "89302610207413882363"
type input "89302610207413882363"
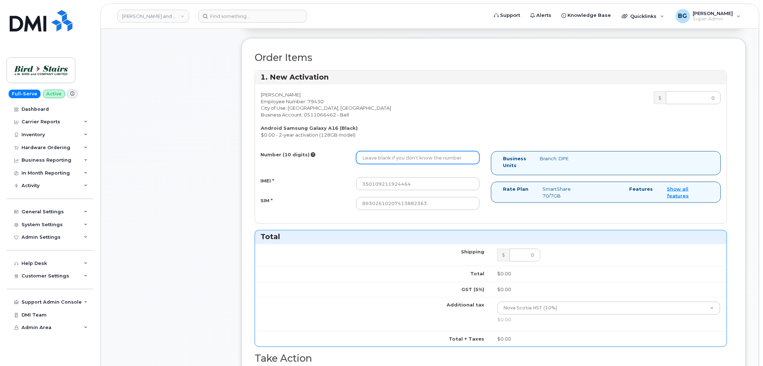
click at [373, 157] on input "Number (10 digits)" at bounding box center [417, 157] width 123 height 13
paste input "7824466011"
type input "7824466011"
click at [476, 116] on div "Jordan Scudder Employee Number: 79430 City of Use: Halifax, Nova Scotia Busines…" at bounding box center [373, 115] width 236 height 47
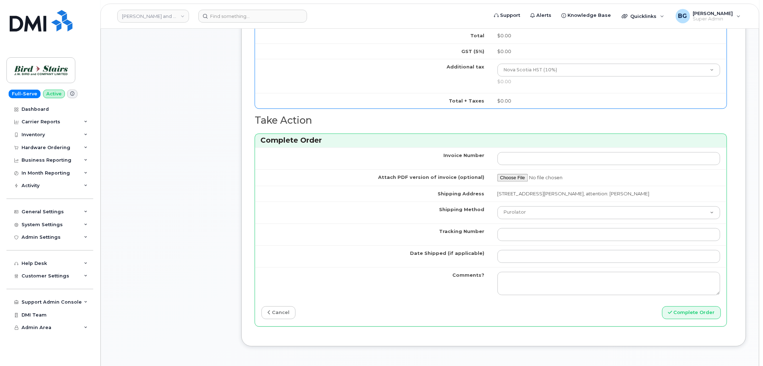
scroll to position [505, 0]
click at [546, 234] on input "Tracking Number" at bounding box center [609, 234] width 223 height 13
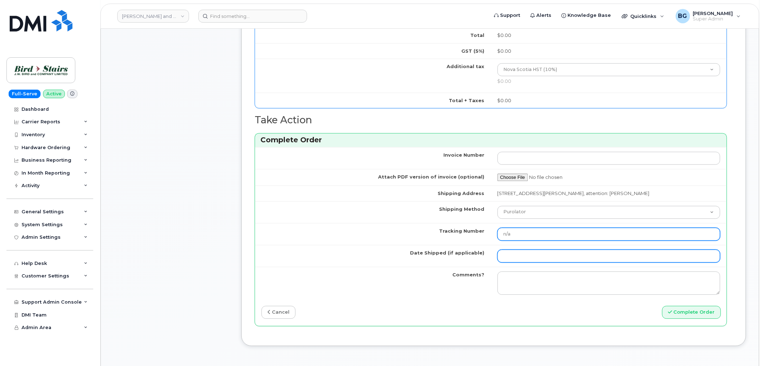
type input "n/a"
click at [518, 257] on input "Date Shipped (if applicable)" at bounding box center [609, 256] width 223 height 13
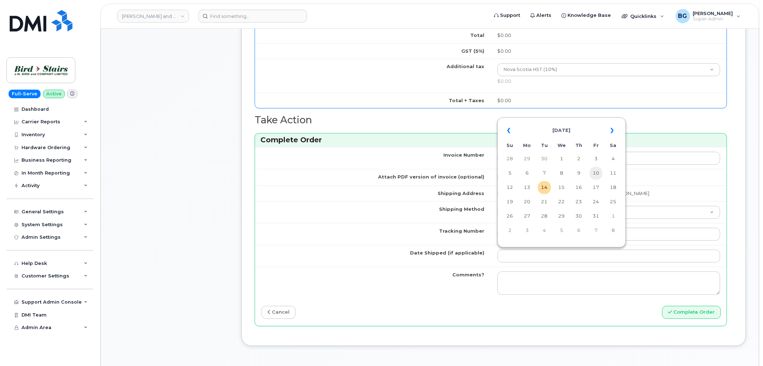
click at [596, 173] on td "10" at bounding box center [596, 173] width 13 height 13
type input "2025-10-10"
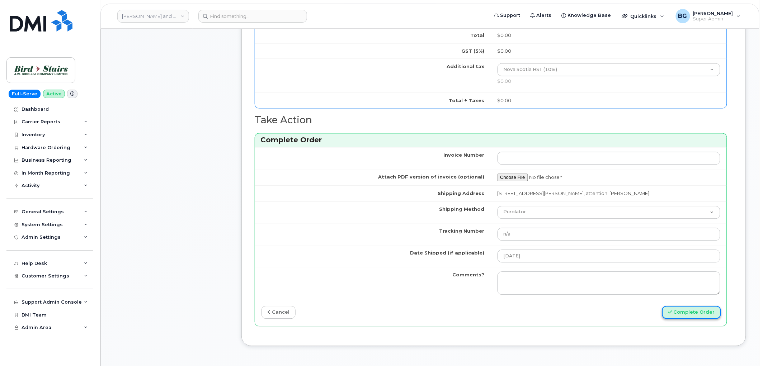
click at [691, 314] on button "Complete Order" at bounding box center [691, 312] width 59 height 13
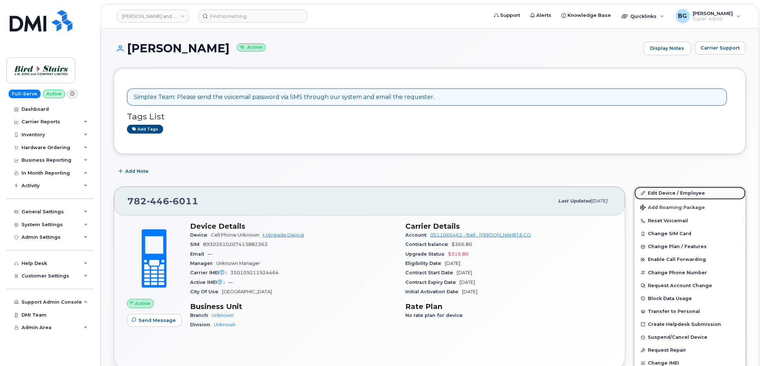
click at [665, 195] on link "Edit Device / Employee" at bounding box center [690, 193] width 111 height 13
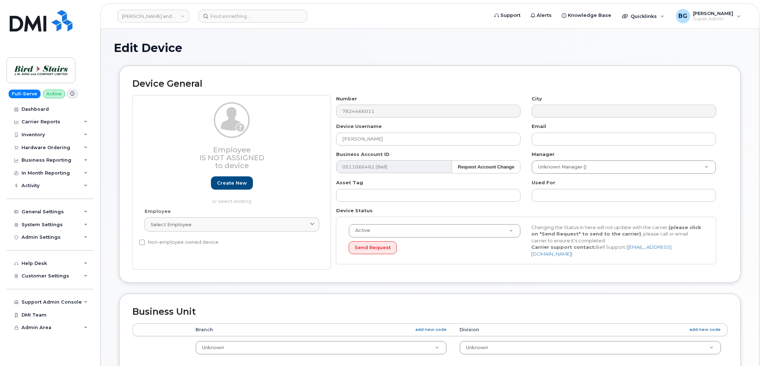
select select "91086"
select select "91085"
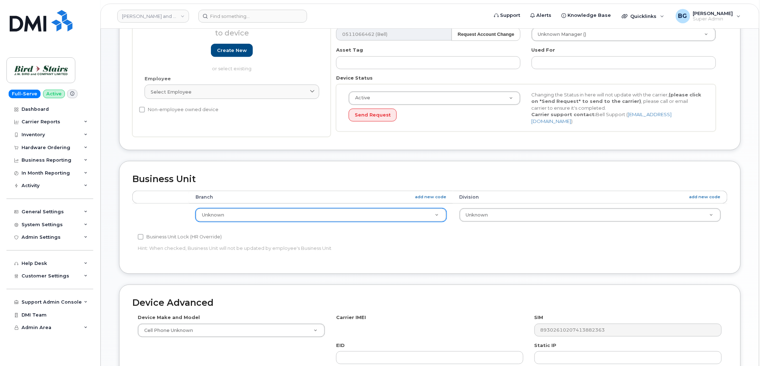
scroll to position [133, 0]
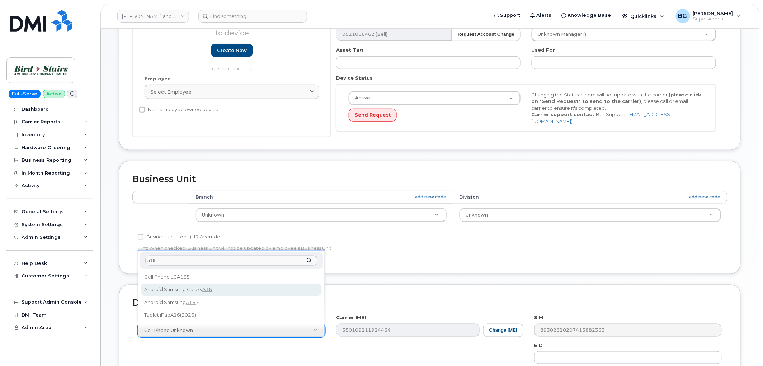
type input "a16"
select select "3292"
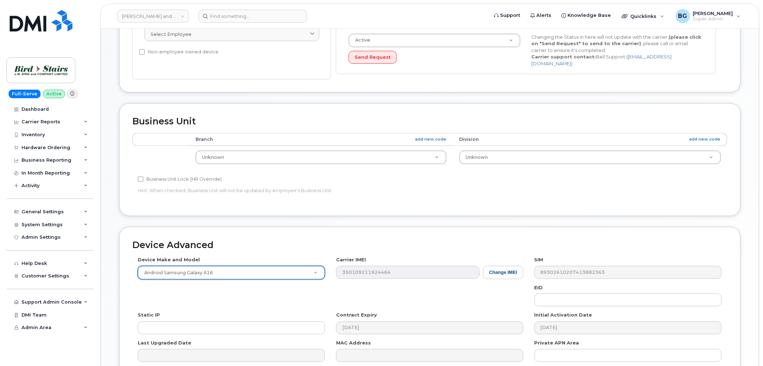
scroll to position [263, 0]
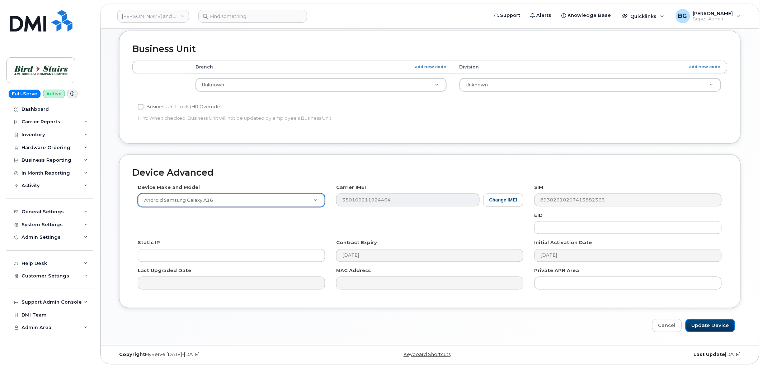
click at [720, 322] on input "Update Device" at bounding box center [711, 325] width 50 height 13
type input "Saving..."
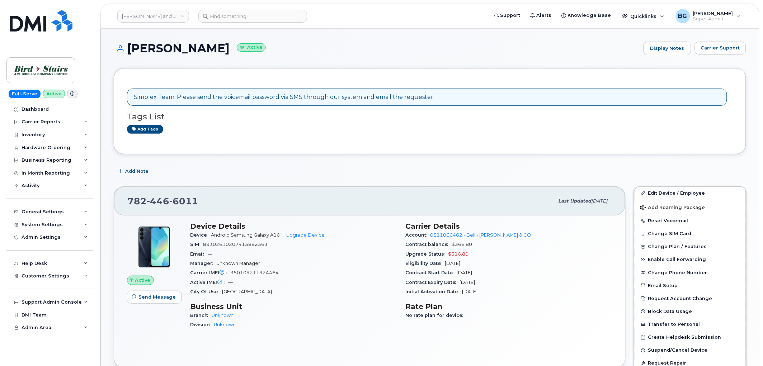
click at [248, 275] on span "350109211924464" at bounding box center [254, 272] width 48 height 5
copy span "350109211924464"
click at [239, 243] on span "89302610207413882363" at bounding box center [235, 244] width 65 height 5
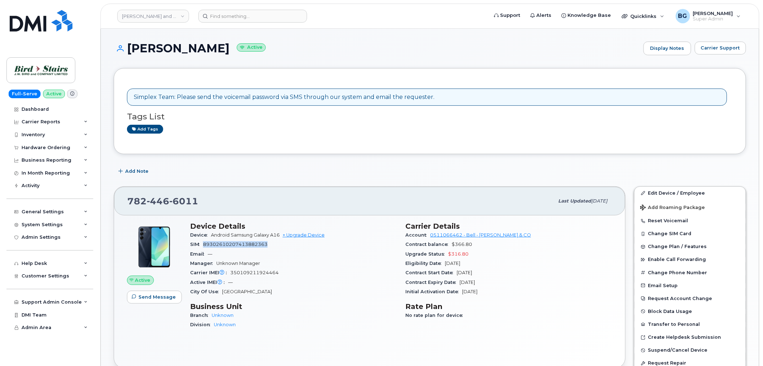
copy span "89302610207413882363"
click at [138, 200] on span "[PHONE_NUMBER]" at bounding box center [162, 201] width 71 height 11
copy span "[PHONE_NUMBER]"
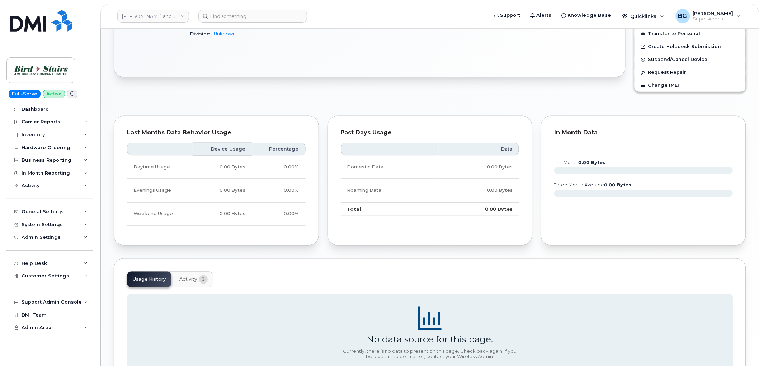
scroll to position [292, 0]
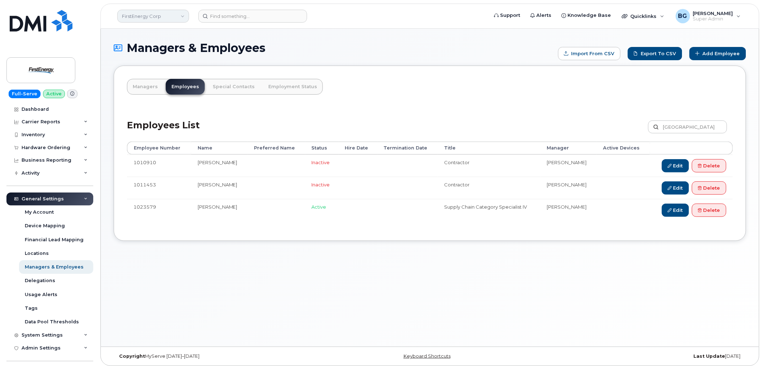
click at [139, 20] on link "FirstEnergy Corp" at bounding box center [153, 16] width 72 height 13
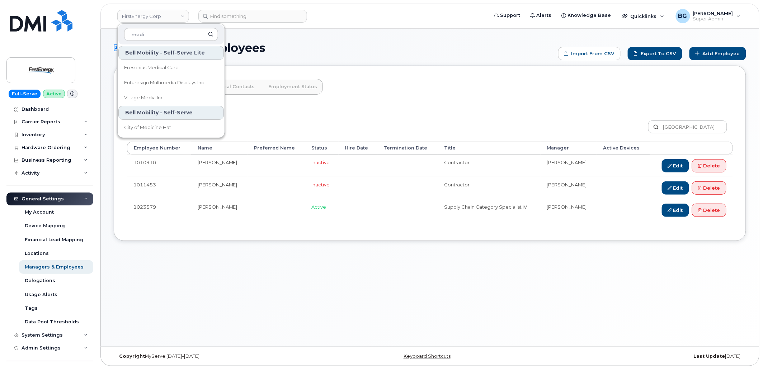
type input "medi"
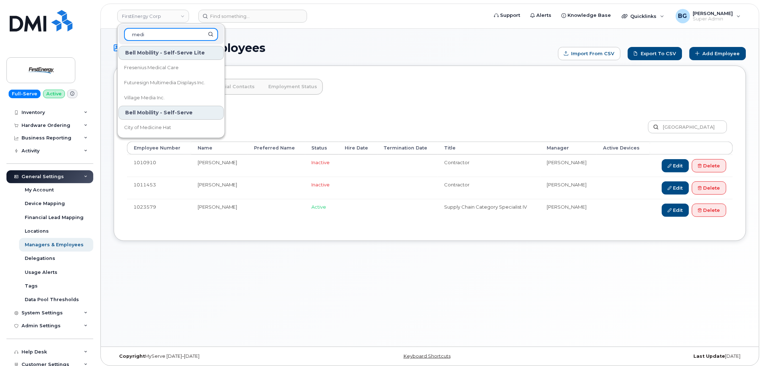
scroll to position [78, 0]
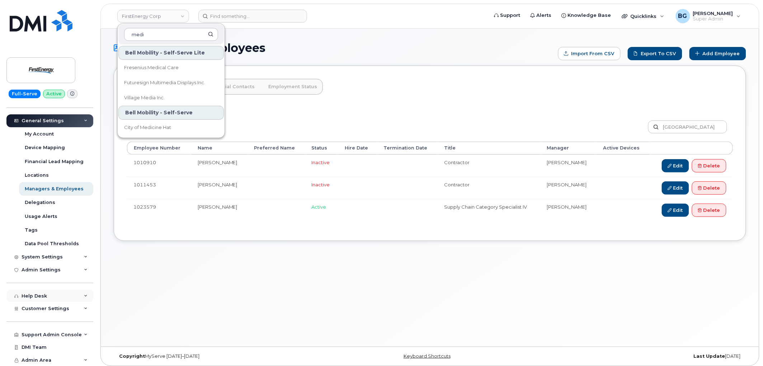
click at [30, 294] on div "Help Desk" at bounding box center [34, 297] width 25 height 6
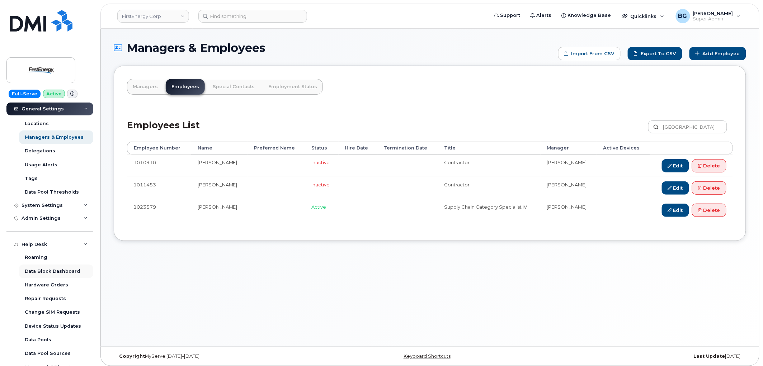
scroll to position [131, 0]
click at [31, 242] on div "Help Desk" at bounding box center [34, 243] width 25 height 6
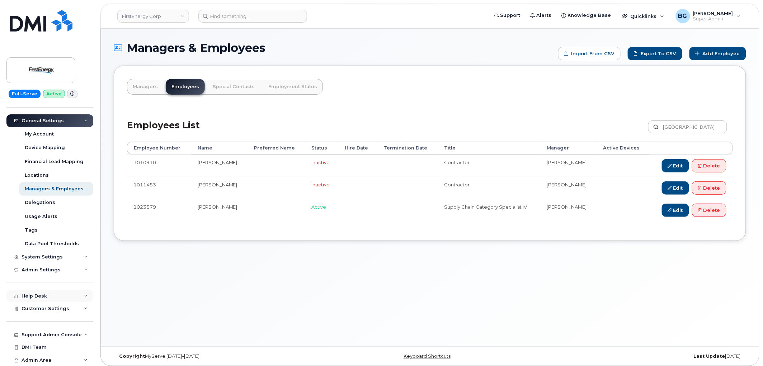
click at [36, 295] on div "Help Desk" at bounding box center [34, 297] width 25 height 6
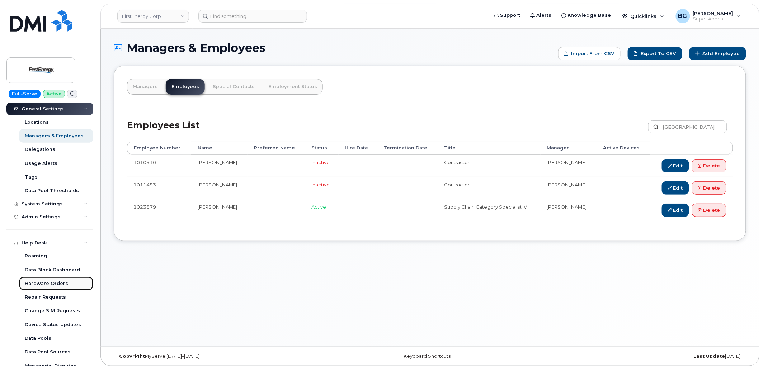
click at [36, 285] on div "Hardware Orders" at bounding box center [46, 284] width 43 height 6
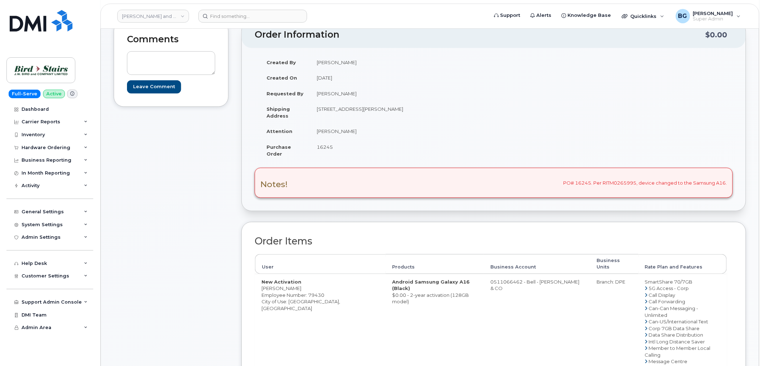
scroll to position [27, 0]
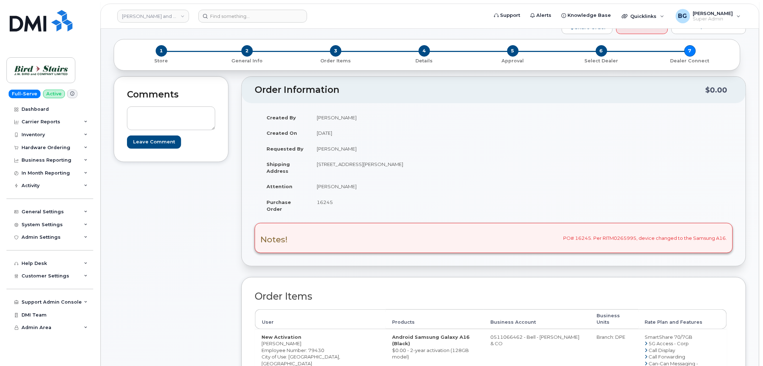
click at [165, 295] on div "Comments Leave Comment" at bounding box center [171, 309] width 115 height 467
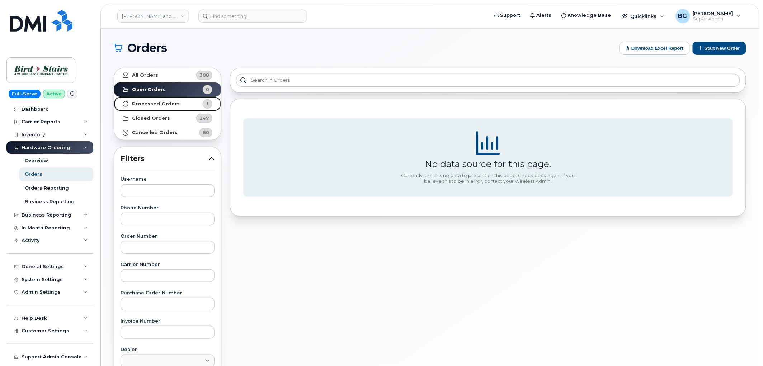
click at [150, 104] on strong "Processed Orders" at bounding box center [156, 104] width 48 height 6
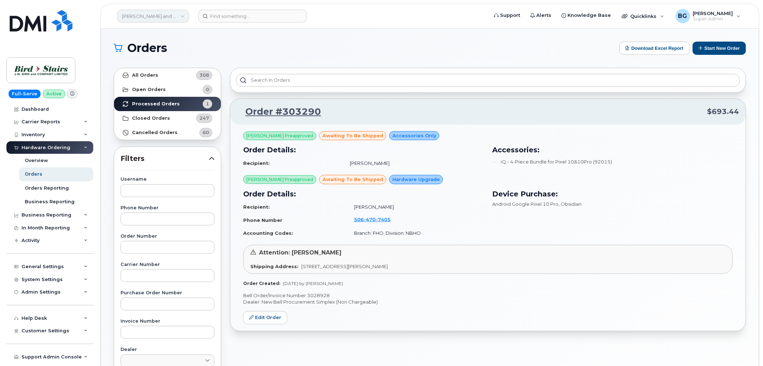
click at [142, 12] on link "JW Bird and Company (Bird Stairs)" at bounding box center [153, 16] width 72 height 13
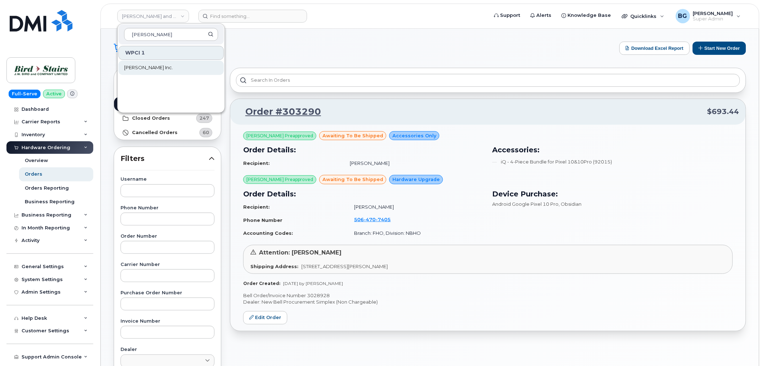
type input "vipond"
click at [147, 67] on span "[PERSON_NAME] Inc." at bounding box center [148, 67] width 49 height 7
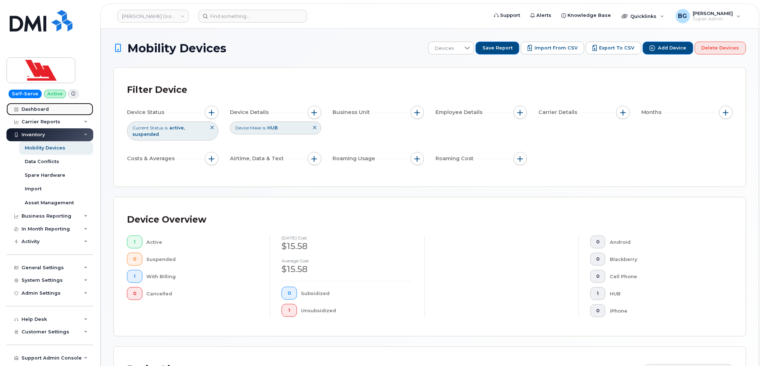
click at [40, 109] on div "Dashboard" at bounding box center [35, 110] width 27 height 6
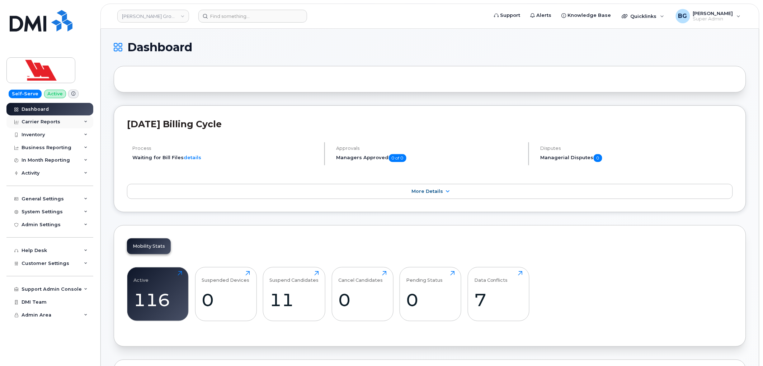
click at [32, 121] on div "Carrier Reports" at bounding box center [41, 122] width 39 height 6
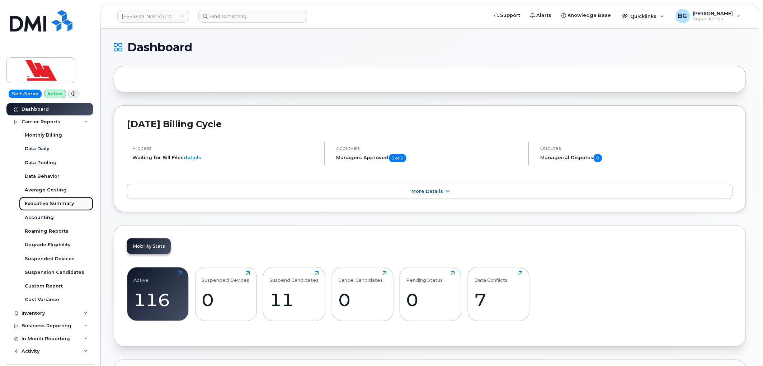
click at [42, 202] on div "Executive Summary" at bounding box center [49, 204] width 49 height 6
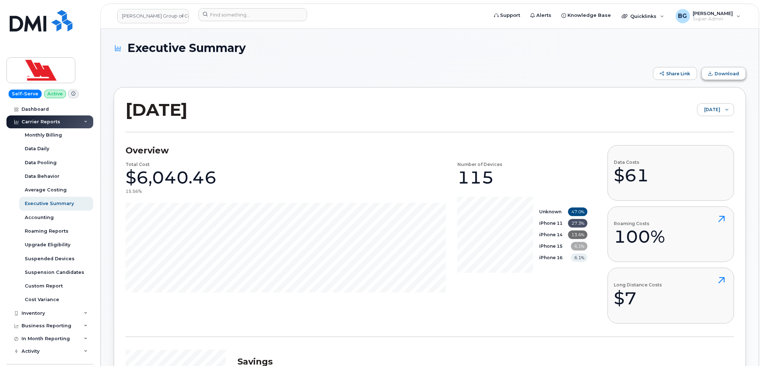
click at [728, 71] on span "Download" at bounding box center [727, 73] width 24 height 5
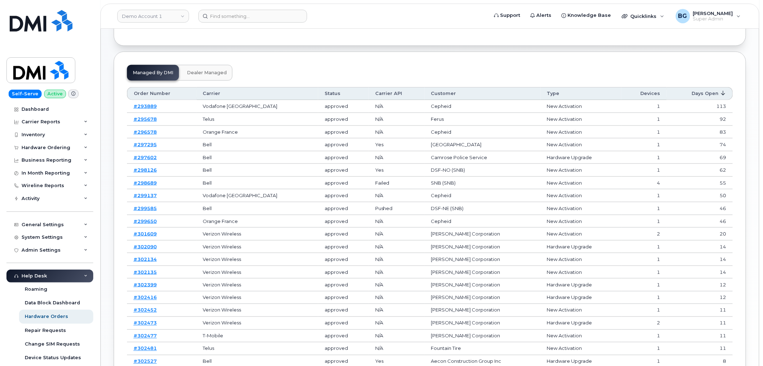
scroll to position [324, 0]
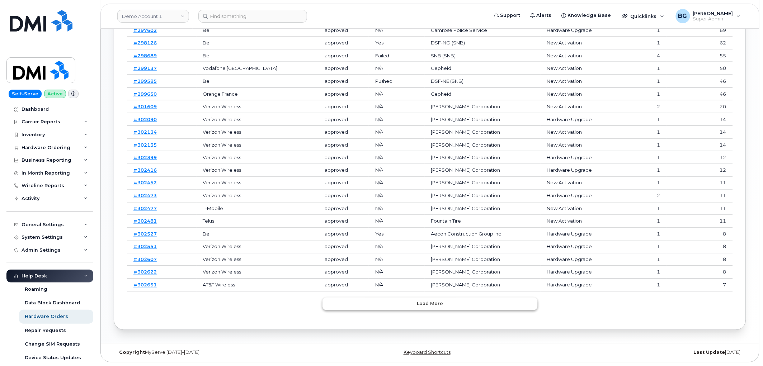
click at [429, 304] on span "Load more" at bounding box center [430, 304] width 26 height 7
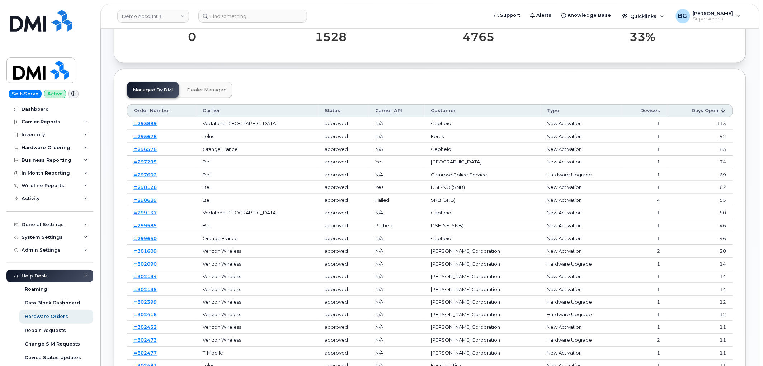
scroll to position [166, 0]
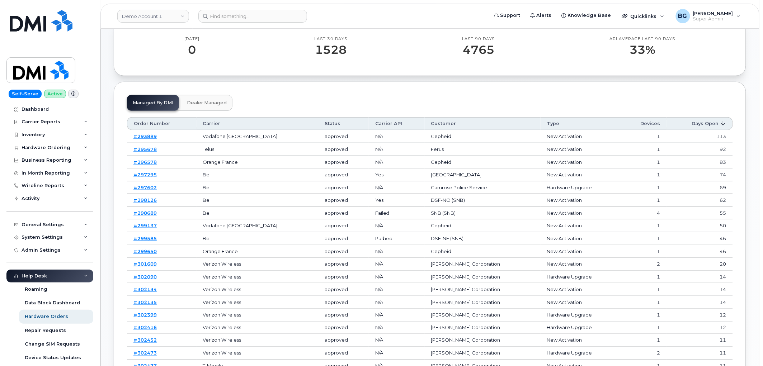
click at [199, 100] on span "Dealer Managed" at bounding box center [207, 103] width 40 height 6
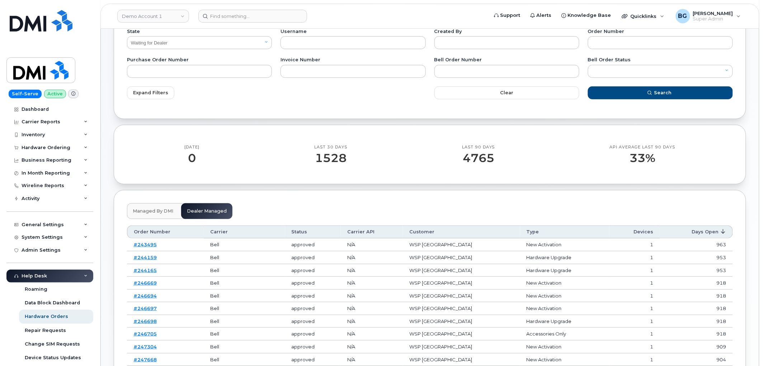
scroll to position [0, 0]
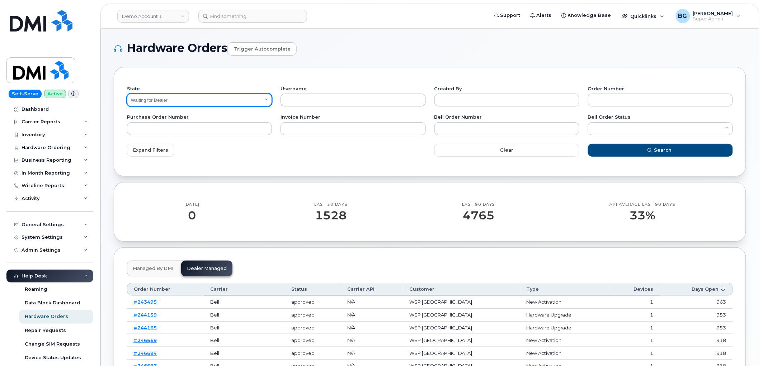
click at [183, 94] on select "All Open Closed Cancelled Waiting for Dealer Waiting On Bell Data Postponed" at bounding box center [199, 100] width 145 height 13
select select "Waiting On Bell Data"
click at [127, 94] on select "All Open Closed Cancelled Waiting for Dealer Waiting On Bell Data Postponed" at bounding box center [199, 100] width 145 height 13
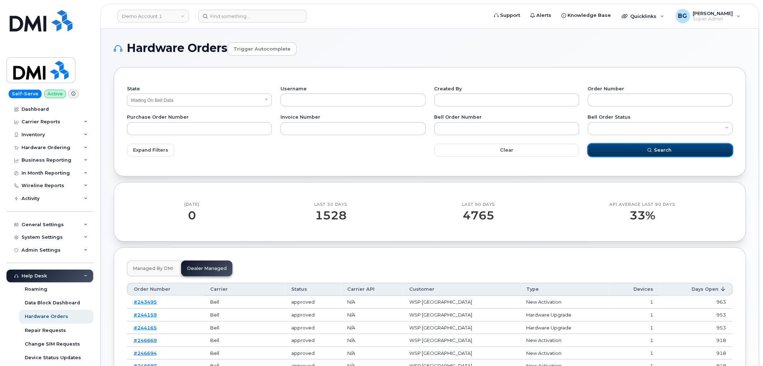
click at [667, 152] on span "Search" at bounding box center [663, 150] width 18 height 7
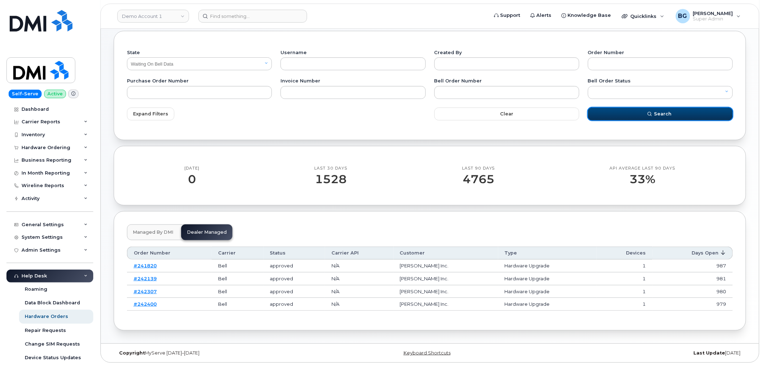
scroll to position [37, 0]
click at [159, 232] on span "Managed by DMI" at bounding box center [153, 232] width 41 height 6
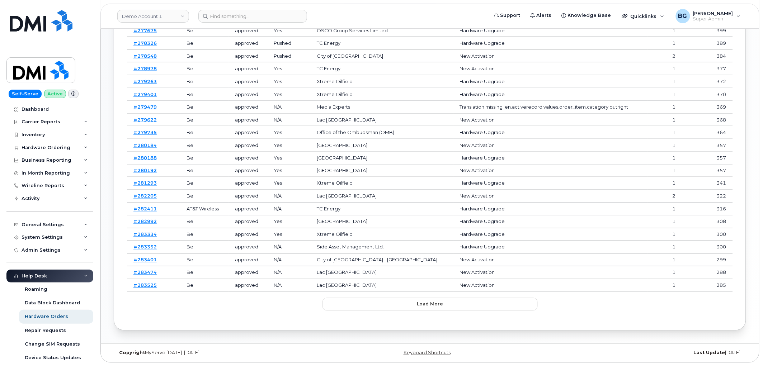
scroll to position [324, 0]
click at [427, 307] on span "Load more" at bounding box center [430, 304] width 26 height 7
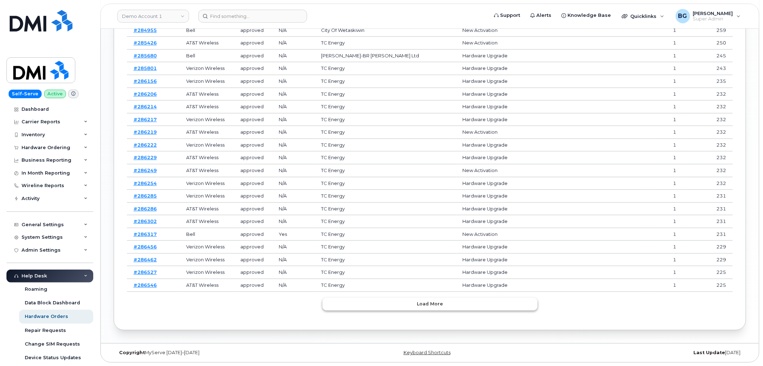
click at [438, 305] on span "Load more" at bounding box center [430, 304] width 26 height 7
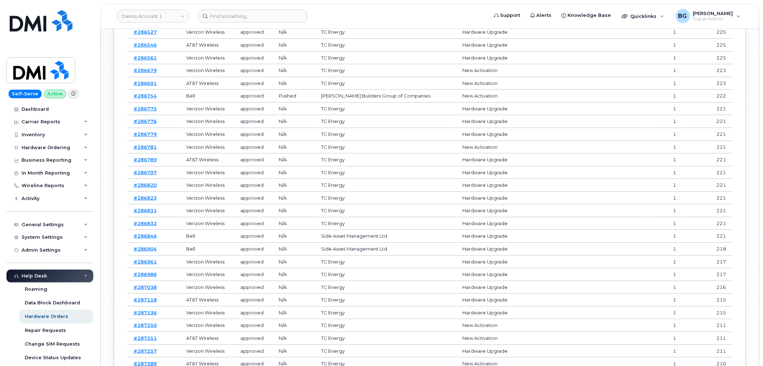
scroll to position [964, 0]
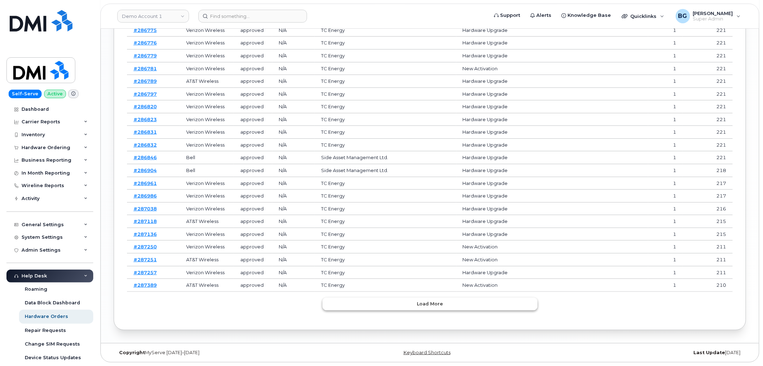
click at [434, 306] on span "Load more" at bounding box center [430, 304] width 26 height 7
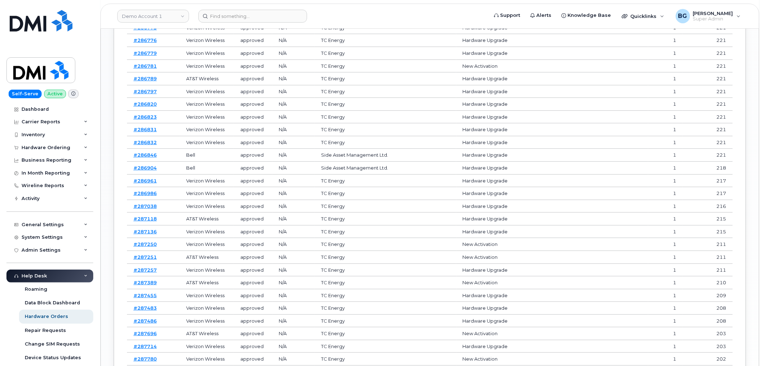
scroll to position [1284, 0]
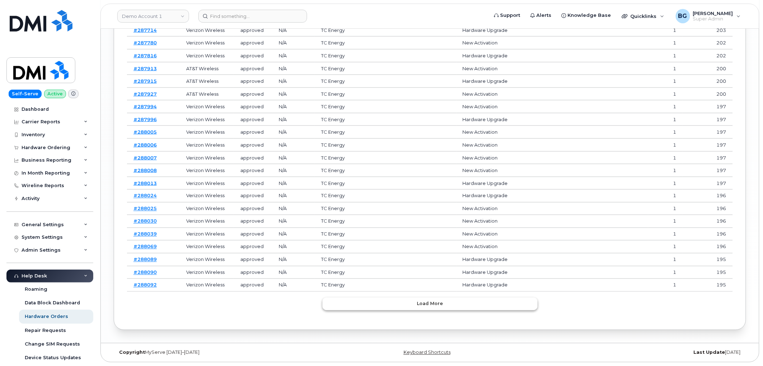
click at [432, 305] on span "Load more" at bounding box center [430, 304] width 26 height 7
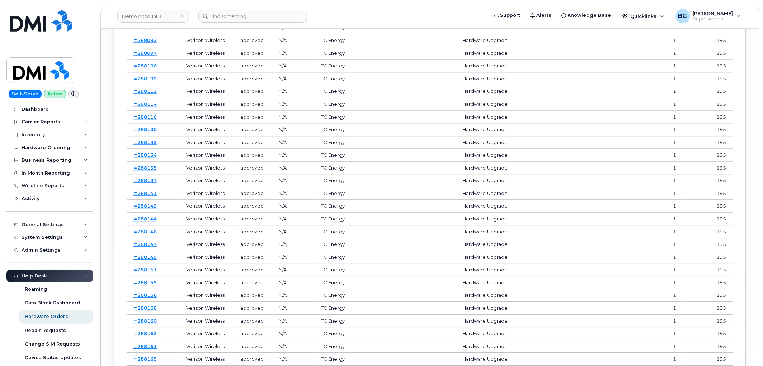
scroll to position [1604, 0]
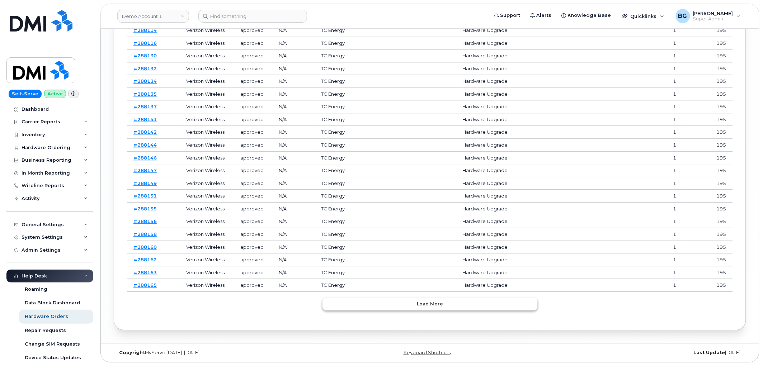
click at [436, 303] on span "Load more" at bounding box center [430, 304] width 26 height 7
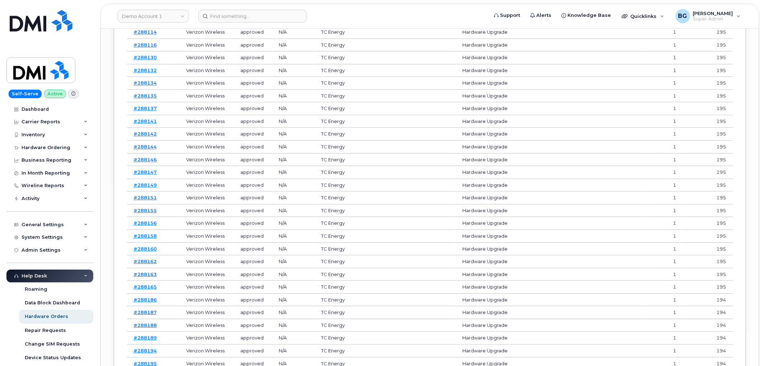
scroll to position [1924, 0]
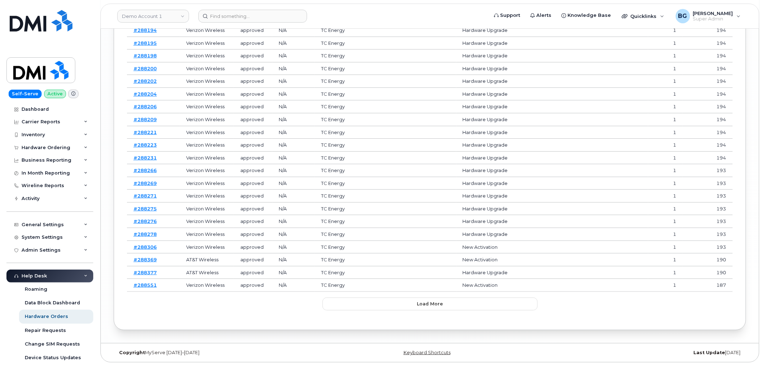
click at [410, 303] on button "Load more" at bounding box center [430, 304] width 215 height 13
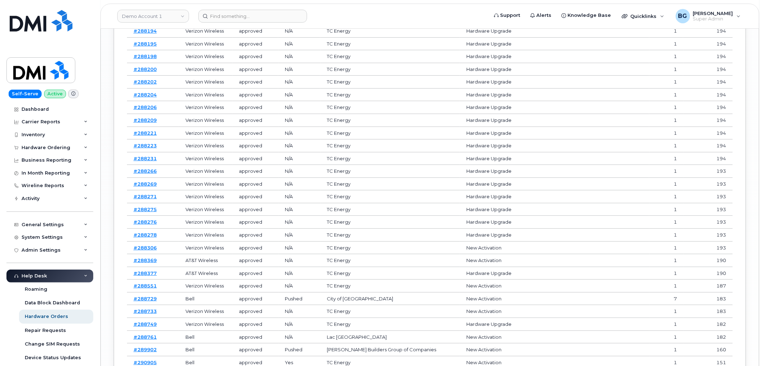
scroll to position [2244, 0]
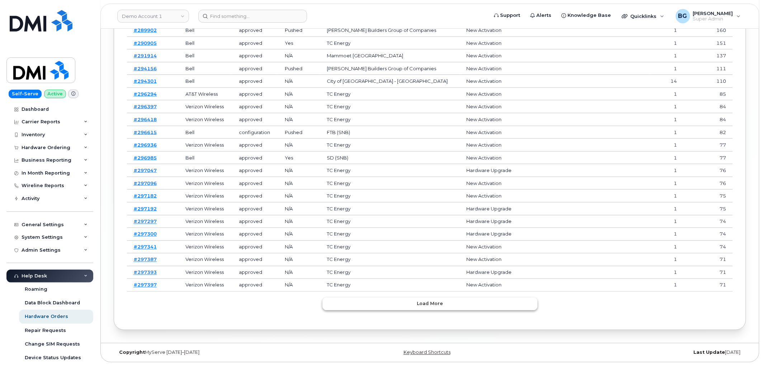
click at [422, 308] on button "Load more" at bounding box center [430, 304] width 215 height 13
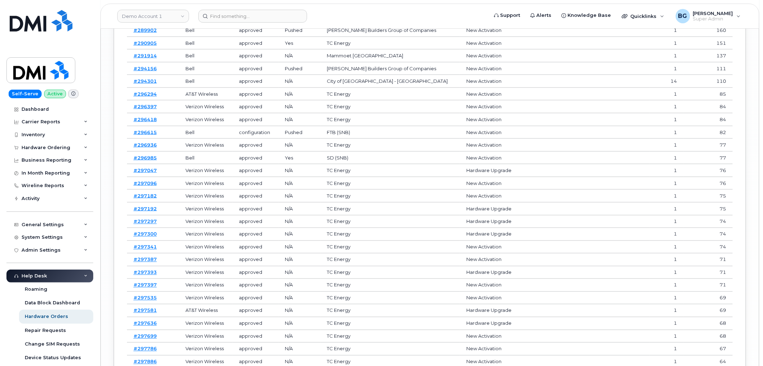
scroll to position [2564, 0]
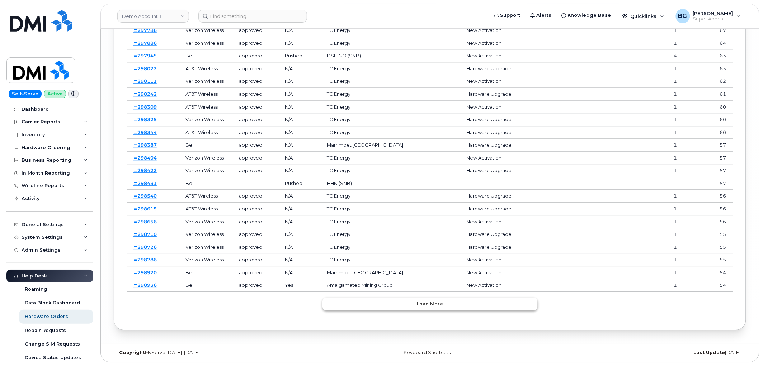
click at [395, 304] on button "Load more" at bounding box center [430, 304] width 215 height 13
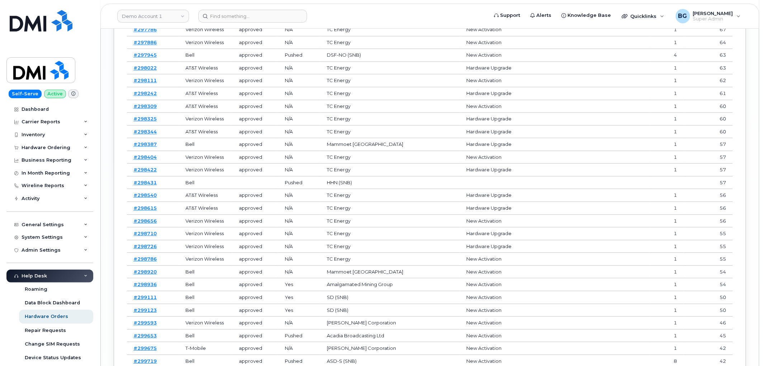
scroll to position [2883, 0]
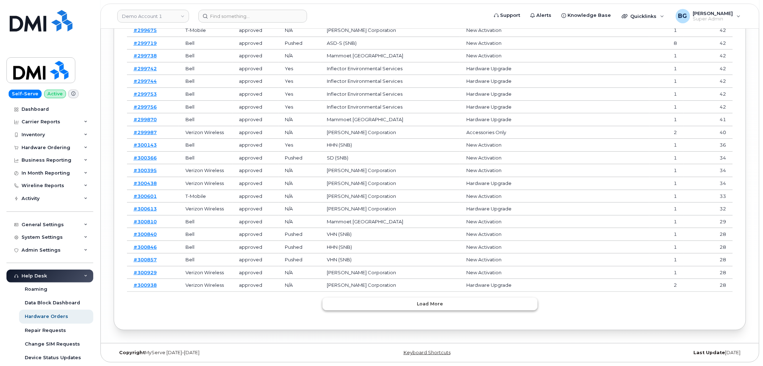
click at [407, 303] on button "Load more" at bounding box center [430, 304] width 215 height 13
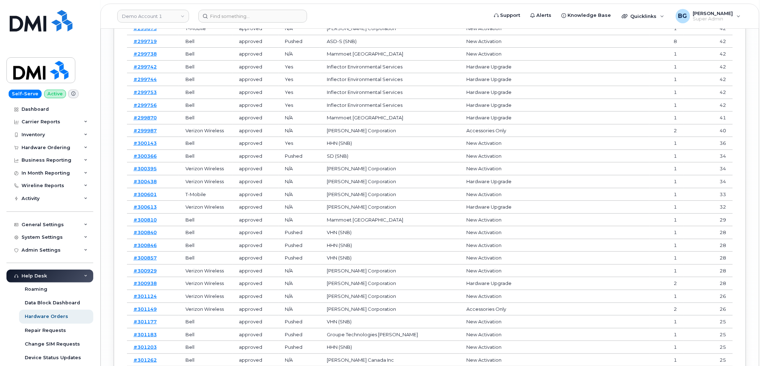
scroll to position [3204, 0]
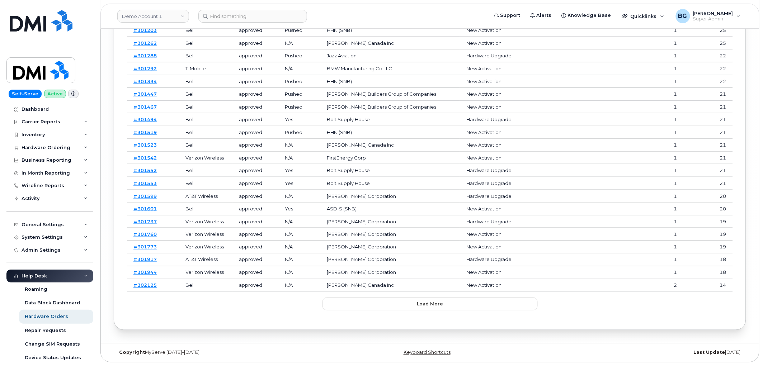
click at [412, 288] on td "Kiewit Canada Inc" at bounding box center [390, 286] width 140 height 13
click at [404, 302] on button "Load more" at bounding box center [430, 304] width 215 height 13
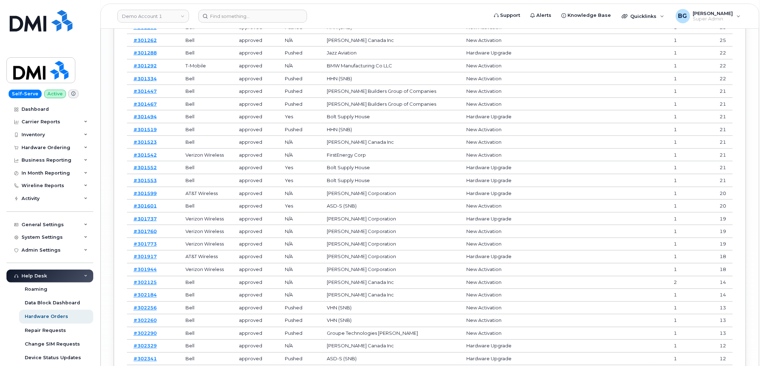
scroll to position [3523, 0]
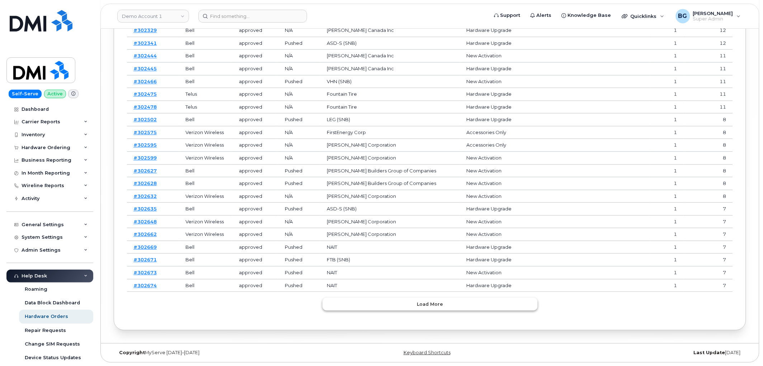
click at [387, 306] on button "Load more" at bounding box center [430, 304] width 215 height 13
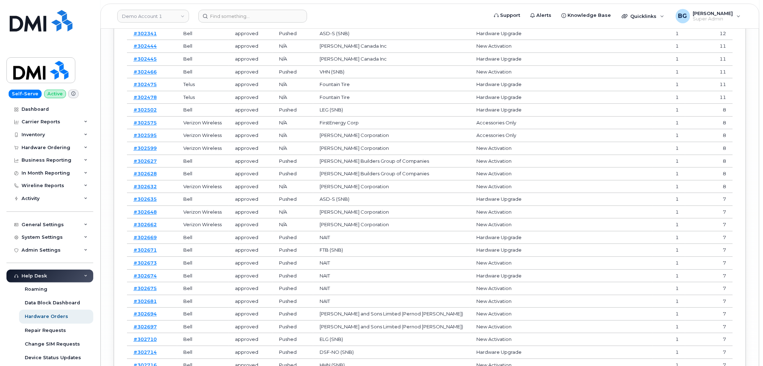
scroll to position [3843, 0]
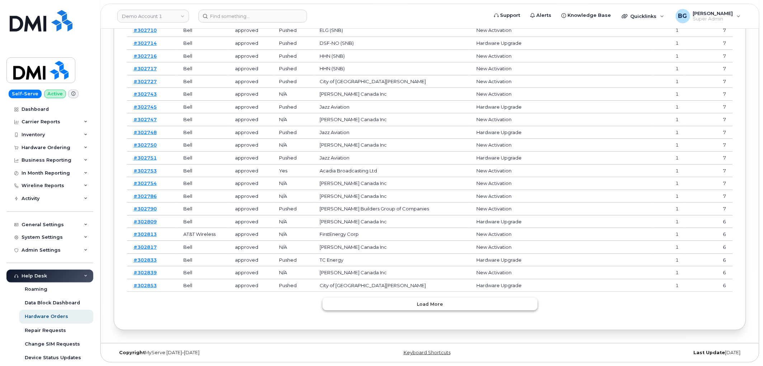
click at [400, 305] on button "Load more" at bounding box center [430, 304] width 215 height 13
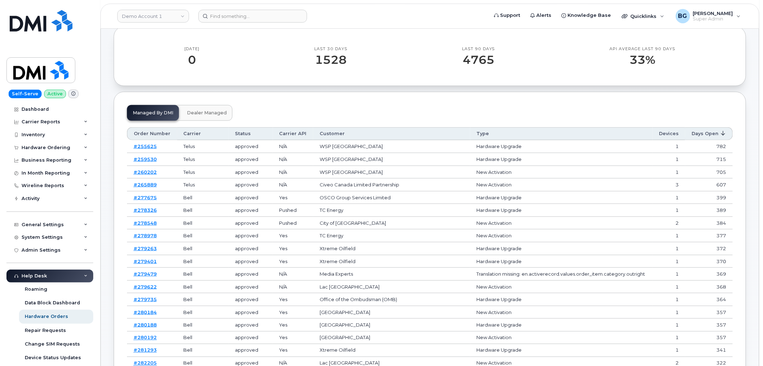
scroll to position [159, 0]
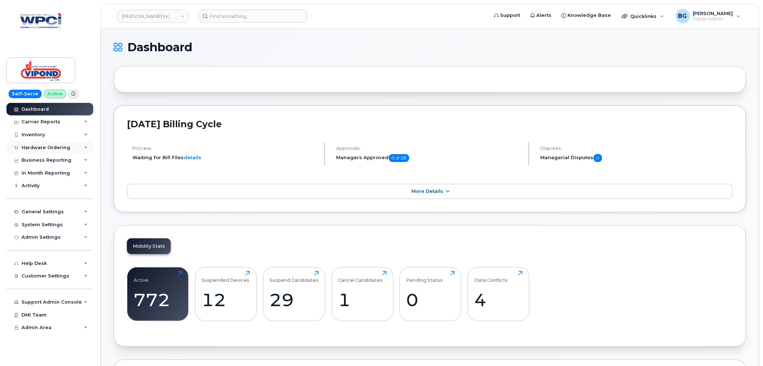
click at [38, 147] on div "Hardware Ordering" at bounding box center [46, 148] width 49 height 6
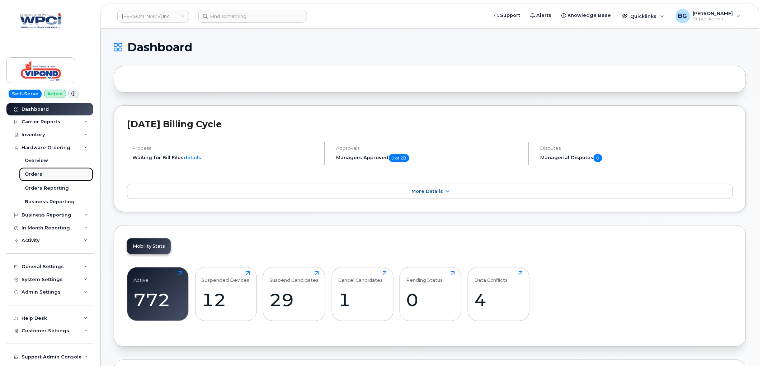
click at [32, 174] on div "Orders" at bounding box center [34, 174] width 18 height 6
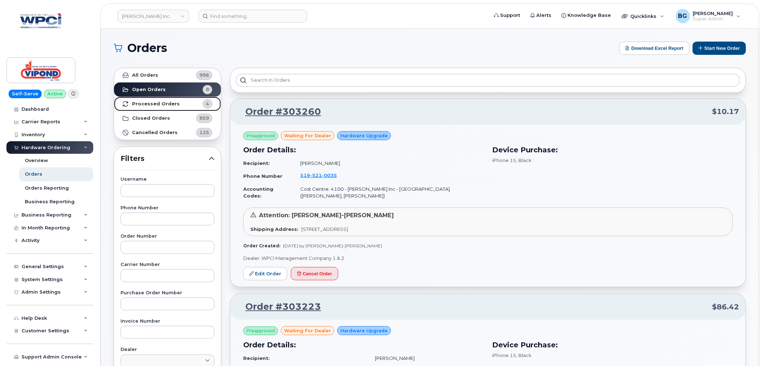
click at [156, 103] on strong "Processed Orders" at bounding box center [156, 104] width 48 height 6
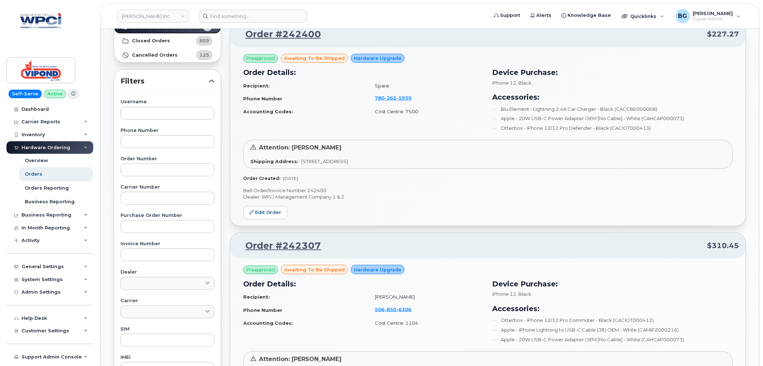
scroll to position [80, 0]
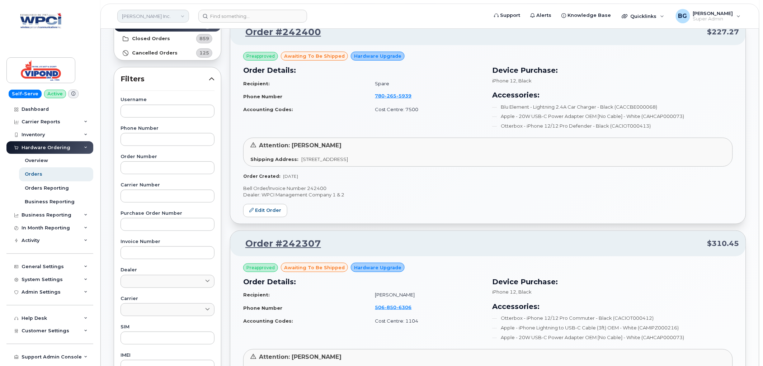
click at [140, 14] on link "Vipond Inc." at bounding box center [153, 16] width 72 height 13
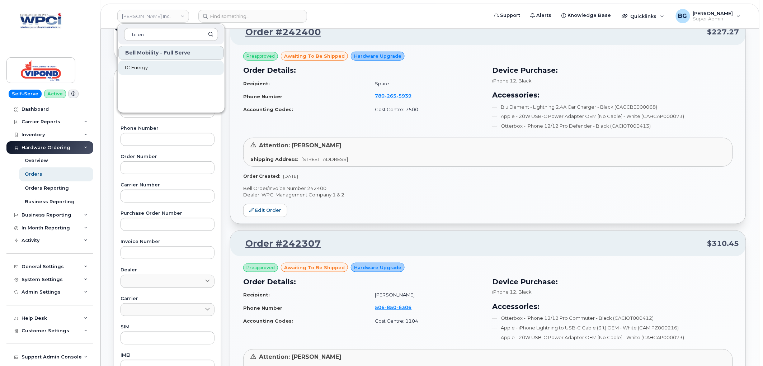
type input "tc en"
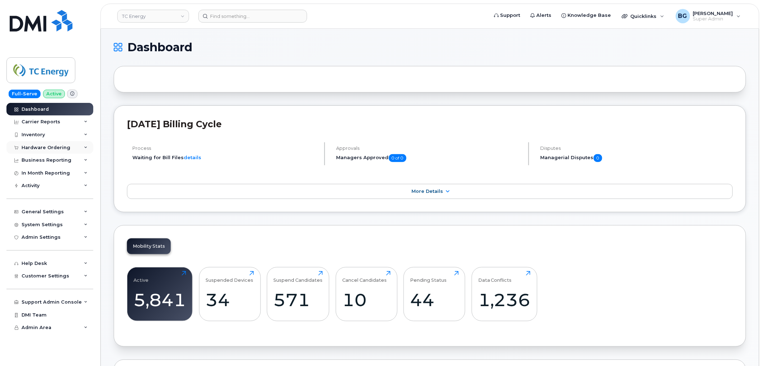
click at [37, 146] on div "Hardware Ordering" at bounding box center [46, 148] width 49 height 6
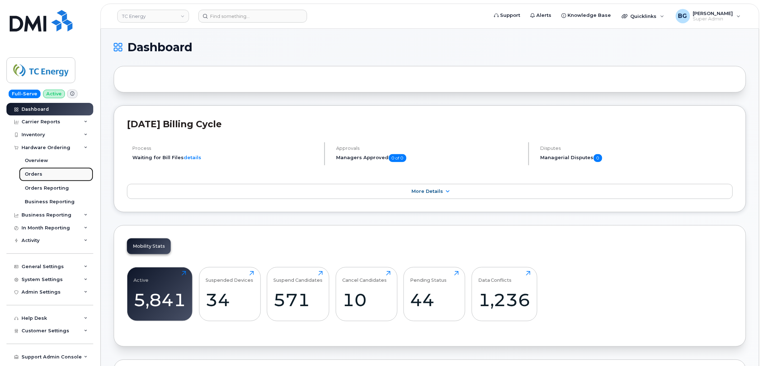
click at [33, 175] on div "Orders" at bounding box center [34, 174] width 18 height 6
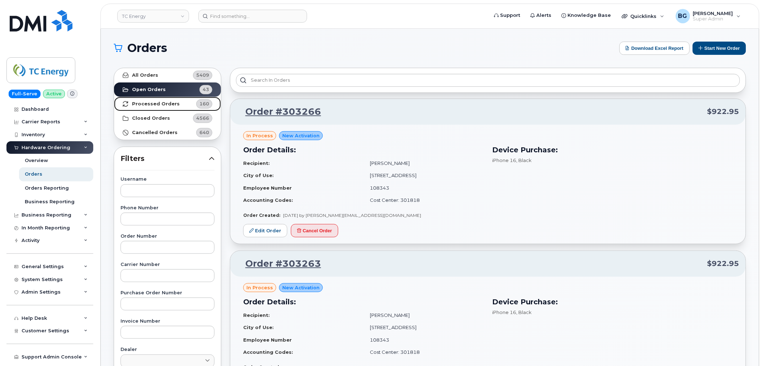
click at [154, 103] on strong "Processed Orders" at bounding box center [156, 104] width 48 height 6
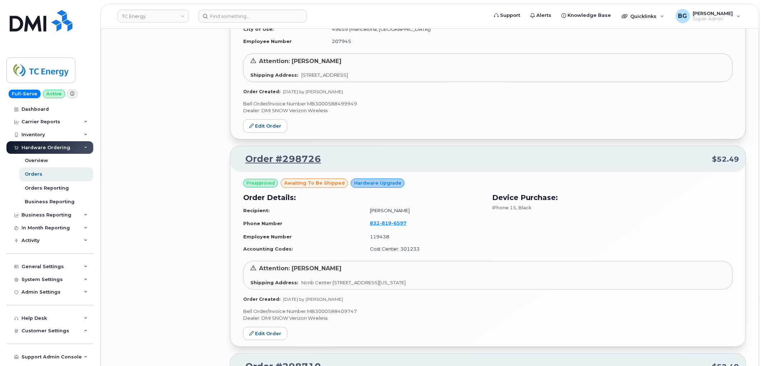
scroll to position [1453, 0]
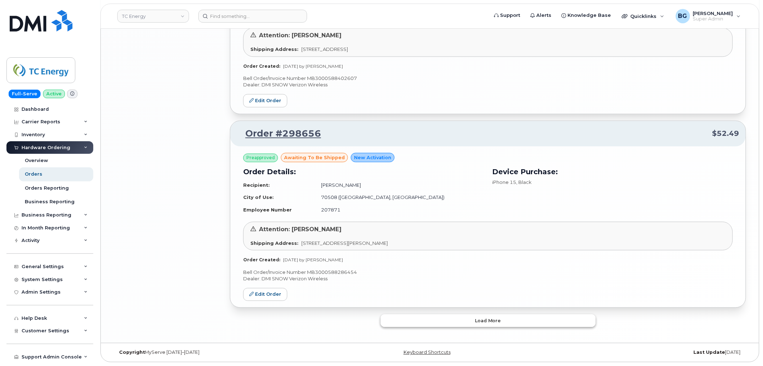
click at [511, 320] on button "Load more" at bounding box center [488, 321] width 215 height 13
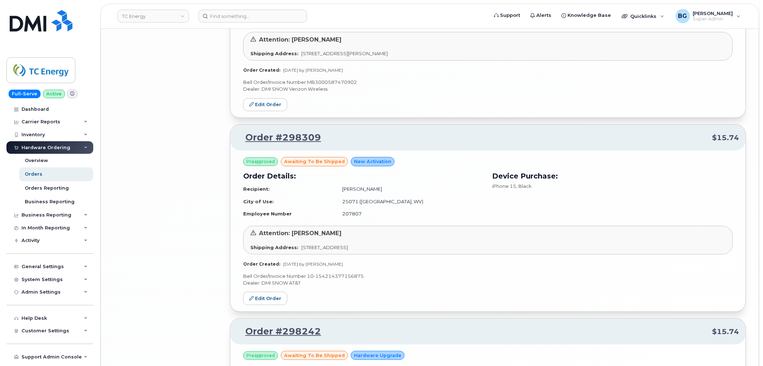
scroll to position [3099, 0]
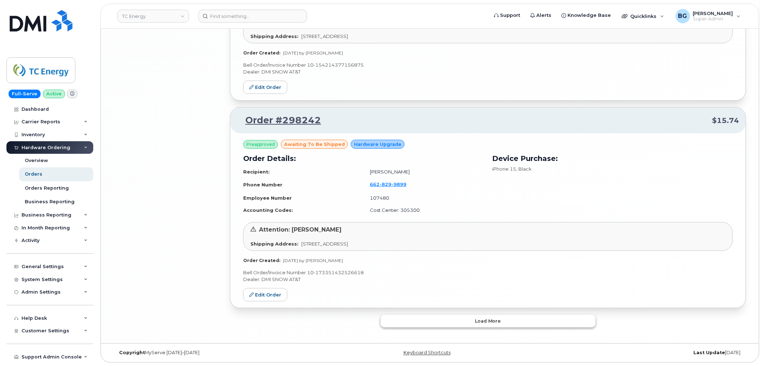
click at [512, 323] on button "Load more" at bounding box center [488, 321] width 215 height 13
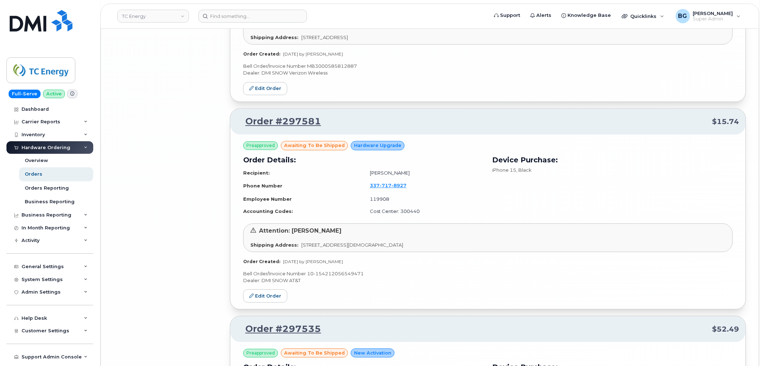
scroll to position [4718, 0]
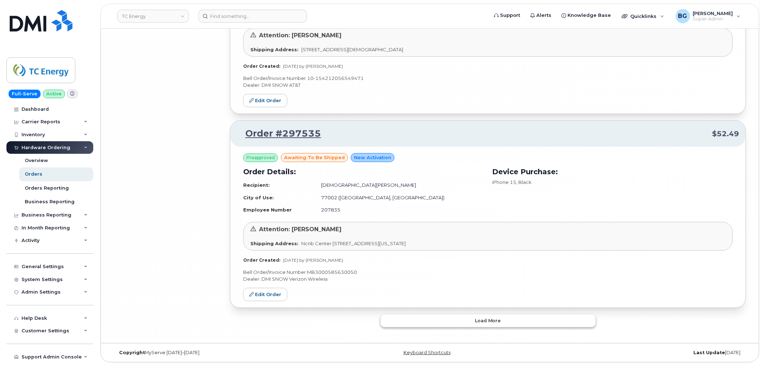
click at [507, 324] on button "Load more" at bounding box center [488, 321] width 215 height 13
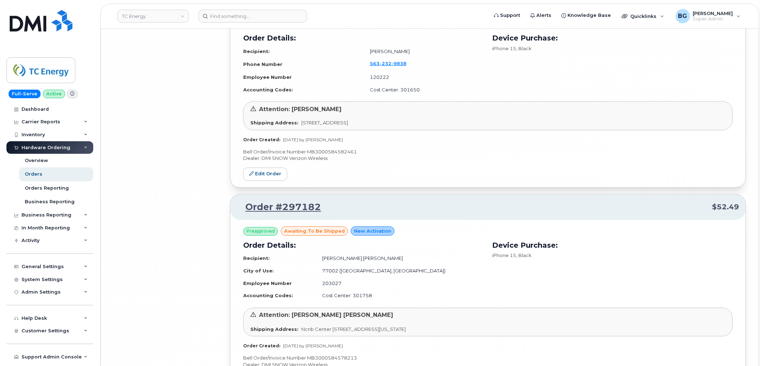
scroll to position [6350, 0]
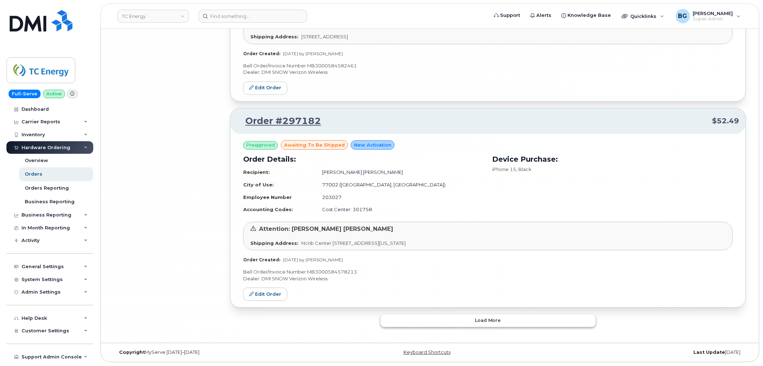
click at [503, 319] on button "Load more" at bounding box center [488, 321] width 215 height 13
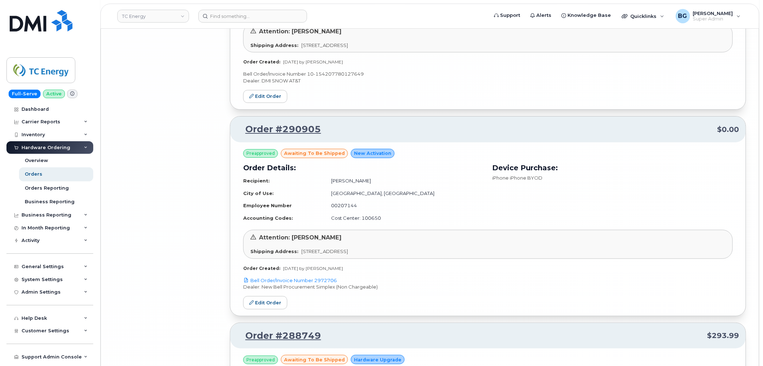
scroll to position [7968, 0]
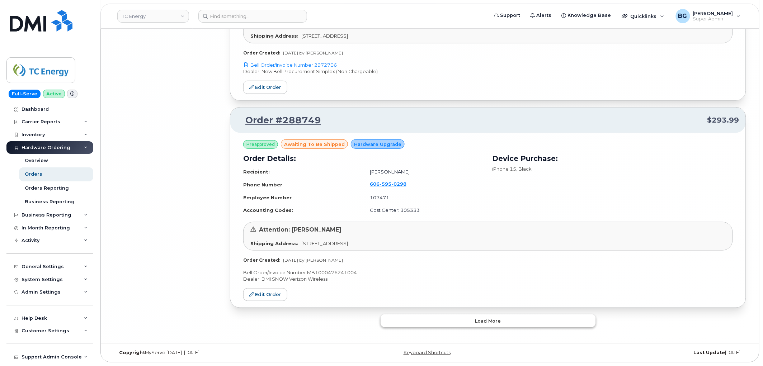
click at [522, 320] on button "Load more" at bounding box center [488, 321] width 215 height 13
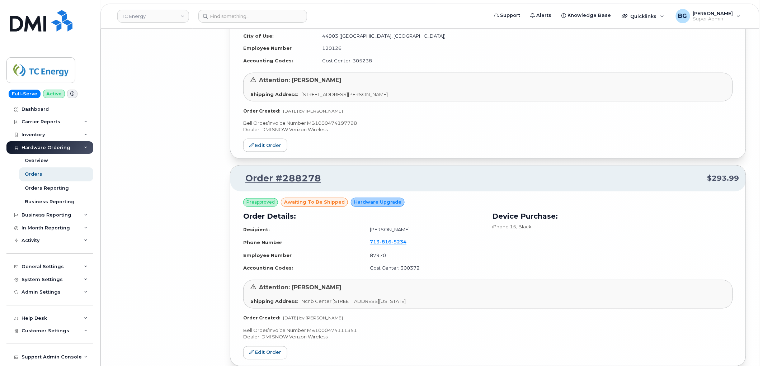
scroll to position [9613, 0]
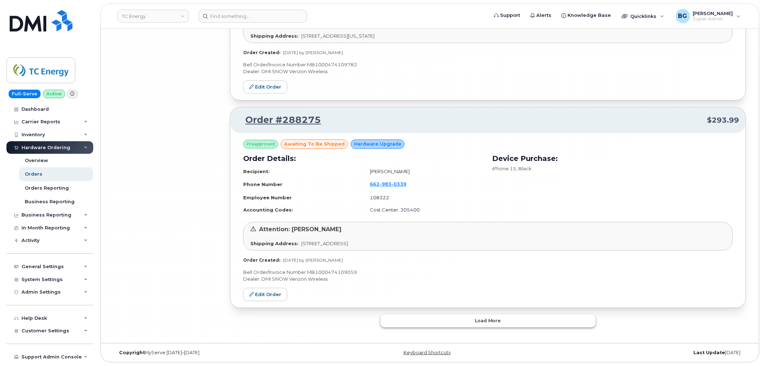
click at [512, 324] on button "Load more" at bounding box center [488, 321] width 215 height 13
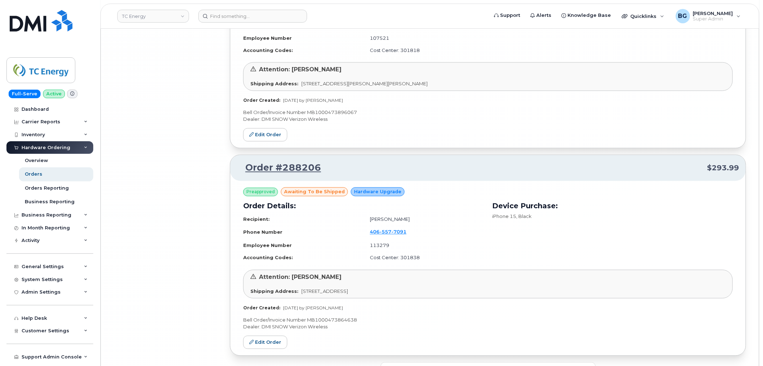
scroll to position [11273, 0]
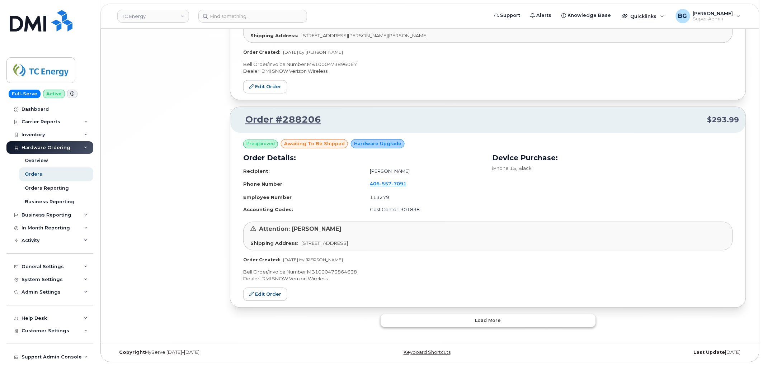
click at [518, 317] on button "Load more" at bounding box center [488, 321] width 215 height 13
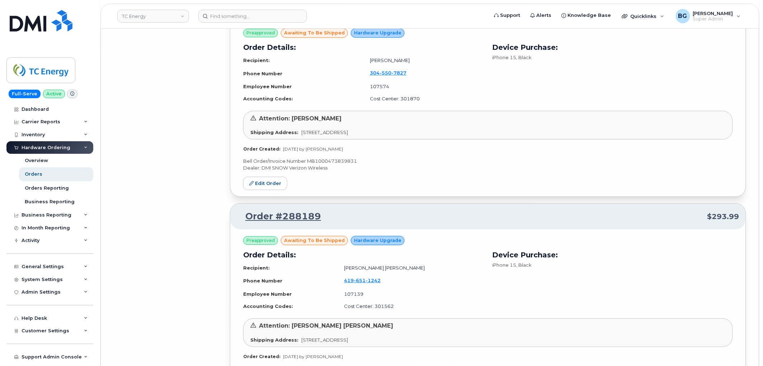
scroll to position [12934, 0]
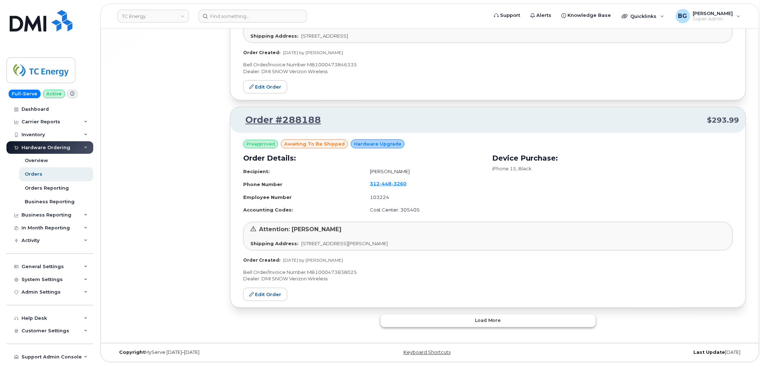
click at [507, 320] on button "Load more" at bounding box center [488, 321] width 215 height 13
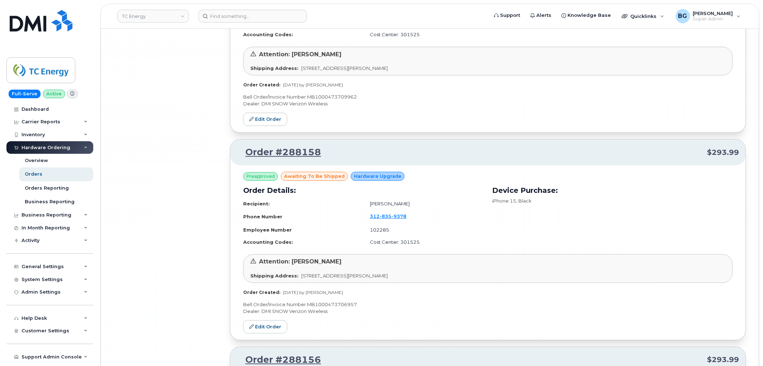
scroll to position [14595, 0]
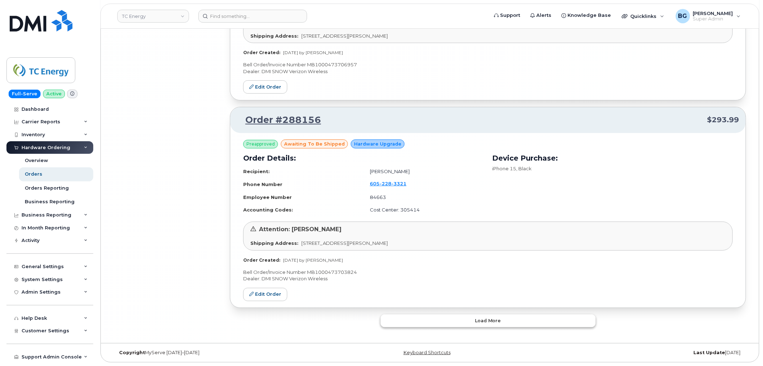
click at [502, 320] on button "Load more" at bounding box center [488, 321] width 215 height 13
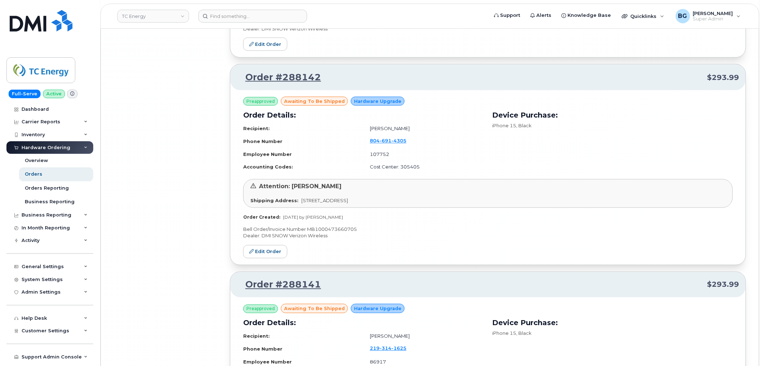
scroll to position [16256, 0]
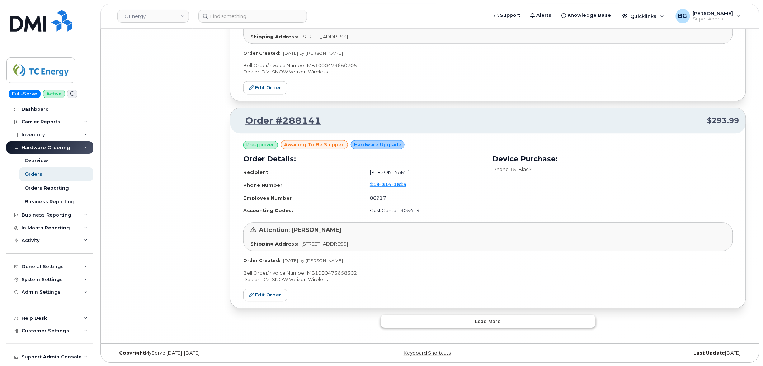
click at [496, 323] on span "Load more" at bounding box center [488, 321] width 26 height 7
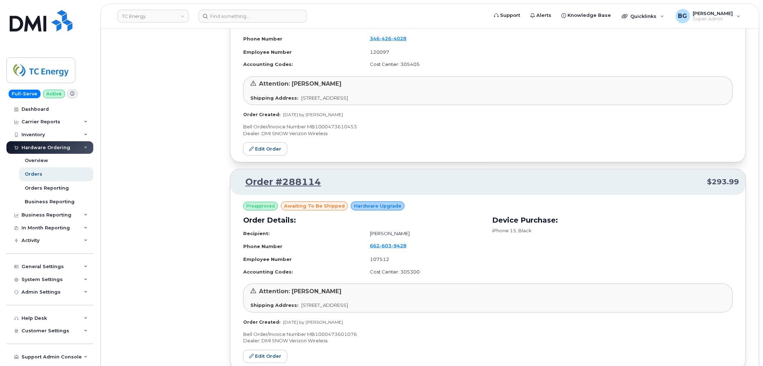
scroll to position [17917, 0]
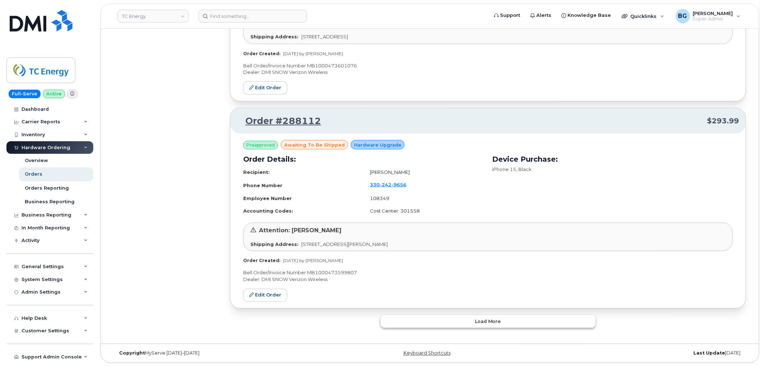
click at [487, 322] on span "Load more" at bounding box center [488, 322] width 26 height 7
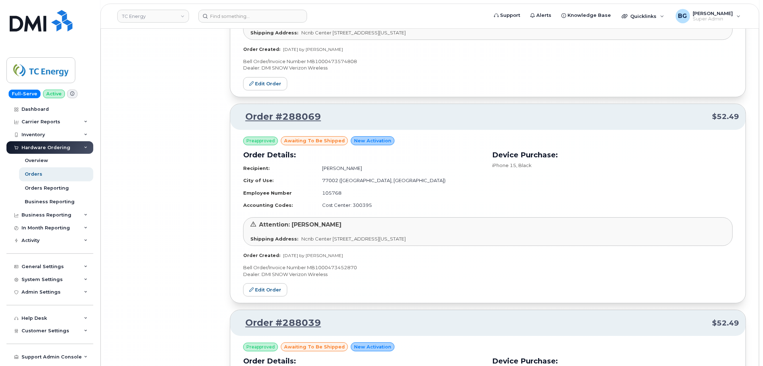
scroll to position [19563, 0]
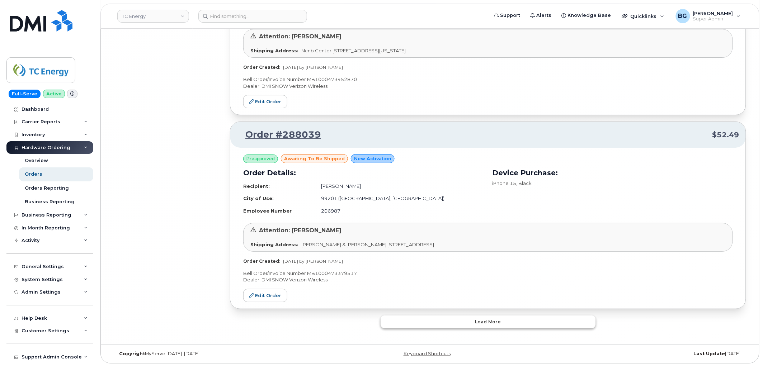
click at [501, 318] on button "Load more" at bounding box center [488, 322] width 215 height 13
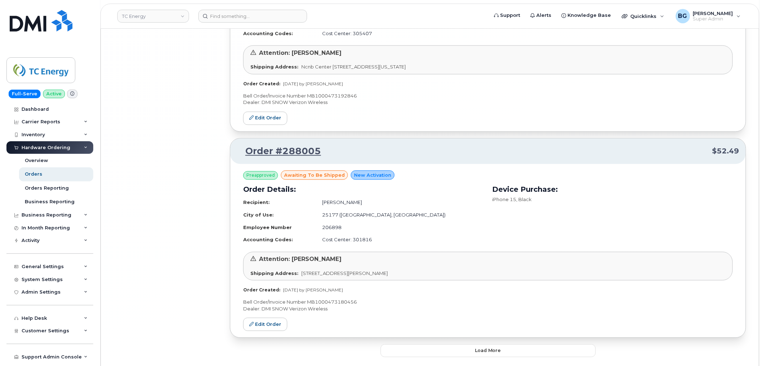
scroll to position [21193, 0]
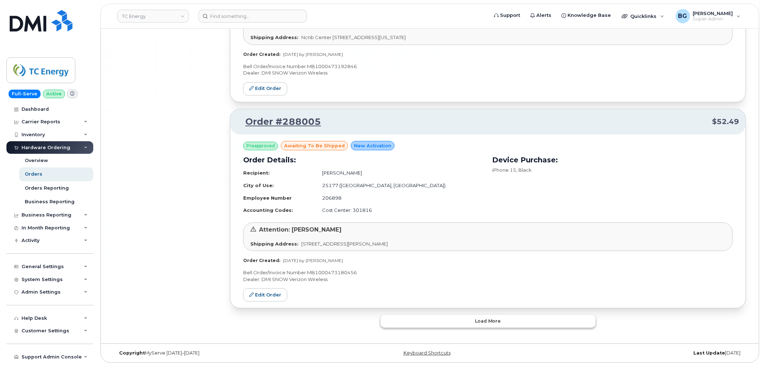
click at [506, 318] on button "Load more" at bounding box center [488, 321] width 215 height 13
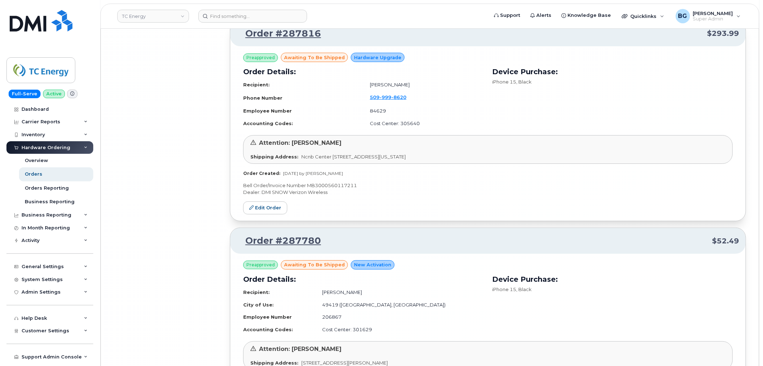
scroll to position [22813, 0]
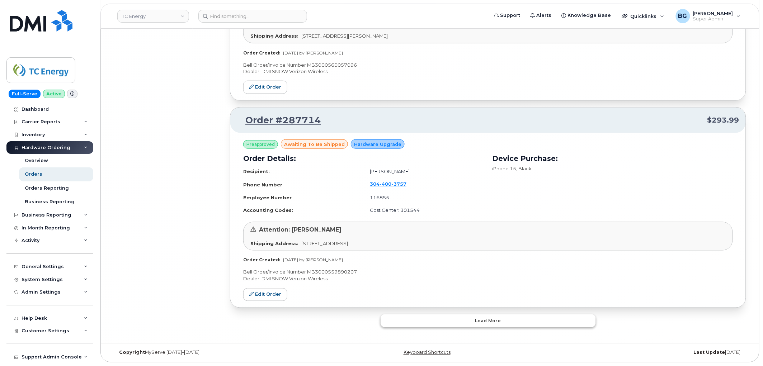
click at [503, 323] on button "Load more" at bounding box center [488, 321] width 215 height 13
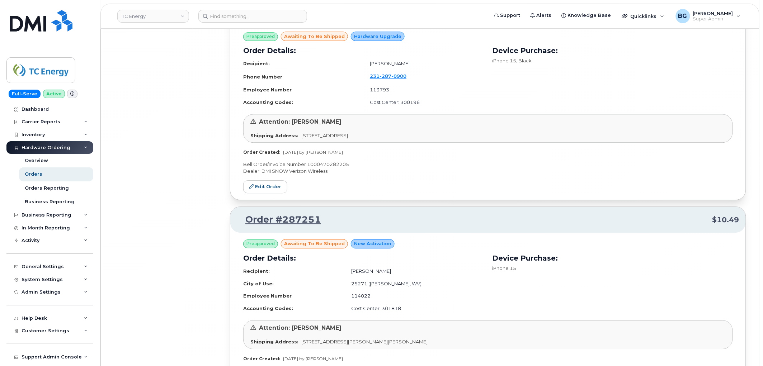
scroll to position [24458, 0]
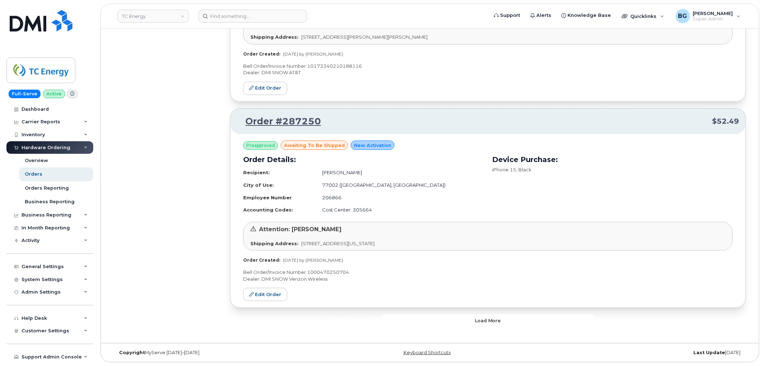
drag, startPoint x: 501, startPoint y: 322, endPoint x: 500, endPoint y: 318, distance: 4.4
click at [501, 322] on button "Load more" at bounding box center [488, 321] width 215 height 13
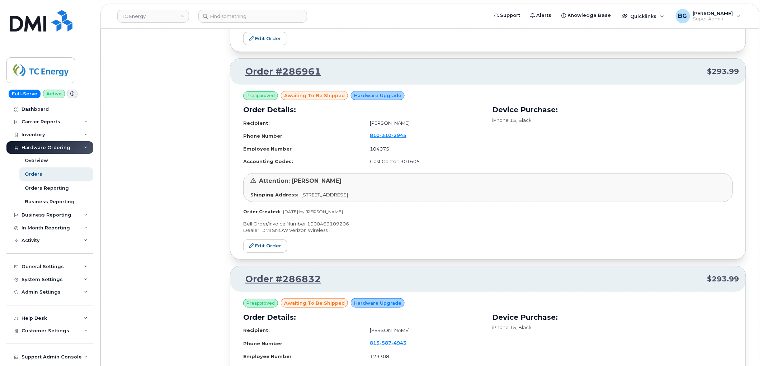
scroll to position [26119, 0]
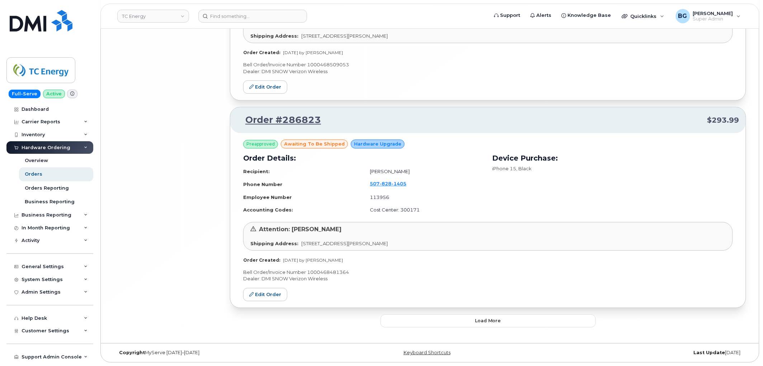
click at [517, 324] on button "Load more" at bounding box center [488, 321] width 215 height 13
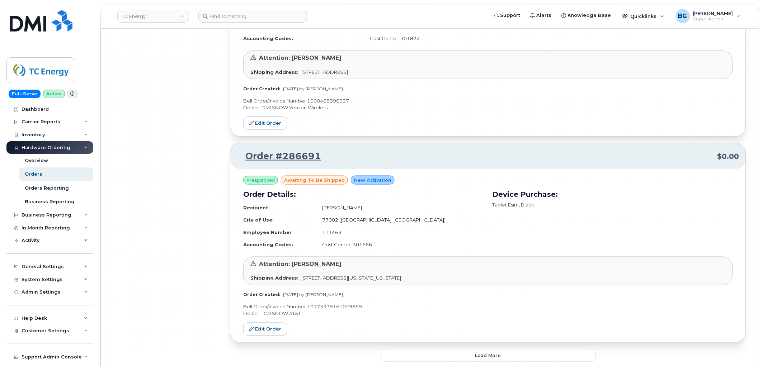
scroll to position [27765, 0]
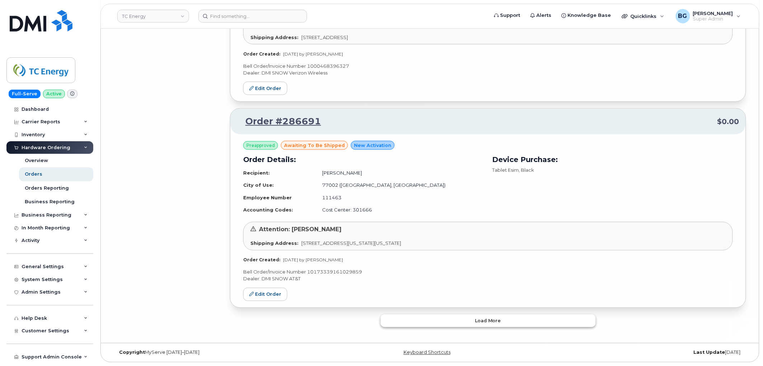
click at [502, 322] on button "Load more" at bounding box center [488, 321] width 215 height 13
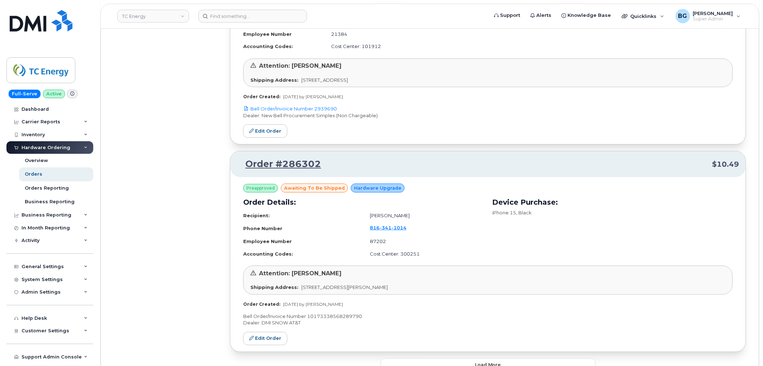
scroll to position [29412, 0]
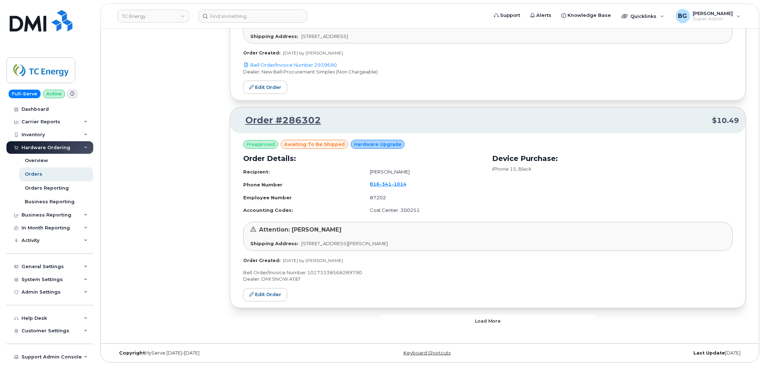
click at [507, 317] on button "Load more" at bounding box center [488, 321] width 215 height 13
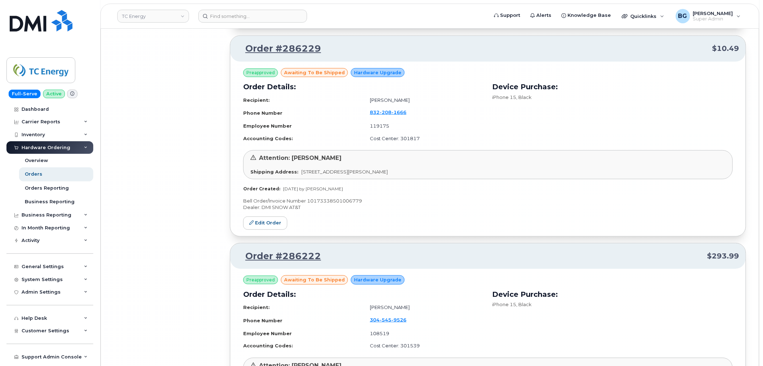
scroll to position [31080, 0]
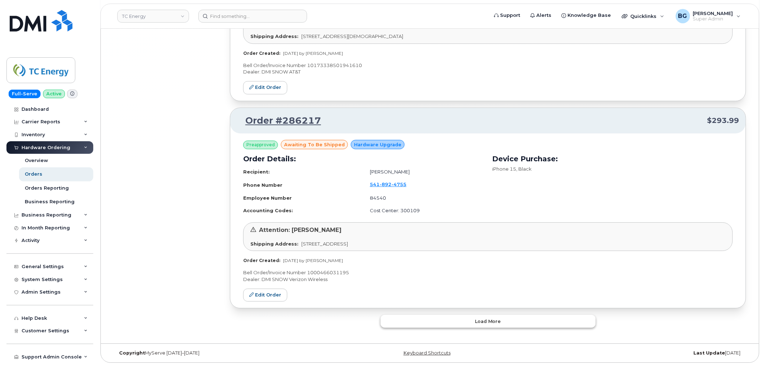
click at [507, 316] on button "Load more" at bounding box center [488, 321] width 215 height 13
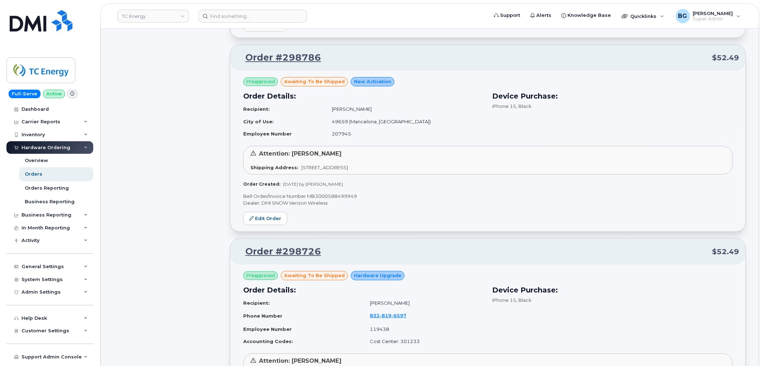
scroll to position [0, 0]
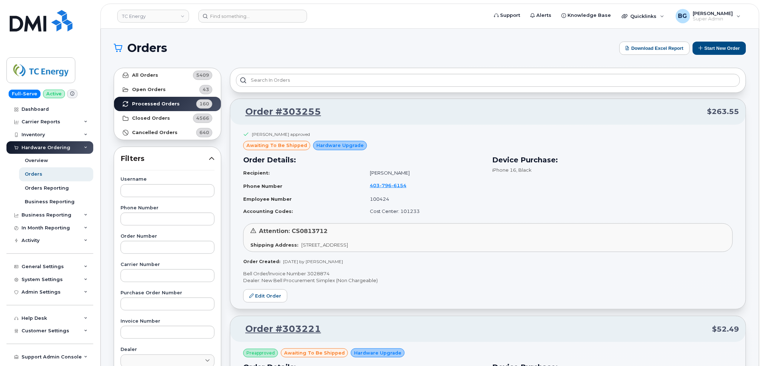
click at [403, 48] on h1 "Orders" at bounding box center [365, 47] width 502 height 11
click at [313, 271] on p "Bell Order/Invoice Number 3028874" at bounding box center [488, 274] width 490 height 7
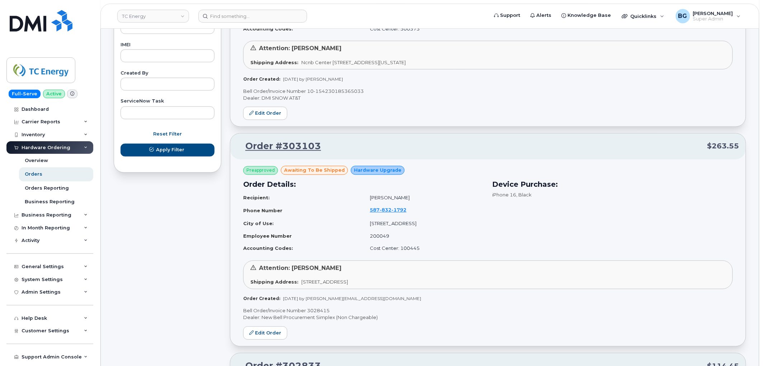
scroll to position [399, 0]
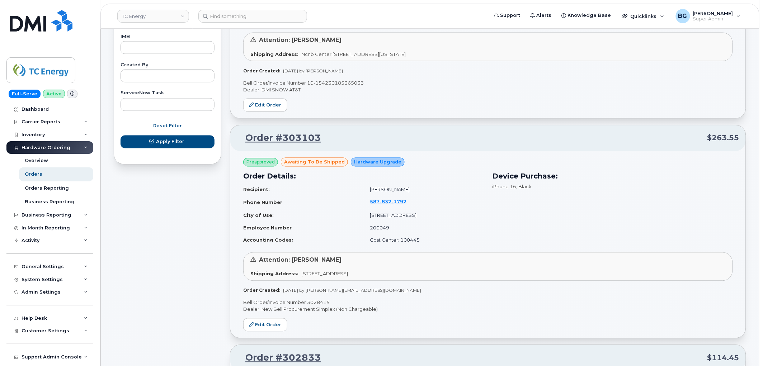
click at [448, 112] on div "Preapproved awaiting to be shipped Hardware Upgrade Order Details: Recipient: J…" at bounding box center [488, 31] width 516 height 175
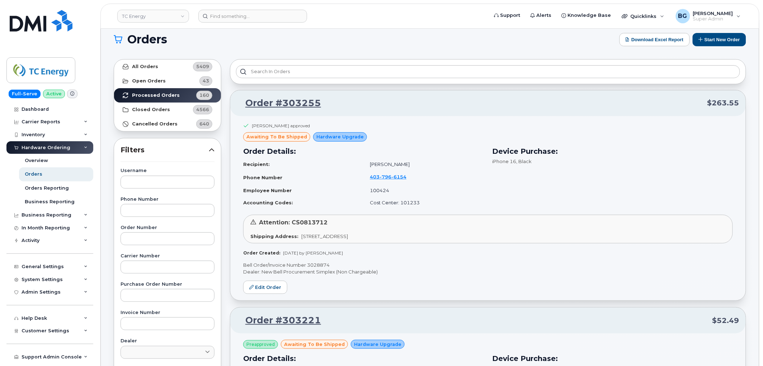
scroll to position [0, 0]
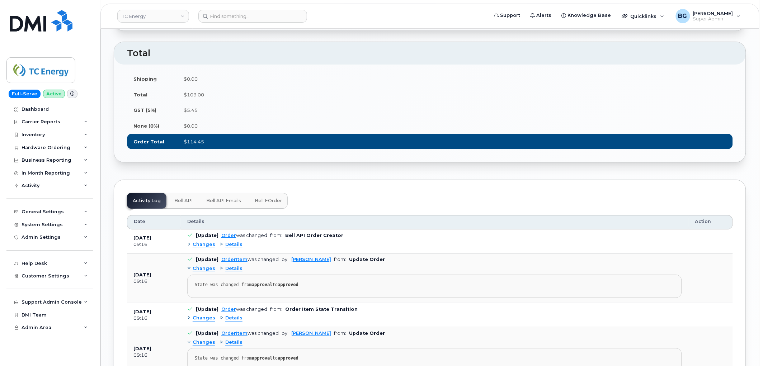
scroll to position [797, 0]
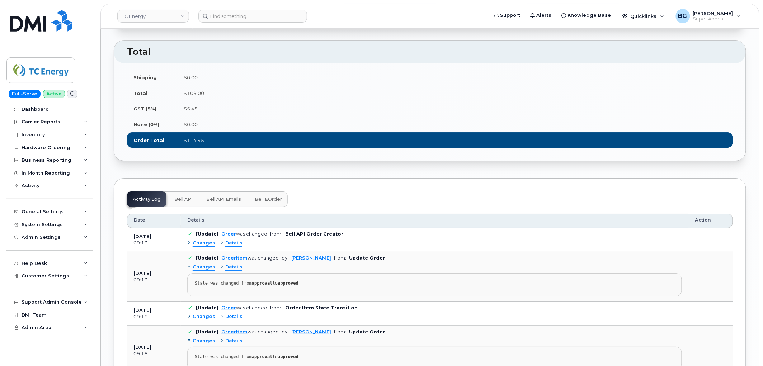
click at [261, 202] on span "Bell eOrder" at bounding box center [268, 200] width 27 height 6
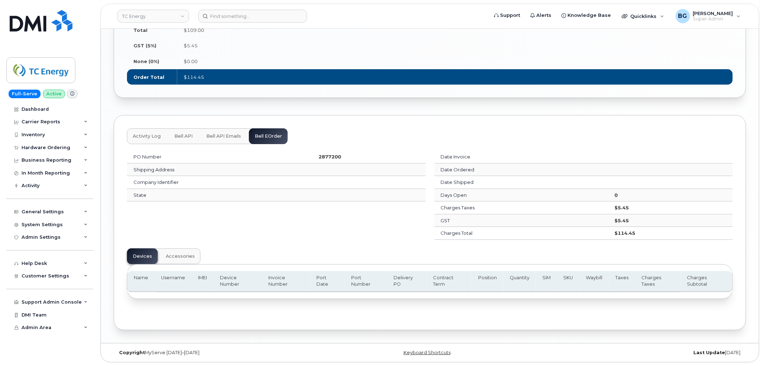
scroll to position [876, 0]
click at [216, 136] on span "Bell API Emails" at bounding box center [223, 136] width 35 height 6
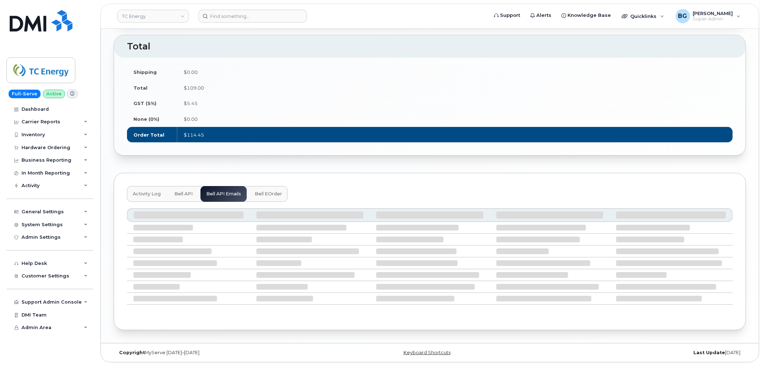
scroll to position [744, 0]
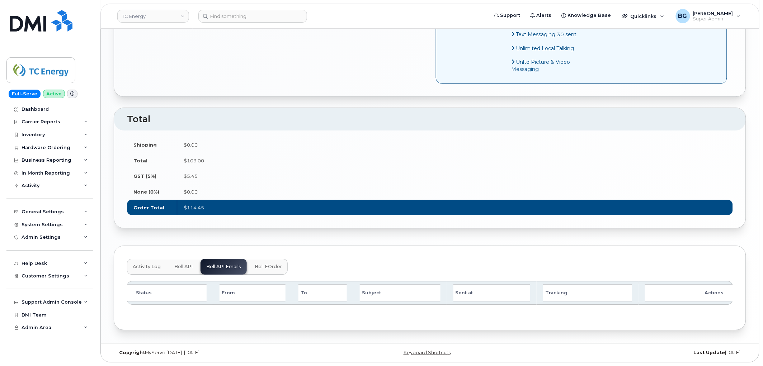
drag, startPoint x: 183, startPoint y: 266, endPoint x: 200, endPoint y: 263, distance: 16.4
click at [183, 266] on span "Bell API" at bounding box center [183, 267] width 18 height 6
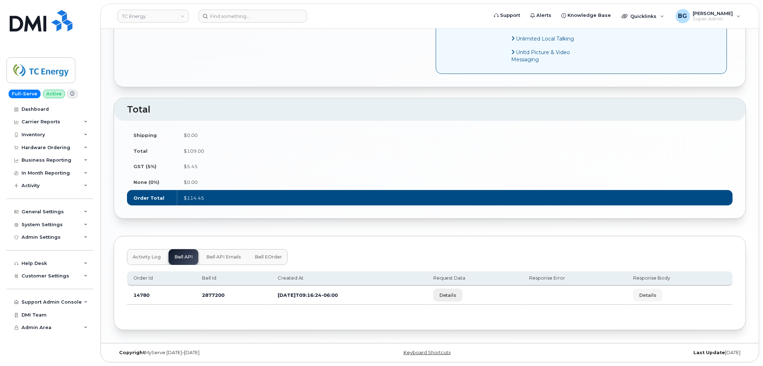
click at [456, 299] on span "Details" at bounding box center [448, 295] width 17 height 7
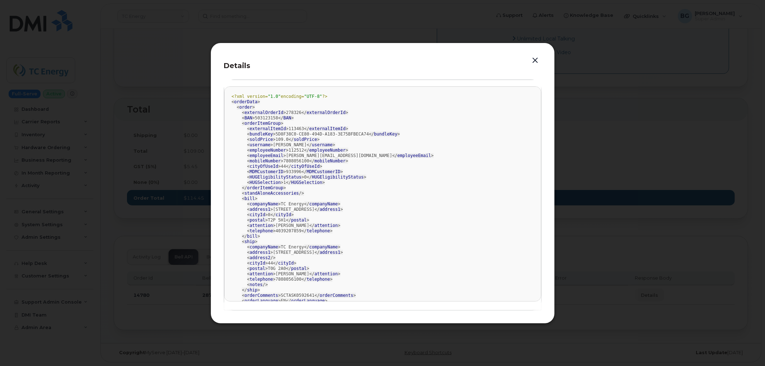
click at [537, 61] on button "button" at bounding box center [535, 61] width 11 height 10
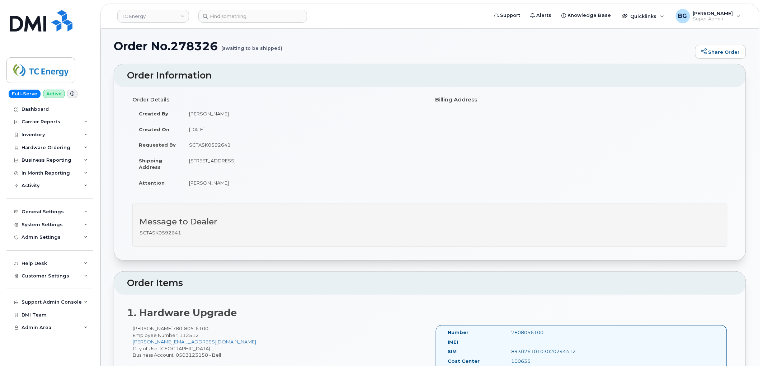
scroll to position [0, 0]
click at [530, 110] on div "Order Details Created By [PERSON_NAME] Created On [DATE] Requested By SCTASK059…" at bounding box center [430, 147] width 606 height 104
click at [501, 46] on h1 "Order No.278326 (awaiting to be shipped)" at bounding box center [403, 48] width 578 height 13
